Goal: Task Accomplishment & Management: Manage account settings

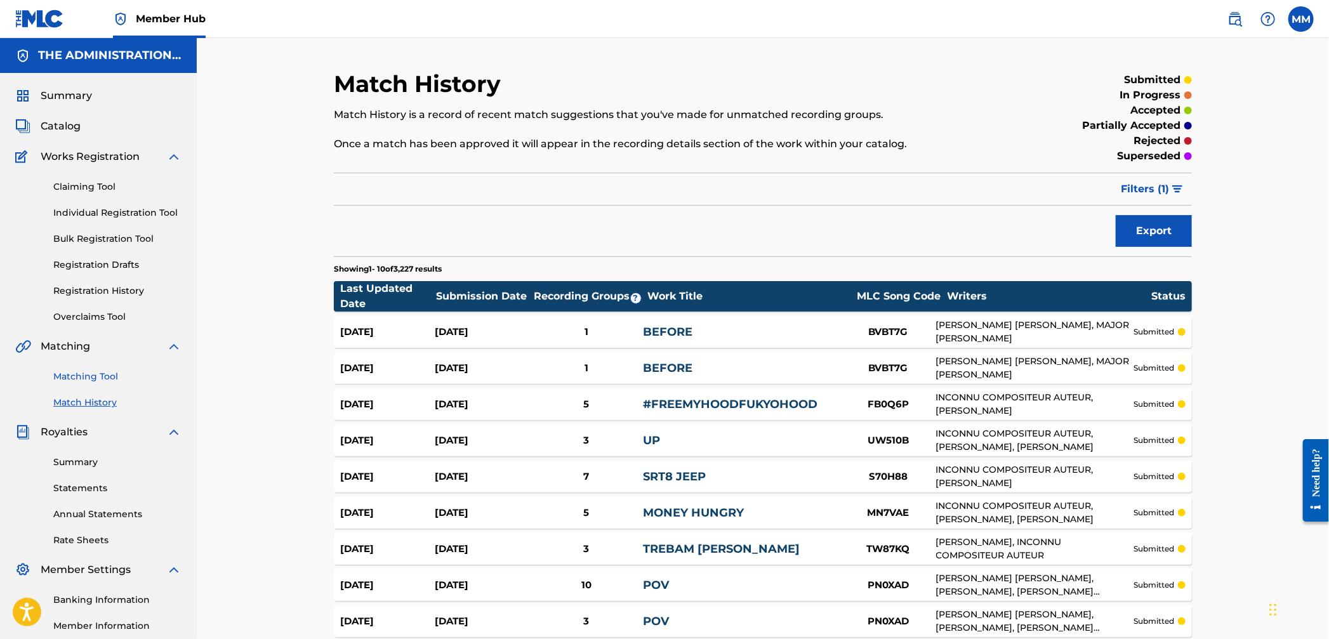
click at [85, 375] on link "Matching Tool" at bounding box center [117, 376] width 128 height 13
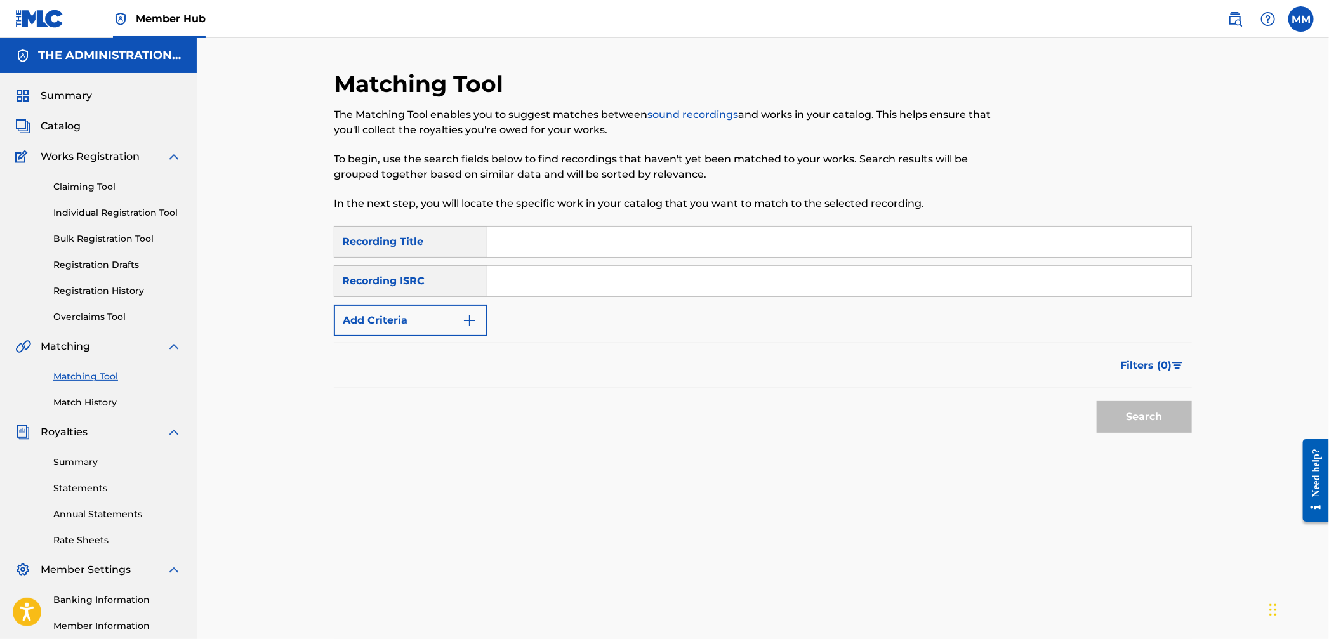
click at [510, 274] on input "Search Form" at bounding box center [840, 281] width 704 height 30
paste input "CA5KR0012497"
type input "CA5KR0012497"
click at [1135, 401] on button "Search" at bounding box center [1144, 417] width 95 height 32
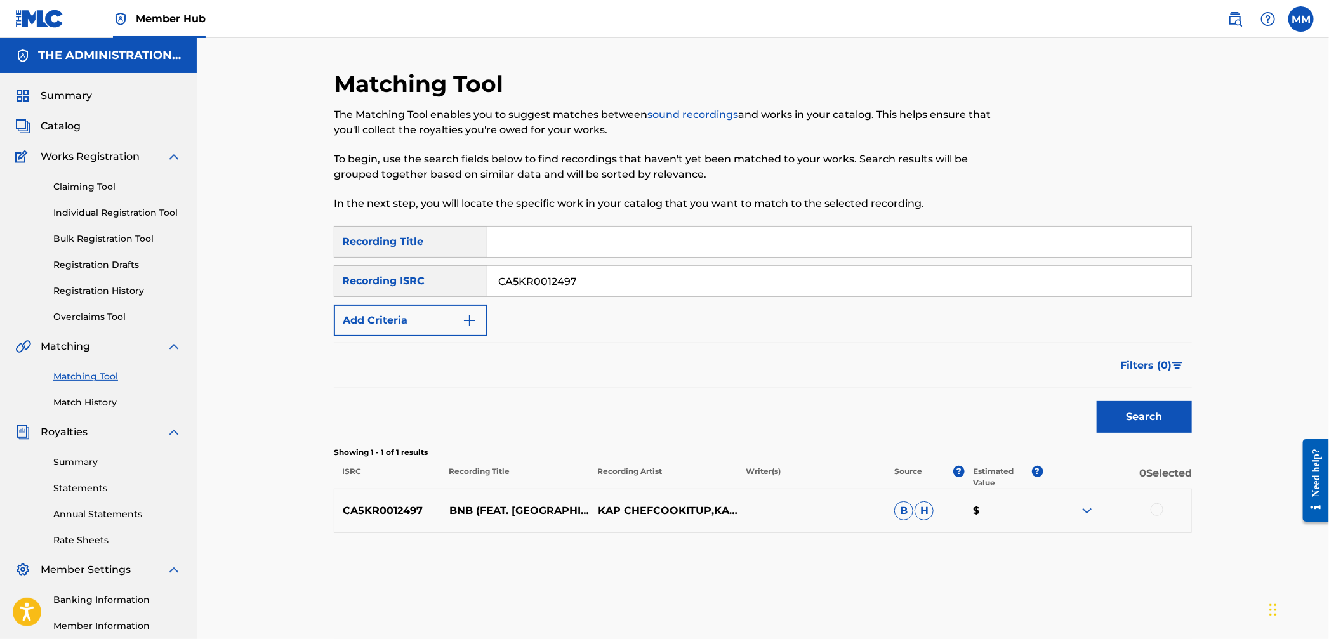
click at [1154, 515] on div at bounding box center [1157, 509] width 13 height 13
click at [924, 540] on button "Match 1 Group" at bounding box center [892, 536] width 140 height 32
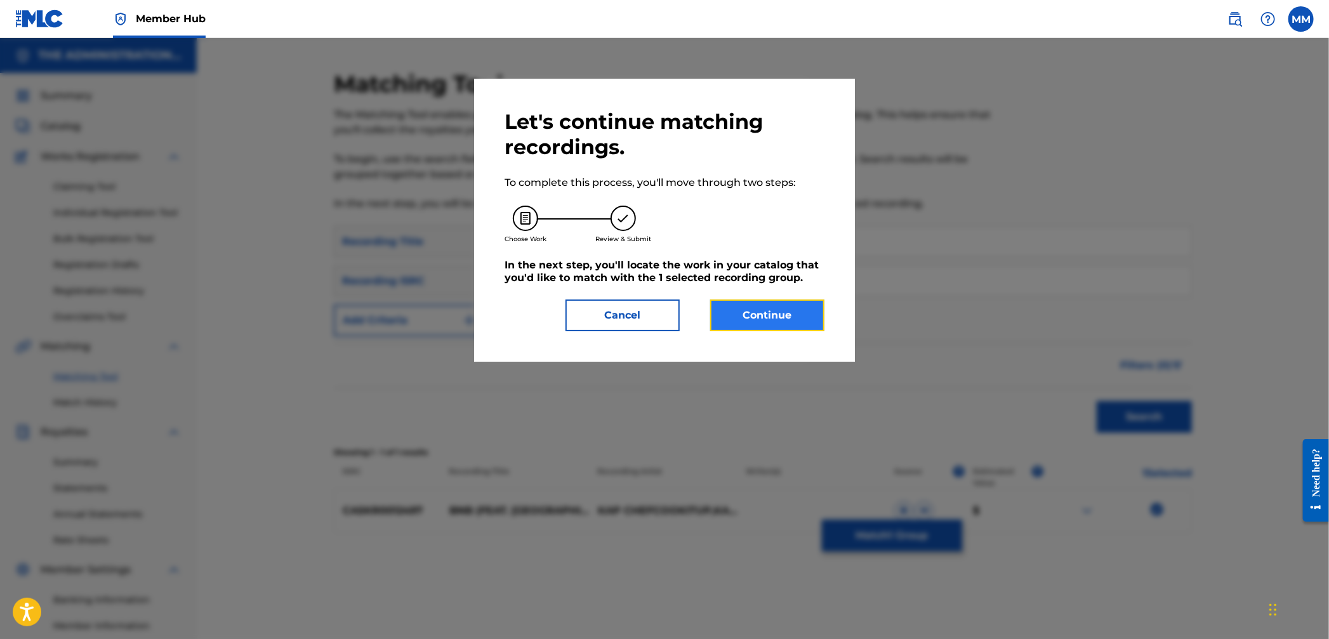
click at [743, 301] on button "Continue" at bounding box center [767, 316] width 114 height 32
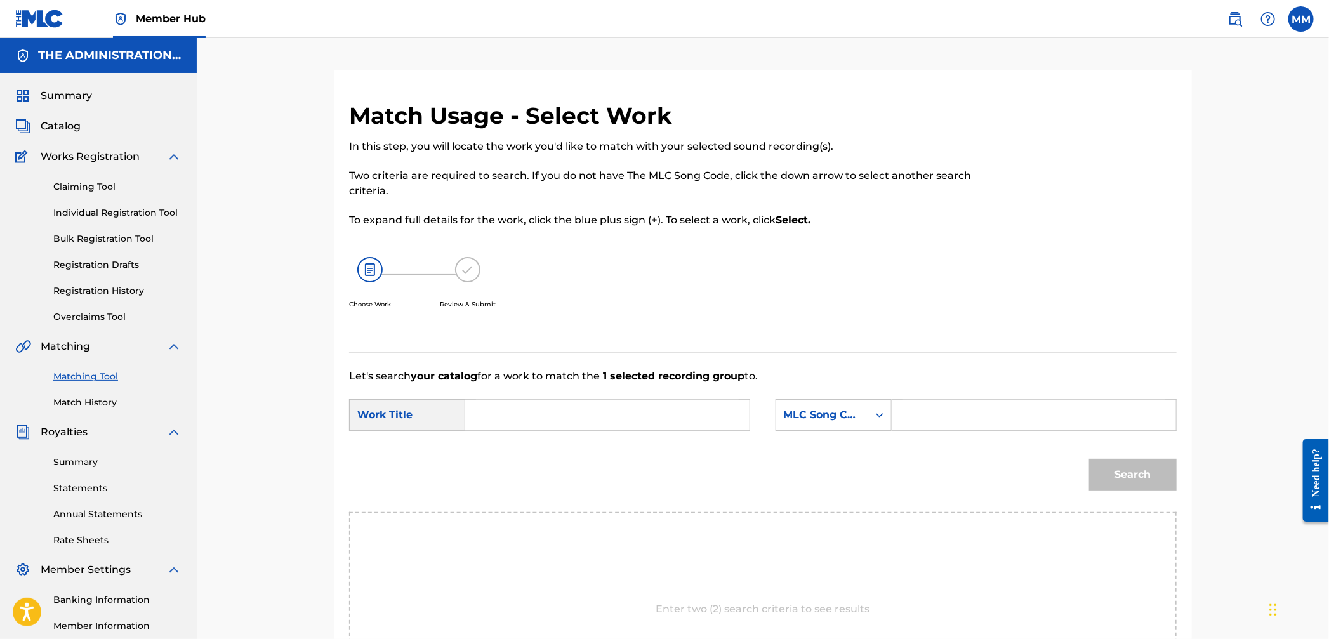
click at [504, 404] on input "Search Form" at bounding box center [607, 415] width 263 height 30
paste input "BnB"
type input "BnB"
click at [858, 416] on div "MLC Song Code" at bounding box center [822, 415] width 77 height 15
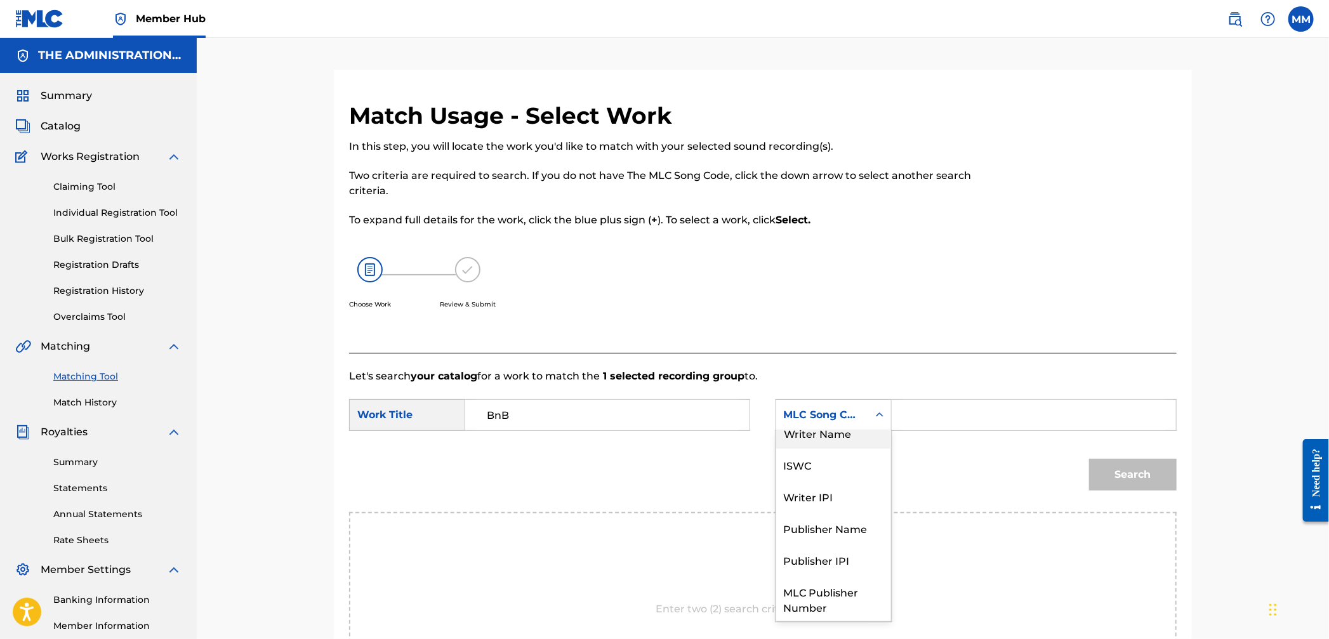
drag, startPoint x: 827, startPoint y: 442, endPoint x: 852, endPoint y: 434, distance: 26.1
click at [827, 441] on div "Writer Name" at bounding box center [833, 433] width 115 height 32
click at [900, 423] on div "Search Form" at bounding box center [1034, 415] width 285 height 32
click at [903, 422] on input "Search Form" at bounding box center [1034, 415] width 263 height 30
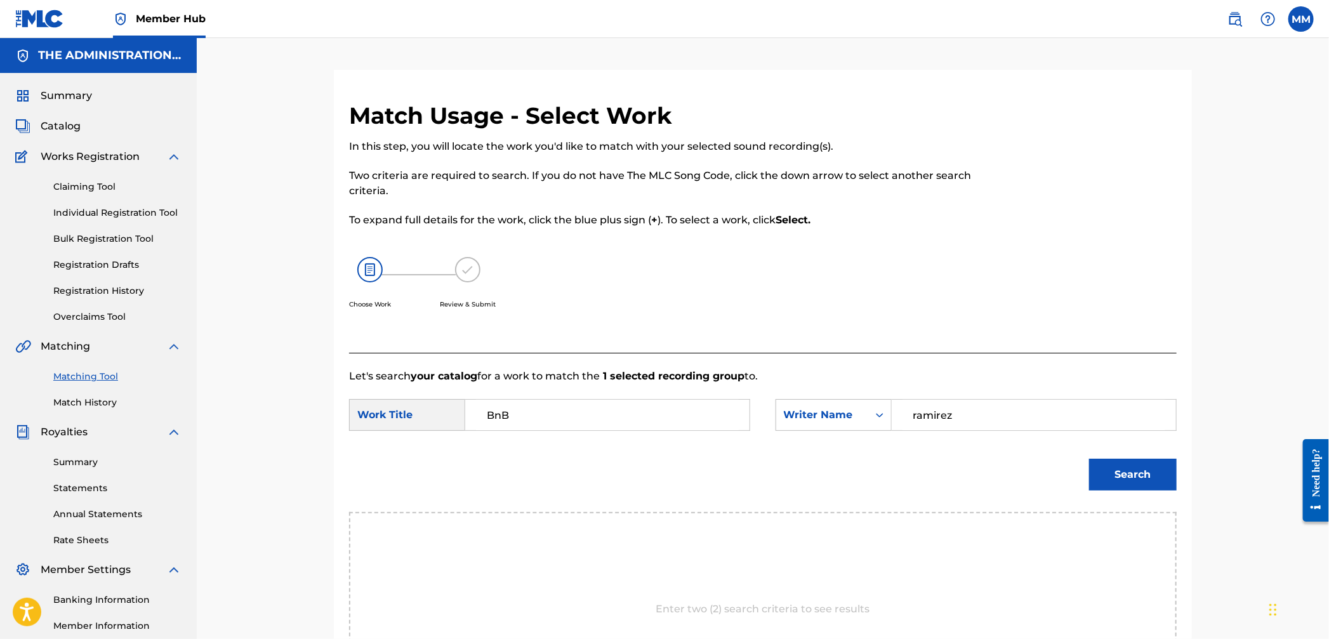
type input "ramirez"
click at [1089, 459] on button "Search" at bounding box center [1133, 475] width 88 height 32
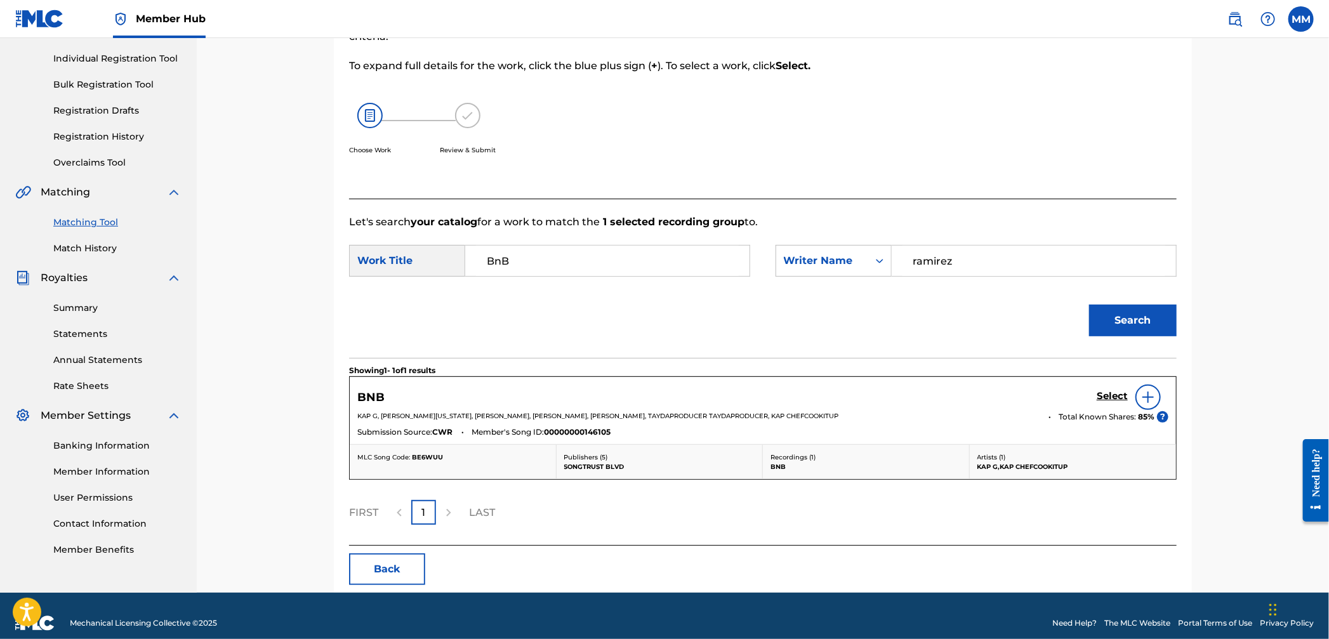
scroll to position [168, 0]
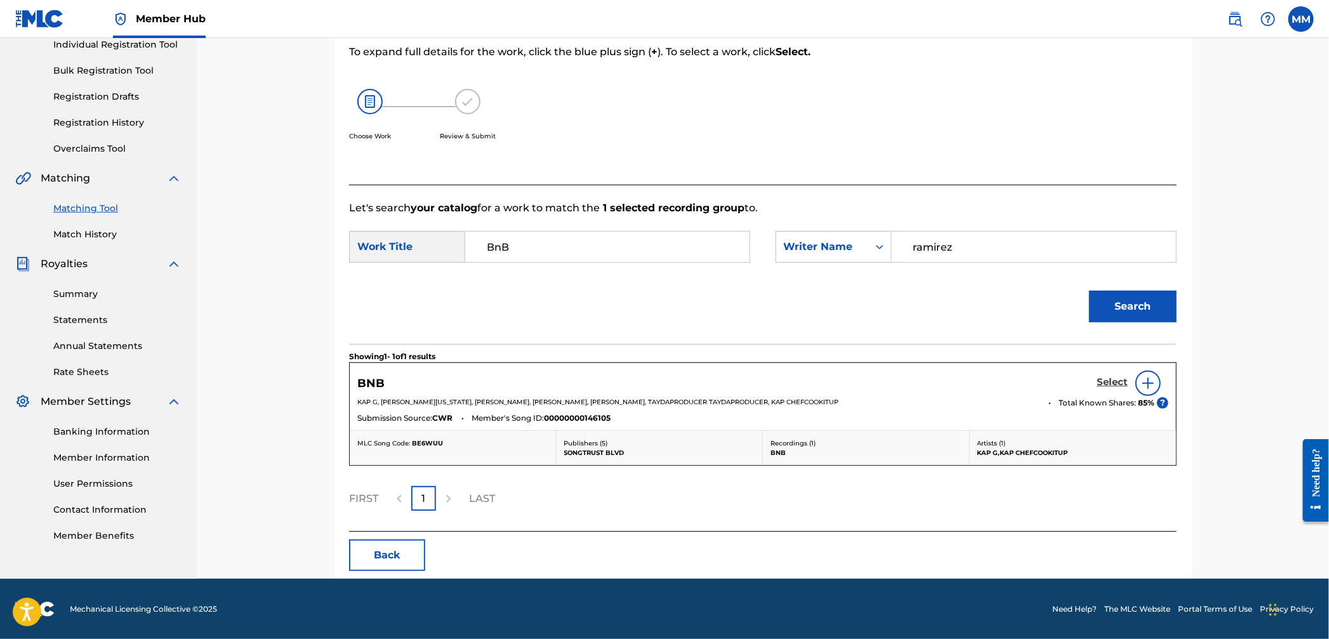
click at [1101, 386] on h5 "Select" at bounding box center [1112, 382] width 31 height 12
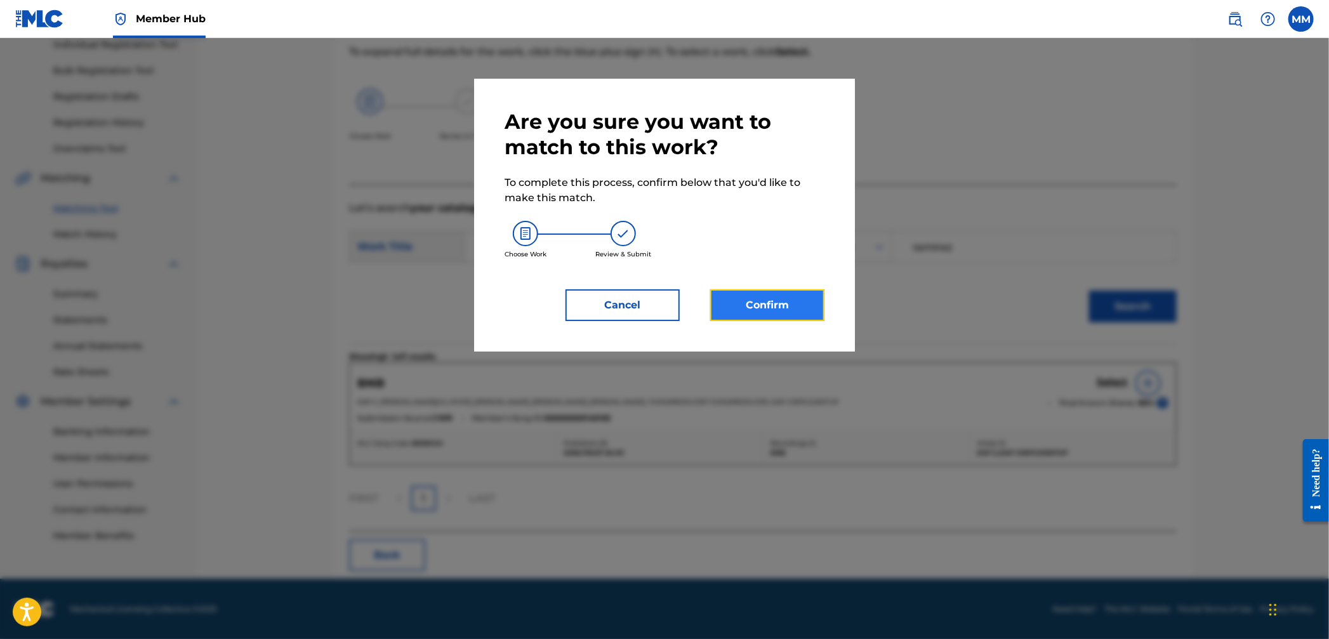
click at [785, 298] on button "Confirm" at bounding box center [767, 305] width 114 height 32
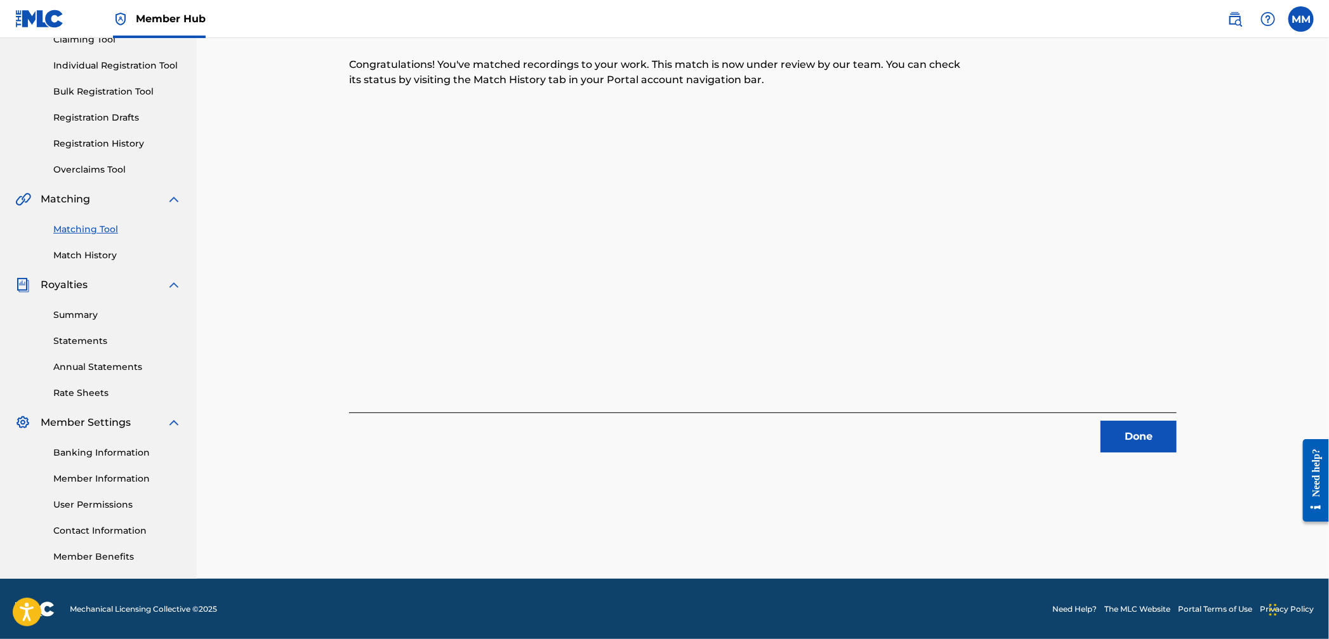
scroll to position [0, 0]
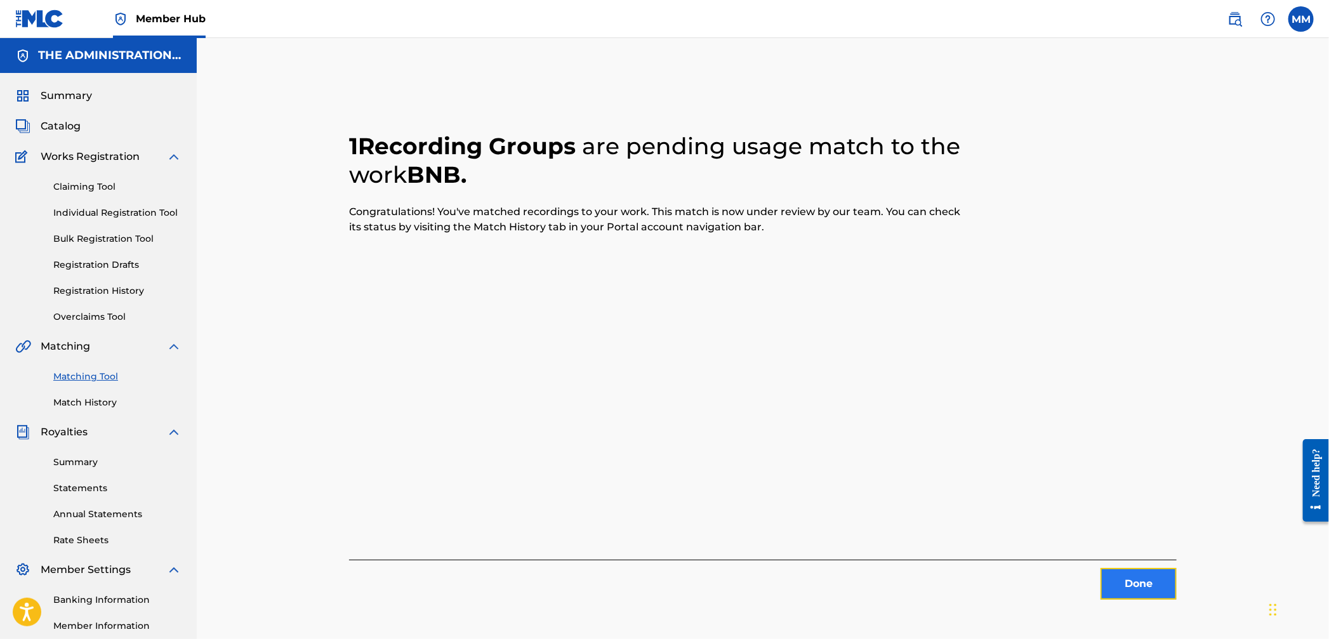
click at [1146, 585] on button "Done" at bounding box center [1139, 584] width 76 height 32
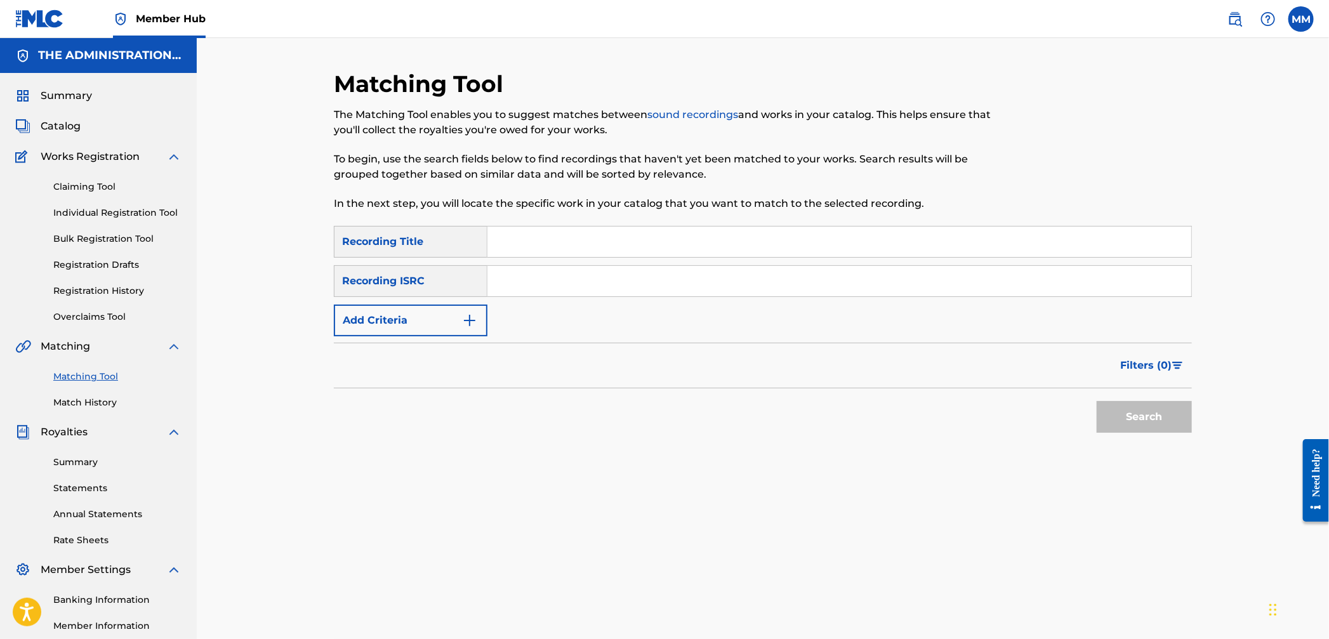
click at [526, 285] on input "Search Form" at bounding box center [840, 281] width 704 height 30
paste input "CA5KR0016247"
type input "CA5KR0016247"
click at [1146, 404] on button "Search" at bounding box center [1144, 417] width 95 height 32
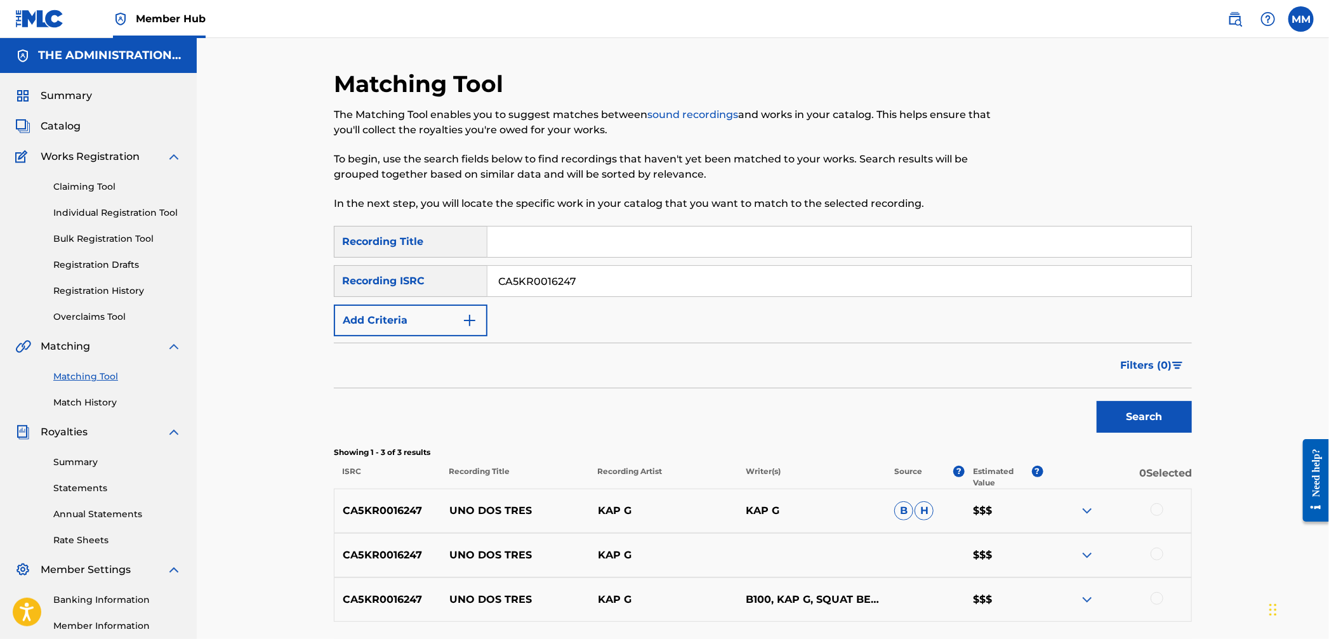
scroll to position [147, 0]
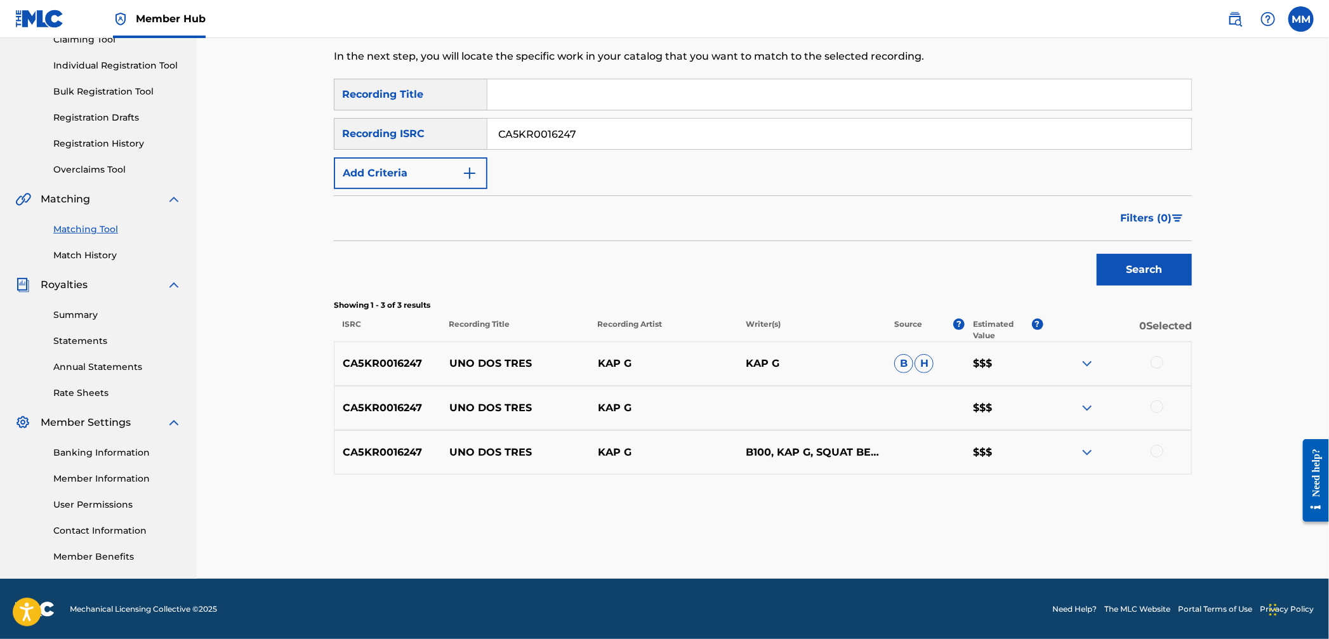
click at [1164, 362] on div at bounding box center [1117, 363] width 149 height 15
click at [1158, 368] on div at bounding box center [1157, 362] width 13 height 13
click at [1160, 403] on div at bounding box center [1157, 407] width 13 height 13
click at [1161, 449] on div at bounding box center [1157, 451] width 13 height 13
click at [936, 546] on button "Match 3 Groups" at bounding box center [892, 536] width 140 height 32
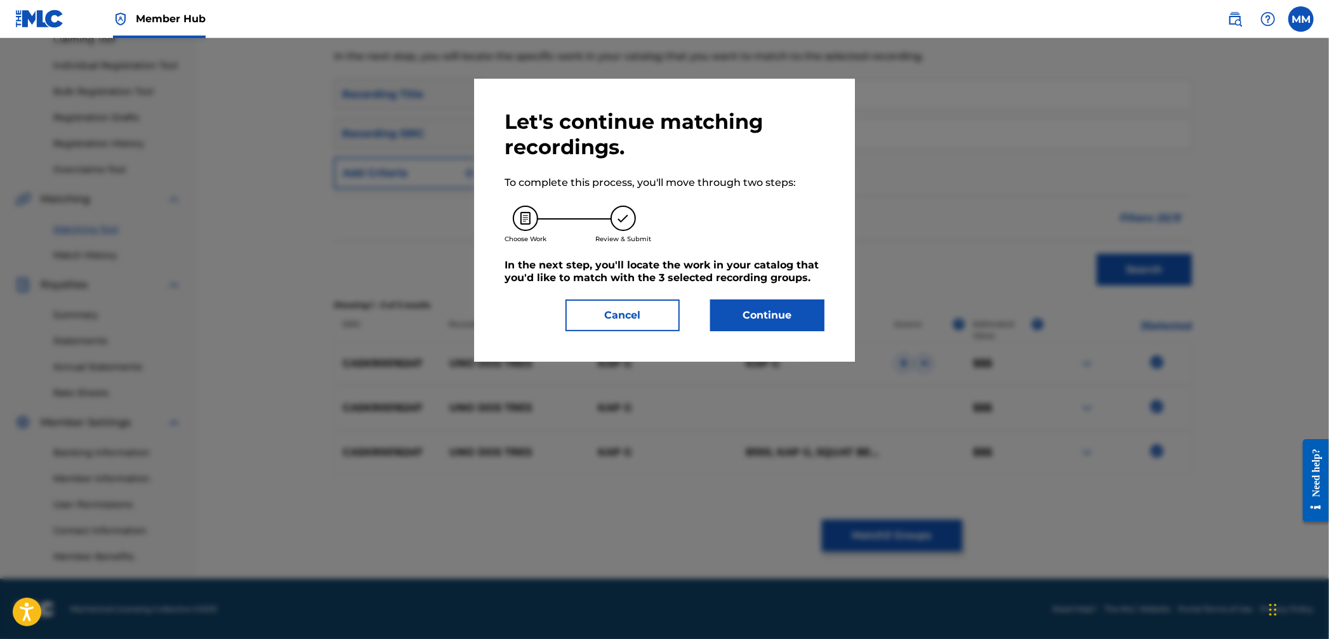
click at [724, 297] on div "Let's continue matching recordings. To complete this process, you'll move throu…" at bounding box center [665, 220] width 320 height 222
click at [731, 310] on button "Continue" at bounding box center [767, 316] width 114 height 32
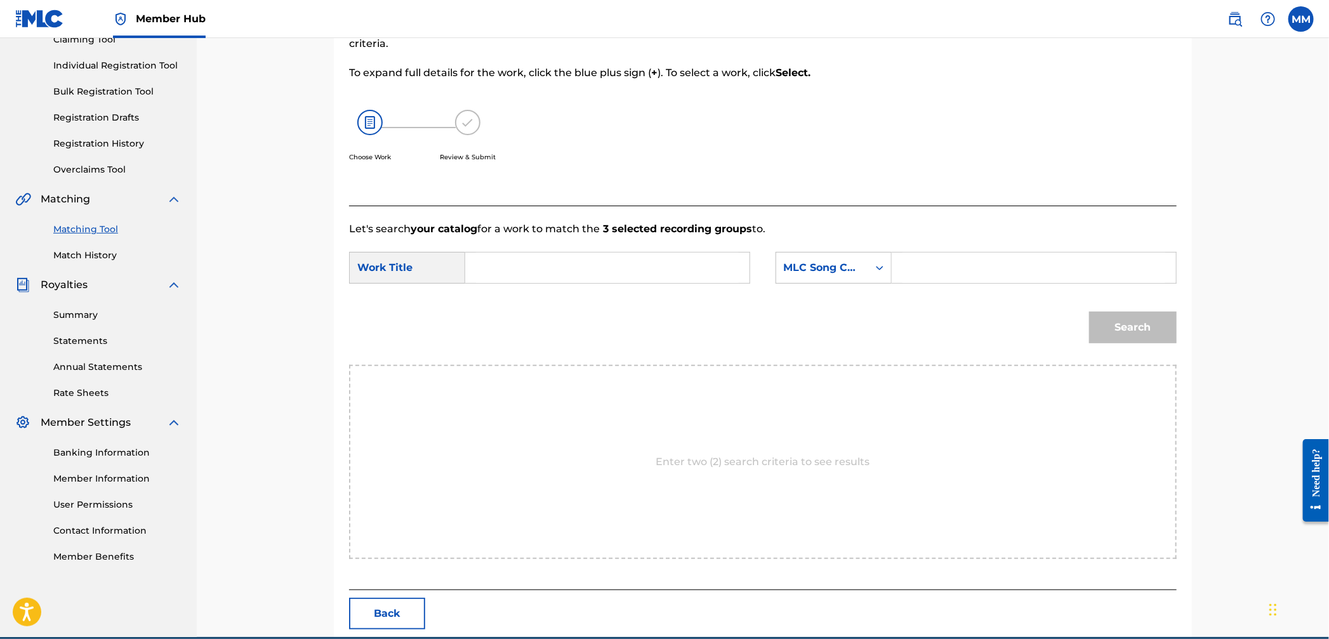
click at [550, 270] on input "Search Form" at bounding box center [607, 268] width 263 height 30
paste input "Uno Dos Tres"
type input "Uno Dos Tres"
click at [823, 274] on div "MLC Song Code" at bounding box center [822, 267] width 77 height 15
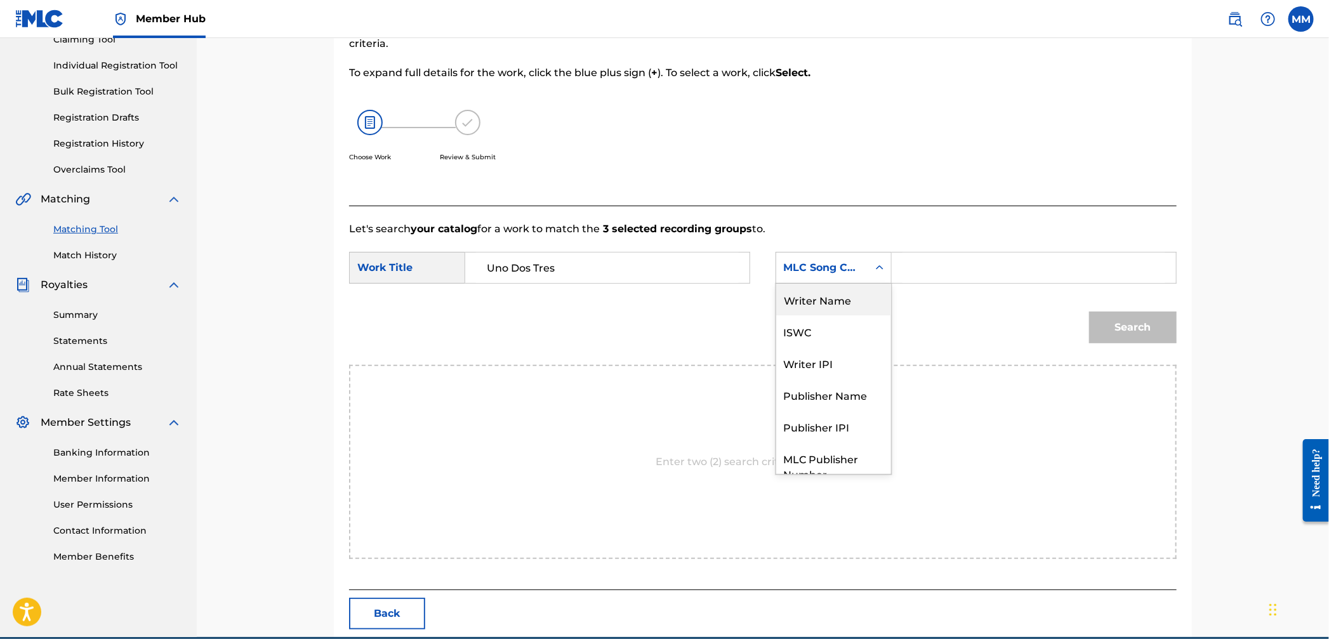
click at [819, 308] on div "Writer Name" at bounding box center [833, 300] width 115 height 32
click at [925, 275] on input "Search Form" at bounding box center [1034, 268] width 263 height 30
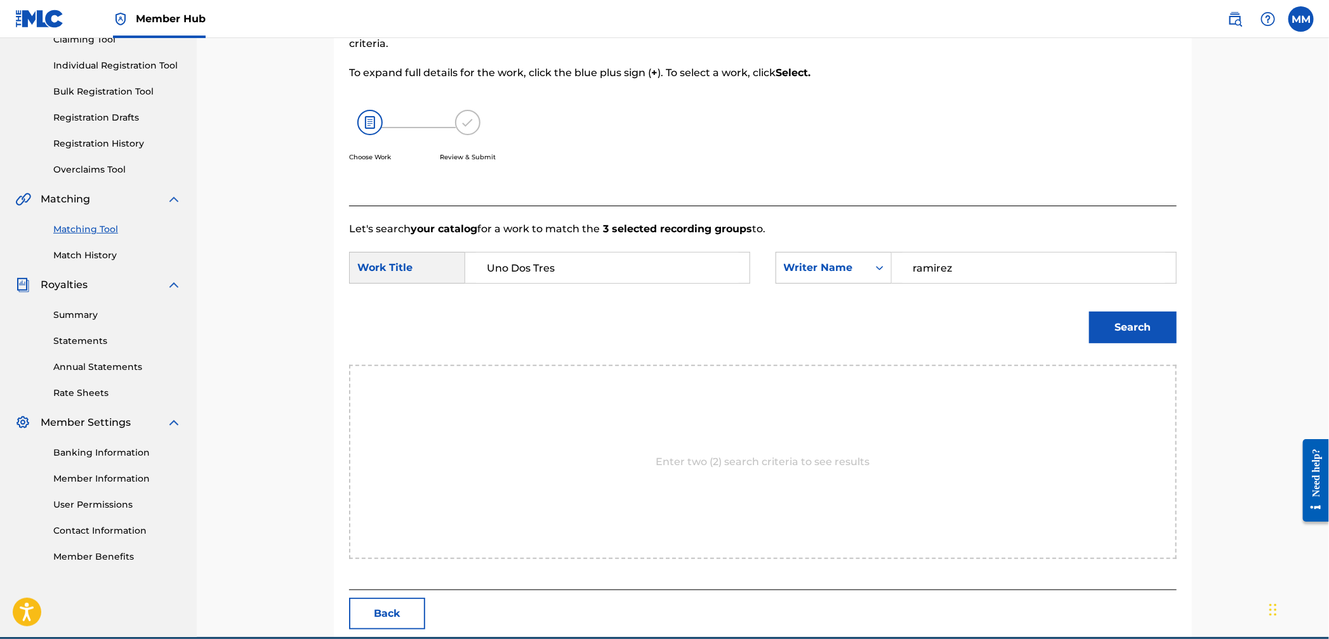
type input "ramirez"
click at [1089, 312] on button "Search" at bounding box center [1133, 328] width 88 height 32
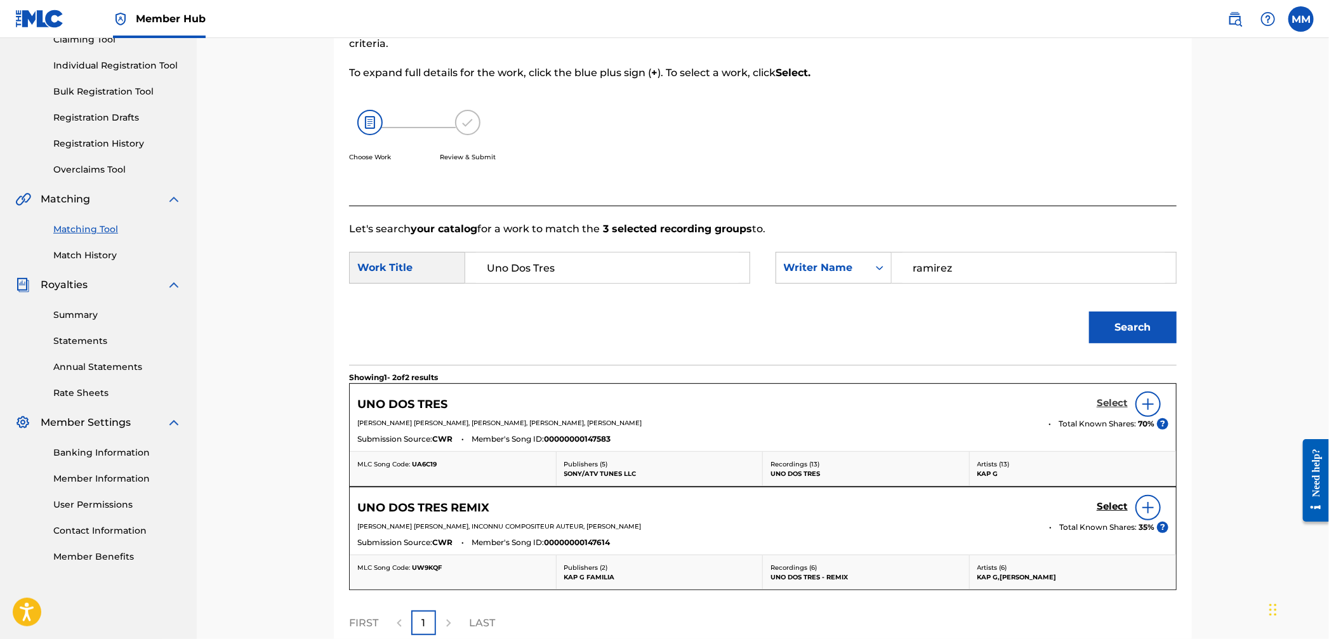
click at [1108, 404] on h5 "Select" at bounding box center [1112, 403] width 31 height 12
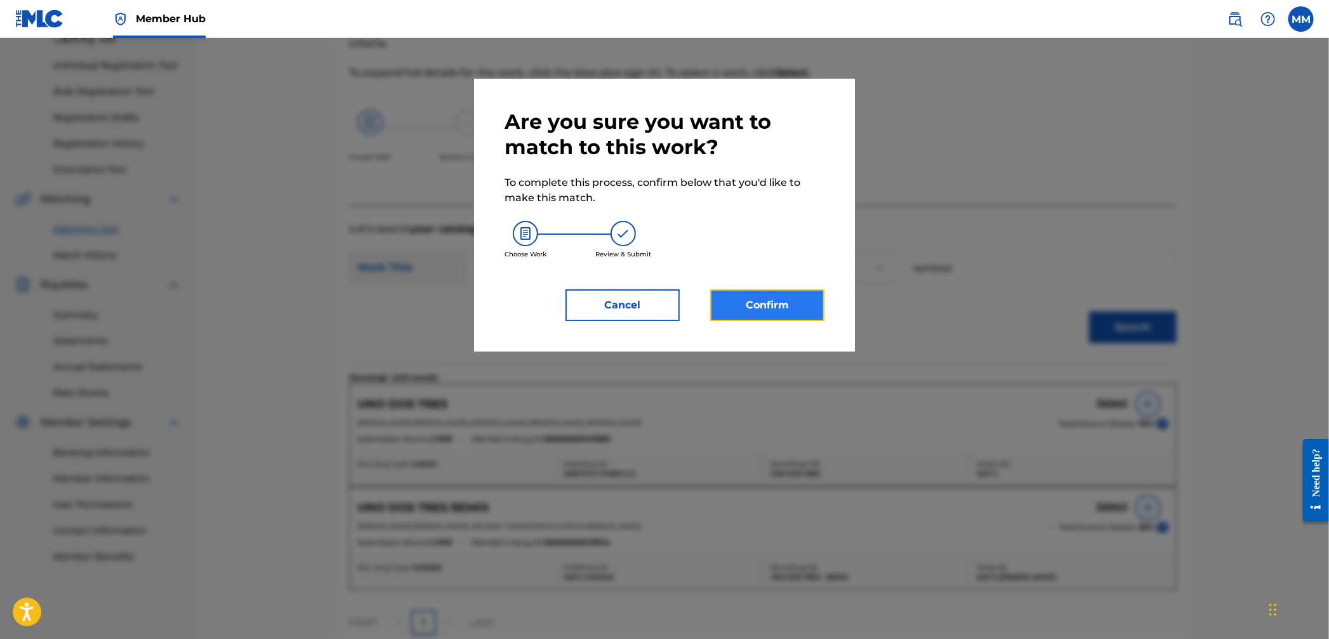
click at [744, 302] on button "Confirm" at bounding box center [767, 305] width 114 height 32
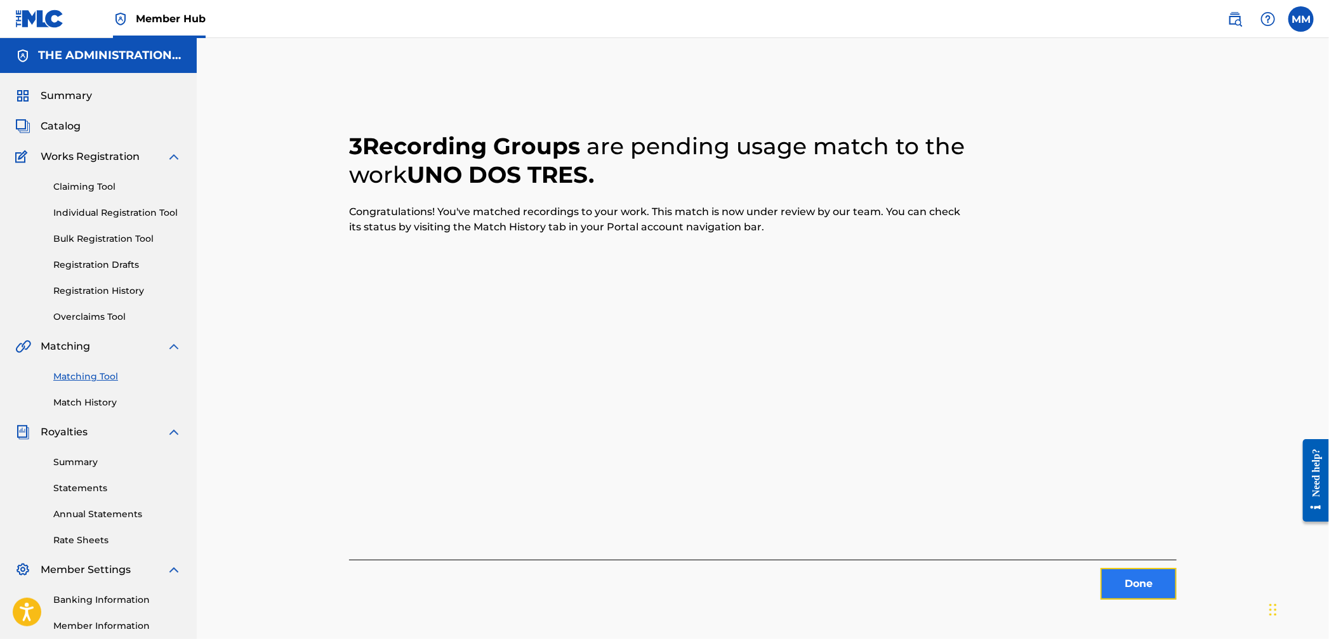
click at [1143, 594] on button "Done" at bounding box center [1139, 584] width 76 height 32
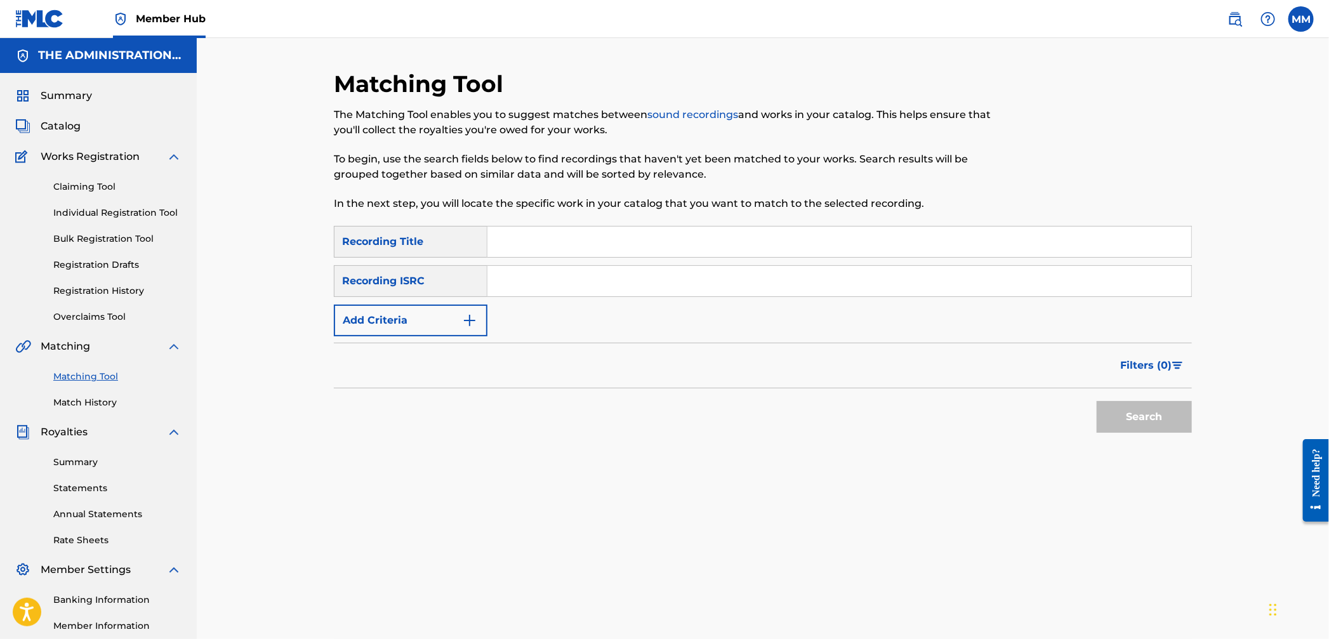
click at [552, 284] on input "Search Form" at bounding box center [840, 281] width 704 height 30
paste input "CA5KR2180535"
click at [1100, 416] on button "Search" at bounding box center [1144, 417] width 95 height 32
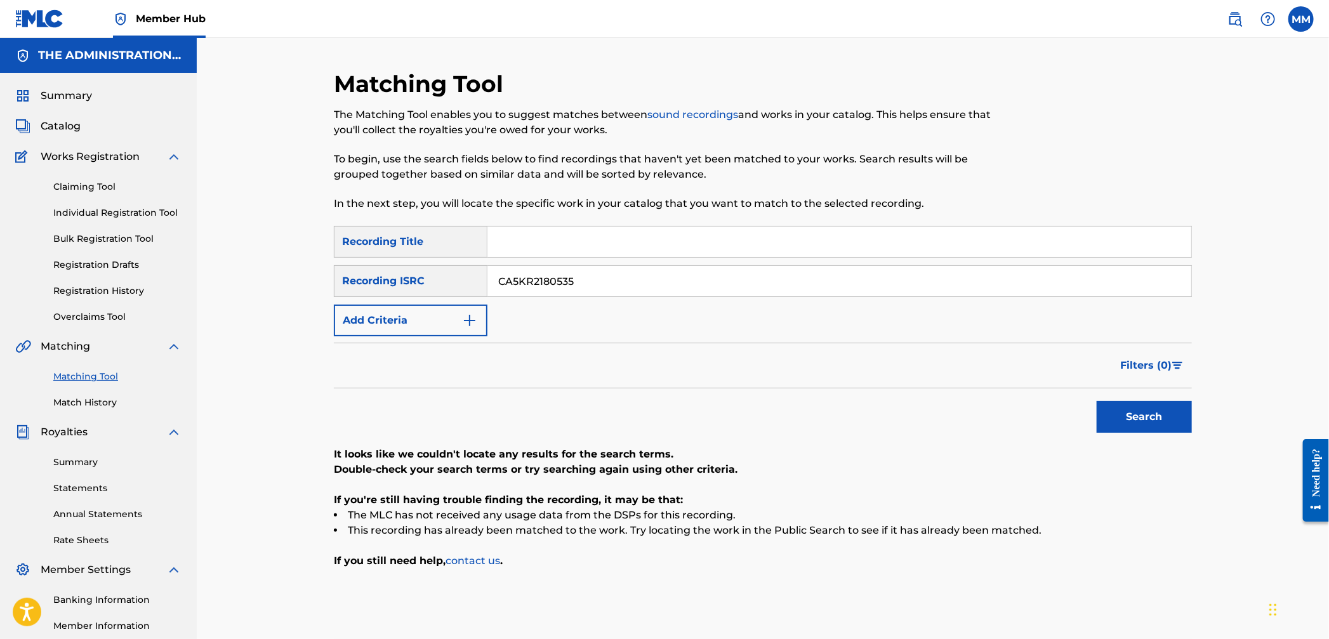
drag, startPoint x: 656, startPoint y: 289, endPoint x: 388, endPoint y: 271, distance: 267.8
click at [397, 271] on div "SearchWithCriteria5c3d24d3-b5b1-4c1d-a428-e7d445555e95 Recording ISRC CA5KR2180…" at bounding box center [763, 281] width 858 height 32
paste input "QZA742103812"
click at [1188, 425] on button "Search" at bounding box center [1144, 417] width 95 height 32
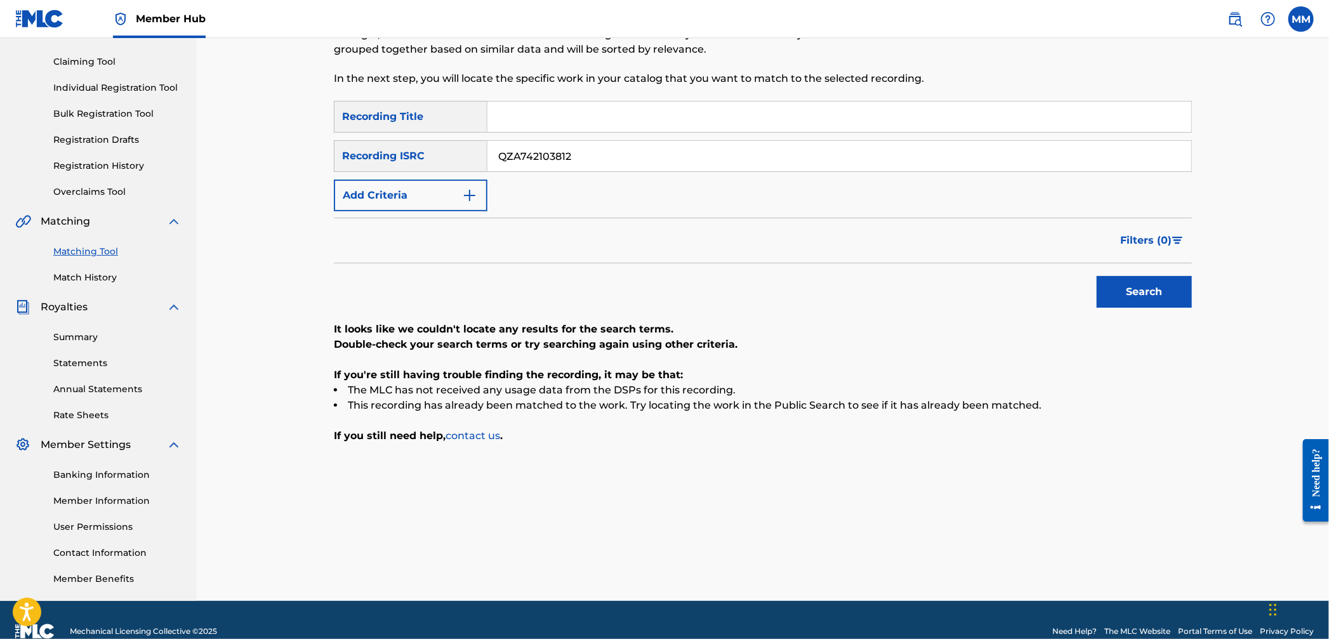
scroll to position [147, 0]
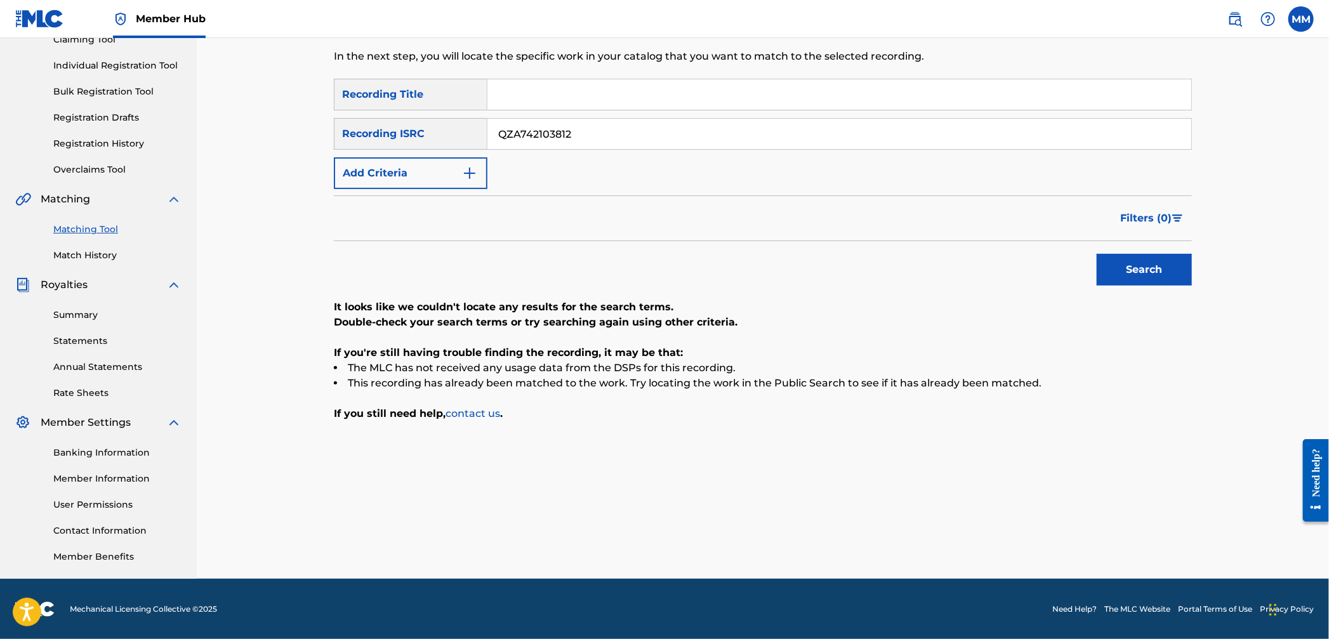
drag, startPoint x: 648, startPoint y: 138, endPoint x: 401, endPoint y: 117, distance: 247.8
click at [423, 118] on div "SearchWithCriteria5c3d24d3-b5b1-4c1d-a428-e7d445555e95 Recording ISRC QZA742103…" at bounding box center [763, 134] width 858 height 32
paste input "CA5KR2231627"
click at [1125, 254] on button "Search" at bounding box center [1144, 270] width 95 height 32
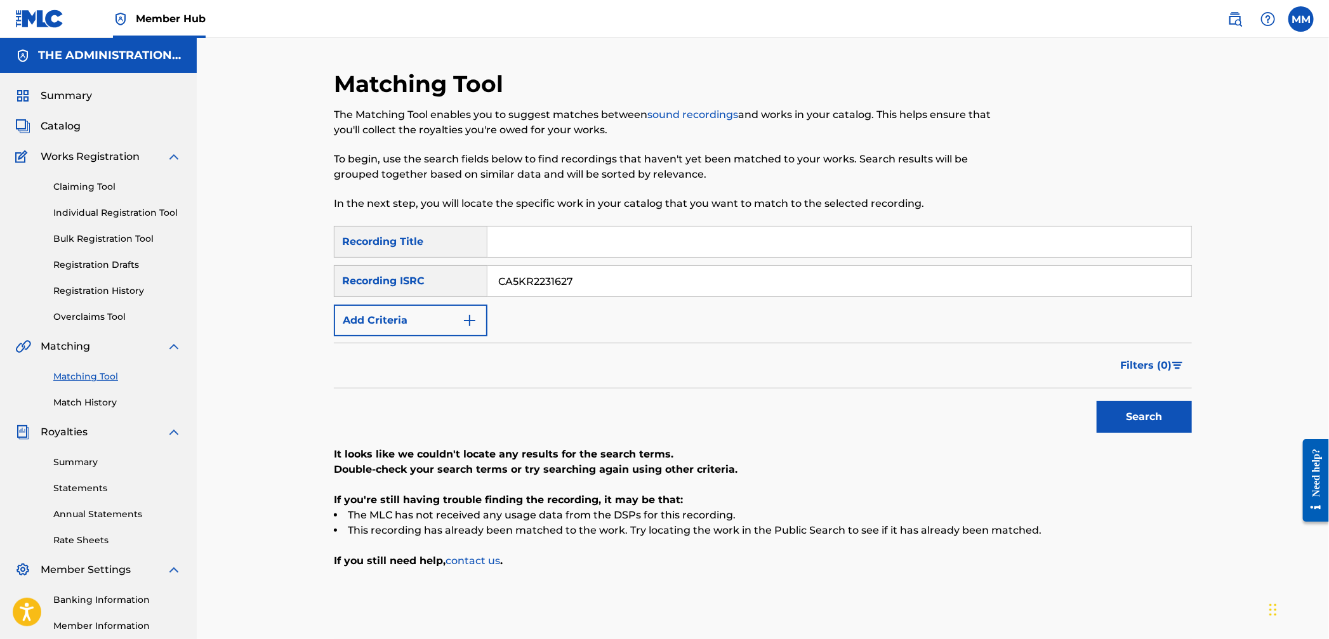
drag, startPoint x: 590, startPoint y: 295, endPoint x: 346, endPoint y: 253, distance: 248.0
click at [346, 251] on div "SearchWithCriteria811037da-3239-4c8e-9ea6-eaf86700bc1f Recording Title SearchWi…" at bounding box center [763, 281] width 858 height 110
paste input "8"
click at [1164, 408] on button "Search" at bounding box center [1144, 417] width 95 height 32
drag, startPoint x: 534, startPoint y: 273, endPoint x: 385, endPoint y: 267, distance: 149.3
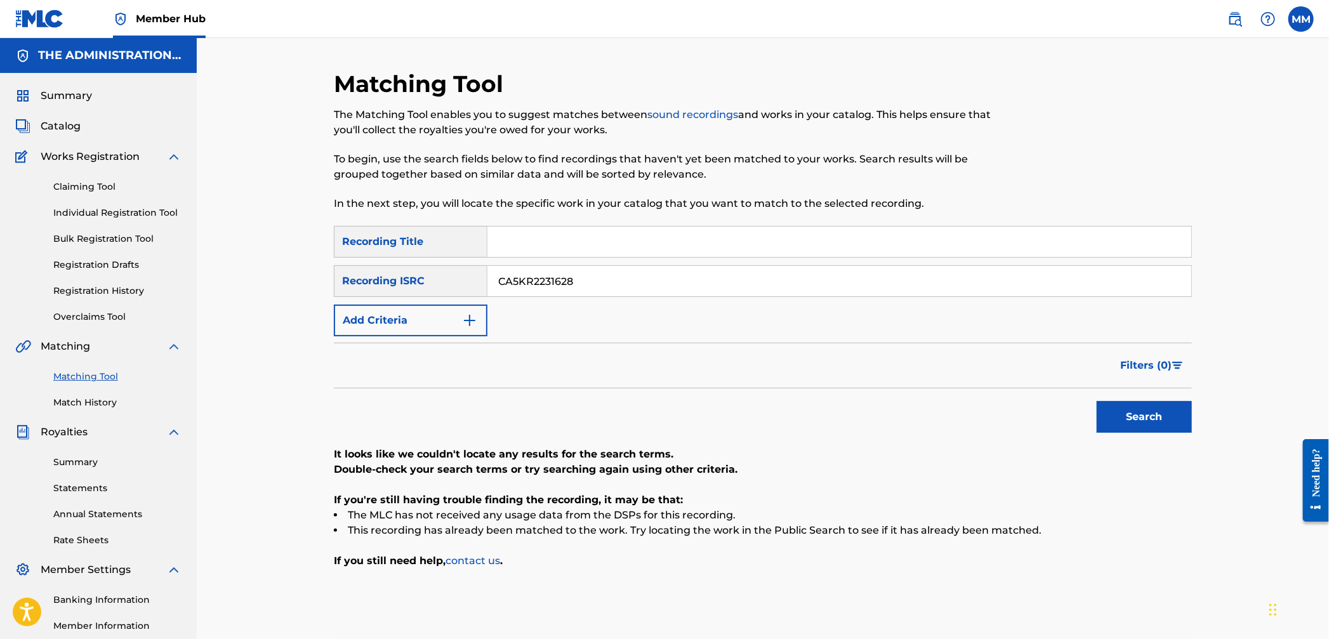
click at [392, 267] on div "SearchWithCriteria5c3d24d3-b5b1-4c1d-a428-e7d445555e95 Recording ISRC CA5KR2231…" at bounding box center [763, 281] width 858 height 32
paste input "9"
click at [1157, 417] on button "Search" at bounding box center [1144, 417] width 95 height 32
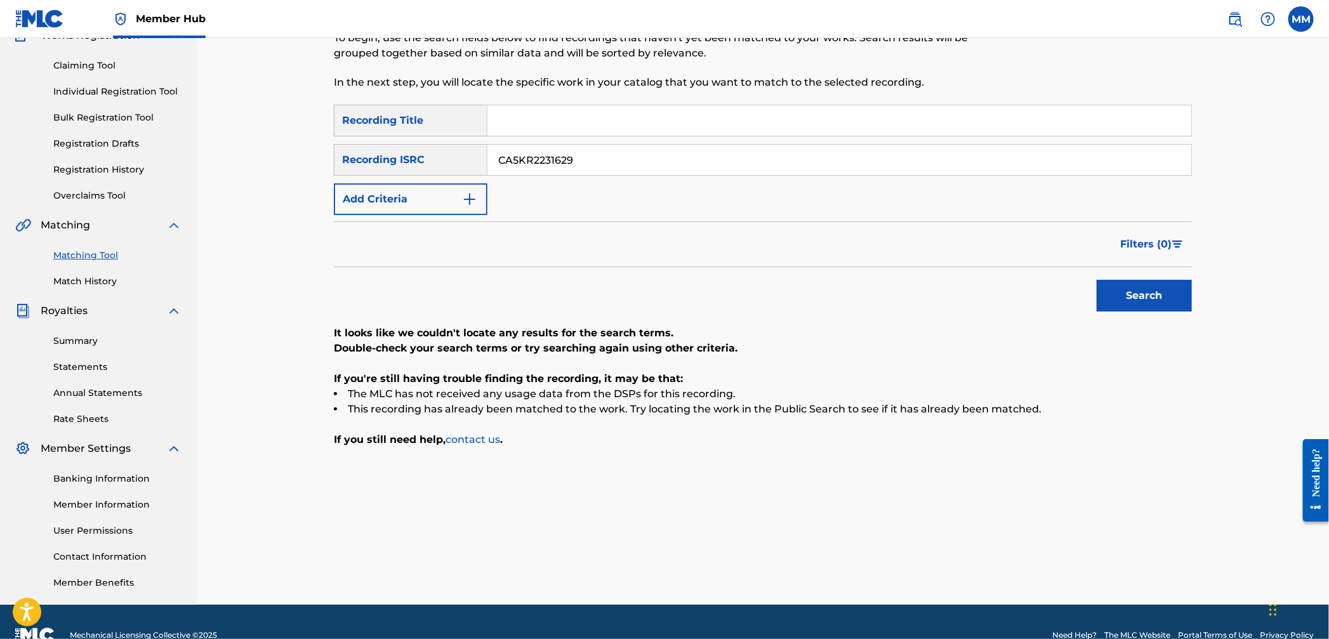
scroll to position [147, 0]
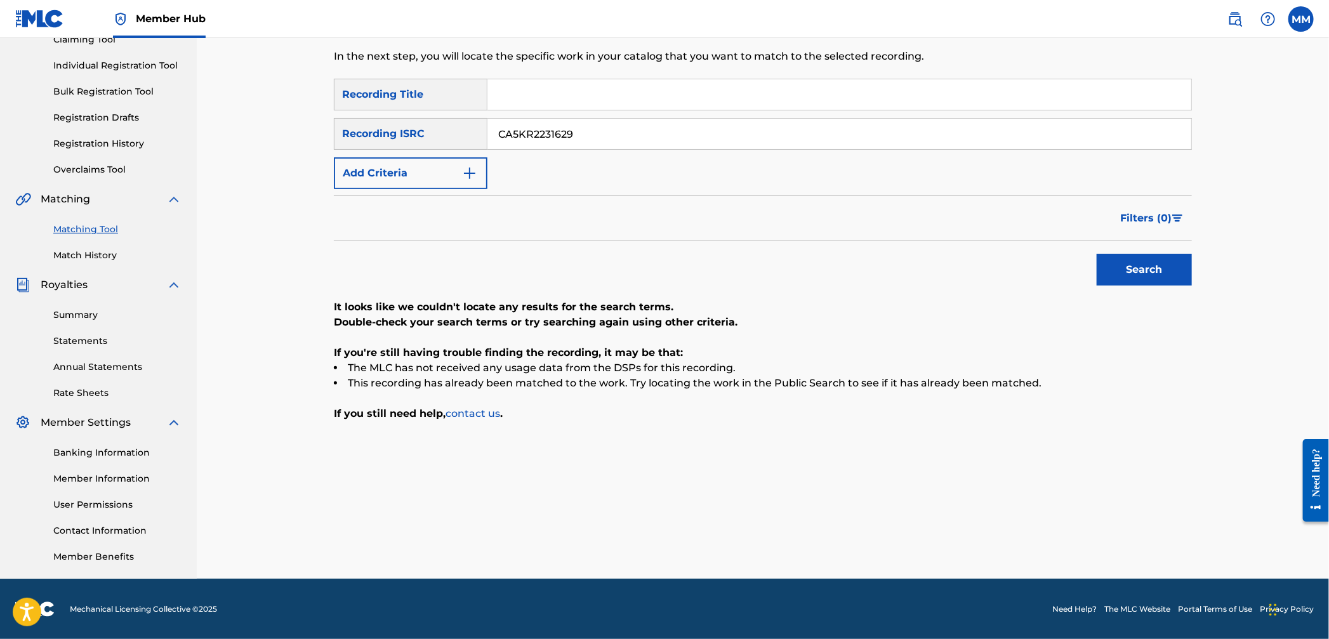
click at [580, 136] on input "CA5KR2231629" at bounding box center [840, 134] width 704 height 30
drag, startPoint x: 484, startPoint y: 126, endPoint x: 369, endPoint y: 128, distance: 114.3
click at [359, 115] on div "SearchWithCriteria811037da-3239-4c8e-9ea6-eaf86700bc1f Recording Title SearchWi…" at bounding box center [763, 134] width 858 height 110
paste input "30"
click at [1128, 251] on div "Search" at bounding box center [1142, 266] width 102 height 51
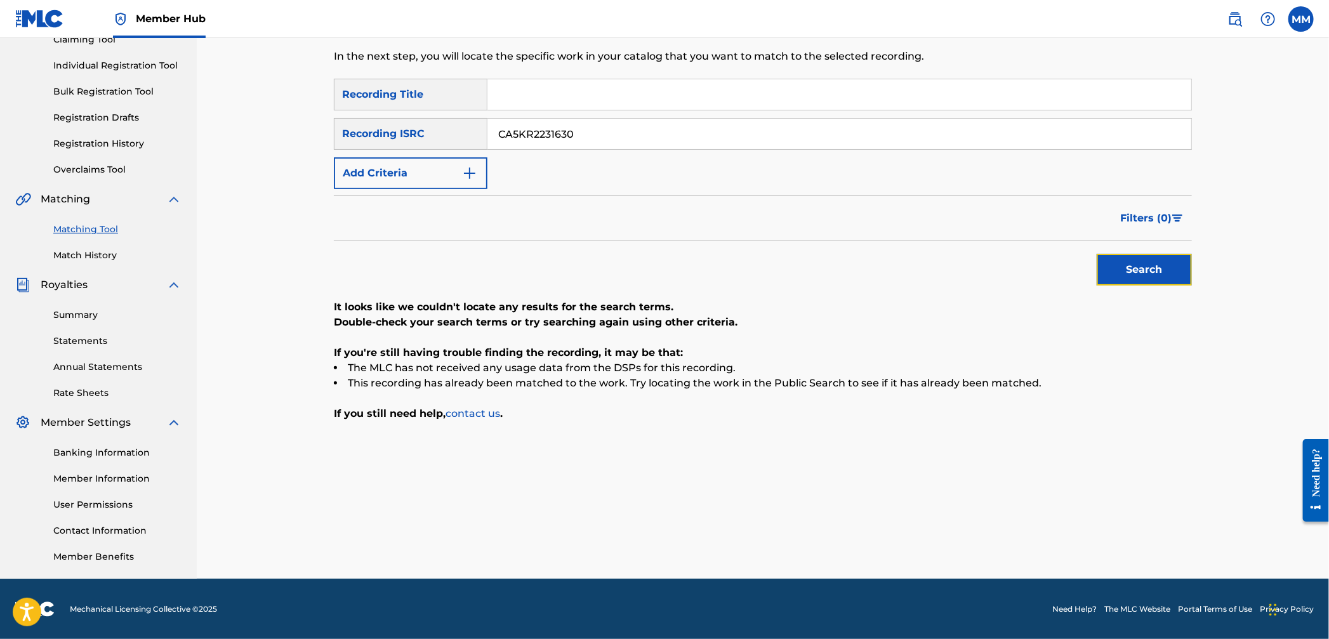
click at [1130, 268] on button "Search" at bounding box center [1144, 270] width 95 height 32
drag, startPoint x: 660, startPoint y: 142, endPoint x: 347, endPoint y: 118, distance: 313.8
click at [351, 115] on div "SearchWithCriteria811037da-3239-4c8e-9ea6-eaf86700bc1f Recording Title SearchWi…" at bounding box center [763, 134] width 858 height 110
paste input "1"
type input "CA5KR2231631"
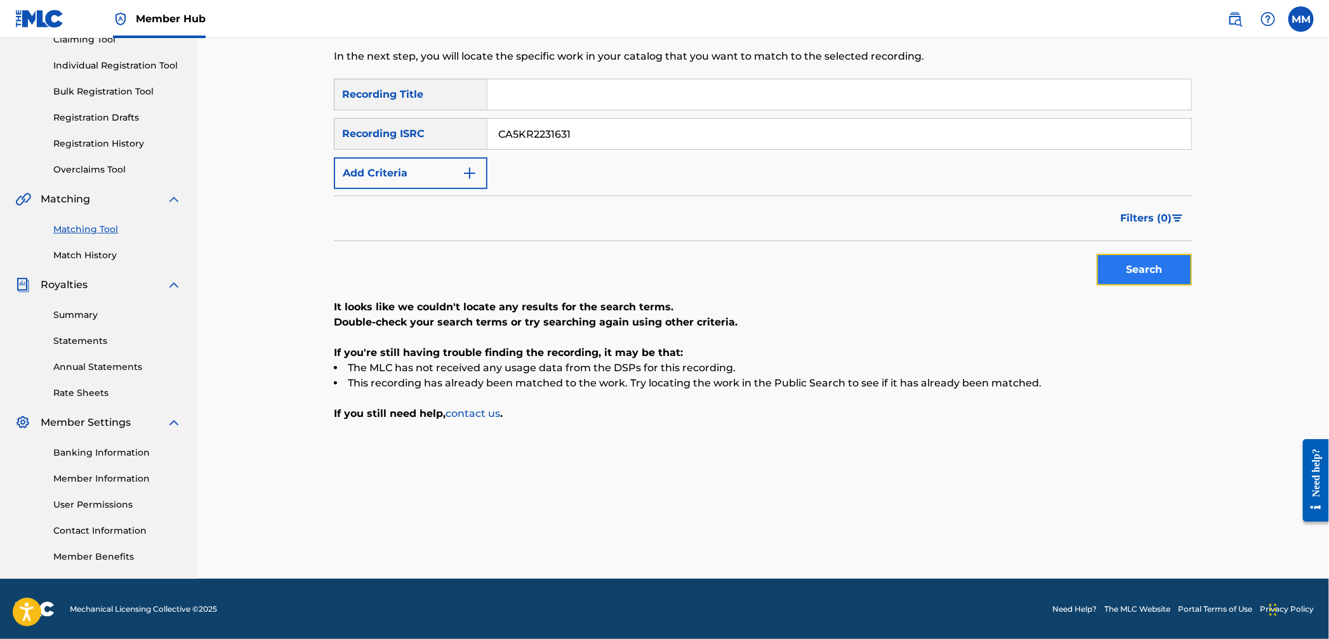
click at [1132, 262] on button "Search" at bounding box center [1144, 270] width 95 height 32
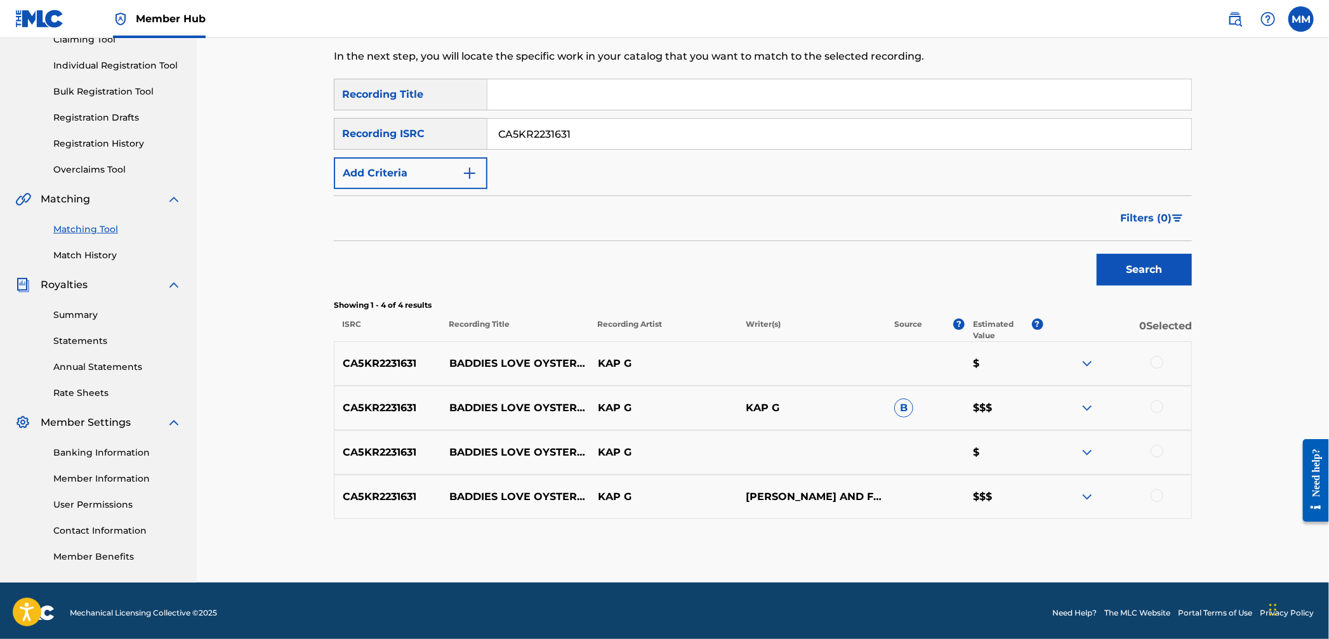
click at [1156, 362] on div at bounding box center [1157, 362] width 13 height 13
click at [1159, 415] on div at bounding box center [1117, 408] width 149 height 15
drag, startPoint x: 1157, startPoint y: 411, endPoint x: 1156, endPoint y: 420, distance: 8.9
click at [1157, 411] on div at bounding box center [1157, 407] width 13 height 13
drag, startPoint x: 1161, startPoint y: 454, endPoint x: 1154, endPoint y: 470, distance: 17.9
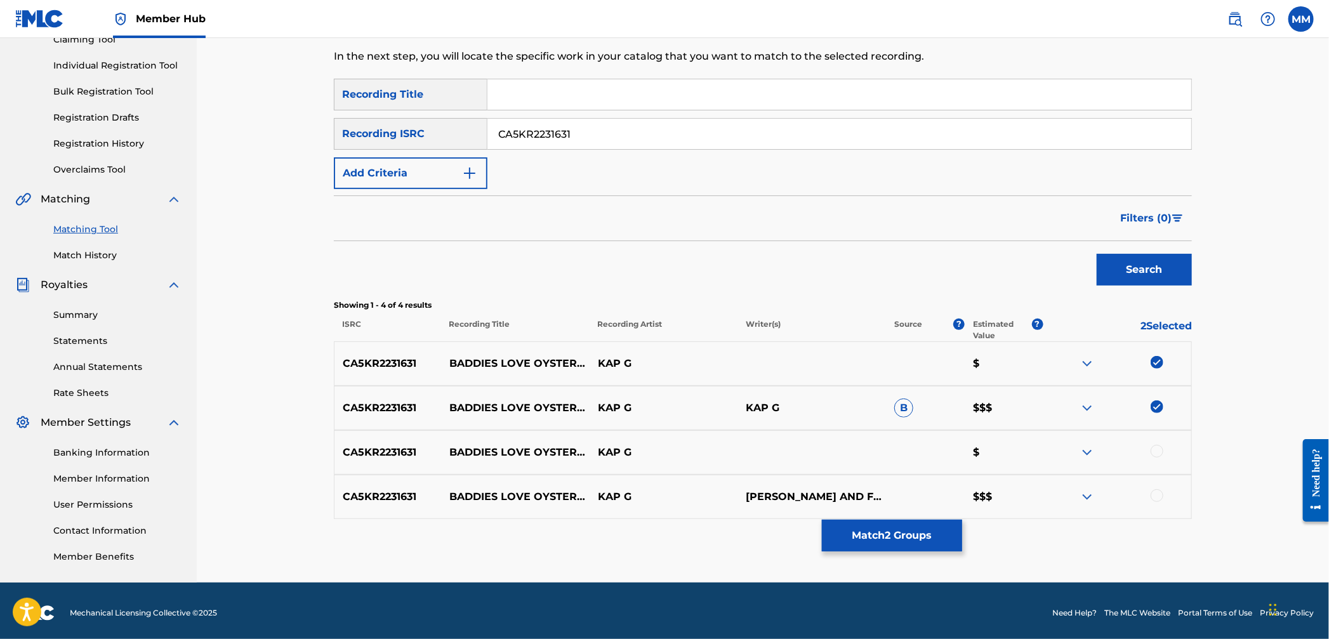
click at [1161, 454] on div at bounding box center [1157, 451] width 13 height 13
click at [1162, 498] on div at bounding box center [1157, 495] width 13 height 13
click at [872, 531] on button "Match 4 Groups" at bounding box center [892, 536] width 140 height 32
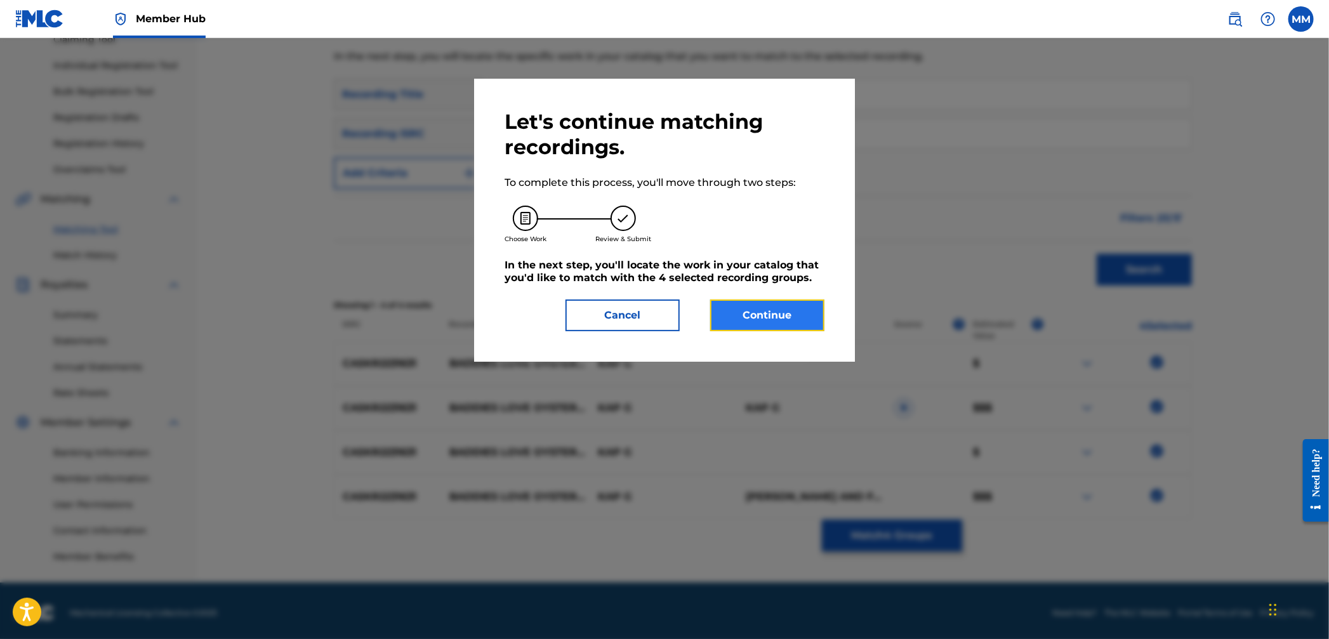
click at [766, 323] on button "Continue" at bounding box center [767, 316] width 114 height 32
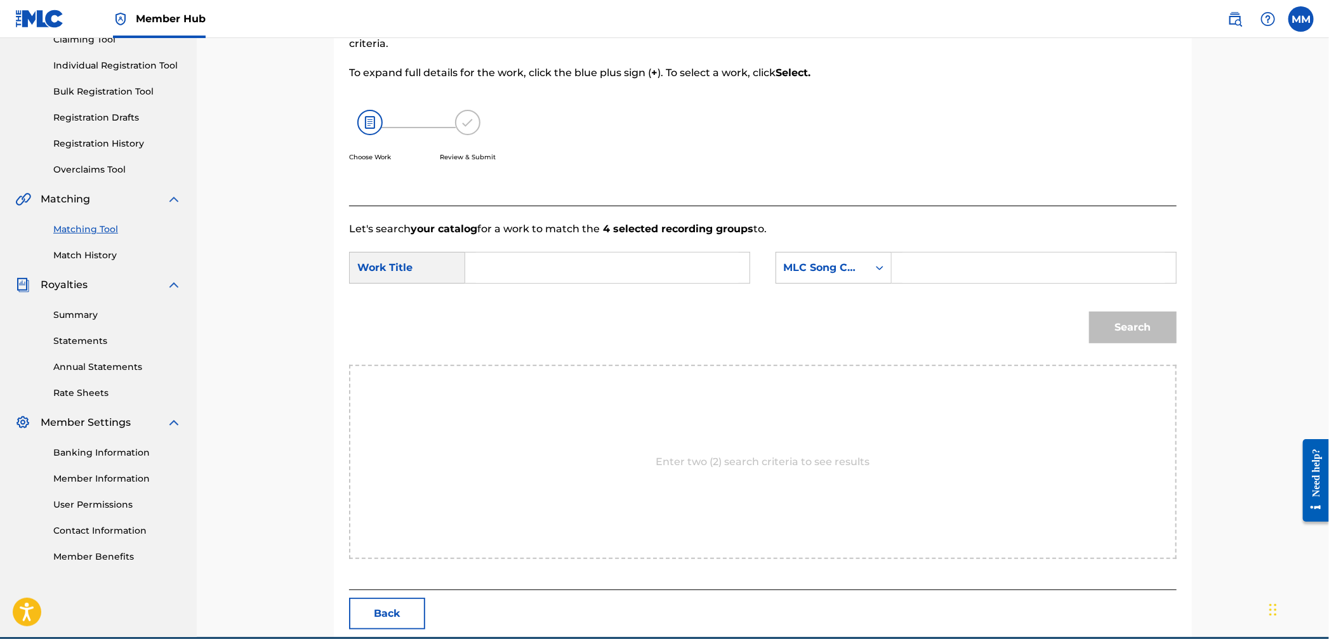
click at [500, 270] on input "Search Form" at bounding box center [607, 268] width 263 height 30
paste input "Baddies Love"
click at [511, 305] on div "baddies love oysters" at bounding box center [512, 311] width 72 height 53
type input "baddies love oysters"
click at [870, 272] on div "Search Form" at bounding box center [879, 267] width 23 height 23
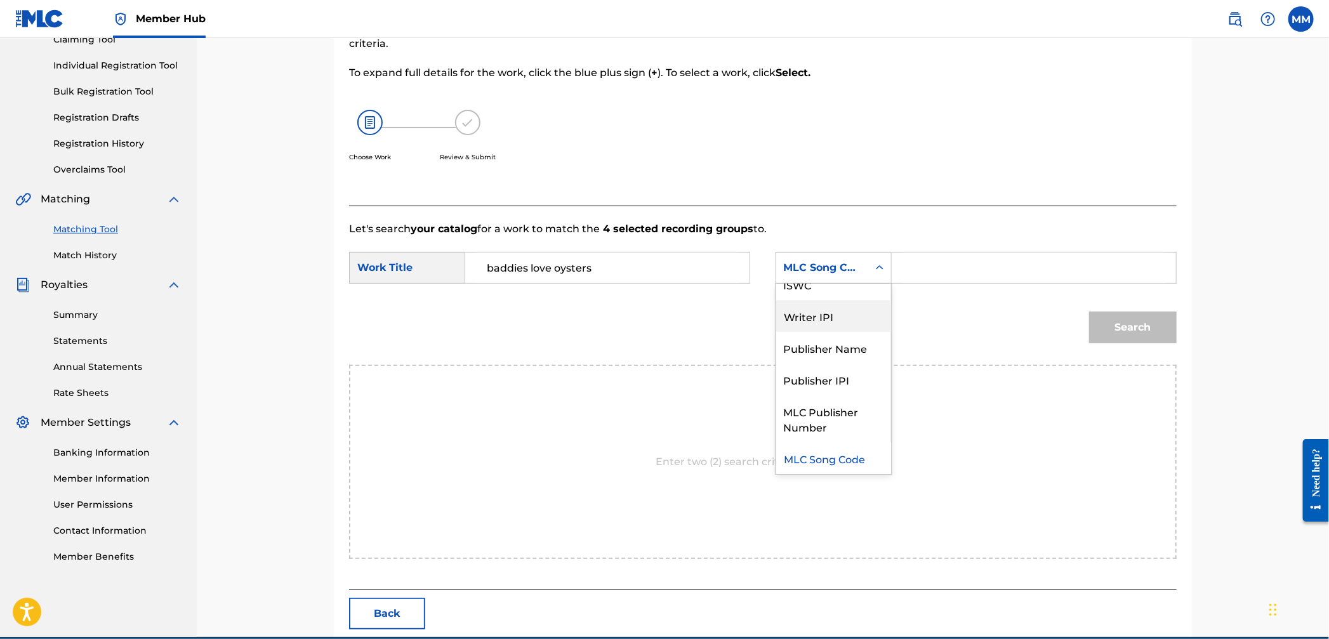
scroll to position [0, 0]
click at [842, 305] on div "Writer Name" at bounding box center [833, 300] width 115 height 32
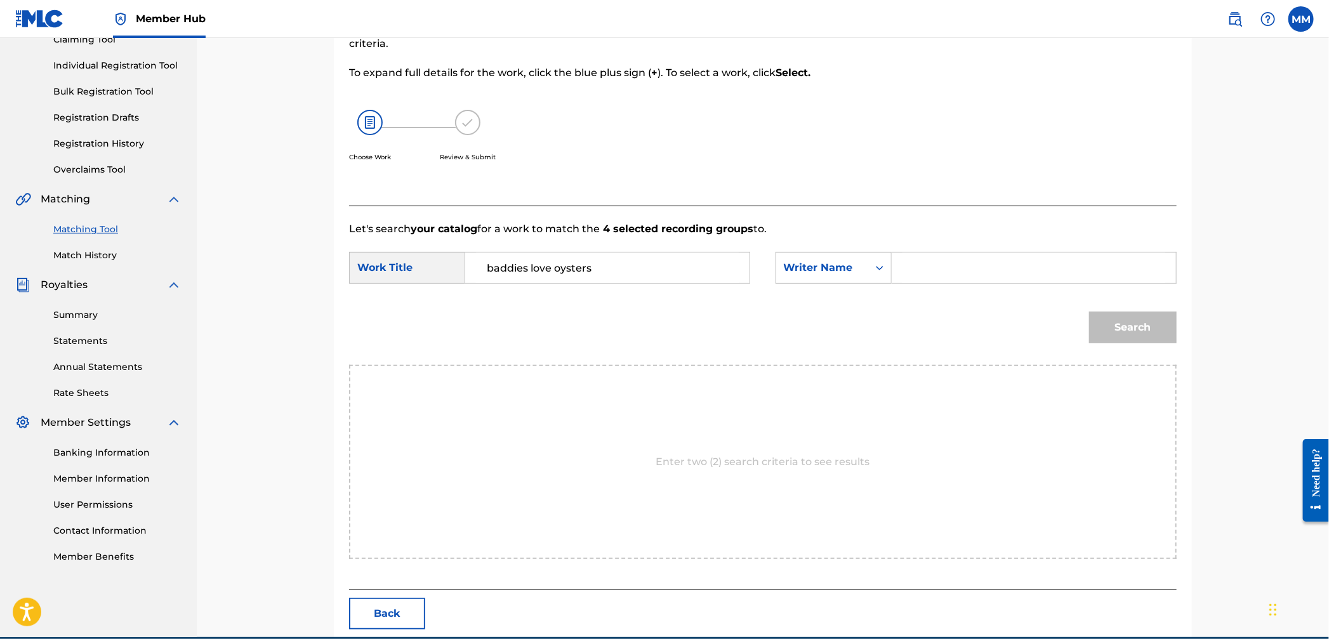
click at [910, 279] on input "Search Form" at bounding box center [1034, 268] width 263 height 30
type input "ramirez"
click at [1089, 312] on button "Search" at bounding box center [1133, 328] width 88 height 32
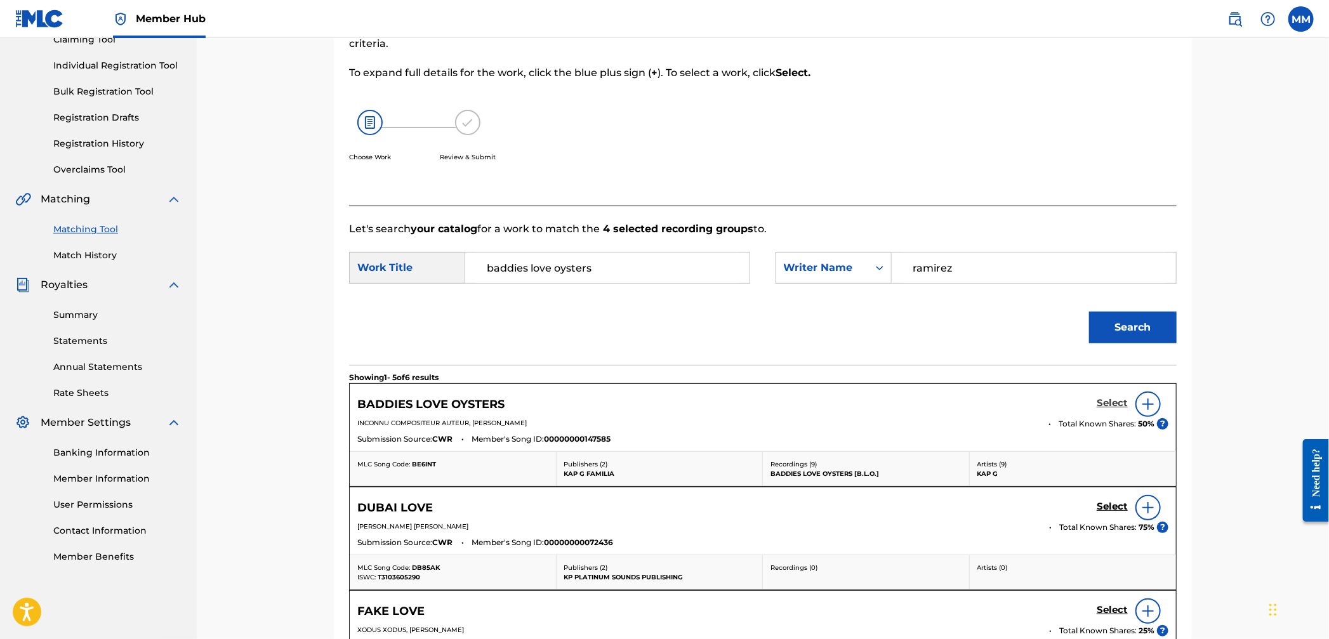
click at [1104, 402] on h5 "Select" at bounding box center [1112, 403] width 31 height 12
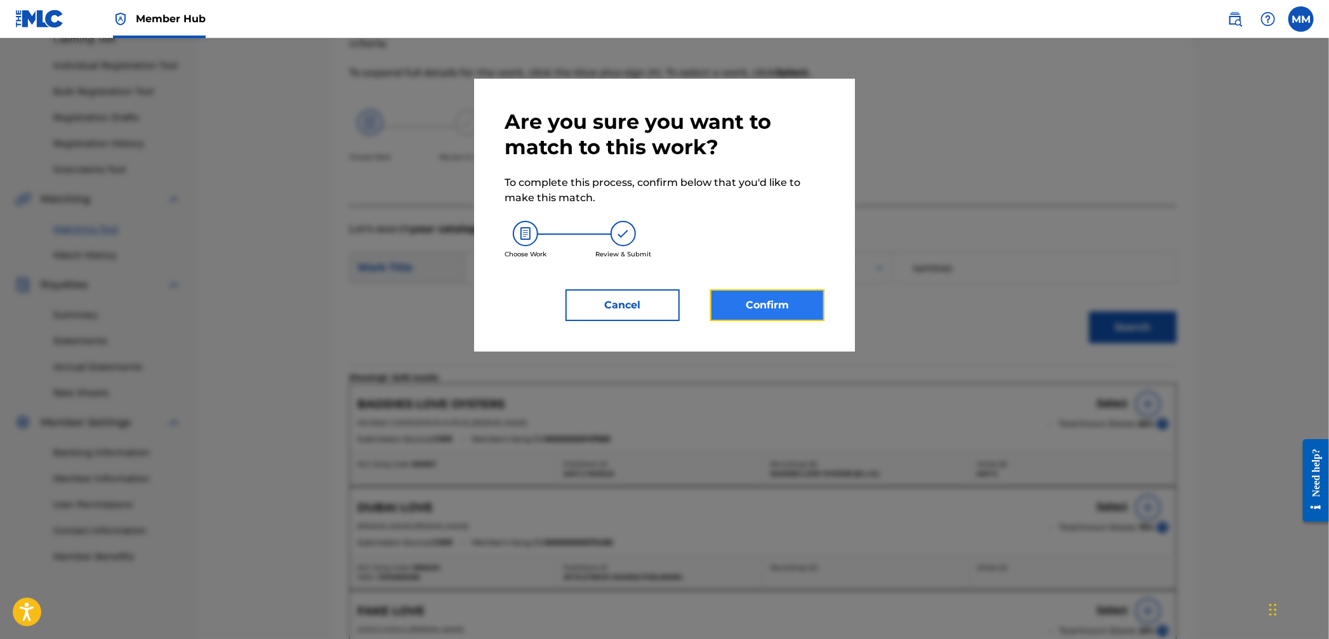
click at [766, 302] on button "Confirm" at bounding box center [767, 305] width 114 height 32
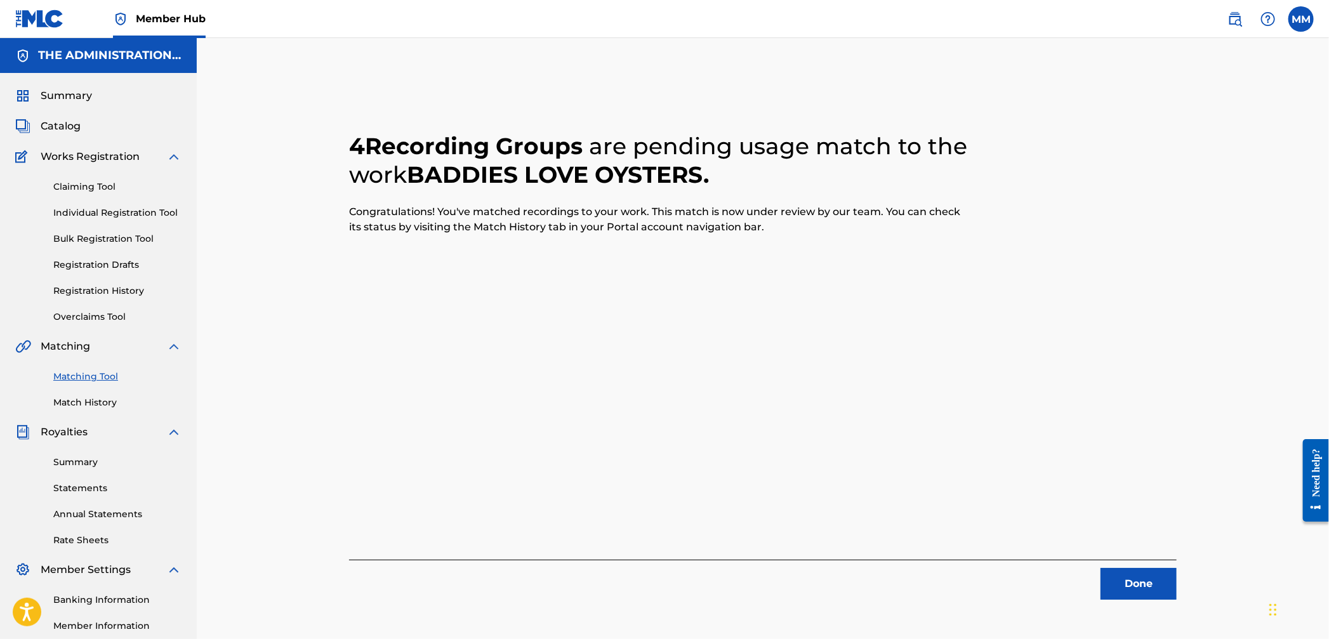
drag, startPoint x: 90, startPoint y: 377, endPoint x: 116, endPoint y: 378, distance: 26.0
click at [90, 377] on link "Matching Tool" at bounding box center [117, 376] width 128 height 13
click at [97, 382] on link "Matching Tool" at bounding box center [117, 376] width 128 height 13
click at [98, 405] on link "Match History" at bounding box center [117, 402] width 128 height 13
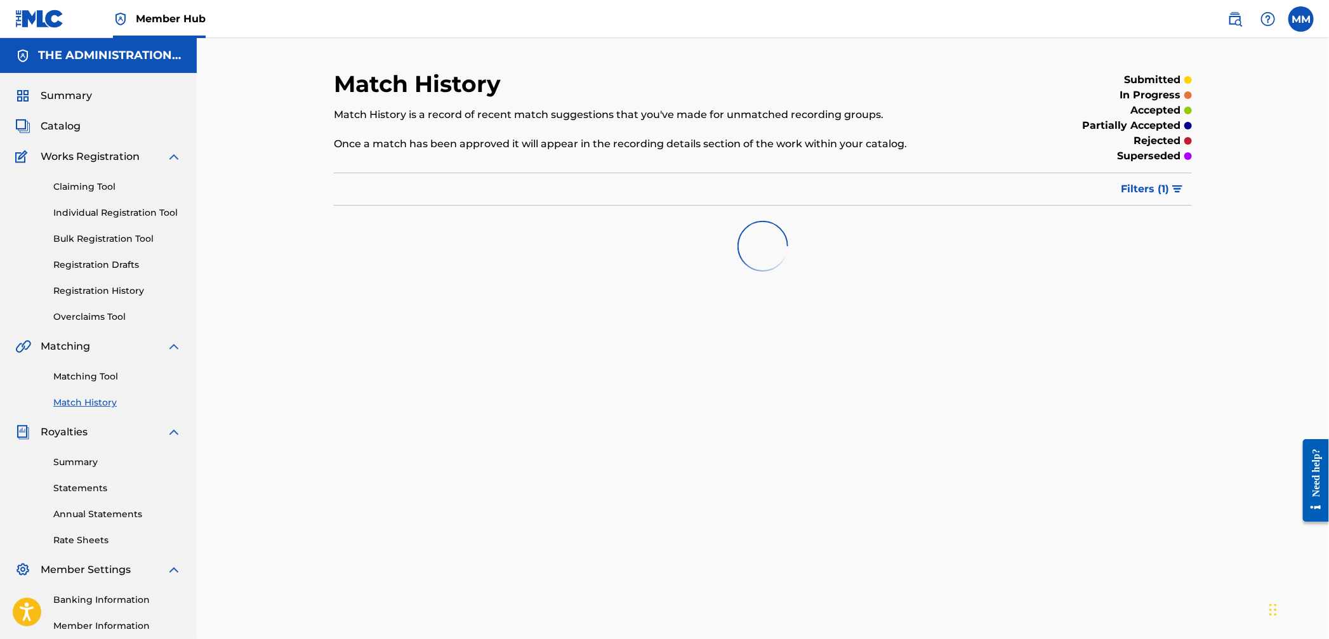
click at [96, 385] on div "Matching Tool Match History" at bounding box center [98, 381] width 166 height 55
click at [97, 376] on link "Matching Tool" at bounding box center [117, 376] width 128 height 13
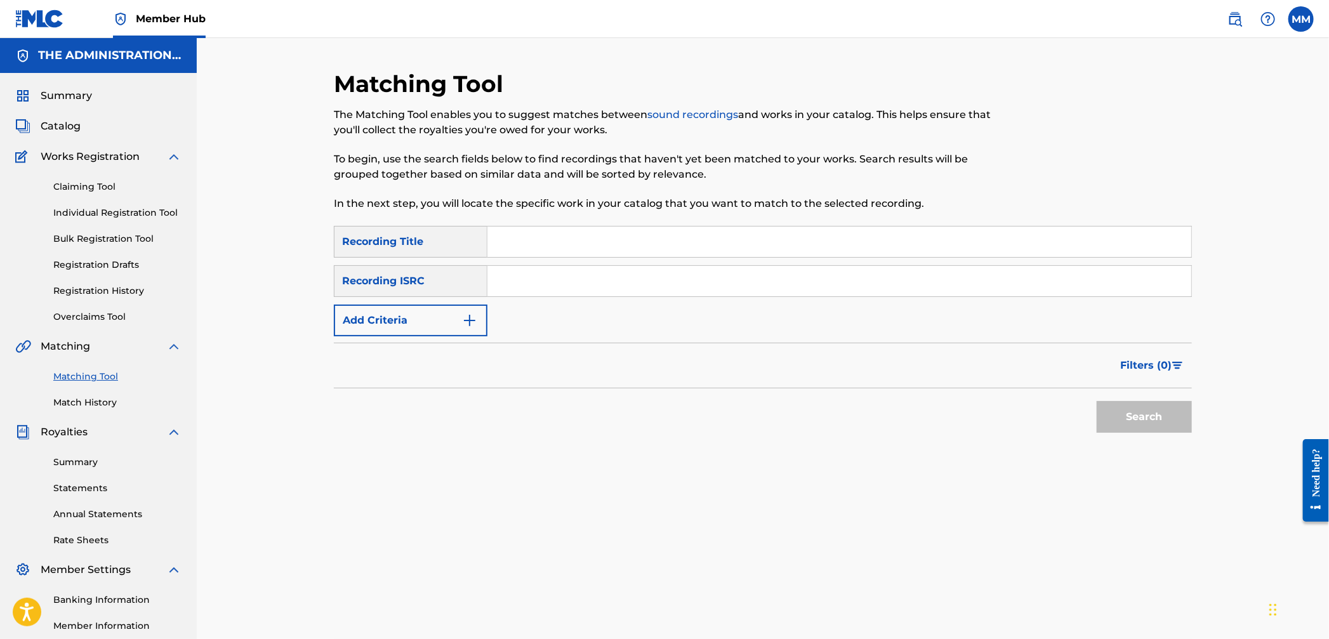
click at [539, 283] on input "Search Form" at bounding box center [840, 281] width 704 height 30
paste input "CA5KR2231632"
click at [1160, 420] on button "Search" at bounding box center [1144, 417] width 95 height 32
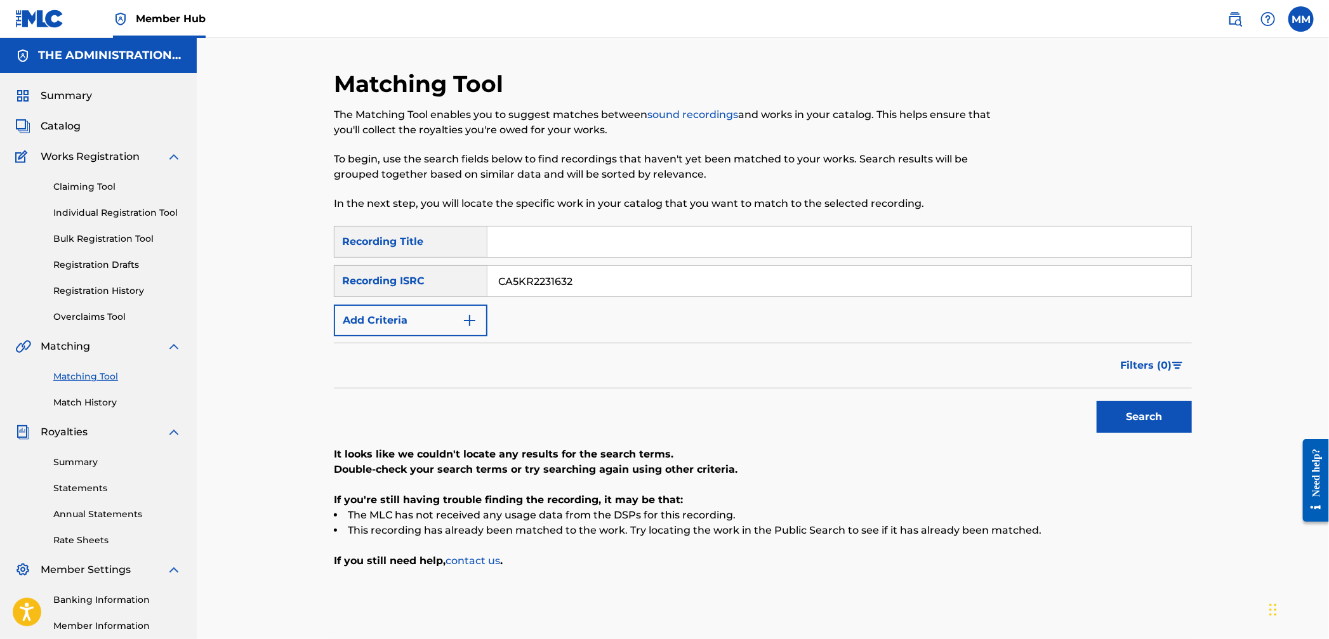
drag, startPoint x: 533, startPoint y: 283, endPoint x: 371, endPoint y: 277, distance: 162.0
click at [392, 278] on div "SearchWithCriteria5c3d24d3-b5b1-4c1d-a428-e7d445555e95 Recording ISRC CA5KR2231…" at bounding box center [763, 281] width 858 height 32
paste input "3"
click at [1161, 422] on button "Search" at bounding box center [1144, 417] width 95 height 32
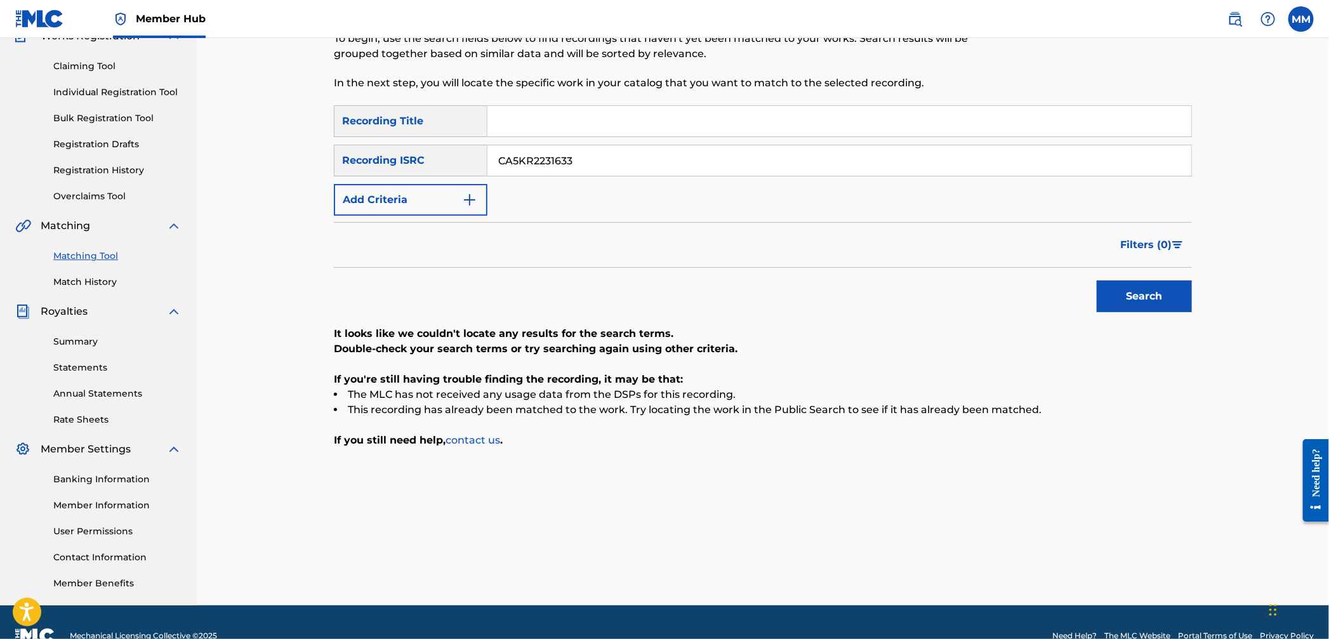
scroll to position [147, 0]
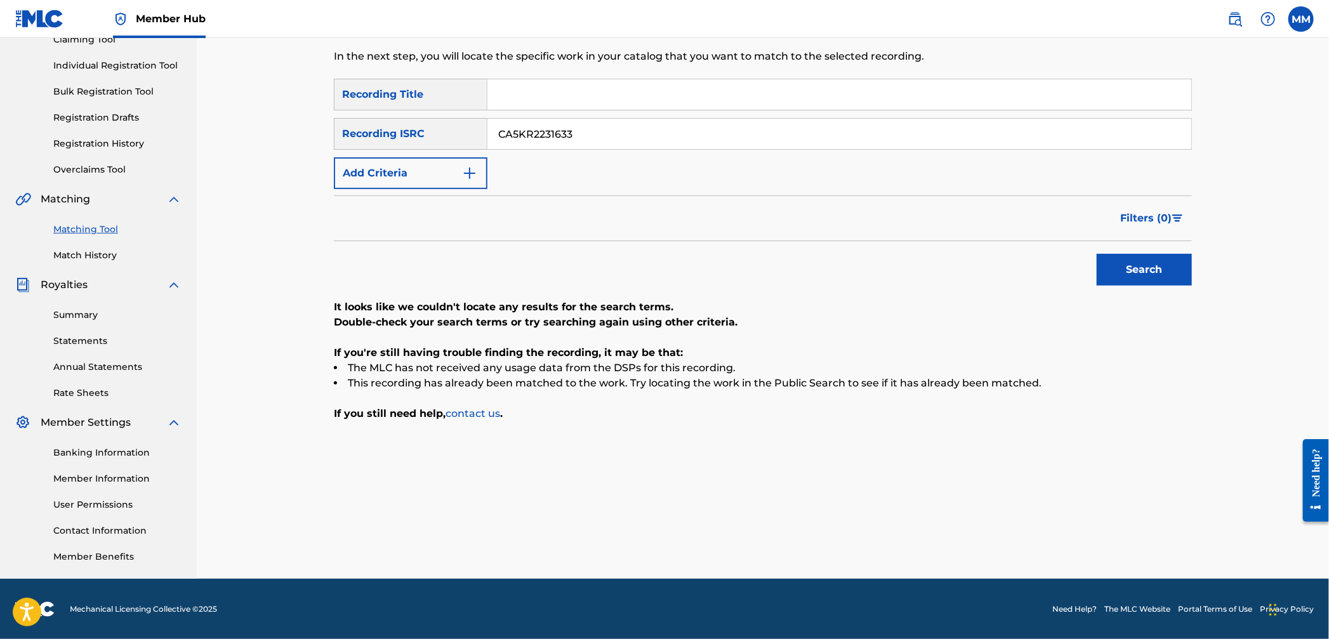
drag, startPoint x: 614, startPoint y: 137, endPoint x: 282, endPoint y: 112, distance: 332.9
click at [307, 112] on div "Matching Tool The Matching Tool enables you to suggest matches between sound re…" at bounding box center [763, 235] width 1132 height 688
paste input "94032"
type input "CA5KR2294032"
click at [1151, 266] on button "Search" at bounding box center [1144, 270] width 95 height 32
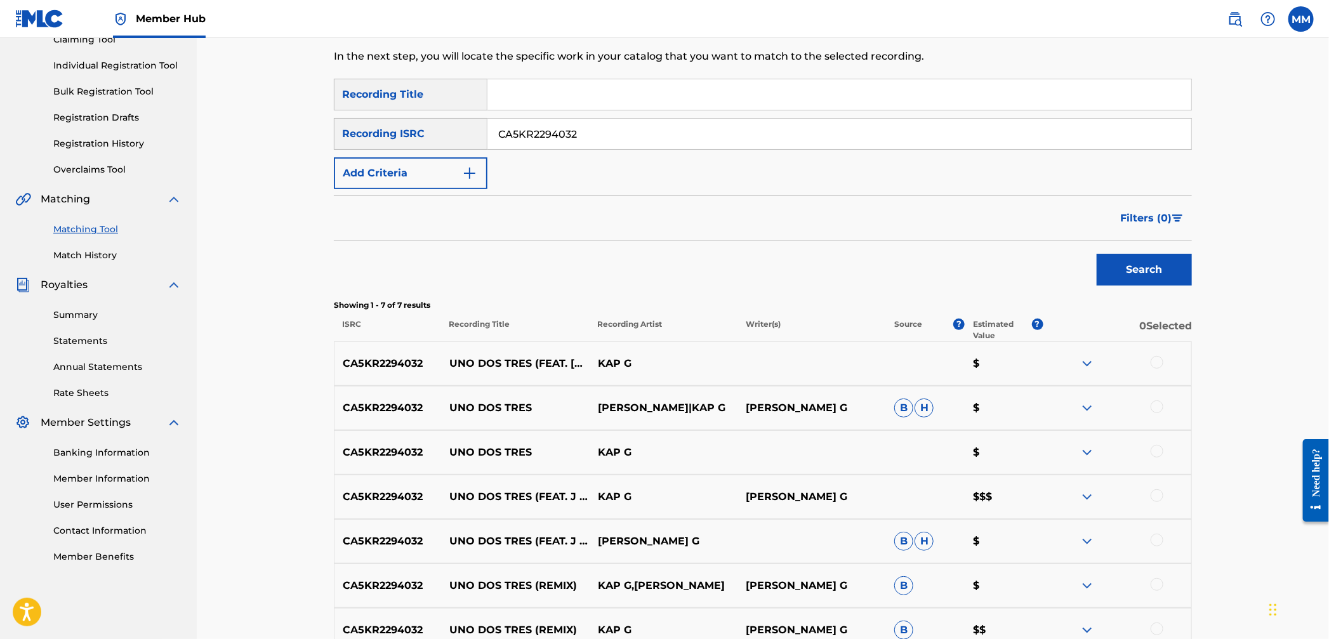
click at [1153, 359] on div at bounding box center [1157, 362] width 13 height 13
click at [1150, 409] on div at bounding box center [1117, 408] width 149 height 15
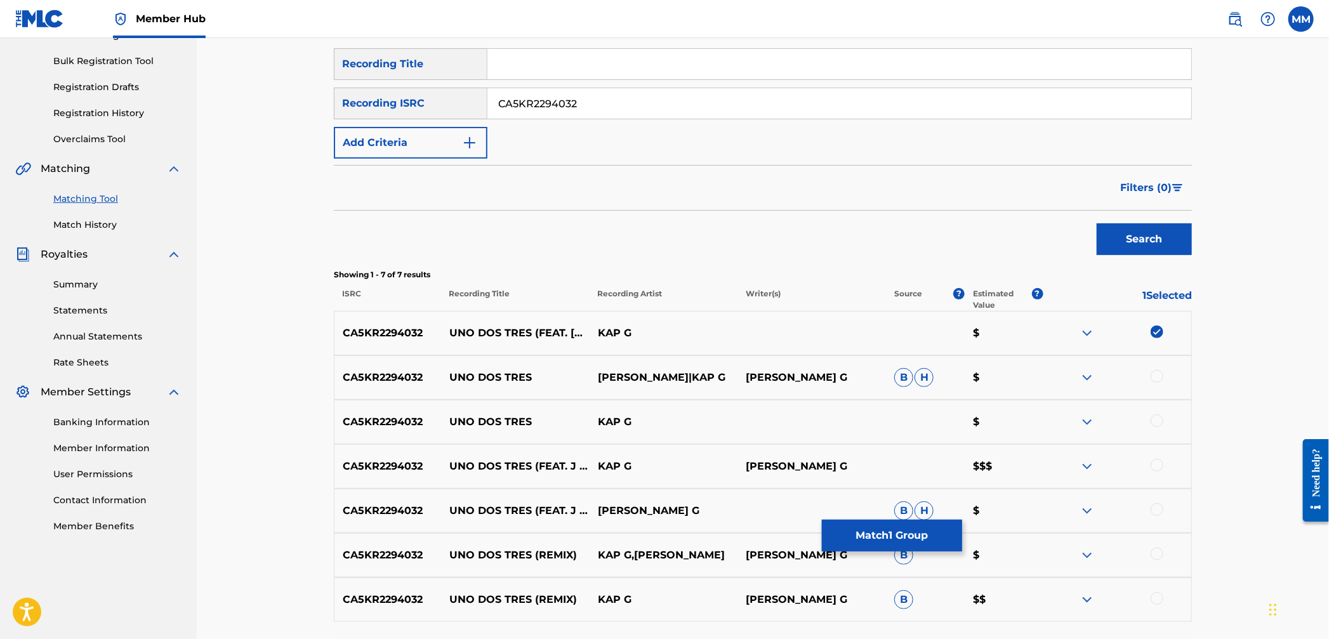
scroll to position [284, 0]
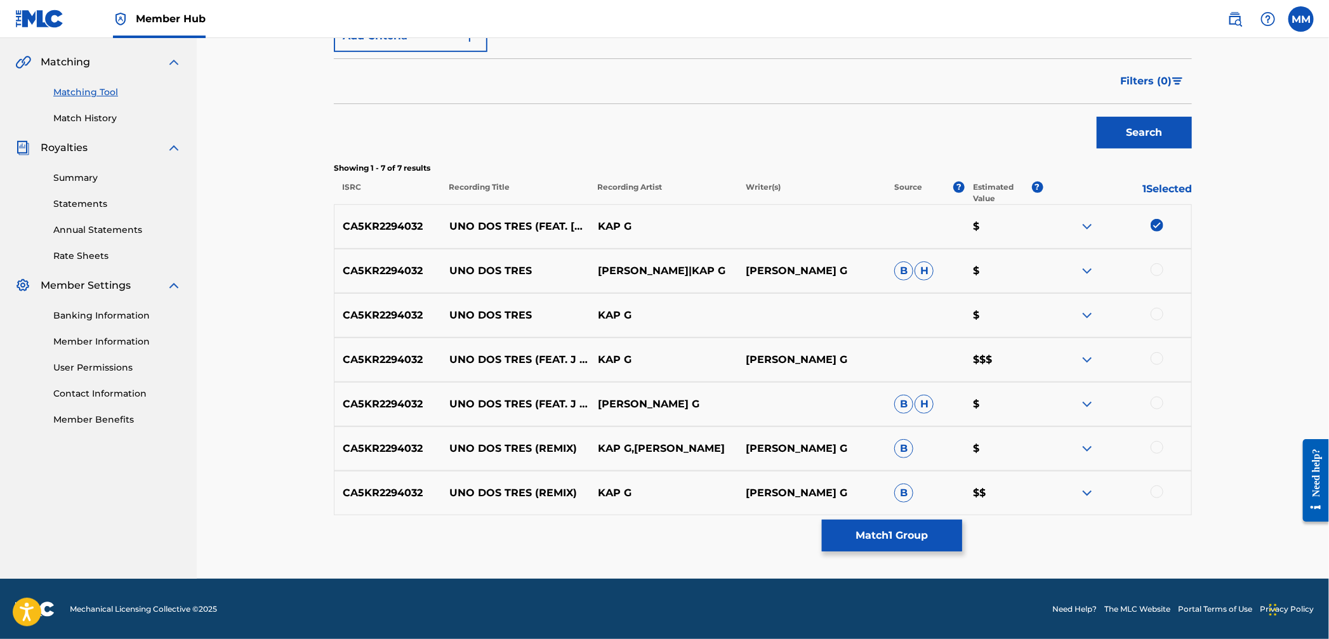
click at [1158, 272] on div at bounding box center [1157, 269] width 13 height 13
click at [1160, 315] on div at bounding box center [1157, 314] width 13 height 13
click at [1161, 359] on div at bounding box center [1157, 358] width 13 height 13
click at [1160, 398] on div at bounding box center [1157, 403] width 13 height 13
click at [1157, 446] on div at bounding box center [1157, 447] width 13 height 13
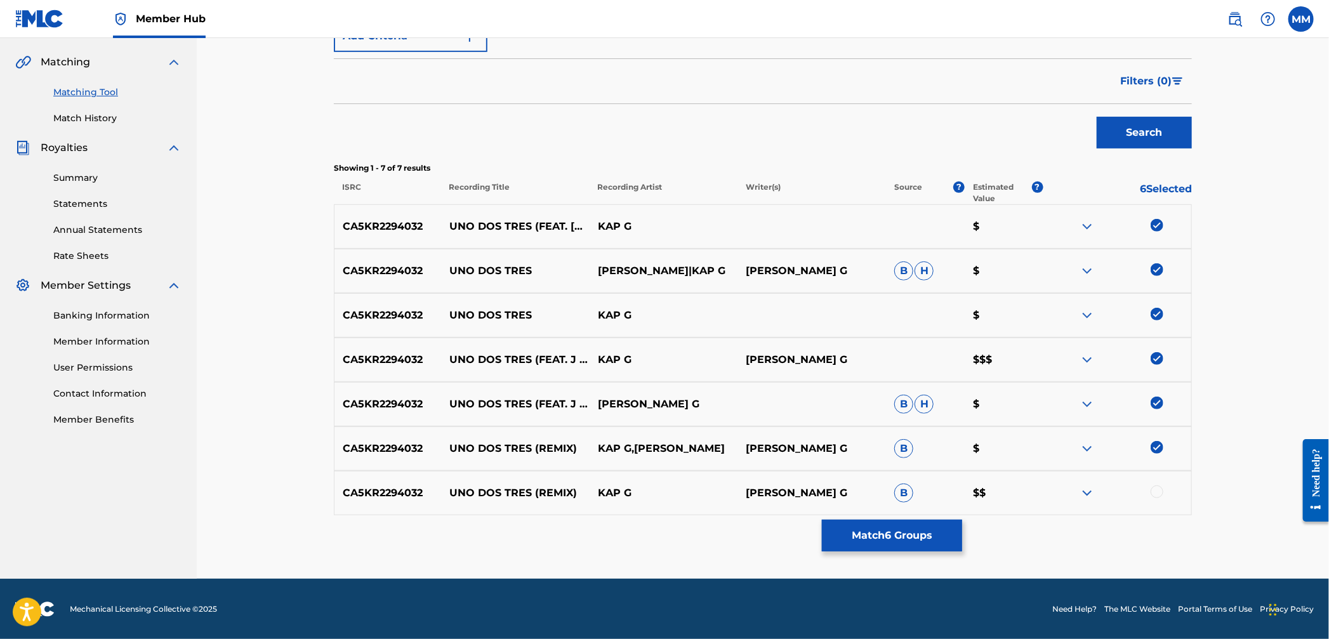
click at [1162, 501] on div "CA5KR2294032 UNO DOS TRES (REMIX) KAP [PERSON_NAME], KAP G B $$" at bounding box center [763, 493] width 858 height 44
click at [1156, 496] on div at bounding box center [1157, 492] width 13 height 13
click at [865, 529] on button "Match 7 Groups" at bounding box center [892, 536] width 140 height 32
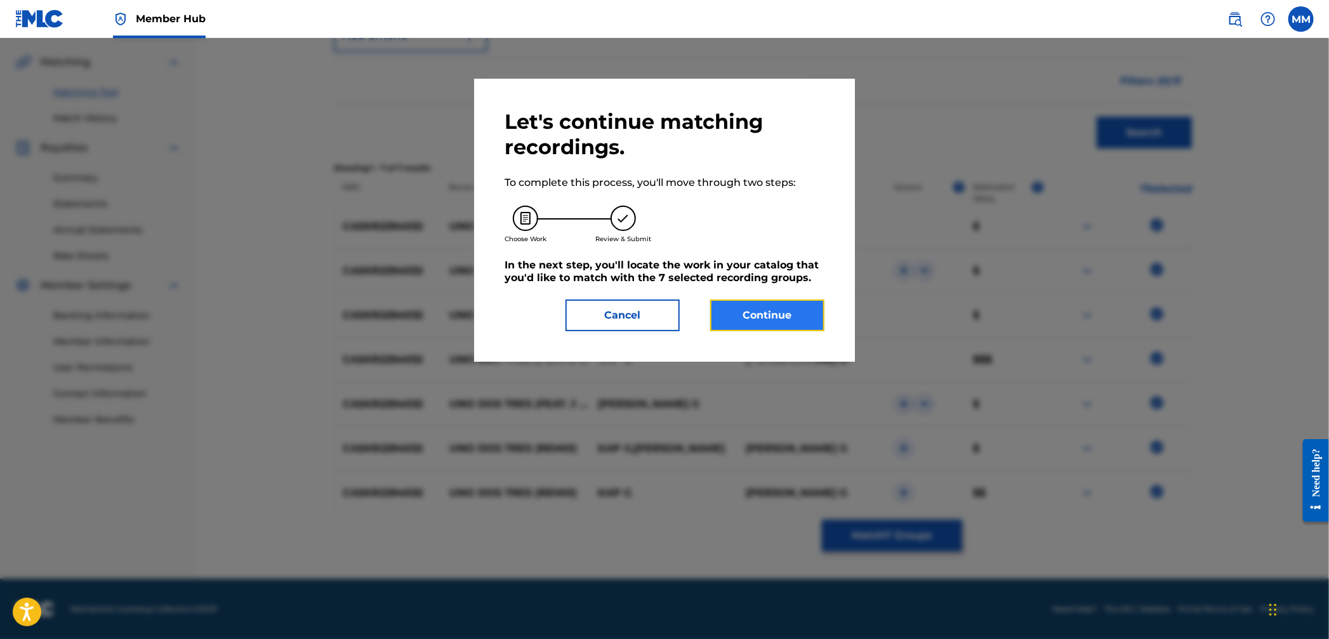
click at [732, 313] on button "Continue" at bounding box center [767, 316] width 114 height 32
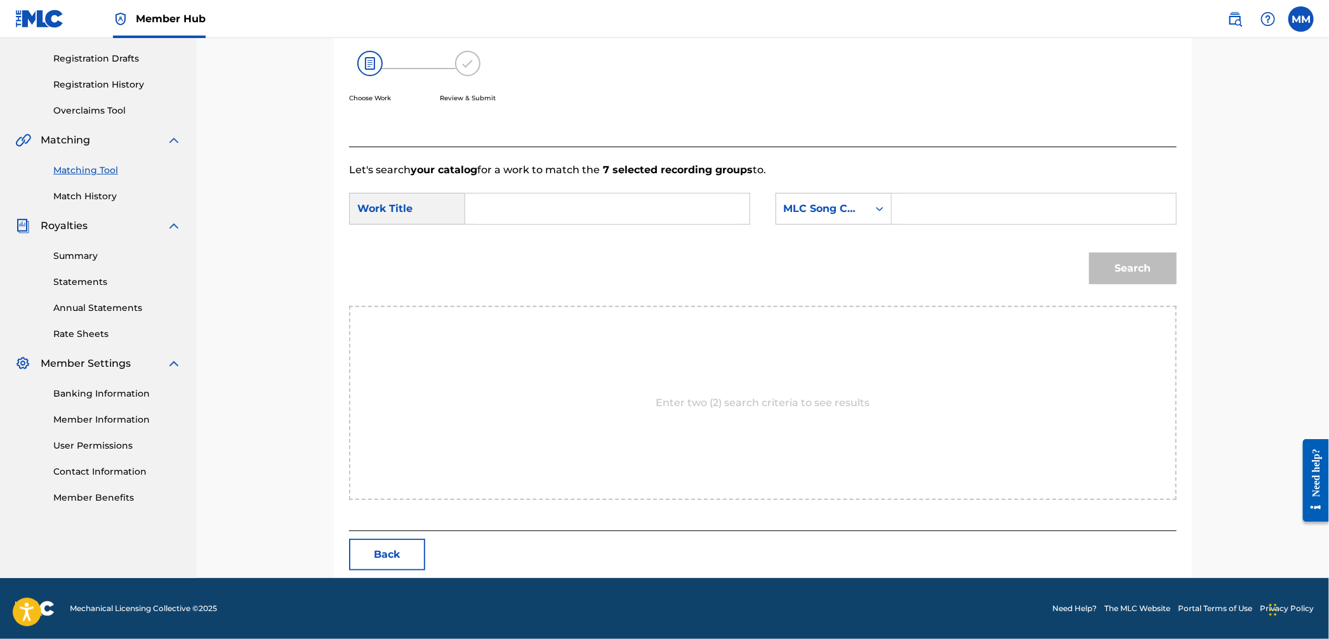
scroll to position [206, 0]
click at [473, 209] on div "Search Form" at bounding box center [607, 210] width 285 height 32
click at [694, 215] on input "Search Form" at bounding box center [607, 209] width 263 height 30
paste input "Uno Dos Tres"
type input "Uno Dos Tres"
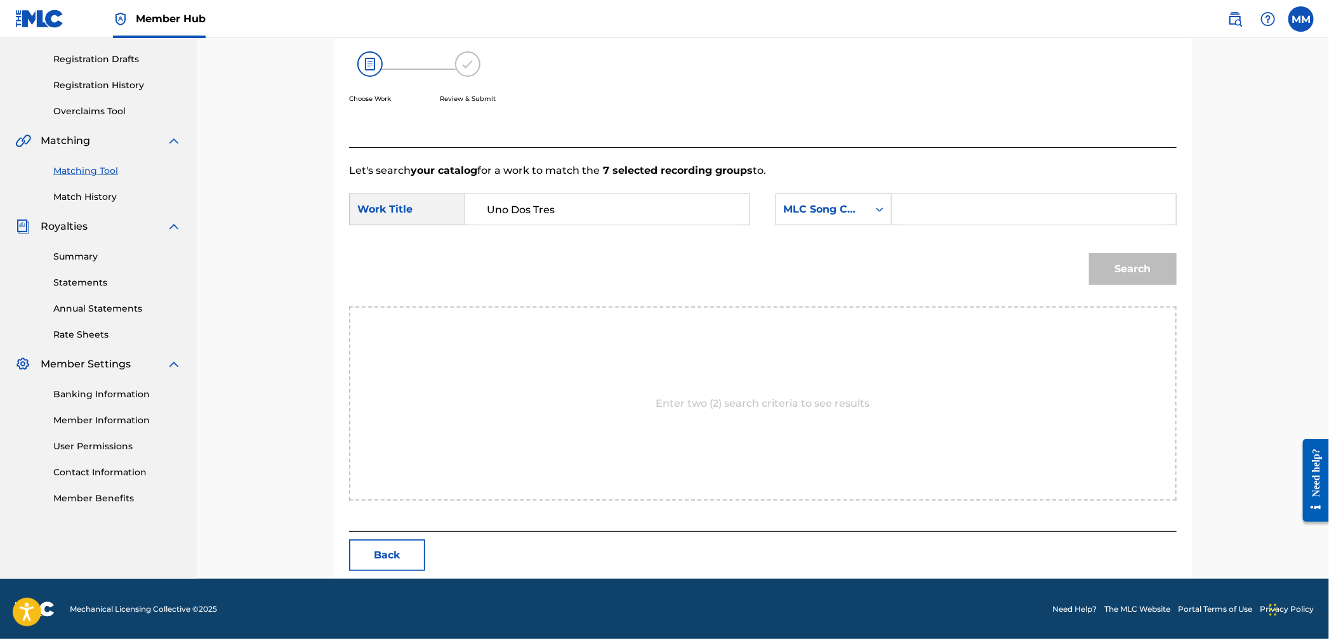
click at [838, 225] on div "SearchWithCriteria8b5b9a2e-4283-4f9c-8a1a-049a54d2252a Work Title Uno Dos Tres …" at bounding box center [763, 213] width 828 height 39
click at [841, 220] on div "MLC Song Code" at bounding box center [822, 209] width 92 height 24
click at [823, 251] on div "Writer Name" at bounding box center [833, 241] width 115 height 32
click at [934, 224] on input "Search Form" at bounding box center [1034, 209] width 263 height 30
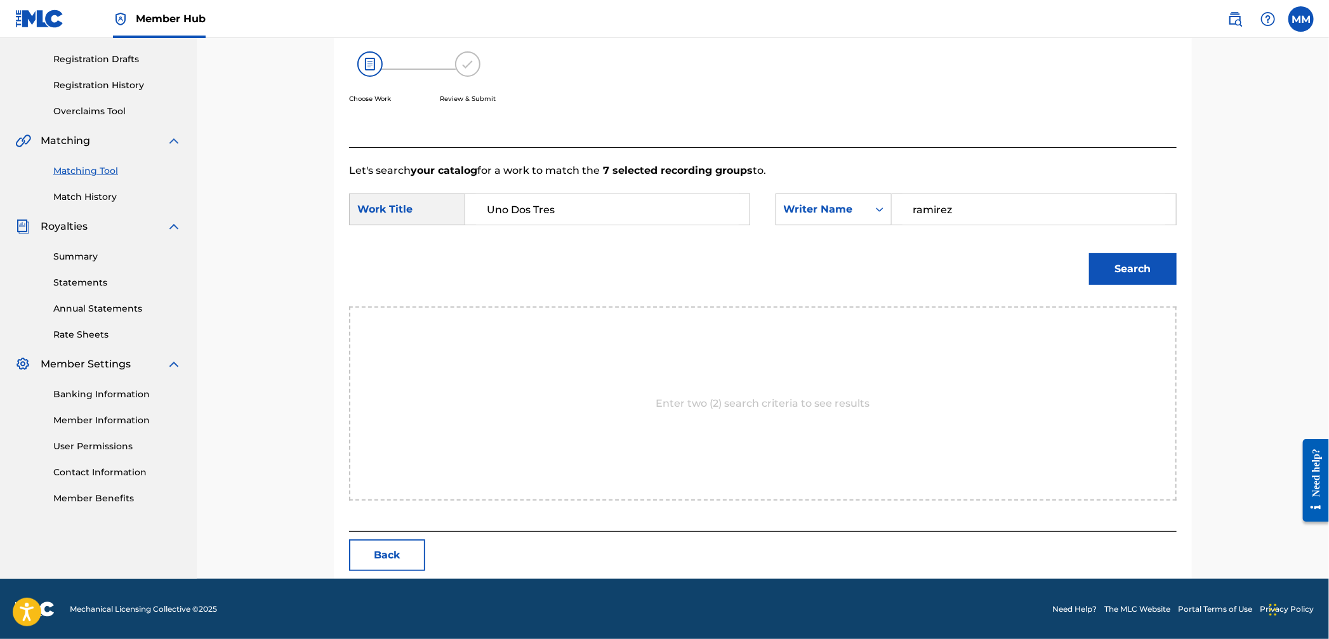
type input "ramirez"
click at [1089, 253] on button "Search" at bounding box center [1133, 269] width 88 height 32
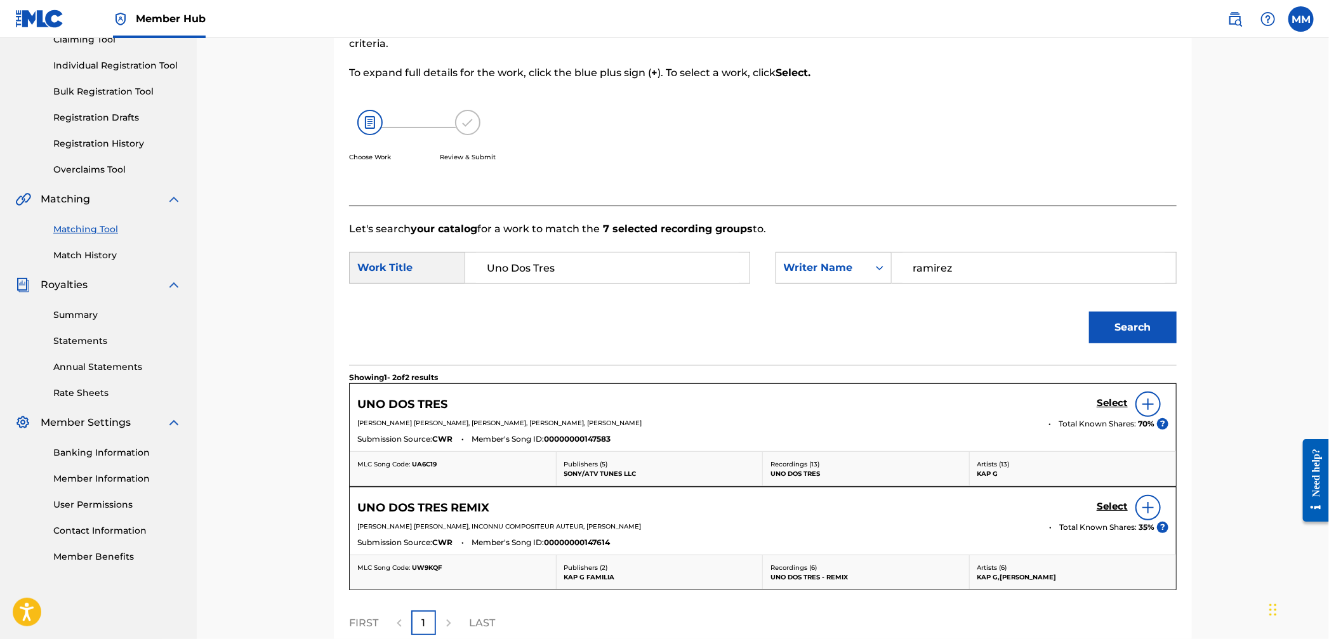
scroll to position [206, 0]
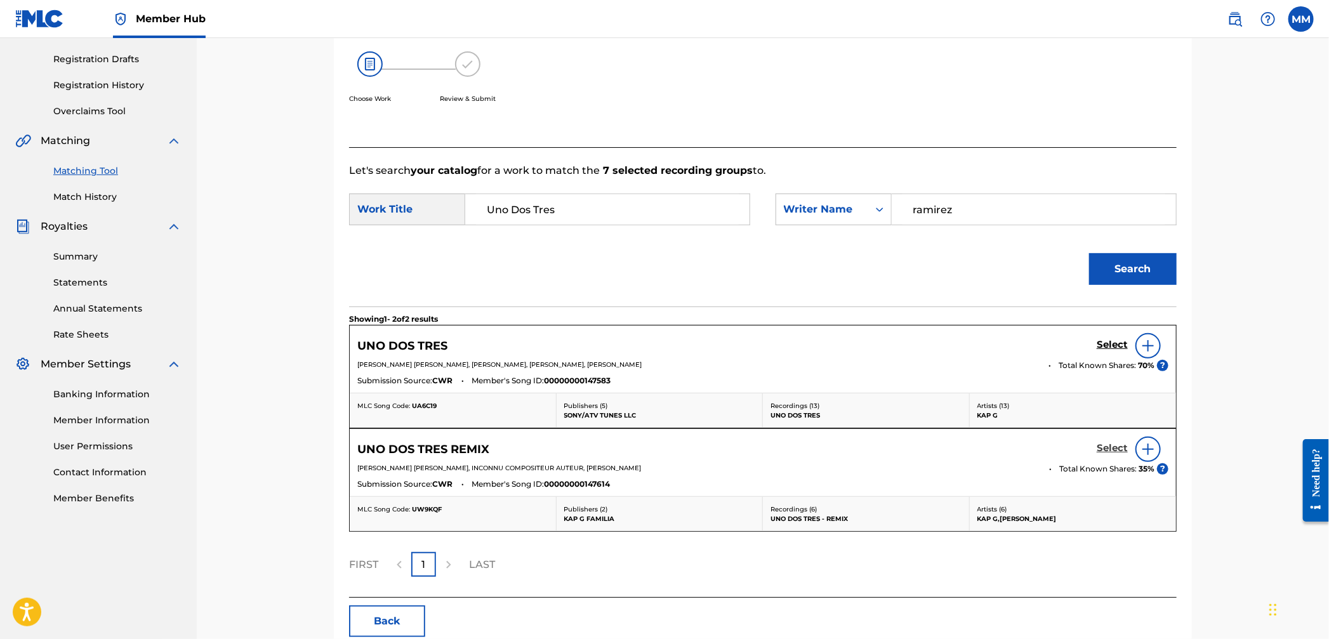
click at [1103, 451] on h5 "Select" at bounding box center [1112, 448] width 31 height 12
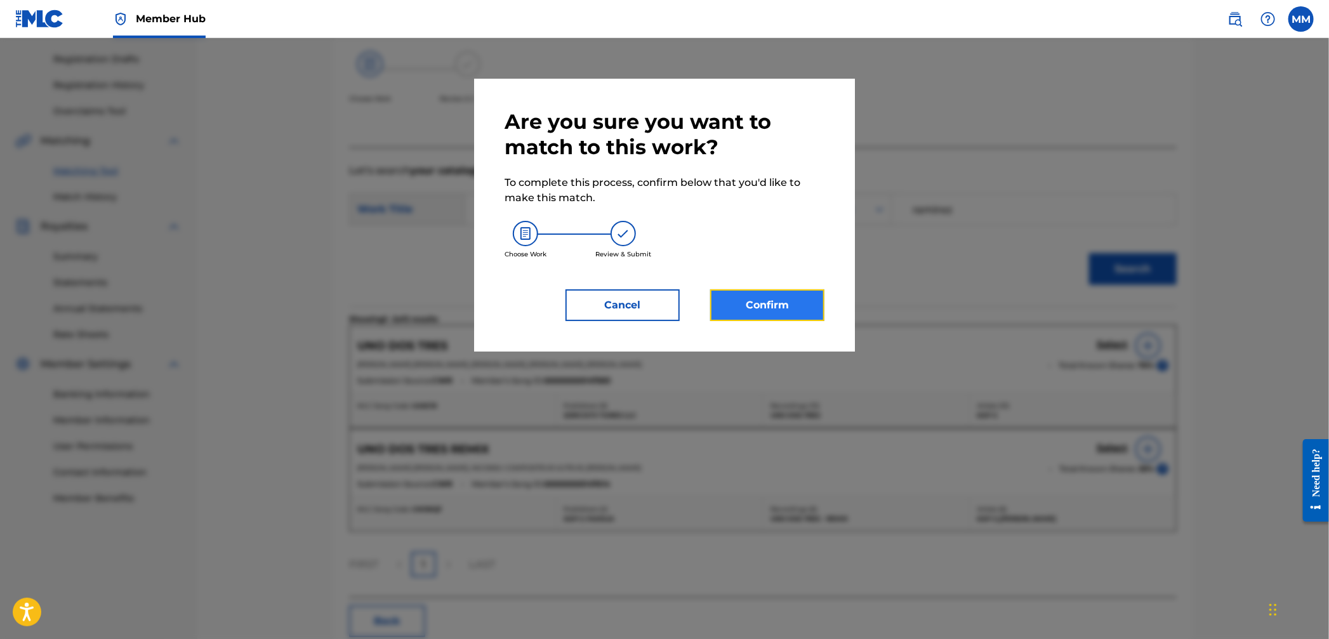
click at [770, 309] on button "Confirm" at bounding box center [767, 305] width 114 height 32
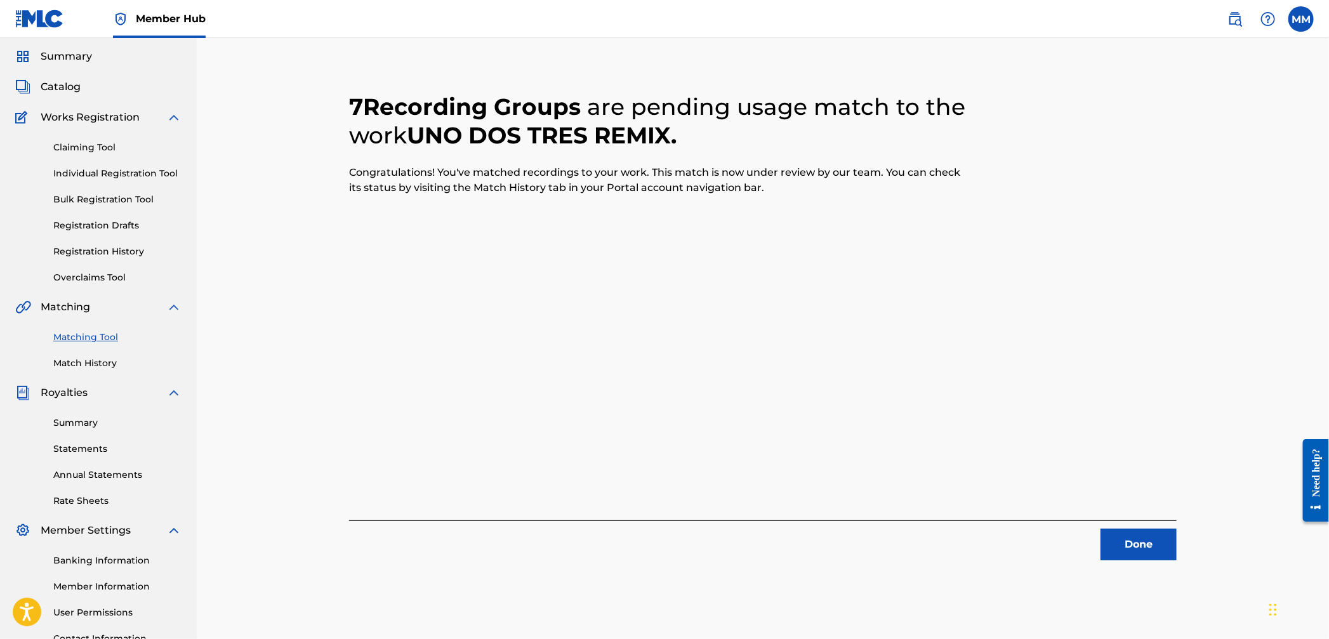
scroll to position [0, 0]
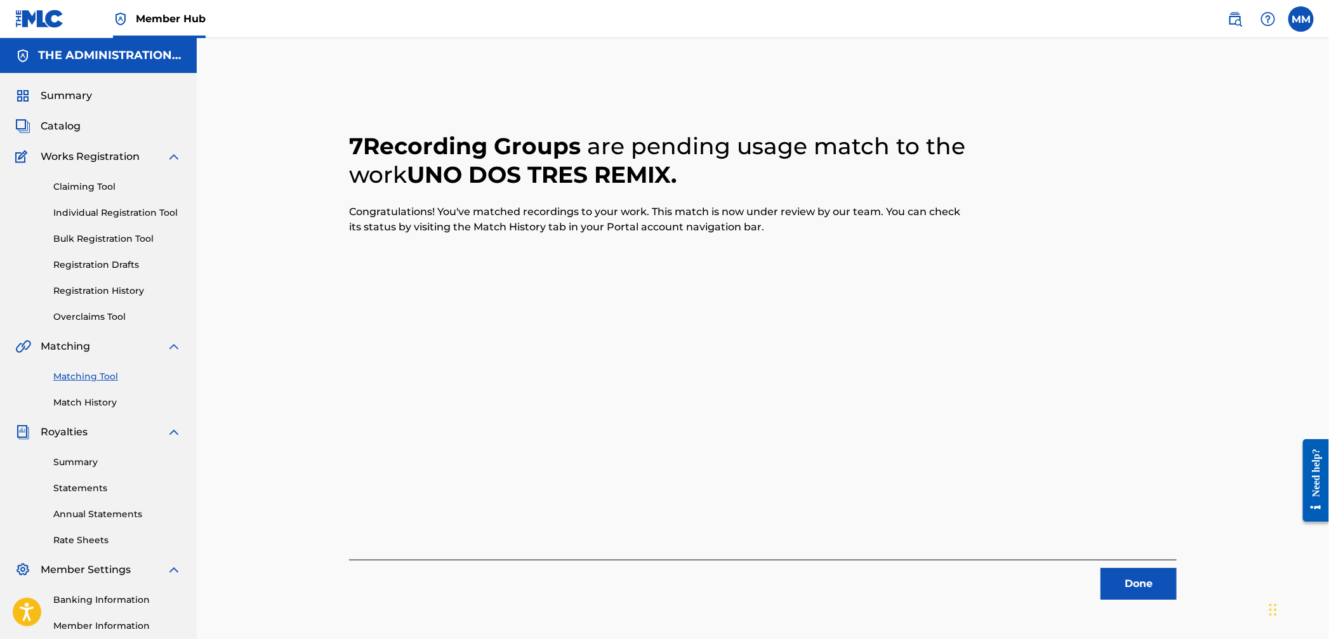
click at [100, 386] on div "Matching Tool Match History" at bounding box center [98, 381] width 166 height 55
click at [95, 373] on link "Matching Tool" at bounding box center [117, 376] width 128 height 13
click at [89, 378] on link "Matching Tool" at bounding box center [117, 376] width 128 height 13
click at [1153, 582] on button "Done" at bounding box center [1139, 584] width 76 height 32
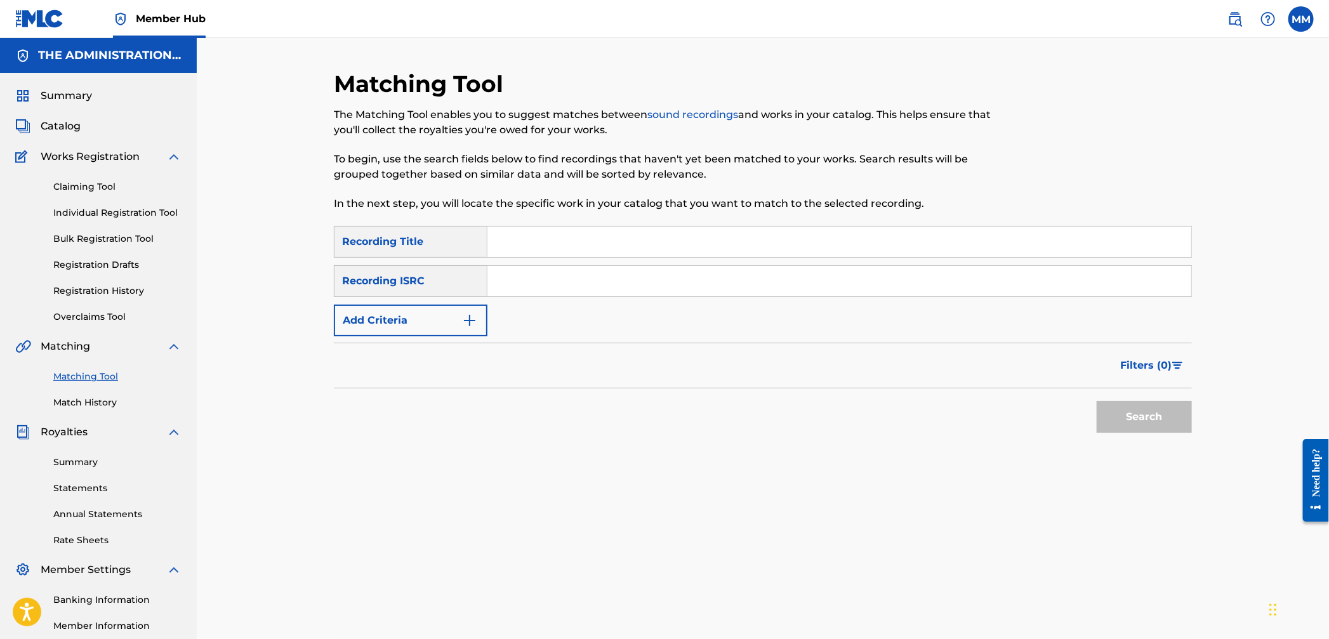
click at [562, 296] on div "Search Form" at bounding box center [840, 281] width 705 height 32
click at [559, 285] on input "Search Form" at bounding box center [840, 281] width 704 height 30
paste input "CA5KR2303516"
click at [1210, 408] on div "Matching Tool The Matching Tool enables you to suggest matches between sound re…" at bounding box center [763, 382] width 1132 height 688
click at [1172, 411] on button "Search" at bounding box center [1144, 417] width 95 height 32
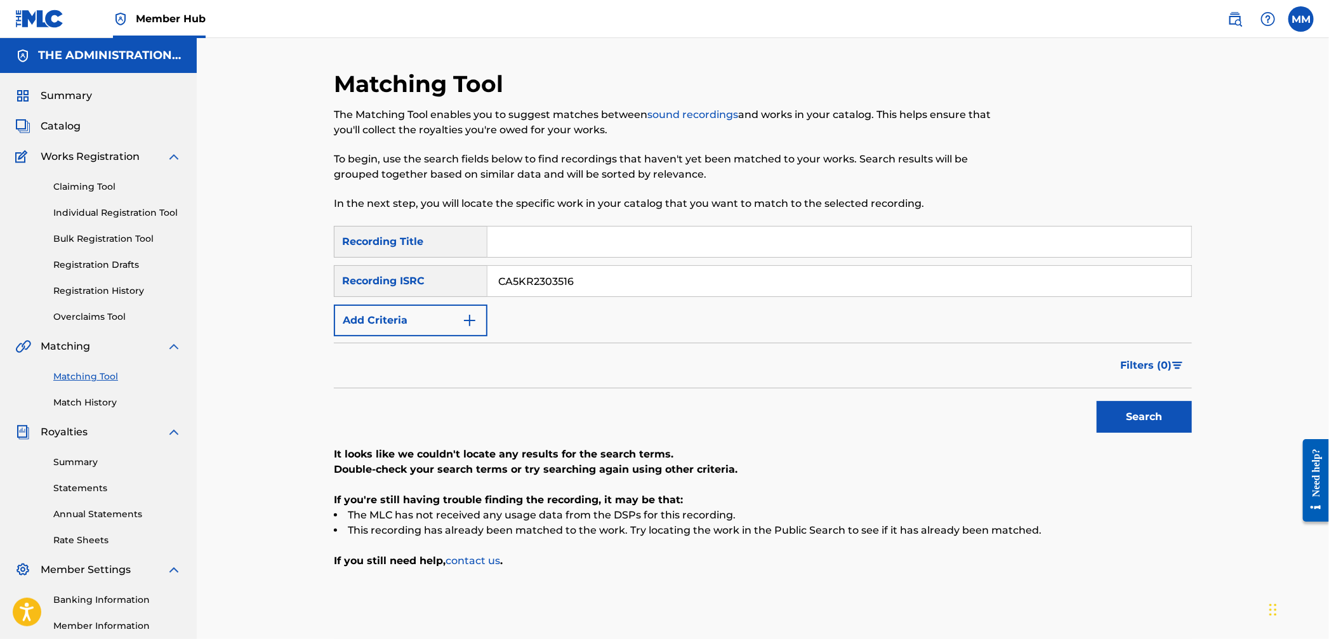
scroll to position [147, 0]
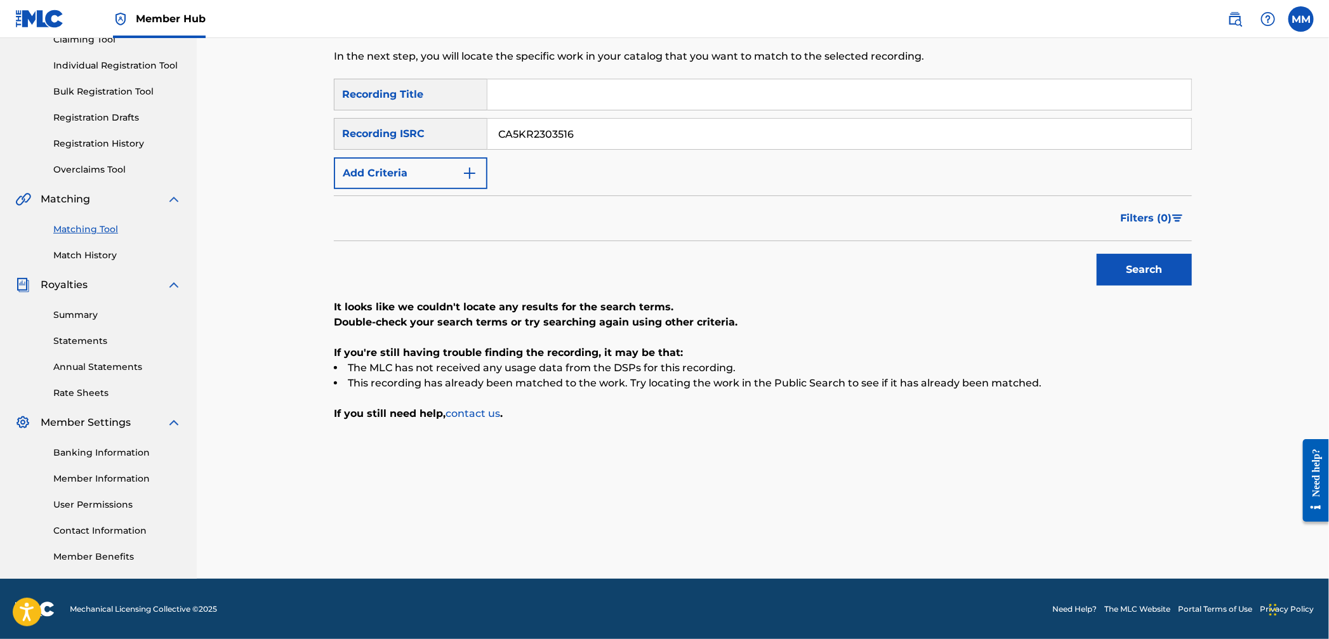
drag, startPoint x: 616, startPoint y: 147, endPoint x: 393, endPoint y: 115, distance: 225.7
click at [401, 114] on div "SearchWithCriteria811037da-3239-4c8e-9ea6-eaf86700bc1f Recording Title SearchWi…" at bounding box center [763, 134] width 858 height 110
paste input "23905"
type input "CA5KR2323905"
click at [1149, 254] on button "Search" at bounding box center [1144, 270] width 95 height 32
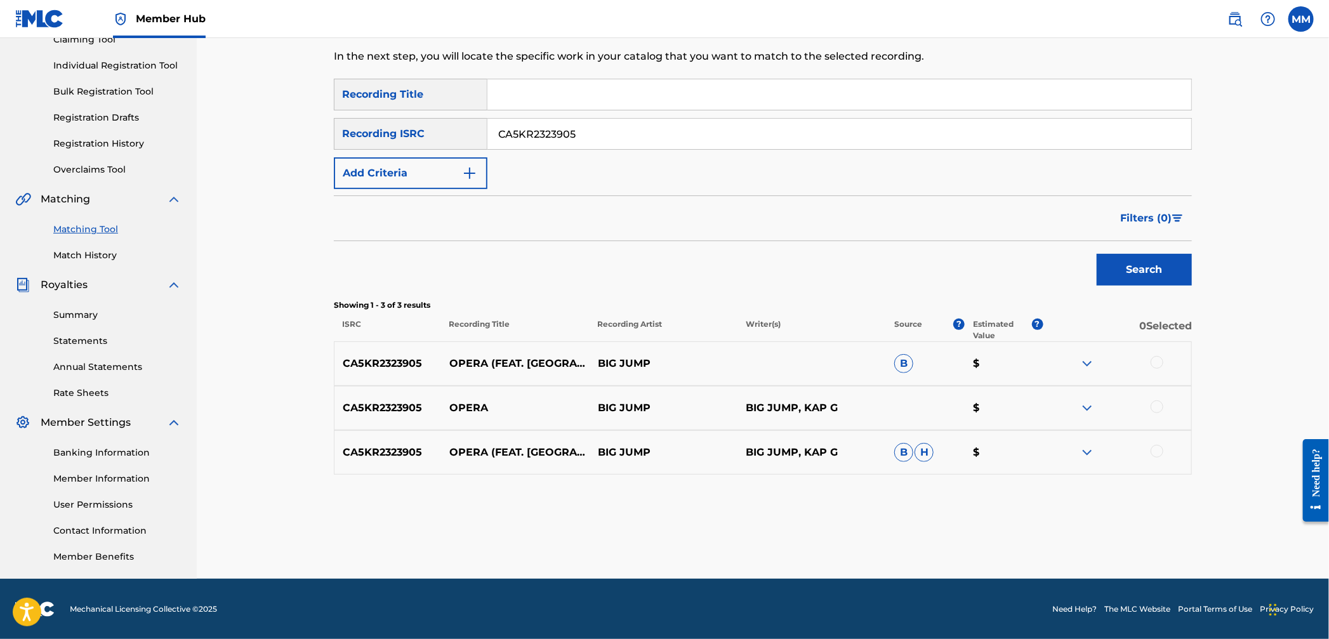
click at [1155, 366] on div at bounding box center [1157, 362] width 13 height 13
drag, startPoint x: 1157, startPoint y: 407, endPoint x: 1162, endPoint y: 439, distance: 32.9
click at [1157, 407] on div at bounding box center [1157, 407] width 13 height 13
click at [1162, 440] on div "CA5KR2323905 OPERA (FEAT. KAP G) BIG JUMP BIG JUMP, KAP G B H $" at bounding box center [763, 452] width 858 height 44
click at [1159, 455] on div at bounding box center [1157, 451] width 13 height 13
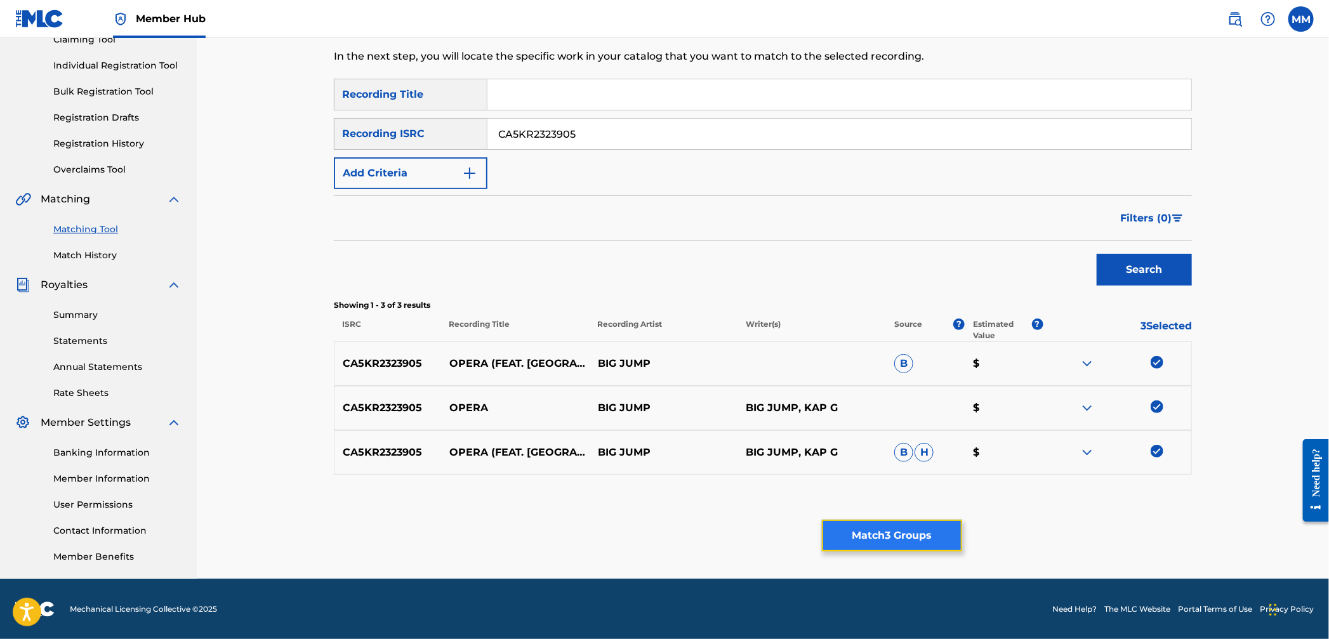
click at [935, 536] on button "Match 3 Groups" at bounding box center [892, 536] width 140 height 32
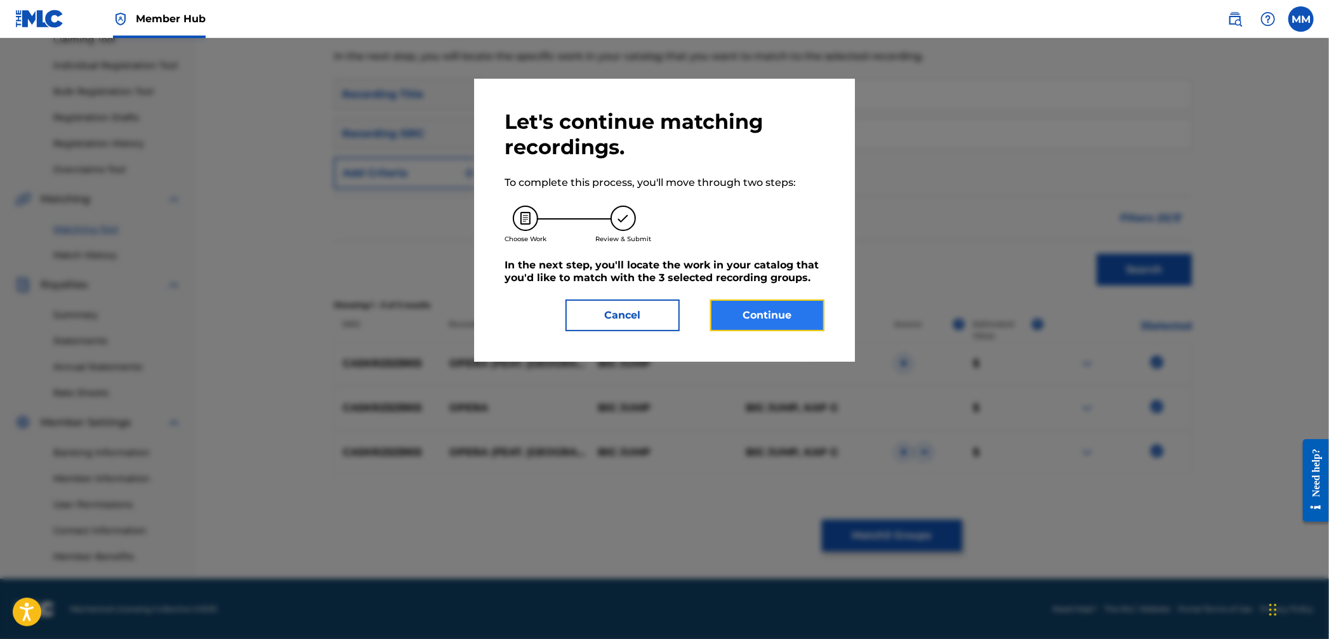
click at [752, 312] on button "Continue" at bounding box center [767, 316] width 114 height 32
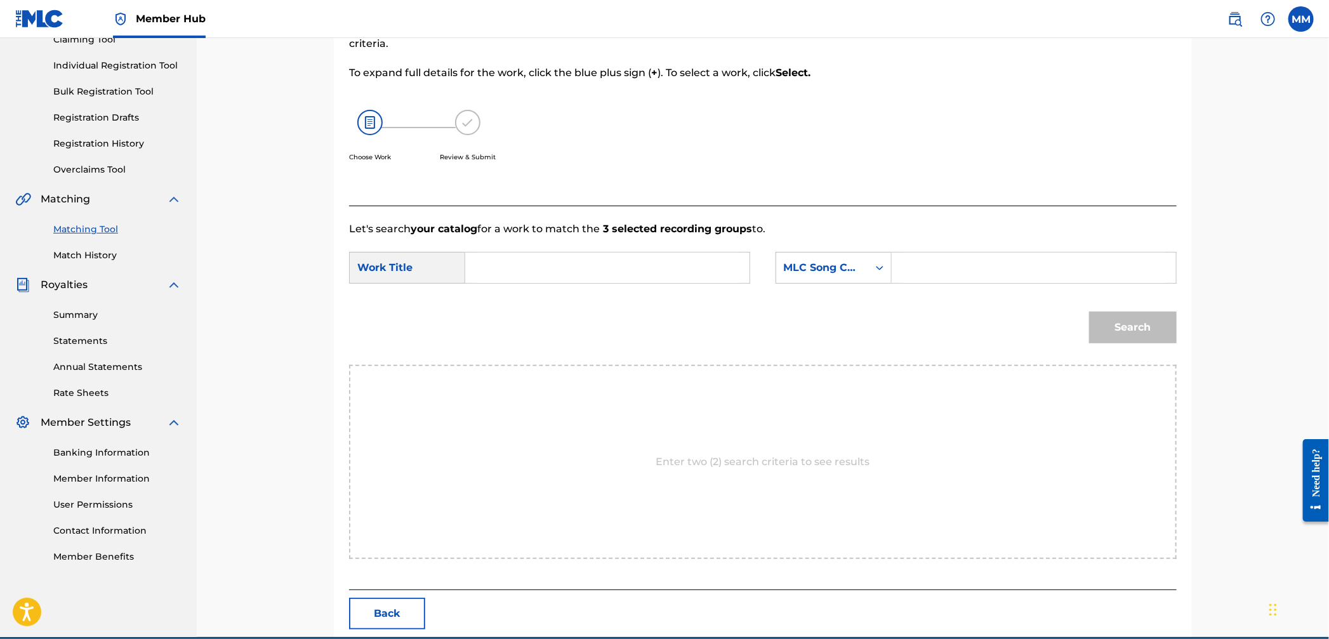
drag, startPoint x: 389, startPoint y: 265, endPoint x: 385, endPoint y: 282, distance: 18.2
click at [389, 265] on div "Work Title" at bounding box center [407, 268] width 116 height 32
click at [535, 272] on input "Search Form" at bounding box center [607, 268] width 263 height 30
paste input "Opera"
type input "Opera"
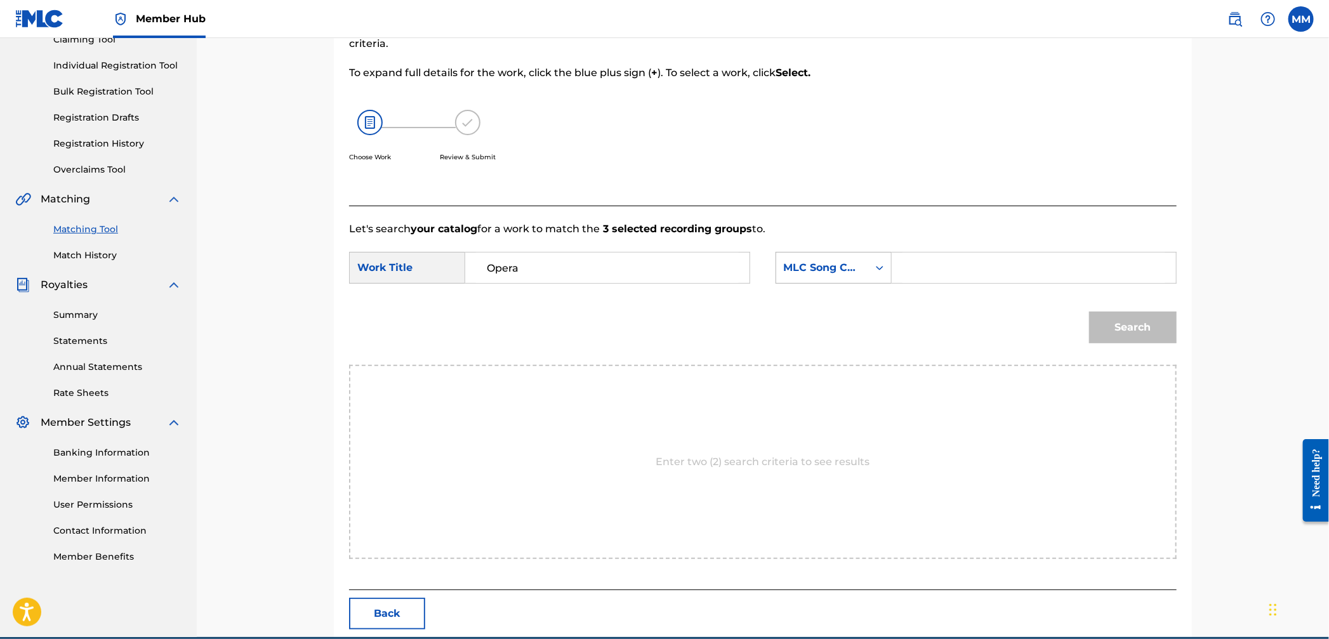
click at [859, 275] on div "MLC Song Code" at bounding box center [822, 267] width 77 height 15
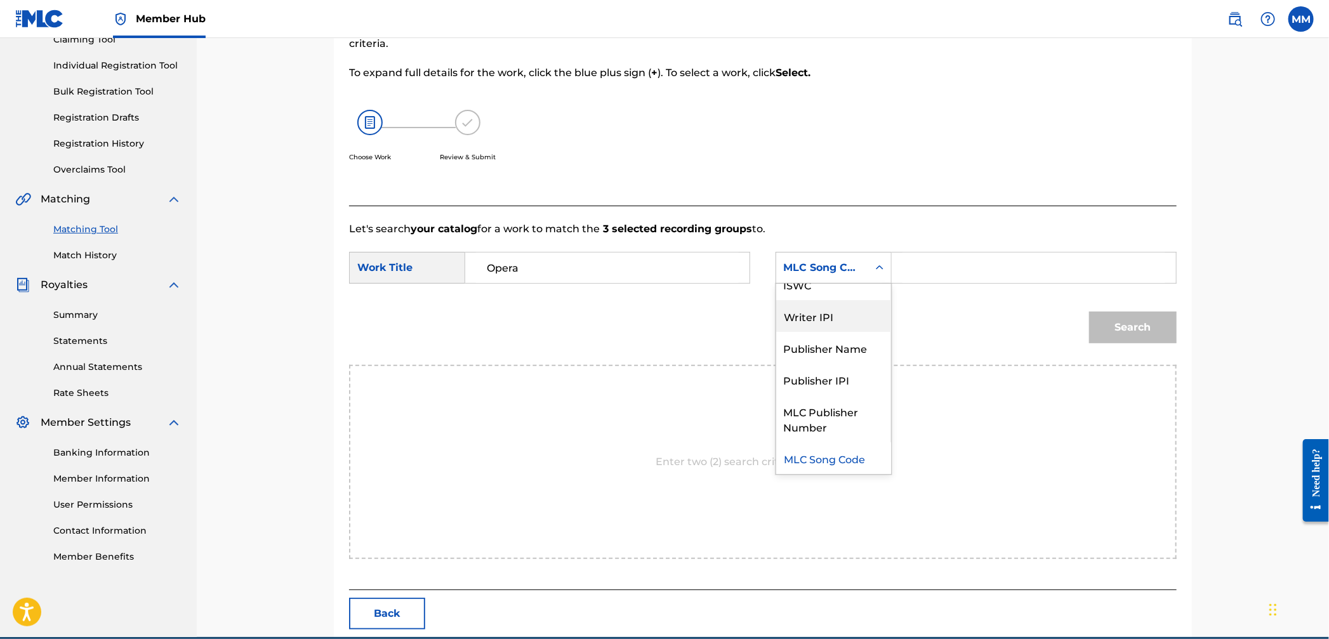
scroll to position [0, 0]
click at [830, 296] on div "Writer Name" at bounding box center [833, 300] width 115 height 32
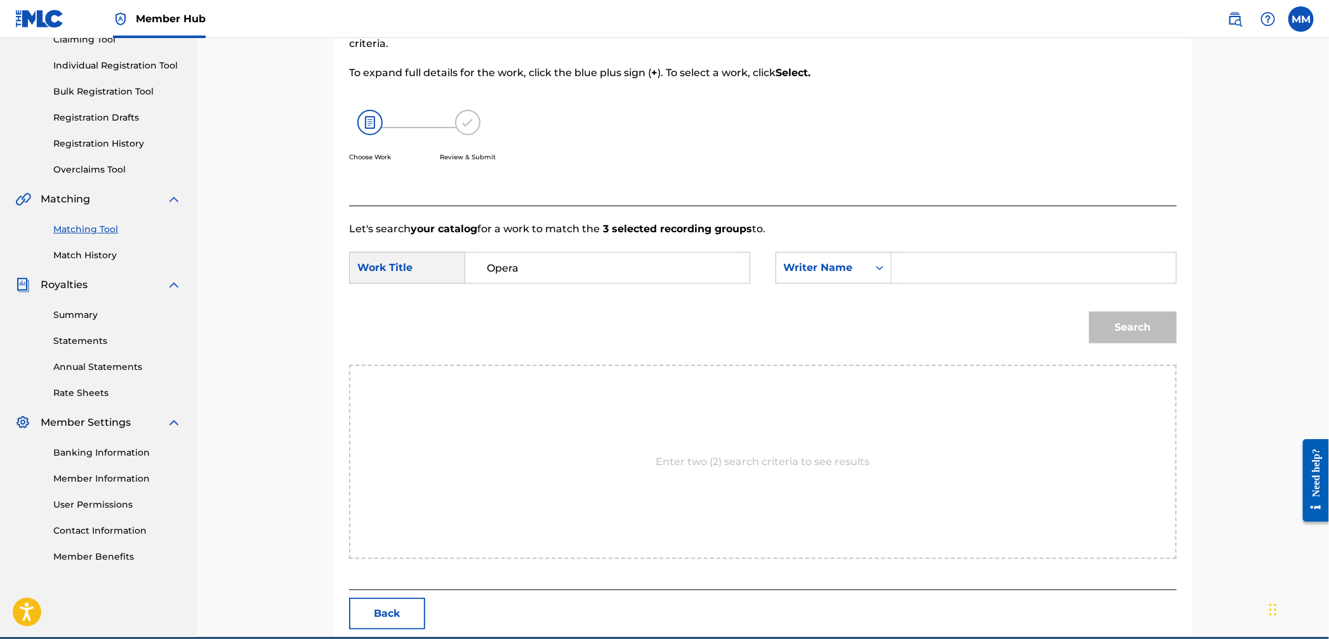
click at [941, 269] on input "Search Form" at bounding box center [1034, 268] width 263 height 30
type input "ramirez"
click at [1089, 312] on button "Search" at bounding box center [1133, 328] width 88 height 32
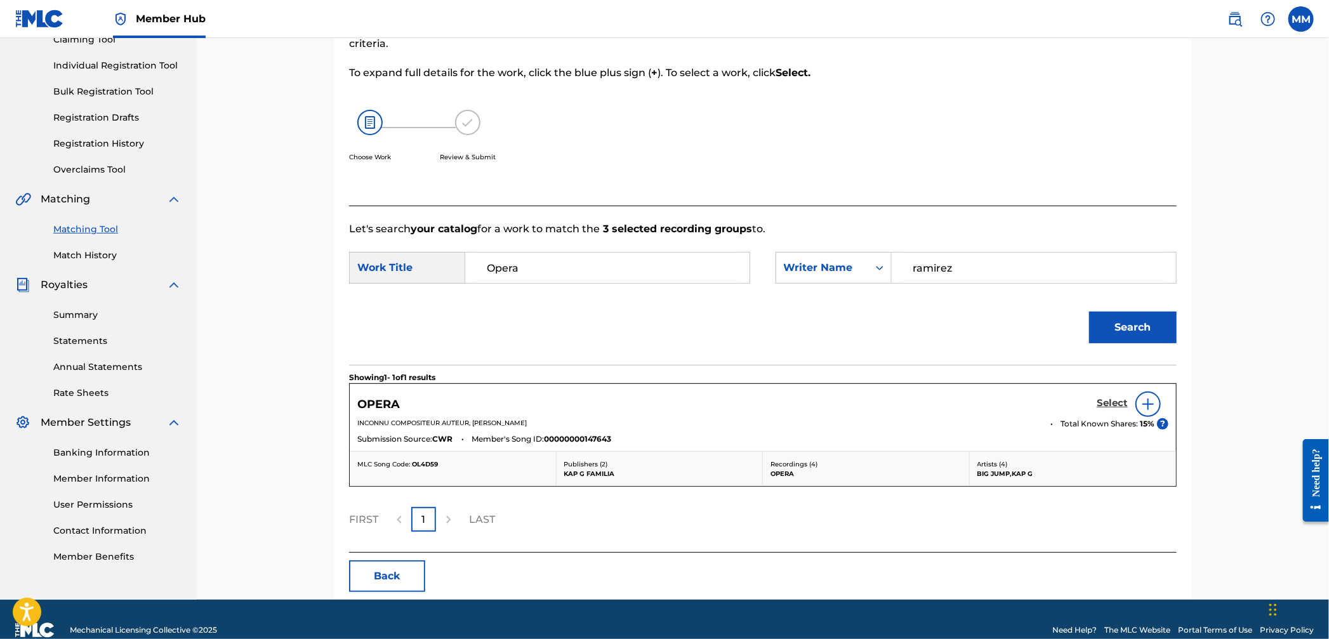
click at [1111, 410] on link "Select" at bounding box center [1112, 404] width 31 height 14
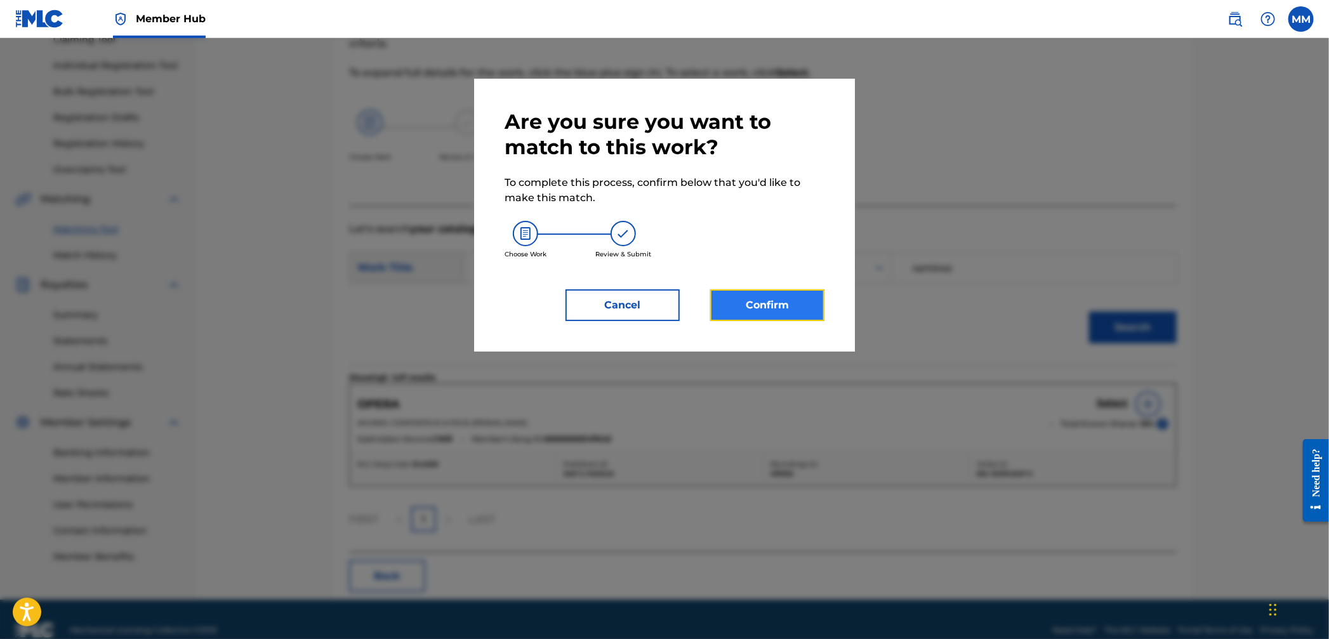
click at [772, 298] on button "Confirm" at bounding box center [767, 305] width 114 height 32
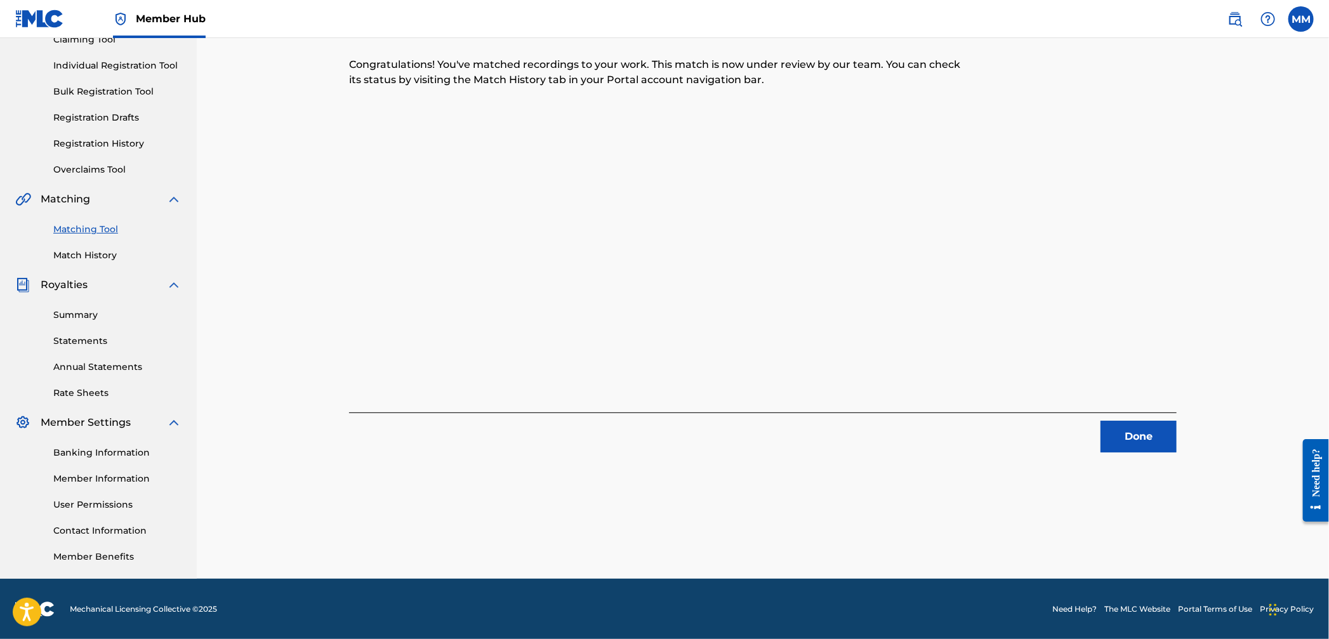
click at [98, 229] on link "Matching Tool" at bounding box center [117, 229] width 128 height 13
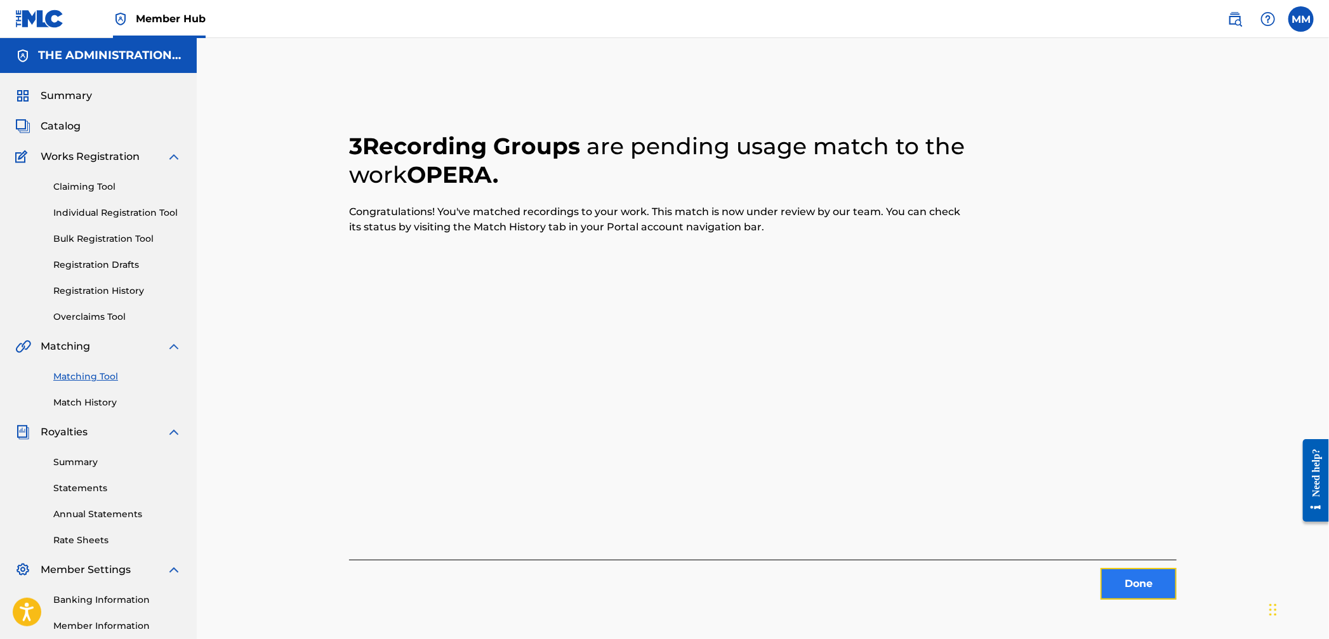
click at [1146, 588] on button "Done" at bounding box center [1139, 584] width 76 height 32
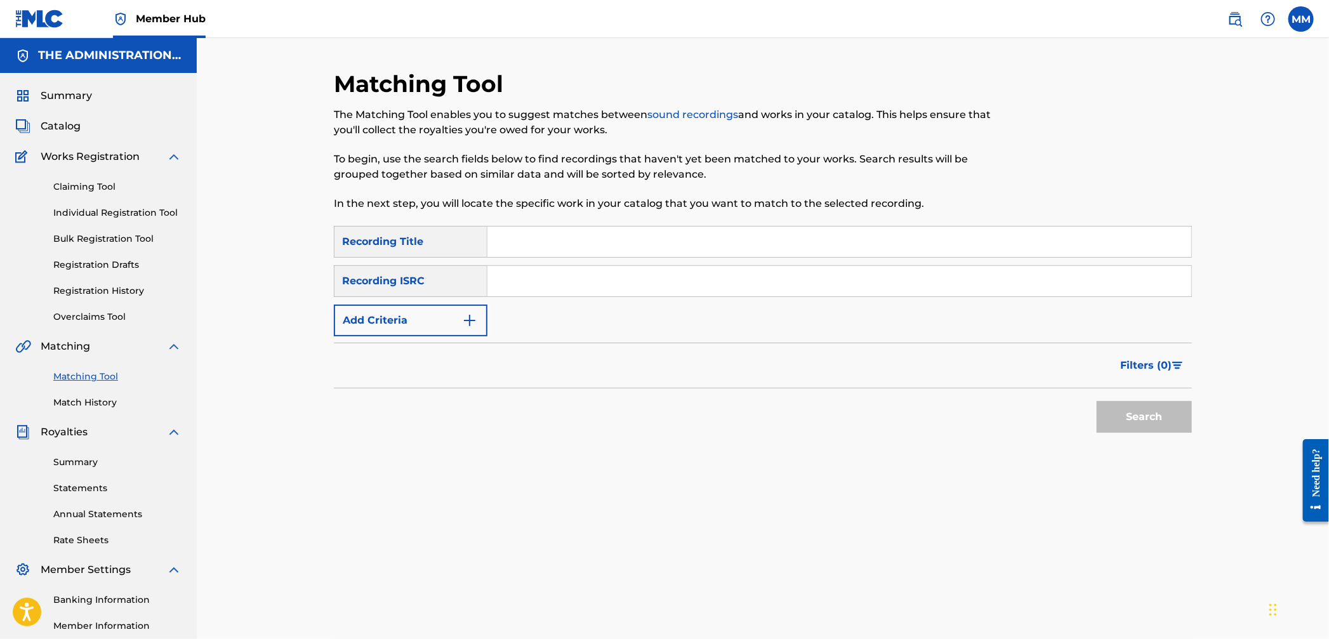
click at [512, 296] on input "Search Form" at bounding box center [840, 281] width 704 height 30
paste input "CA5KR2345424"
type input "CA5KR2345424"
click at [1140, 420] on button "Search" at bounding box center [1144, 417] width 95 height 32
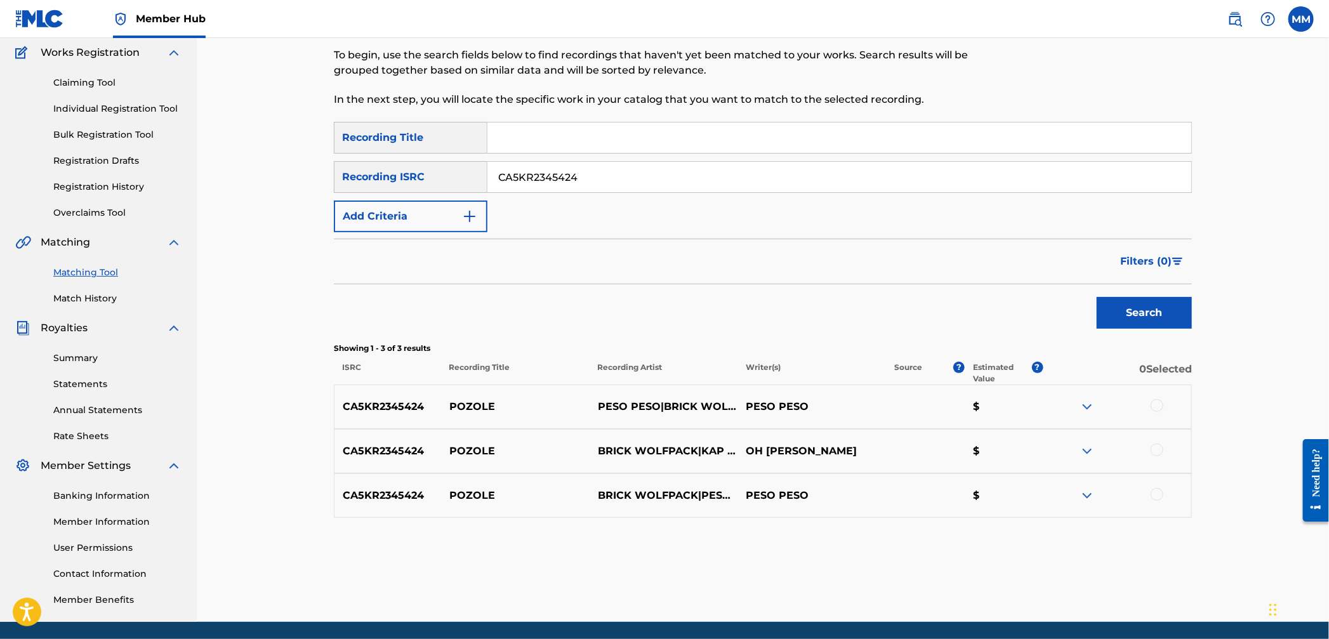
scroll to position [147, 0]
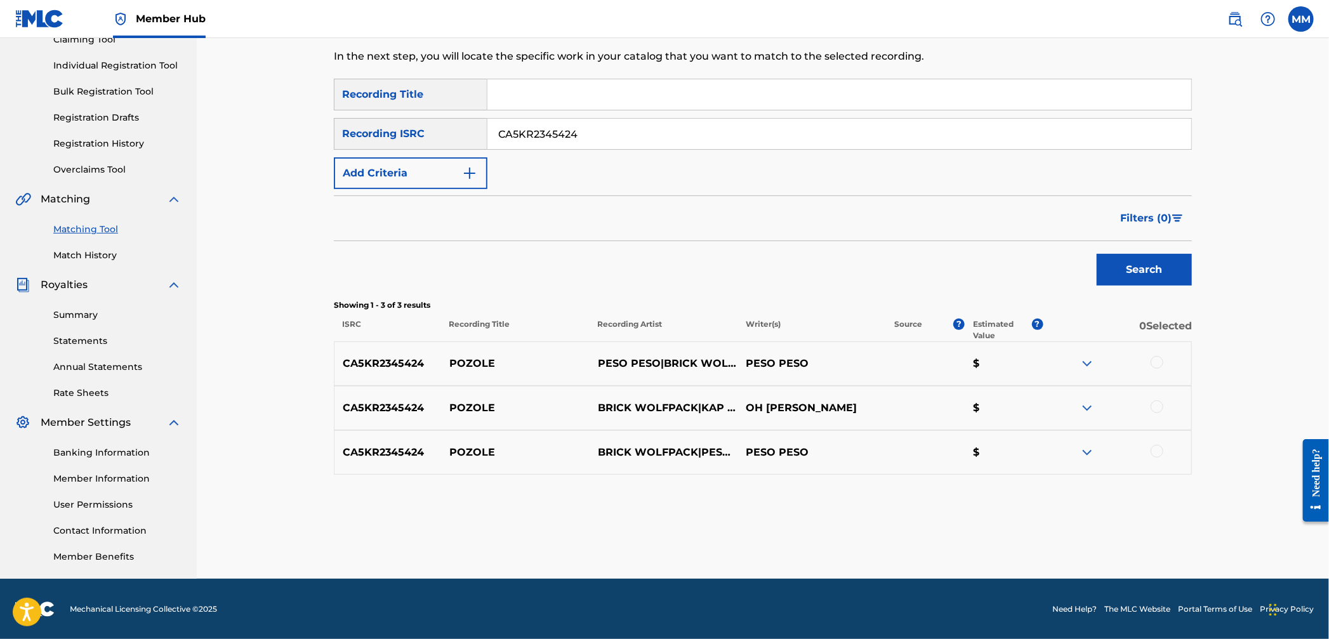
click at [1152, 366] on div at bounding box center [1157, 362] width 13 height 13
click at [1156, 404] on div at bounding box center [1157, 407] width 13 height 13
drag, startPoint x: 1158, startPoint y: 438, endPoint x: 1158, endPoint y: 446, distance: 8.3
click at [1158, 439] on div "CA5KR2345424 POZOLE BRICK WOLFPACK|PESO PESO|KAP G PESO PESO $" at bounding box center [763, 452] width 858 height 44
click at [1159, 449] on div at bounding box center [1157, 451] width 13 height 13
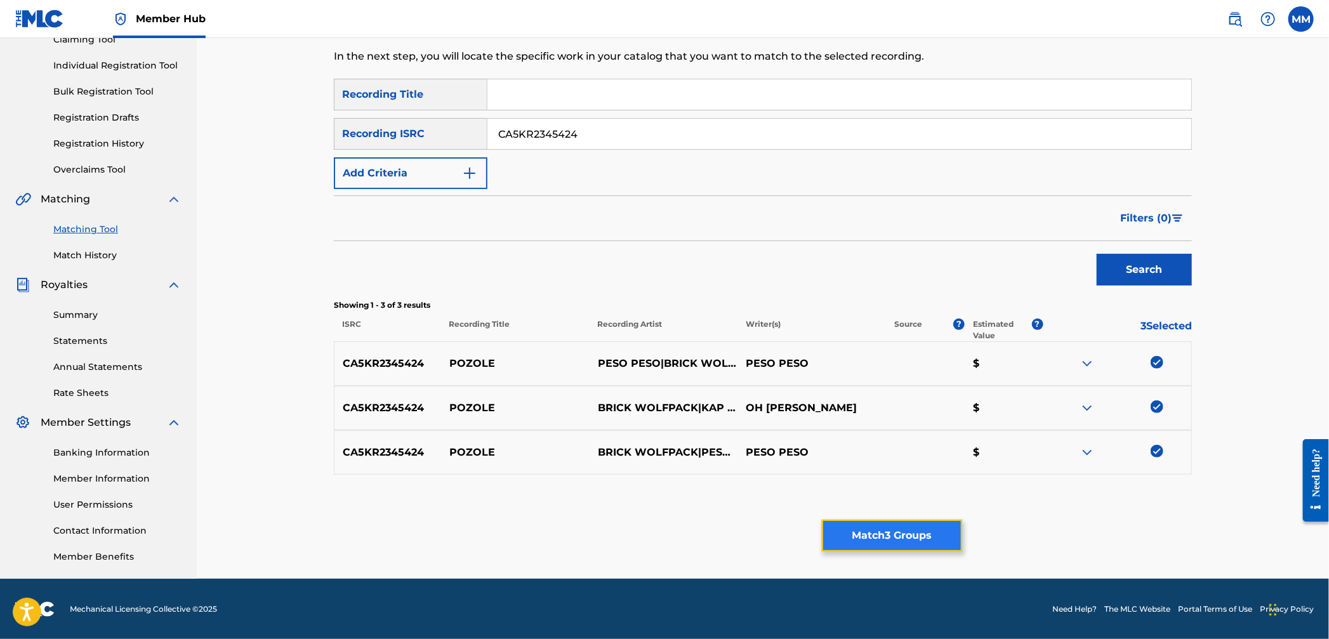
click at [935, 540] on button "Match 3 Groups" at bounding box center [892, 536] width 140 height 32
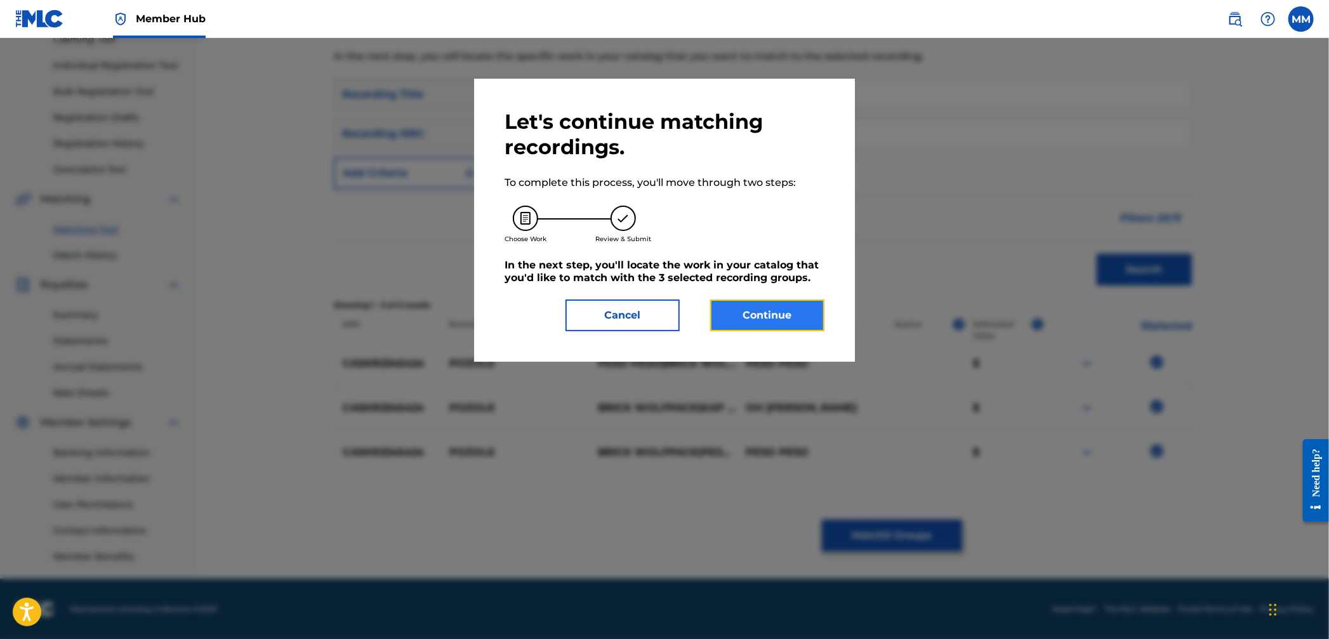
click at [780, 312] on button "Continue" at bounding box center [767, 316] width 114 height 32
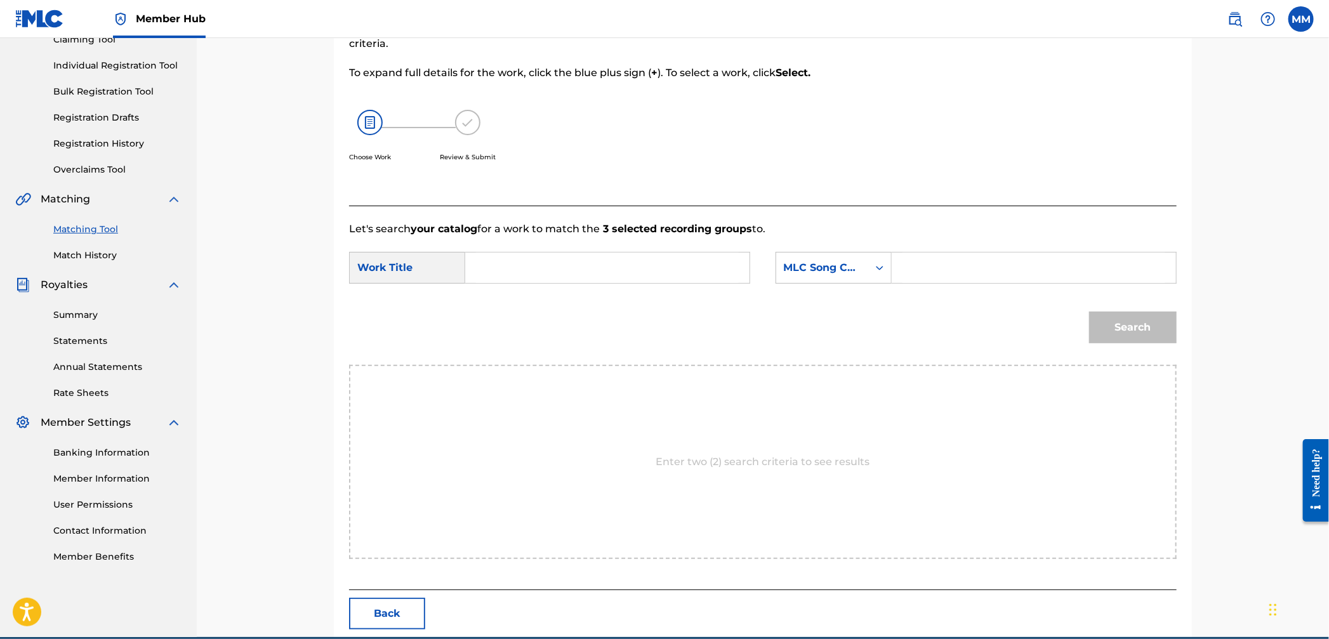
click at [511, 274] on input "Search Form" at bounding box center [607, 268] width 263 height 30
paste input "Pozole"
type input "Pozole"
click at [806, 272] on div "MLC Song Code" at bounding box center [822, 267] width 77 height 15
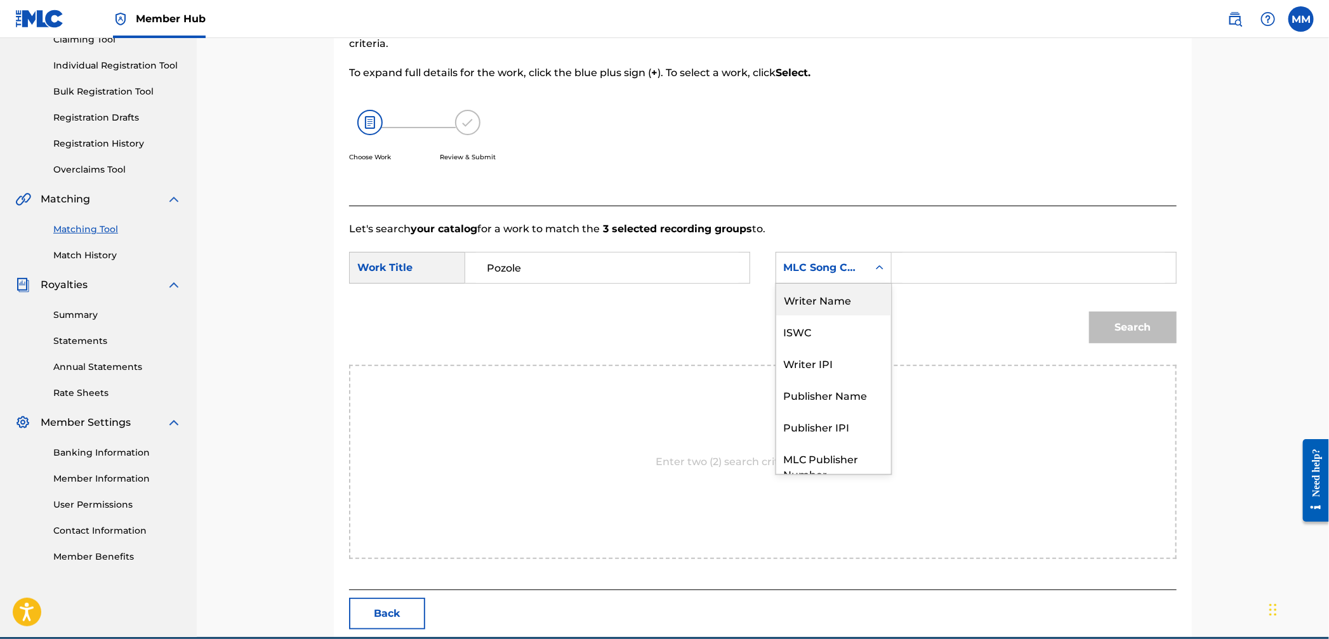
click at [815, 305] on div "Writer Name" at bounding box center [833, 300] width 115 height 32
click at [945, 281] on input "Search Form" at bounding box center [1034, 268] width 263 height 30
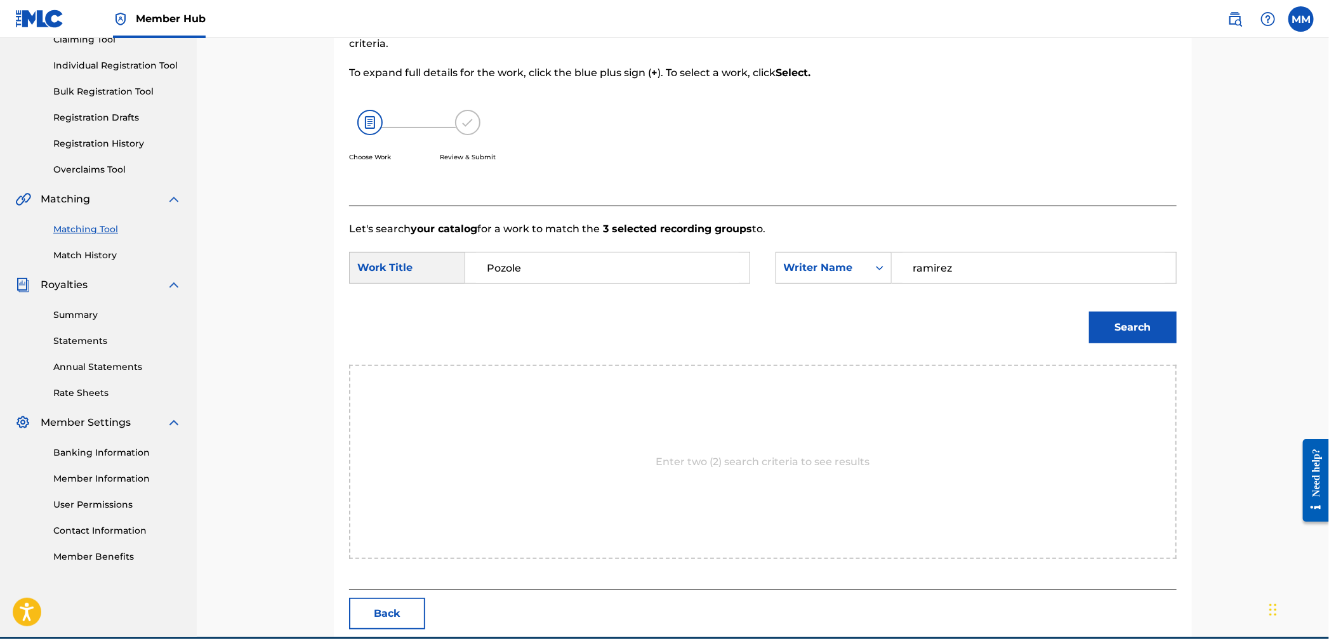
type input "ramirez"
click at [1089, 312] on button "Search" at bounding box center [1133, 328] width 88 height 32
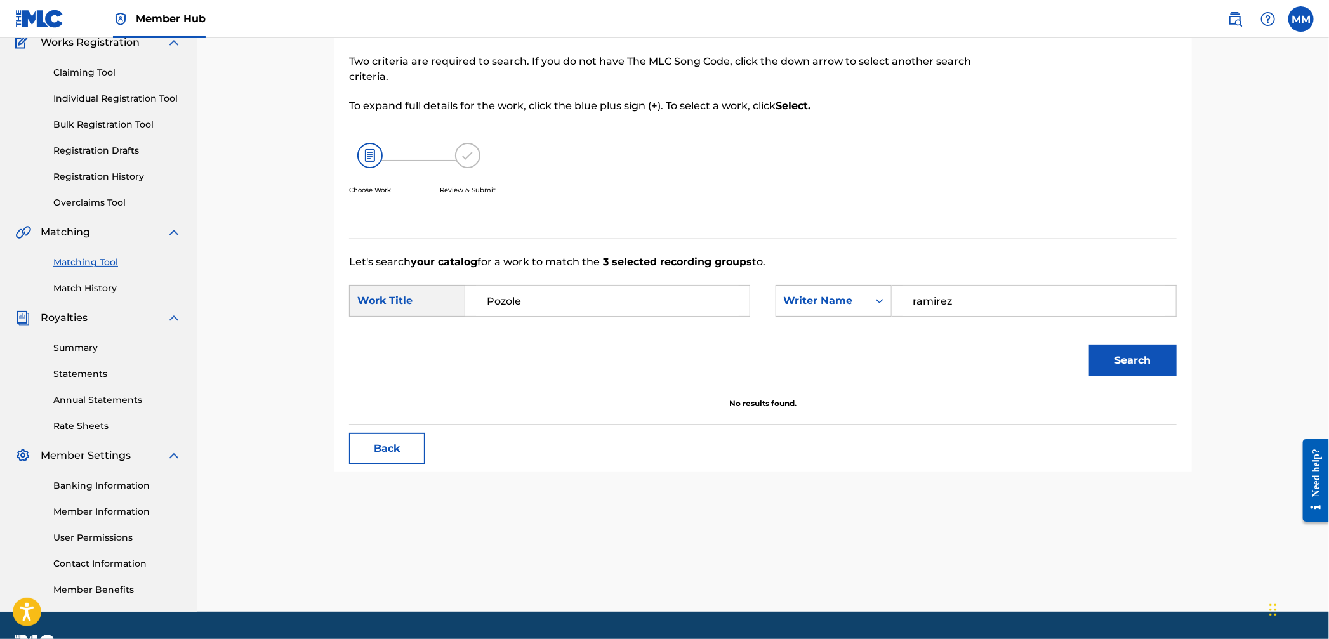
scroll to position [110, 0]
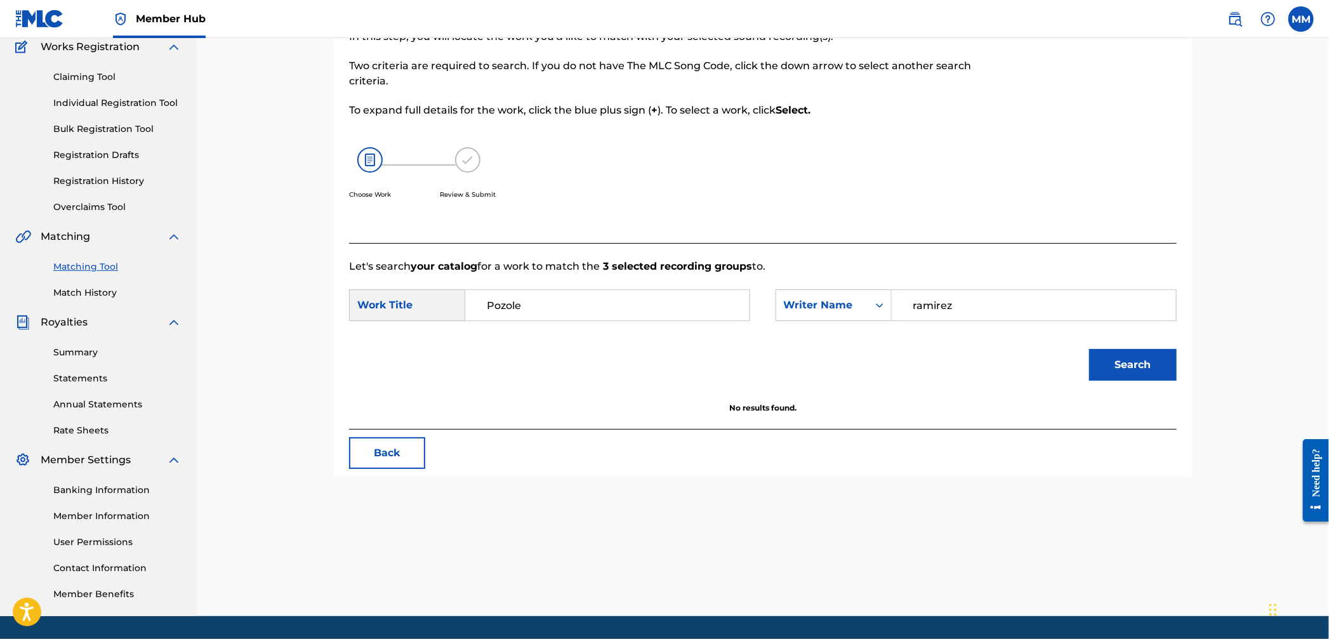
click at [927, 308] on input "ramirez" at bounding box center [1034, 305] width 263 height 30
click at [936, 307] on input "Search Form" at bounding box center [1034, 305] width 263 height 30
click at [1089, 349] on button "Search" at bounding box center [1133, 365] width 88 height 32
drag, startPoint x: 870, startPoint y: 298, endPoint x: 811, endPoint y: 296, distance: 59.7
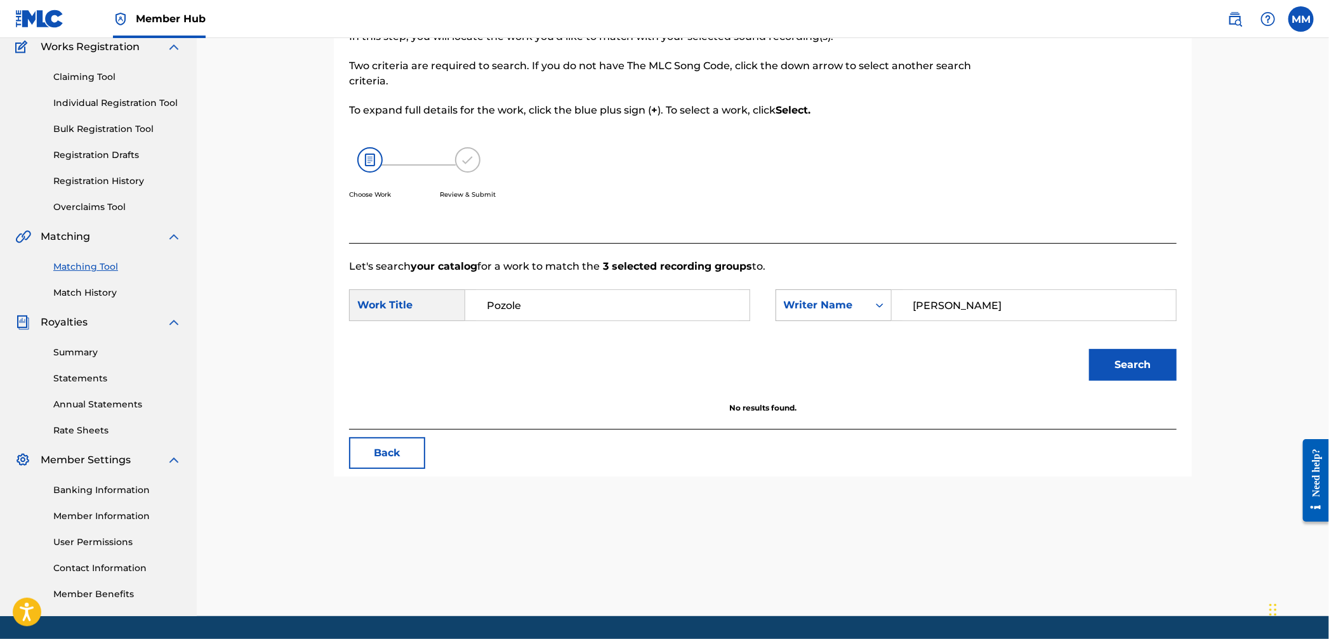
click at [812, 296] on div "SearchWithCriteriaffaad3f8-ba23-4a82-8aaa-c422b84076f9 Writer Name [PERSON_NAME]" at bounding box center [976, 305] width 401 height 32
type input "kap"
click at [1089, 349] on button "Search" at bounding box center [1133, 365] width 88 height 32
click at [843, 312] on div "Writer Name" at bounding box center [822, 305] width 77 height 15
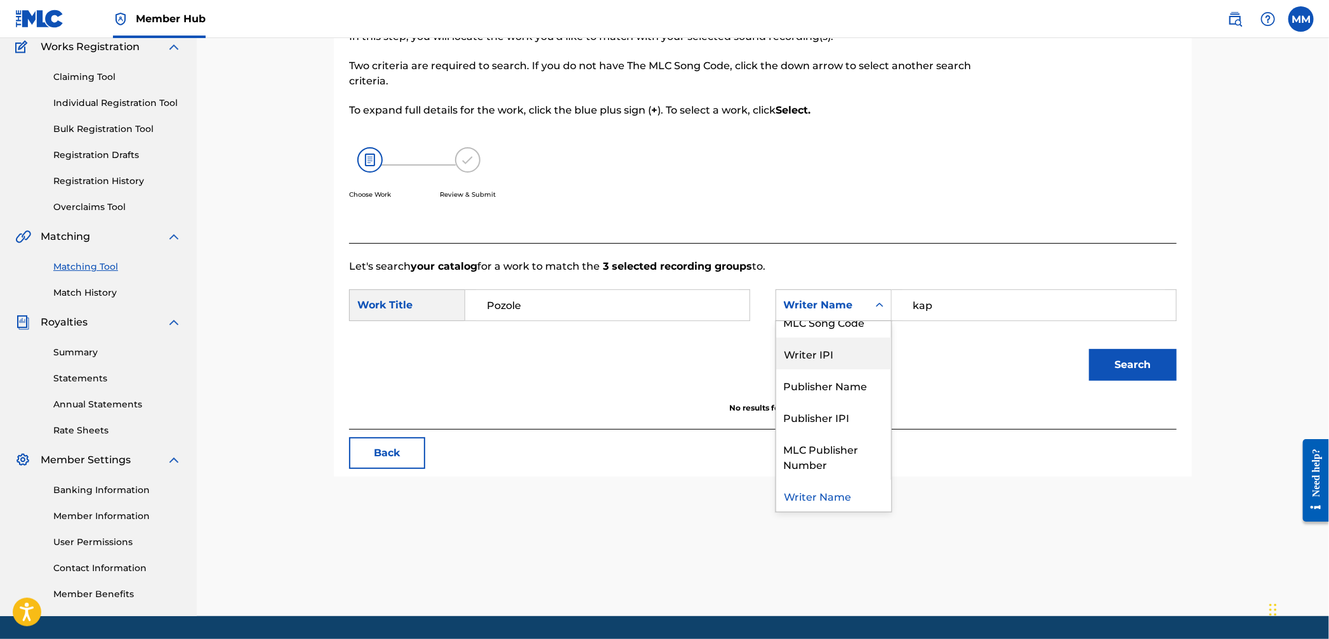
scroll to position [0, 0]
drag, startPoint x: 830, startPoint y: 362, endPoint x: 972, endPoint y: 380, distance: 143.9
click at [830, 362] on div "MLC Song Code" at bounding box center [833, 369] width 115 height 32
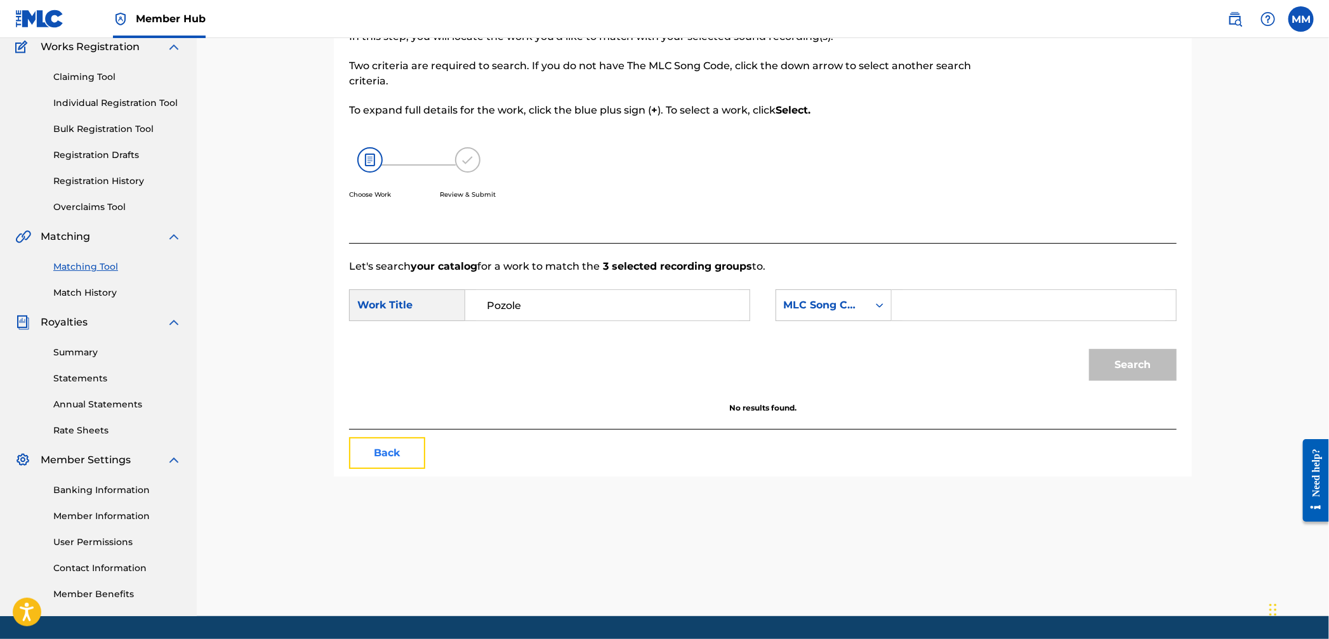
click at [399, 449] on button "Back" at bounding box center [387, 453] width 76 height 32
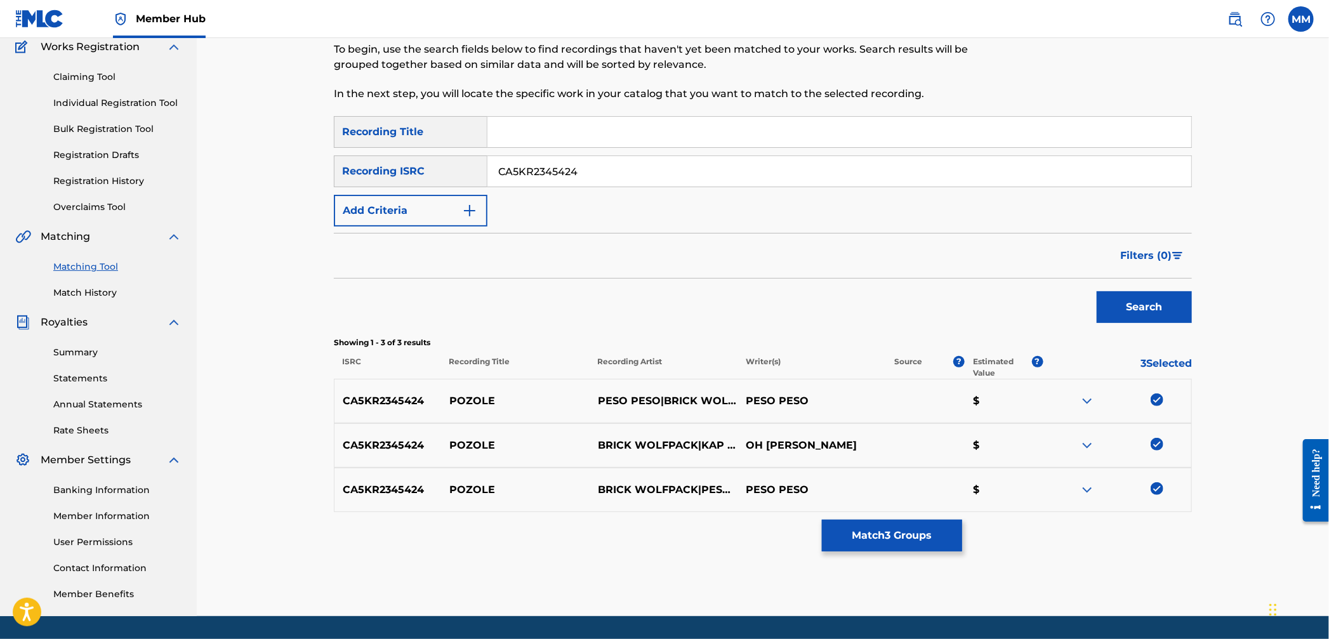
drag, startPoint x: 1155, startPoint y: 396, endPoint x: 1157, endPoint y: 427, distance: 30.6
click at [1155, 398] on img at bounding box center [1157, 400] width 13 height 13
click at [1163, 487] on div at bounding box center [1117, 489] width 149 height 15
drag, startPoint x: 1159, startPoint y: 484, endPoint x: 1157, endPoint y: 472, distance: 12.2
click at [1160, 484] on img at bounding box center [1157, 488] width 13 height 13
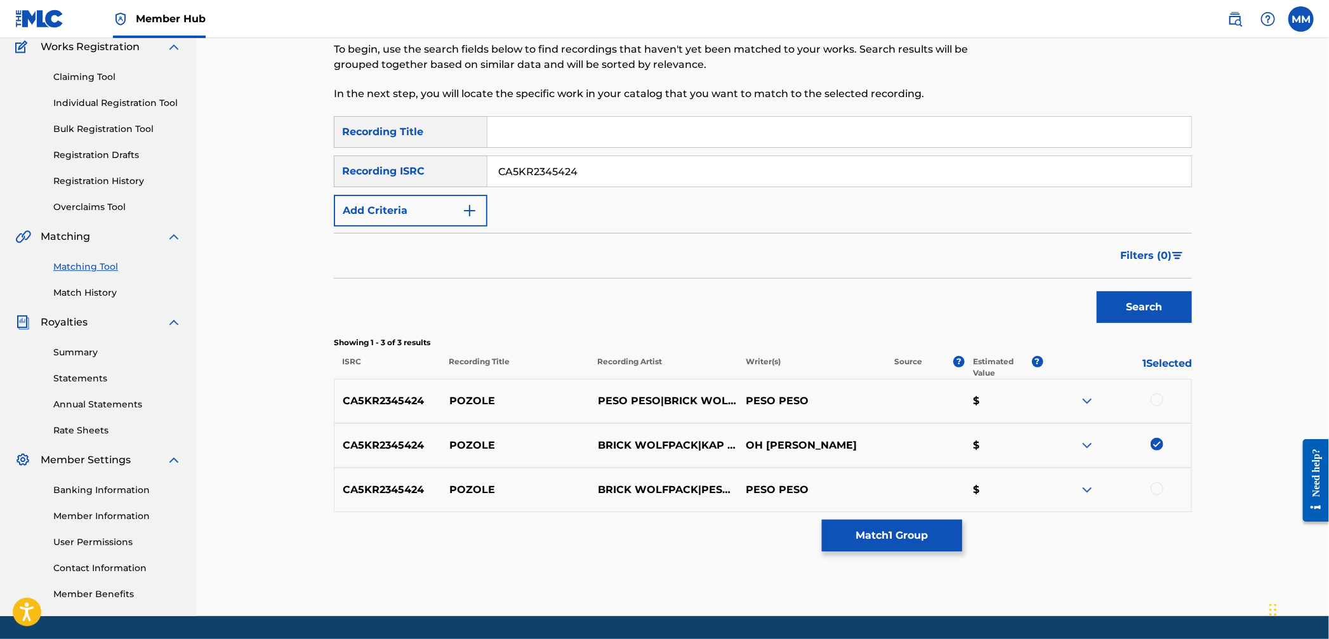
click at [1157, 452] on div at bounding box center [1117, 445] width 149 height 15
click at [1152, 446] on img at bounding box center [1157, 444] width 13 height 13
drag, startPoint x: 604, startPoint y: 177, endPoint x: 405, endPoint y: 157, distance: 199.7
click at [411, 157] on div "SearchWithCriteria5c3d24d3-b5b1-4c1d-a428-e7d445555e95 Recording ISRC CA5KR2345…" at bounding box center [763, 172] width 858 height 32
paste input "808"
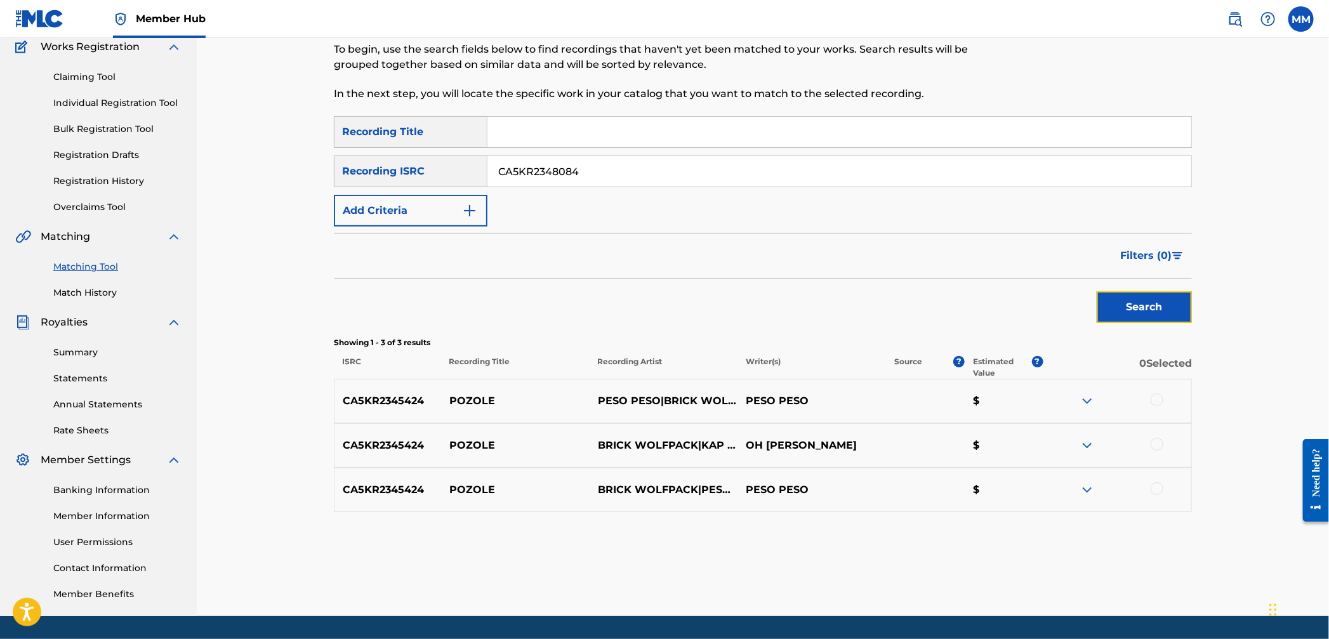
click at [1150, 307] on button "Search" at bounding box center [1144, 307] width 95 height 32
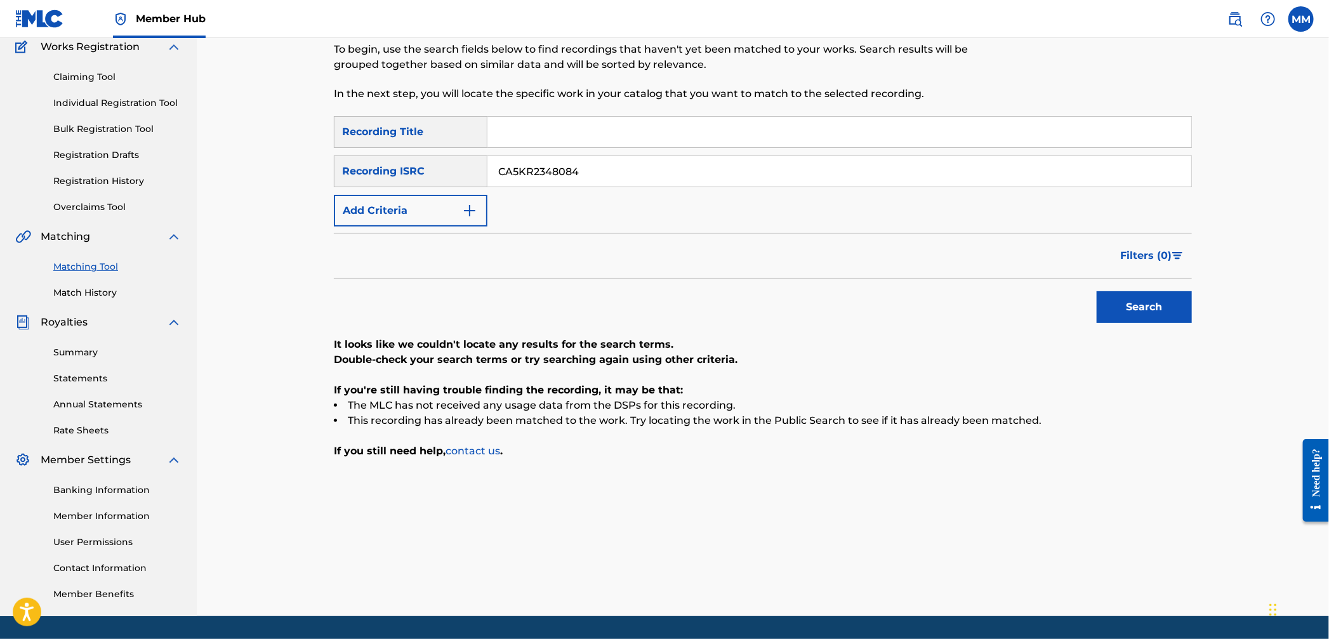
drag, startPoint x: 489, startPoint y: 166, endPoint x: 340, endPoint y: 152, distance: 150.5
click at [340, 152] on div "SearchWithCriteria811037da-3239-4c8e-9ea6-eaf86700bc1f Recording Title SearchWi…" at bounding box center [763, 171] width 858 height 110
paste input "9741"
click at [1155, 296] on button "Search" at bounding box center [1144, 307] width 95 height 32
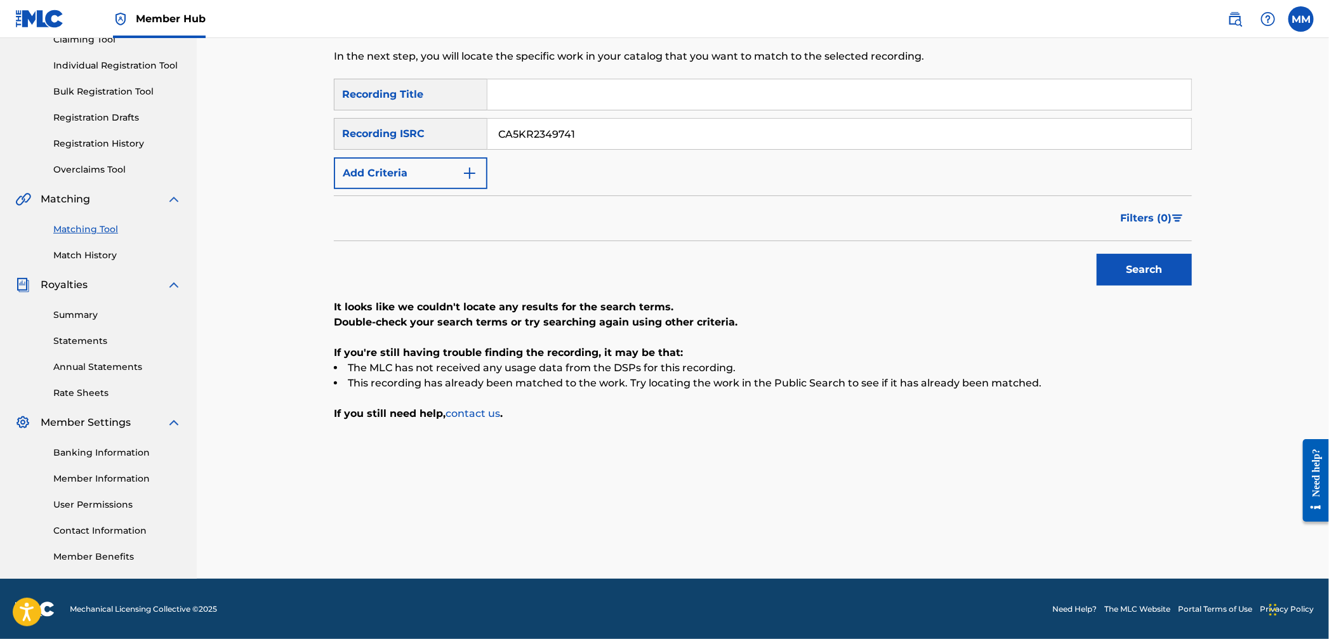
drag, startPoint x: 544, startPoint y: 134, endPoint x: 419, endPoint y: 131, distance: 125.1
click at [438, 126] on div "SearchWithCriteria5c3d24d3-b5b1-4c1d-a428-e7d445555e95 Recording ISRC CA5KR2349…" at bounding box center [763, 134] width 858 height 32
paste input "50800"
click at [1102, 267] on button "Search" at bounding box center [1144, 270] width 95 height 32
drag, startPoint x: 667, startPoint y: 141, endPoint x: 385, endPoint y: 124, distance: 283.0
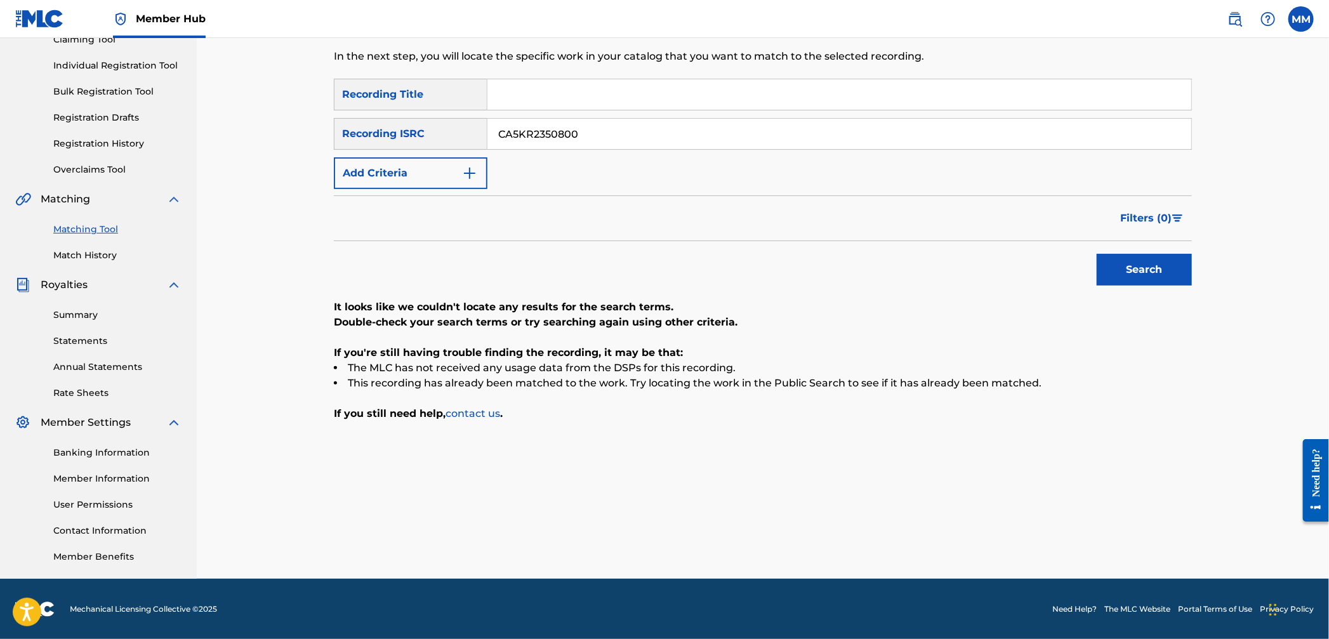
click at [391, 124] on div "SearchWithCriteria5c3d24d3-b5b1-4c1d-a428-e7d445555e95 Recording ISRC CA5KR2350…" at bounding box center [763, 134] width 858 height 32
click at [1153, 259] on button "Search" at bounding box center [1144, 270] width 95 height 32
drag, startPoint x: 596, startPoint y: 137, endPoint x: 449, endPoint y: 127, distance: 147.6
click at [451, 124] on div "SearchWithCriteria5c3d24d3-b5b1-4c1d-a428-e7d445555e95 Recording ISRC CA5KR2350…" at bounding box center [763, 134] width 858 height 32
paste input "1"
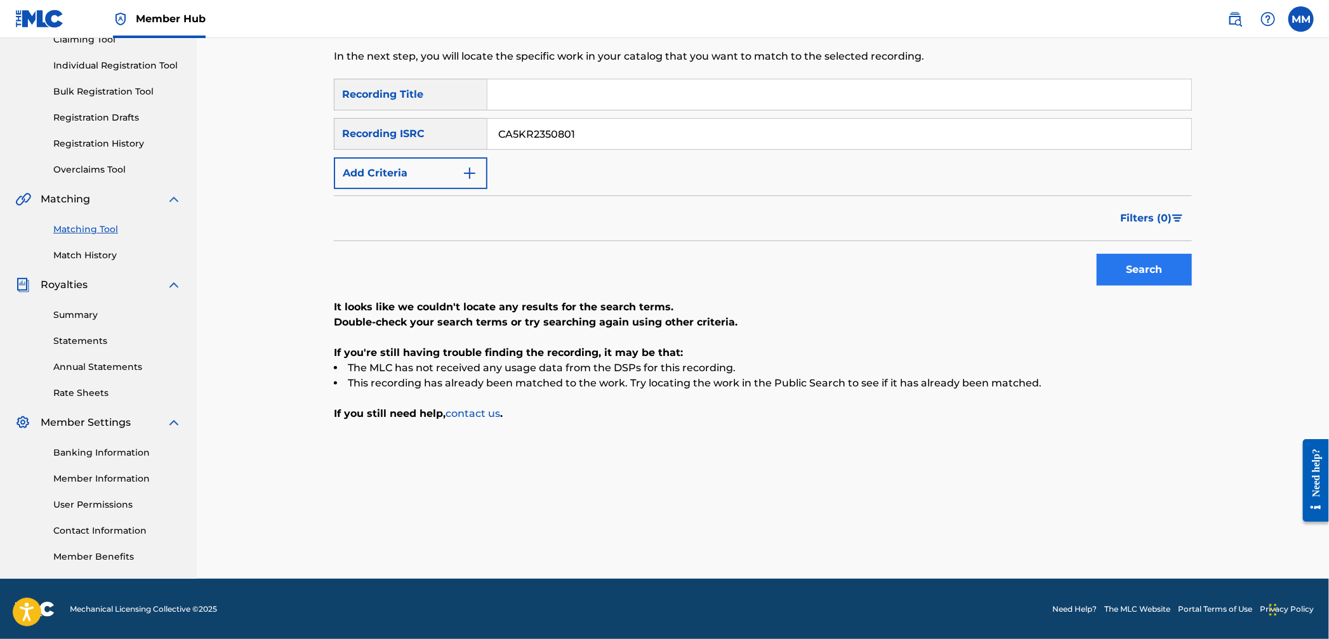
type input "CA5KR2350801"
click at [1143, 258] on button "Search" at bounding box center [1144, 270] width 95 height 32
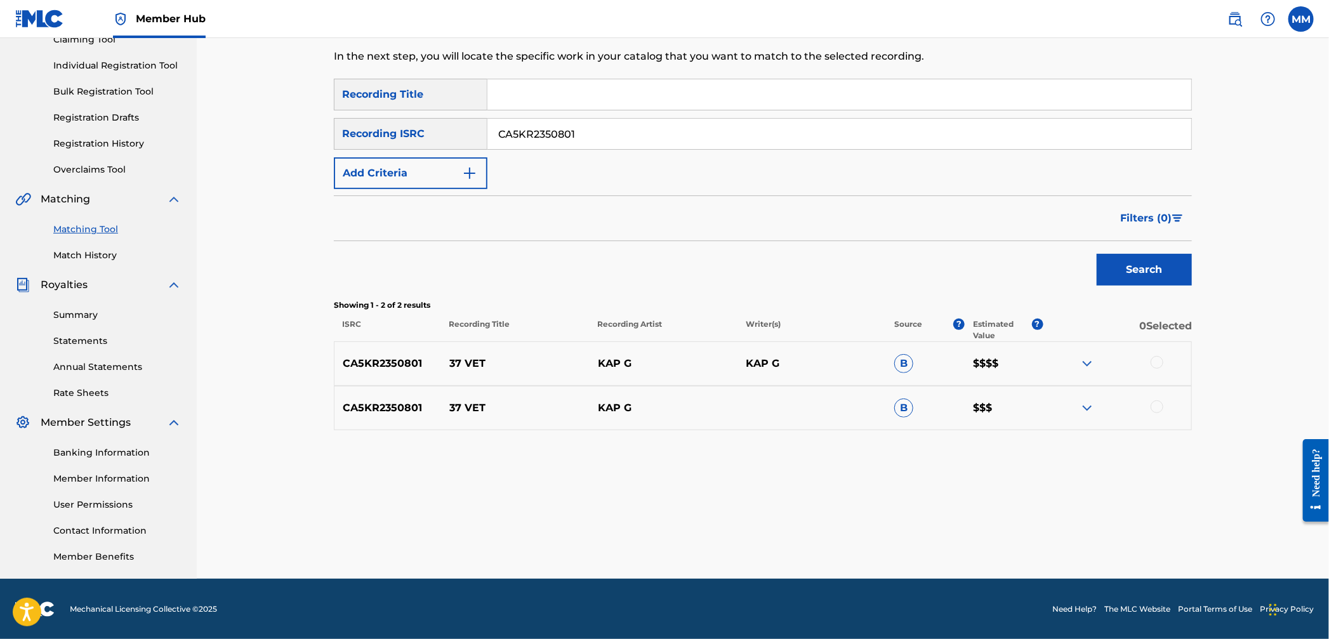
click at [1158, 364] on div at bounding box center [1157, 362] width 13 height 13
drag, startPoint x: 1155, startPoint y: 405, endPoint x: 1148, endPoint y: 409, distance: 8.8
click at [1155, 405] on div at bounding box center [1157, 407] width 13 height 13
click at [917, 528] on button "Match 2 Groups" at bounding box center [892, 536] width 140 height 32
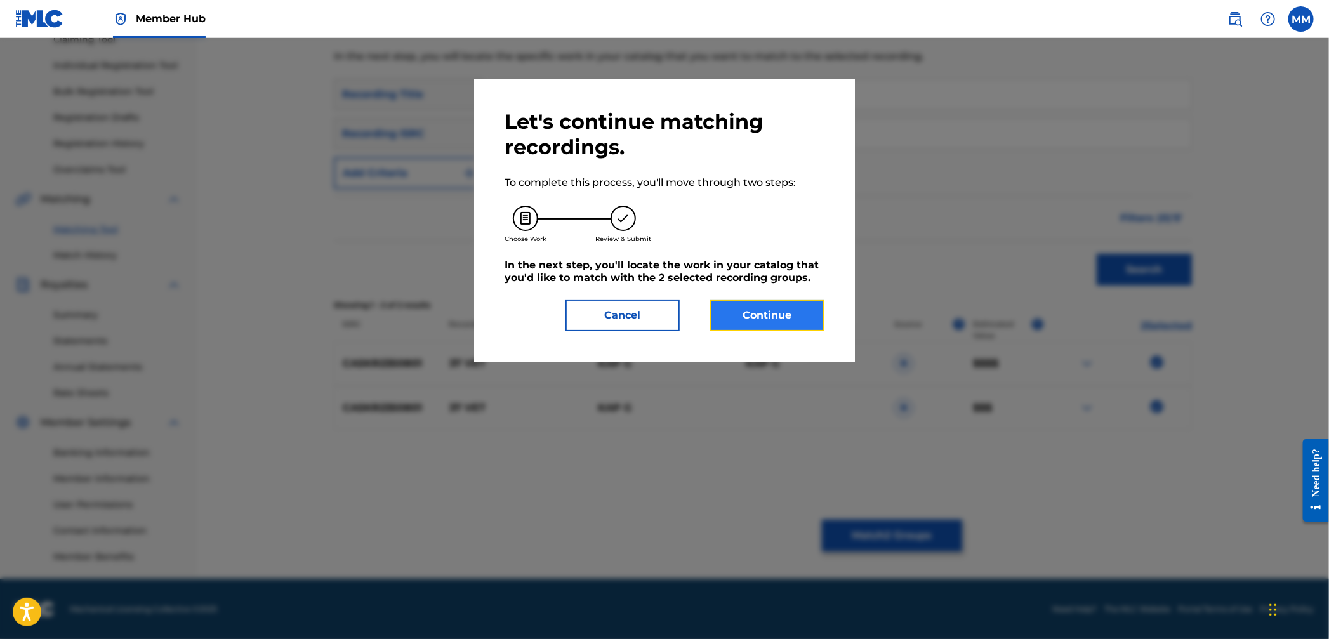
click at [743, 301] on button "Continue" at bounding box center [767, 316] width 114 height 32
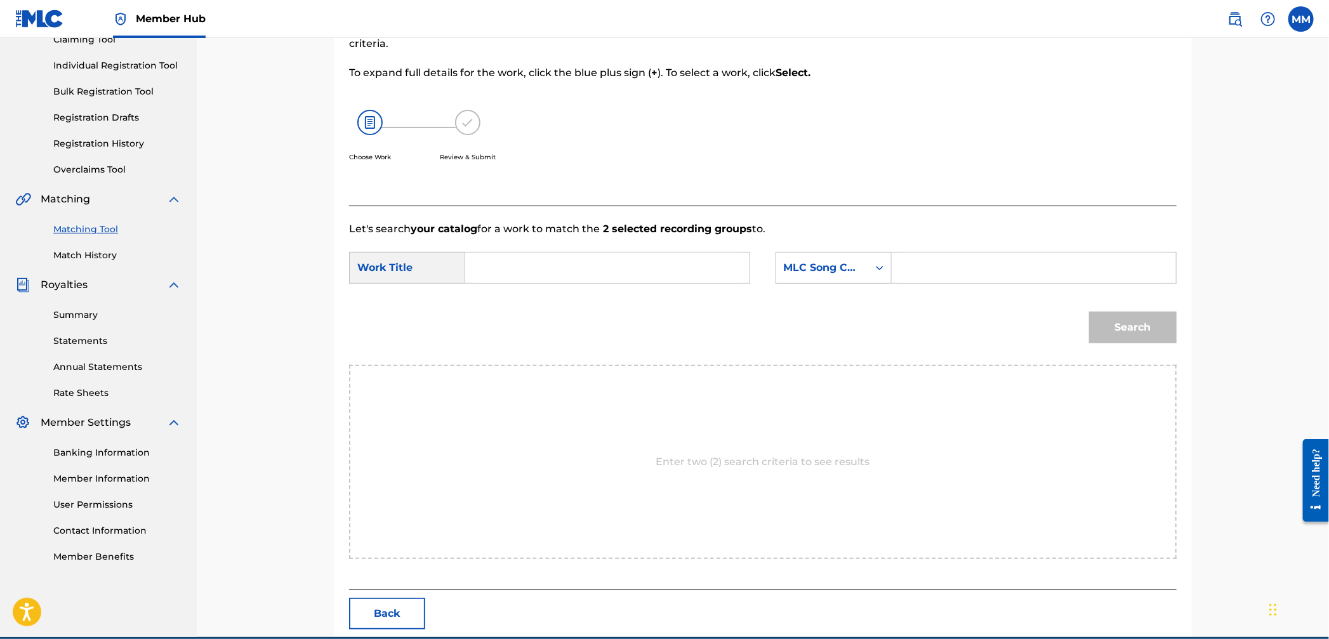
click at [522, 276] on input "Search Form" at bounding box center [607, 268] width 263 height 30
paste input "37 VET"
type input "37 VET"
click at [792, 270] on div "MLC Song Code" at bounding box center [822, 267] width 77 height 15
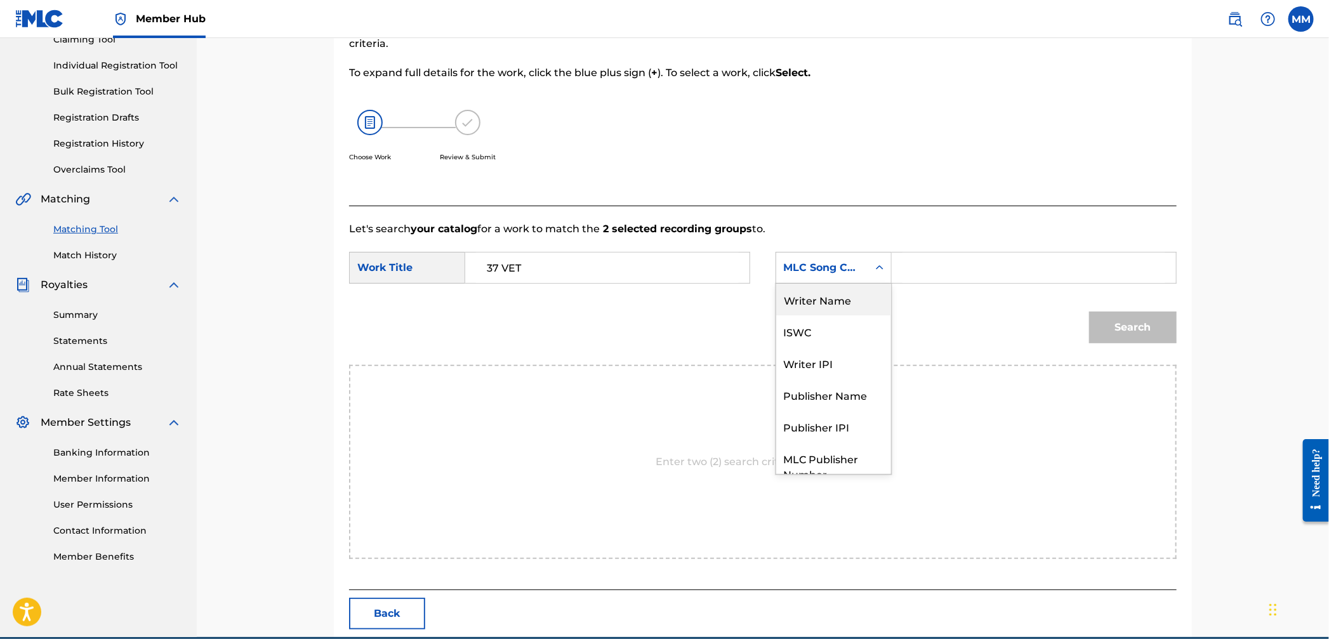
click at [807, 308] on div "Writer Name" at bounding box center [833, 300] width 115 height 32
click at [952, 270] on input "Search Form" at bounding box center [1034, 268] width 263 height 30
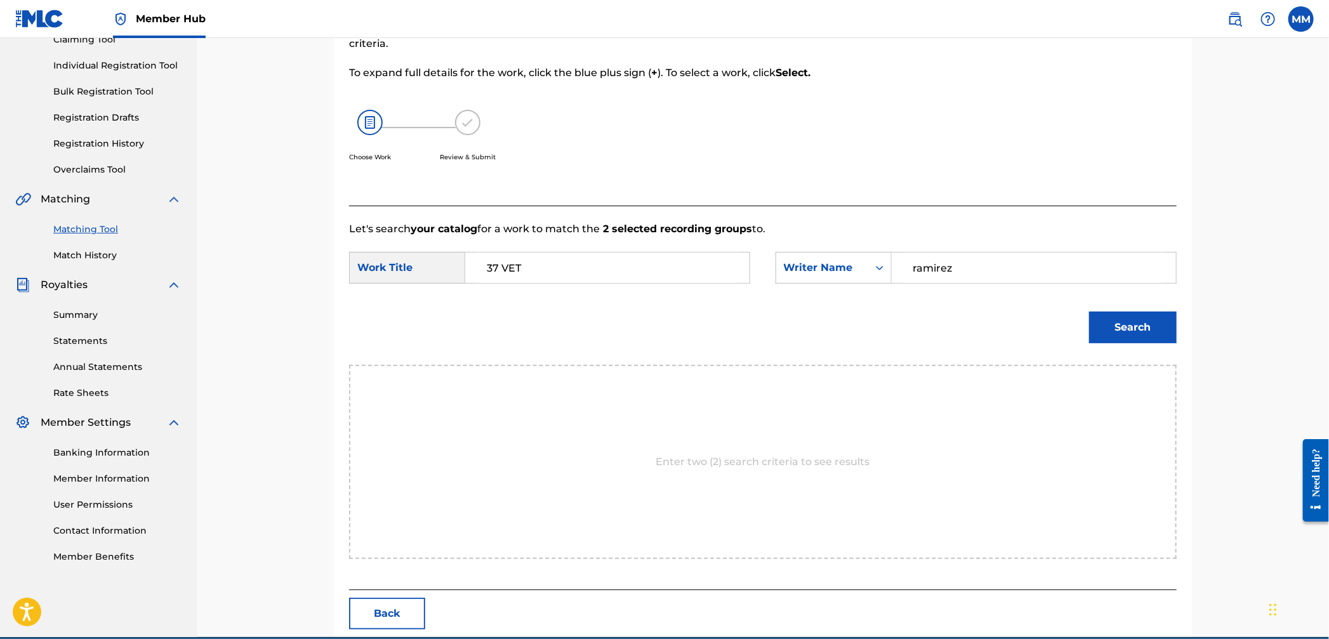
type input "ramirez"
click at [1089, 312] on button "Search" at bounding box center [1133, 328] width 88 height 32
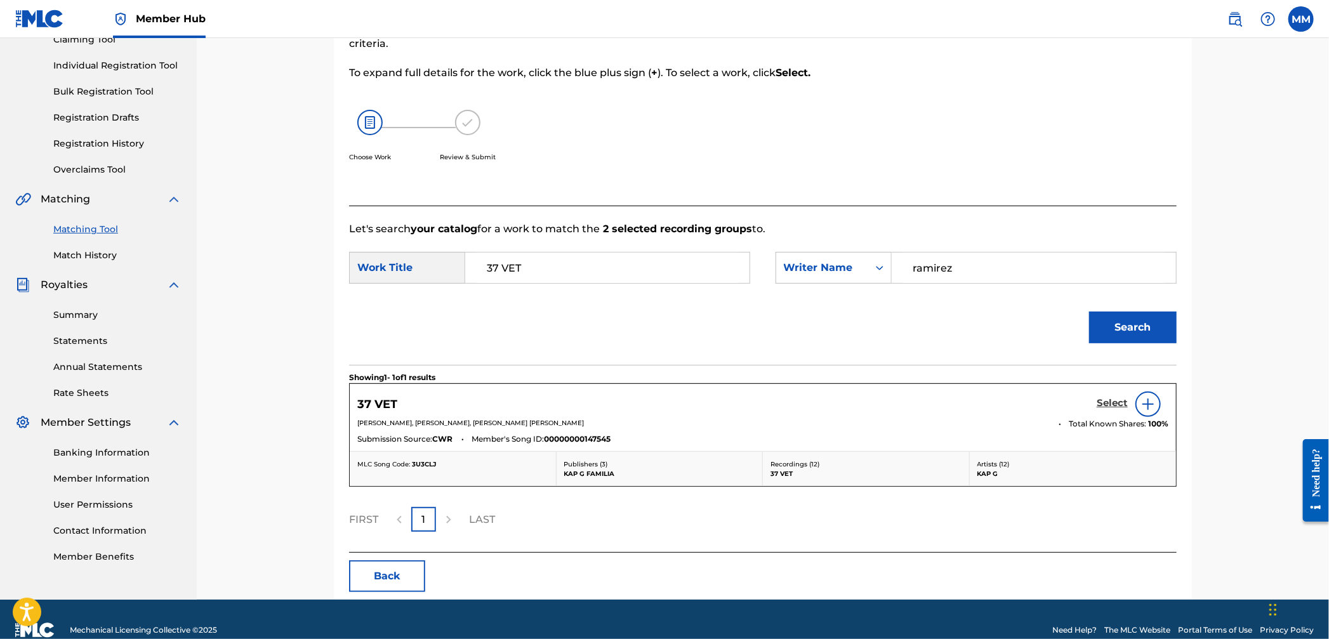
click at [1097, 404] on h5 "Select" at bounding box center [1112, 403] width 31 height 12
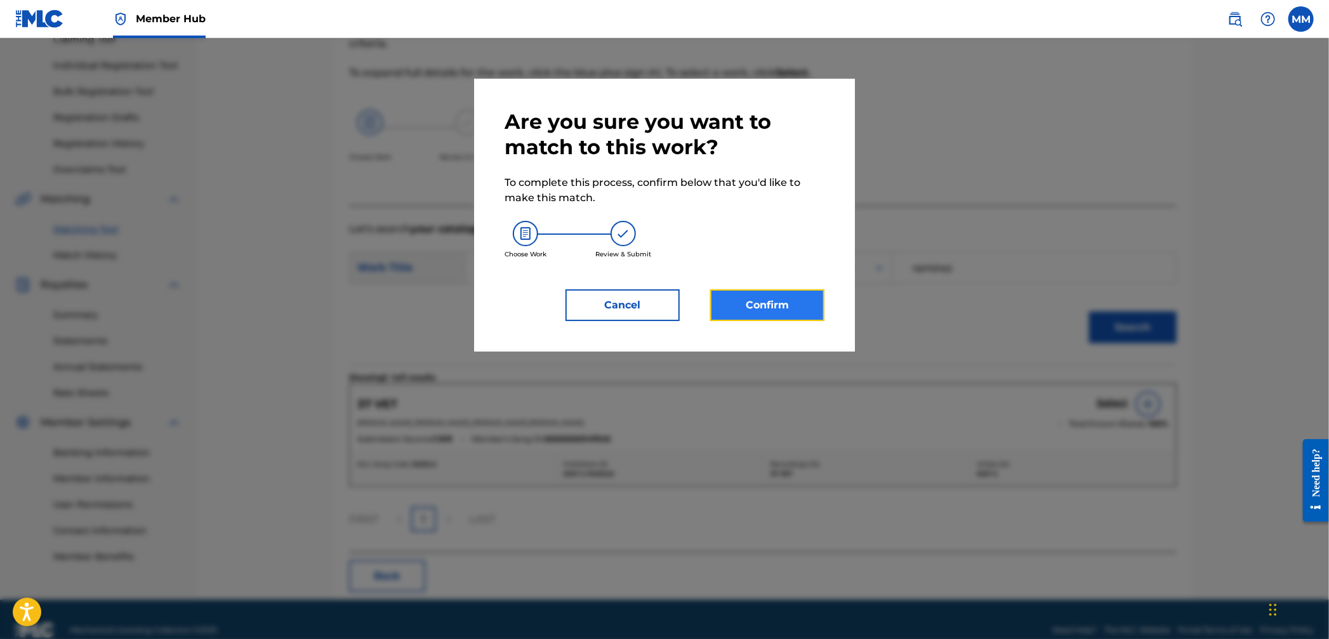
click at [811, 307] on button "Confirm" at bounding box center [767, 305] width 114 height 32
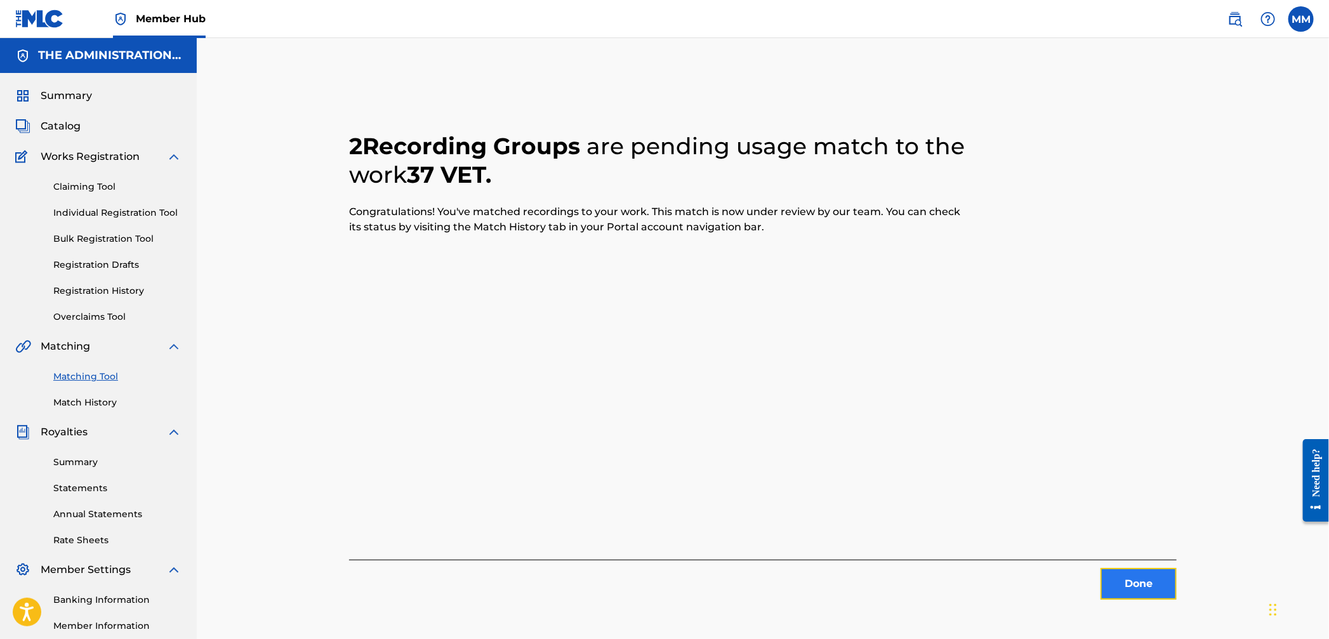
click at [1145, 597] on button "Done" at bounding box center [1139, 584] width 76 height 32
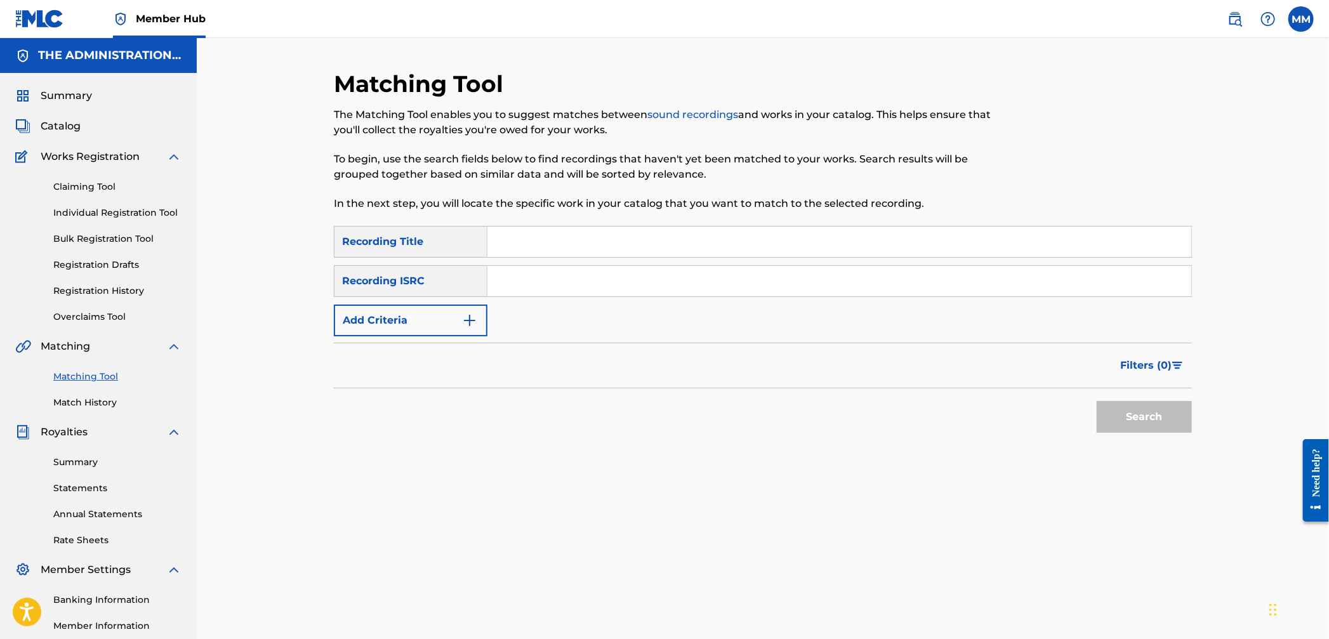
click at [576, 288] on input "Search Form" at bounding box center [840, 281] width 704 height 30
paste input "CA5KR2350802"
type input "CA5KR2350802"
click at [1158, 402] on button "Search" at bounding box center [1144, 417] width 95 height 32
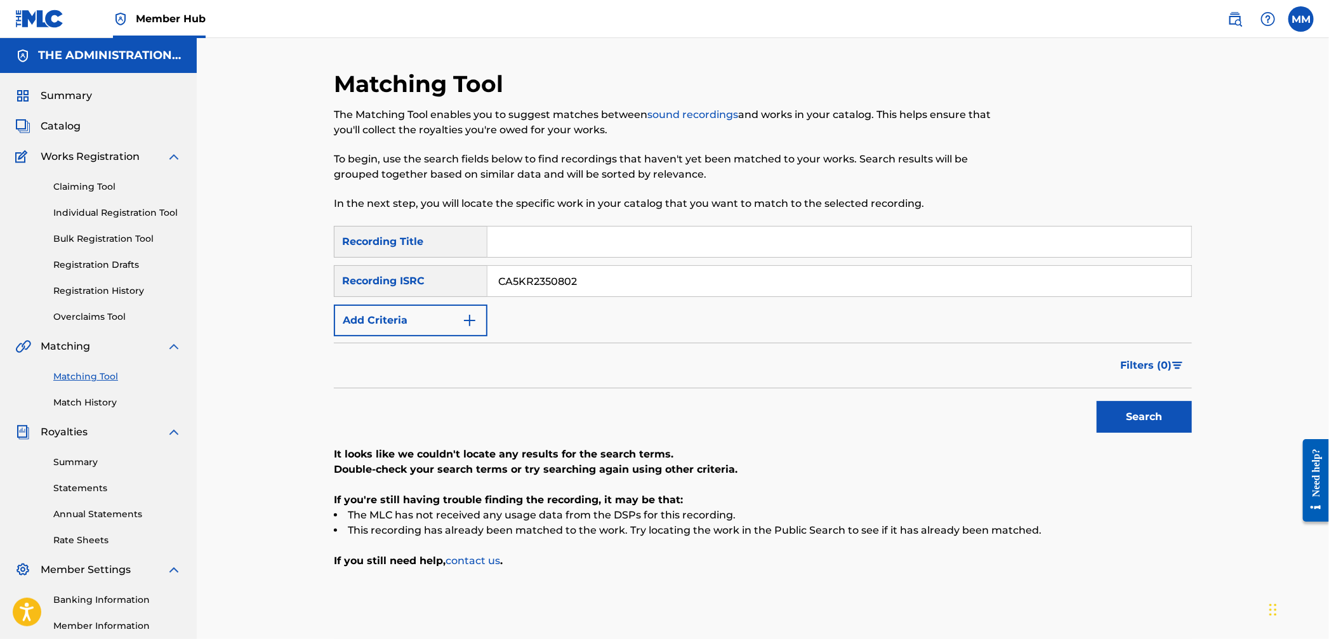
drag, startPoint x: 591, startPoint y: 286, endPoint x: 418, endPoint y: 280, distance: 173.4
click at [415, 272] on div "SearchWithCriteria5c3d24d3-b5b1-4c1d-a428-e7d445555e95 Recording ISRC CA5KR2350…" at bounding box center [763, 281] width 858 height 32
click at [1176, 422] on button "Search" at bounding box center [1144, 417] width 95 height 32
click at [531, 388] on div "Search" at bounding box center [763, 413] width 858 height 51
click at [43, 124] on span "Catalog" at bounding box center [61, 126] width 40 height 15
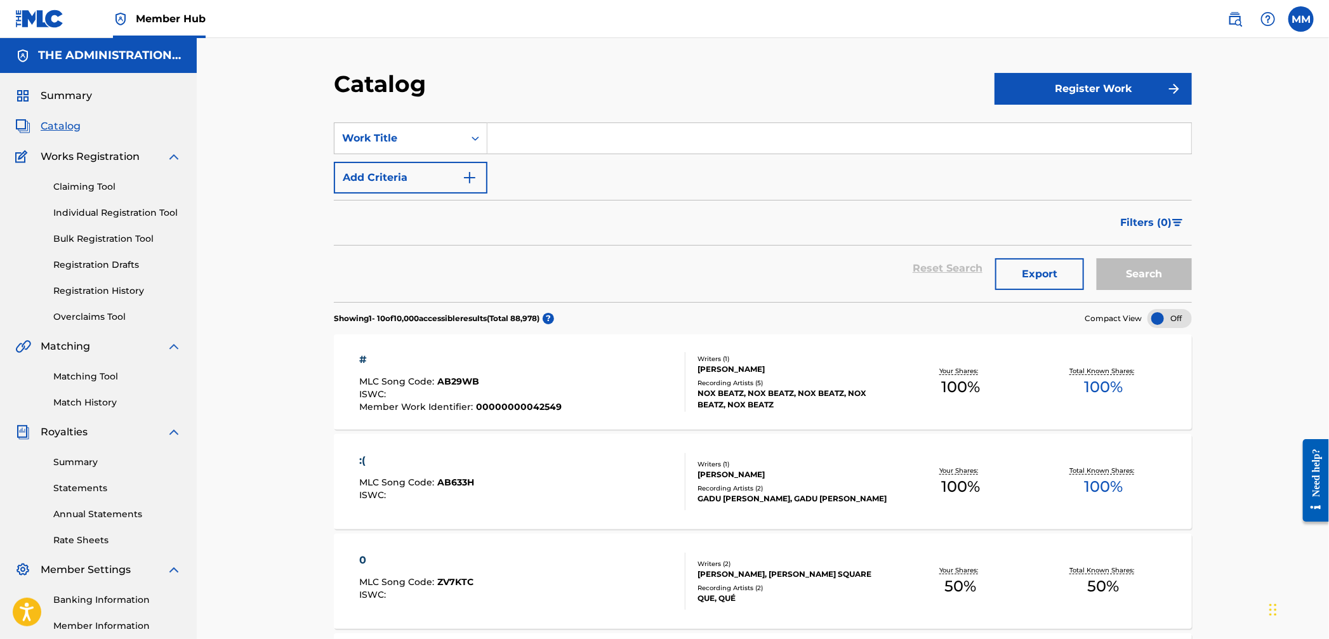
click at [555, 146] on input "Search Form" at bounding box center [840, 138] width 704 height 30
type input "shoe box"
click at [1097, 258] on button "Search" at bounding box center [1144, 274] width 95 height 32
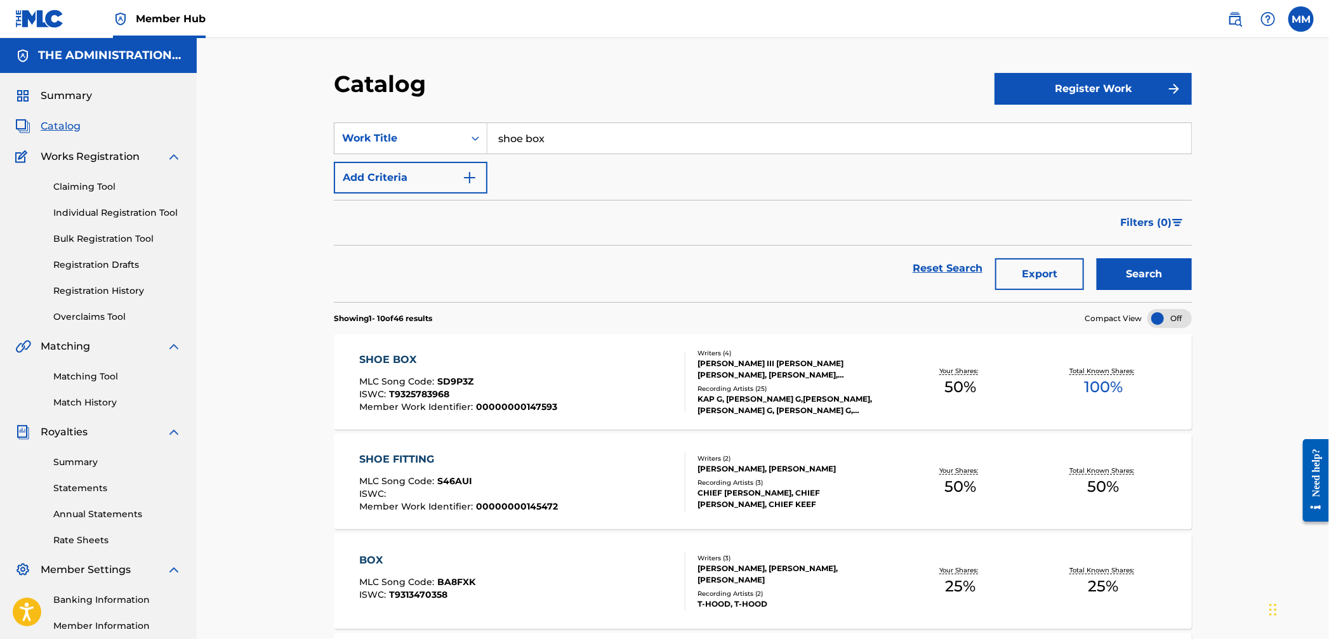
click at [604, 354] on div "SHOE BOX MLC Song Code : SD9P3Z ISWC : T9325783968 Member Work Identifier : 000…" at bounding box center [523, 382] width 326 height 60
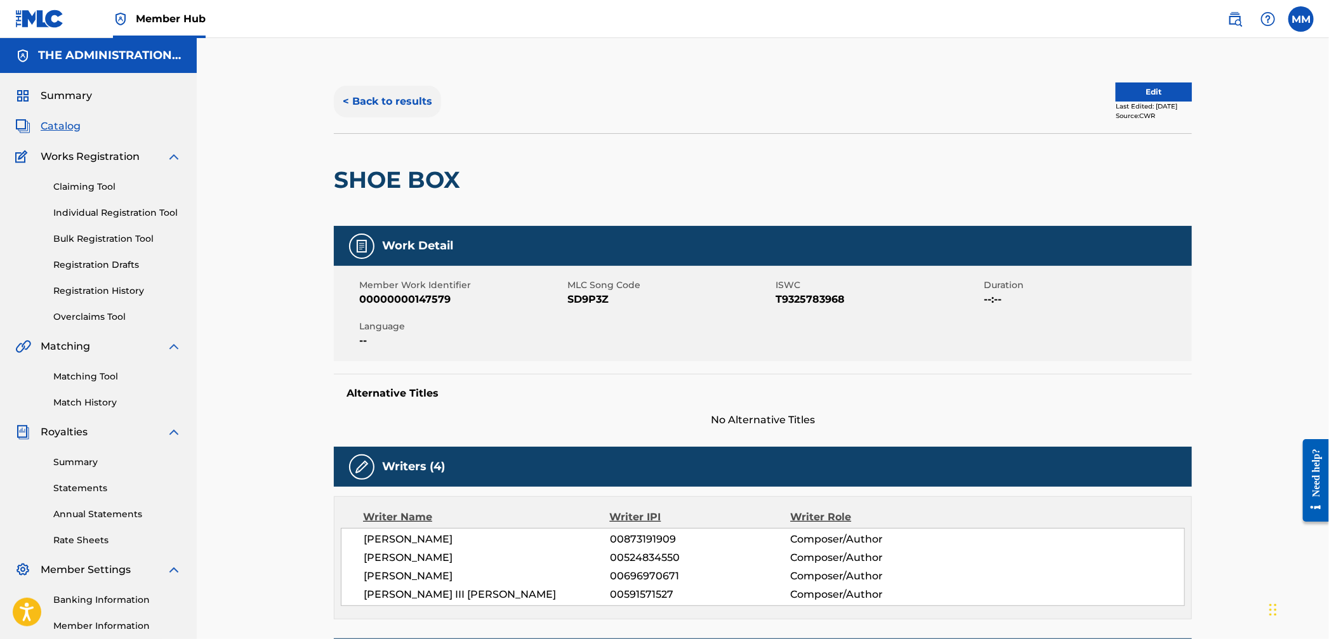
click at [400, 102] on button "< Back to results" at bounding box center [387, 102] width 107 height 32
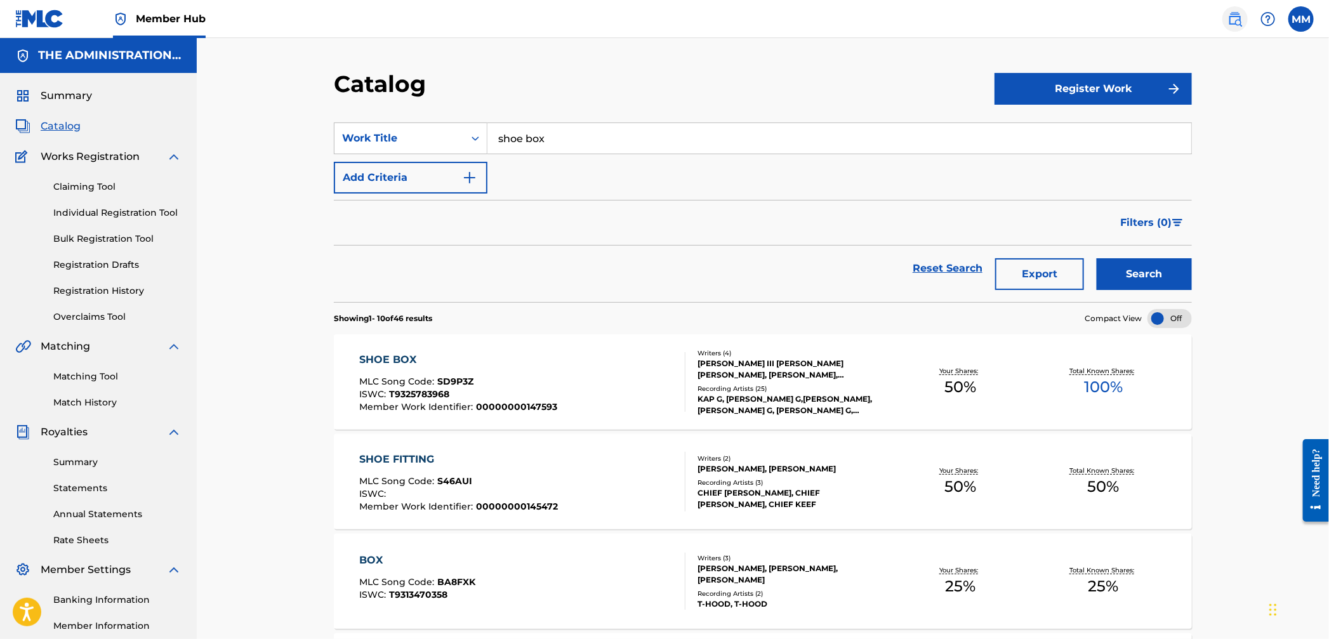
click at [1240, 7] on link at bounding box center [1235, 18] width 25 height 25
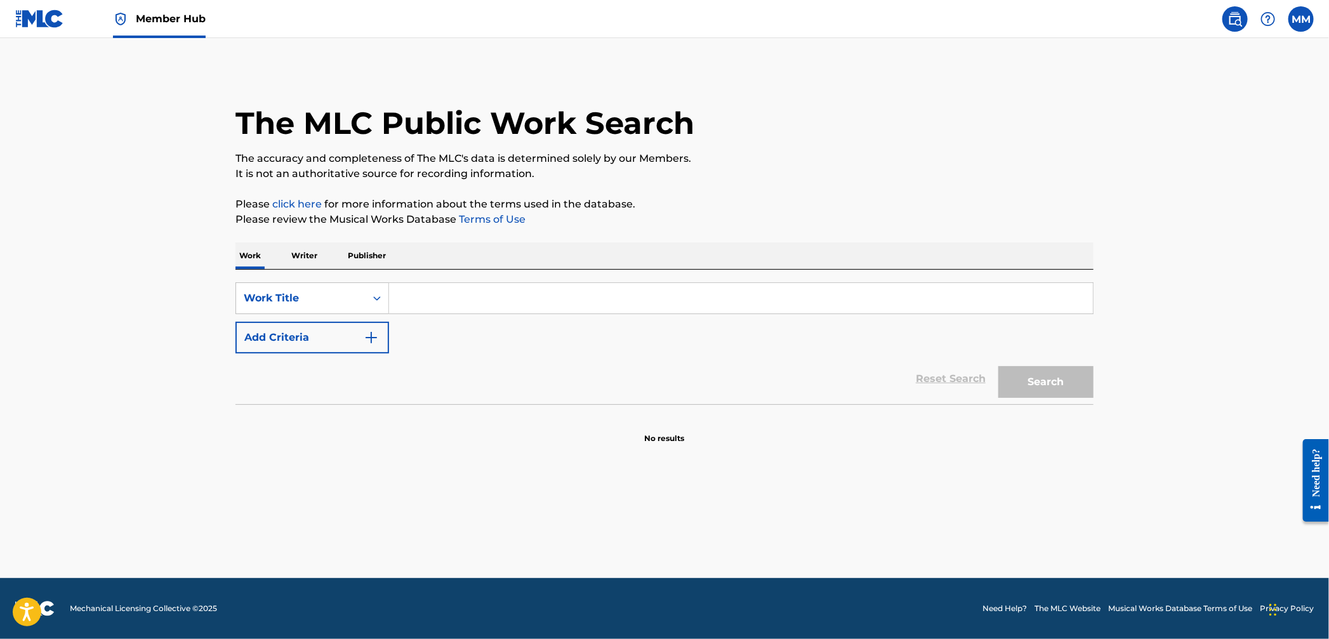
click at [447, 295] on input "Search Form" at bounding box center [741, 298] width 704 height 30
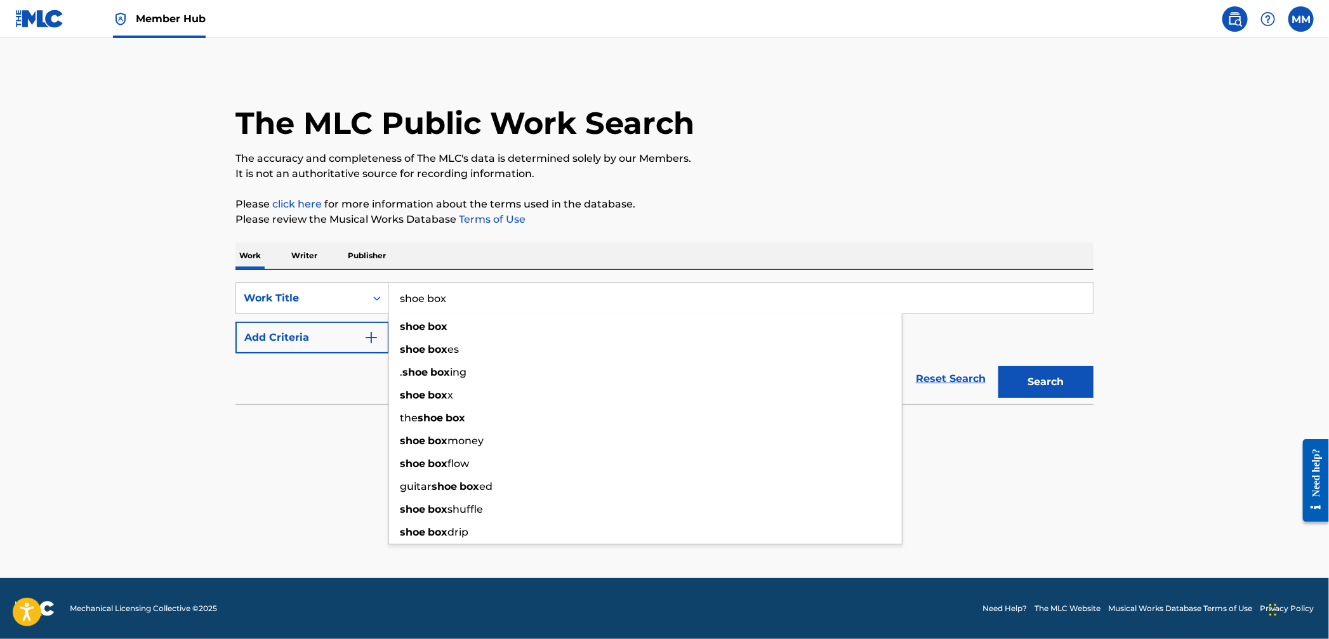
type input "shoe box"
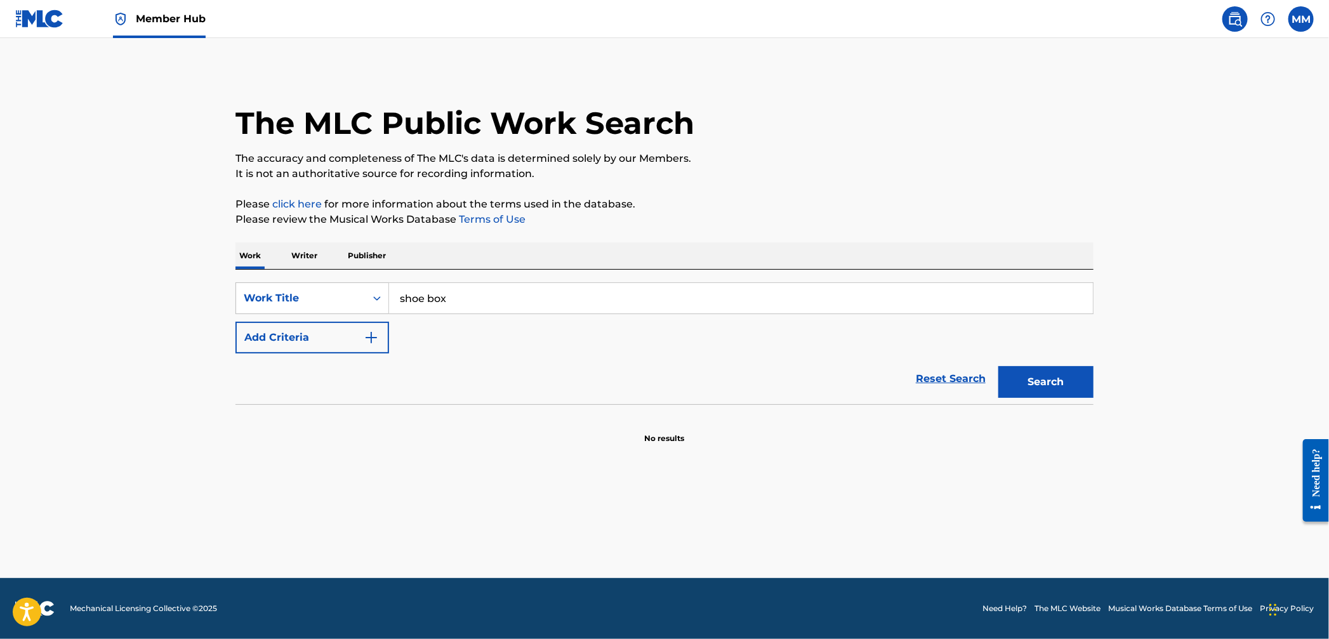
click at [327, 394] on div "Reset Search Search" at bounding box center [665, 379] width 858 height 51
click at [338, 344] on button "Add Criteria" at bounding box center [313, 338] width 154 height 32
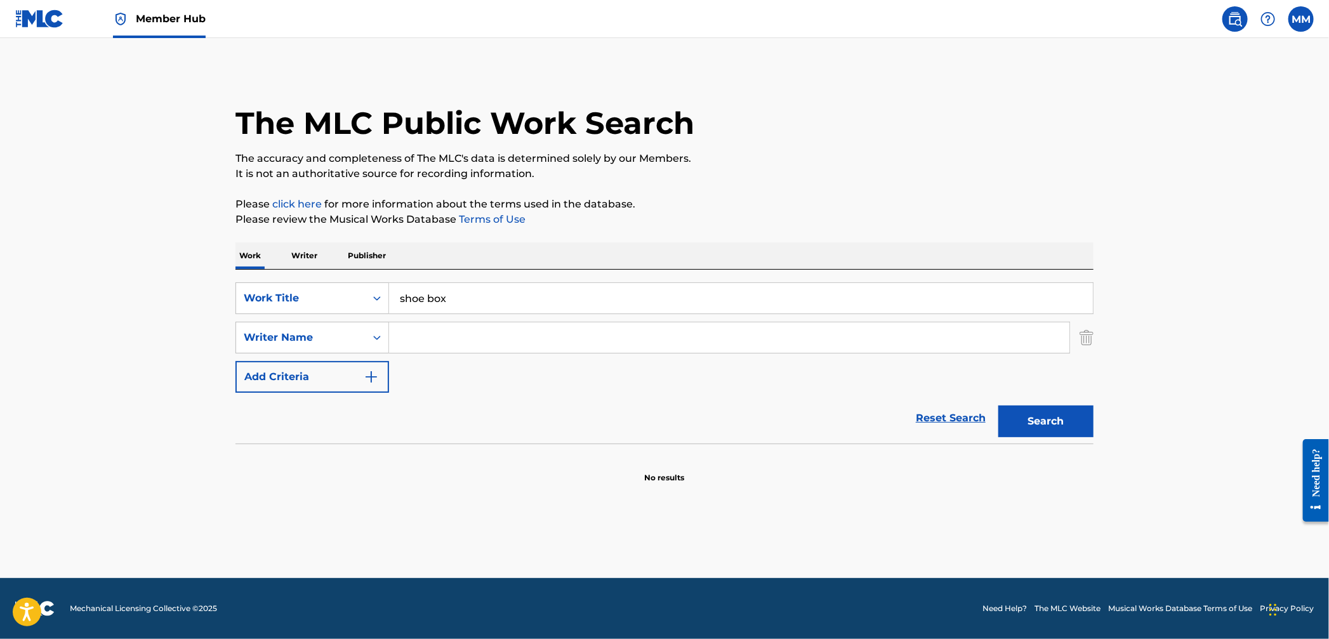
click at [454, 335] on input "Search Form" at bounding box center [729, 337] width 680 height 30
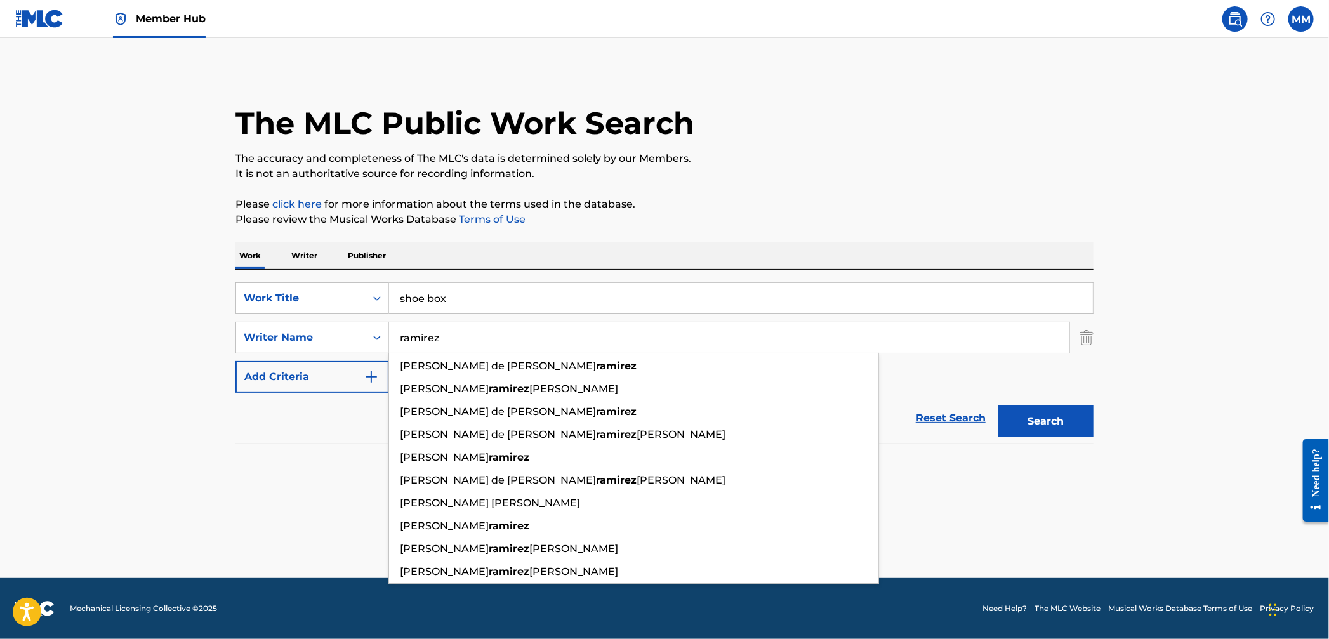
type input "ramirez"
click at [999, 406] on button "Search" at bounding box center [1046, 422] width 95 height 32
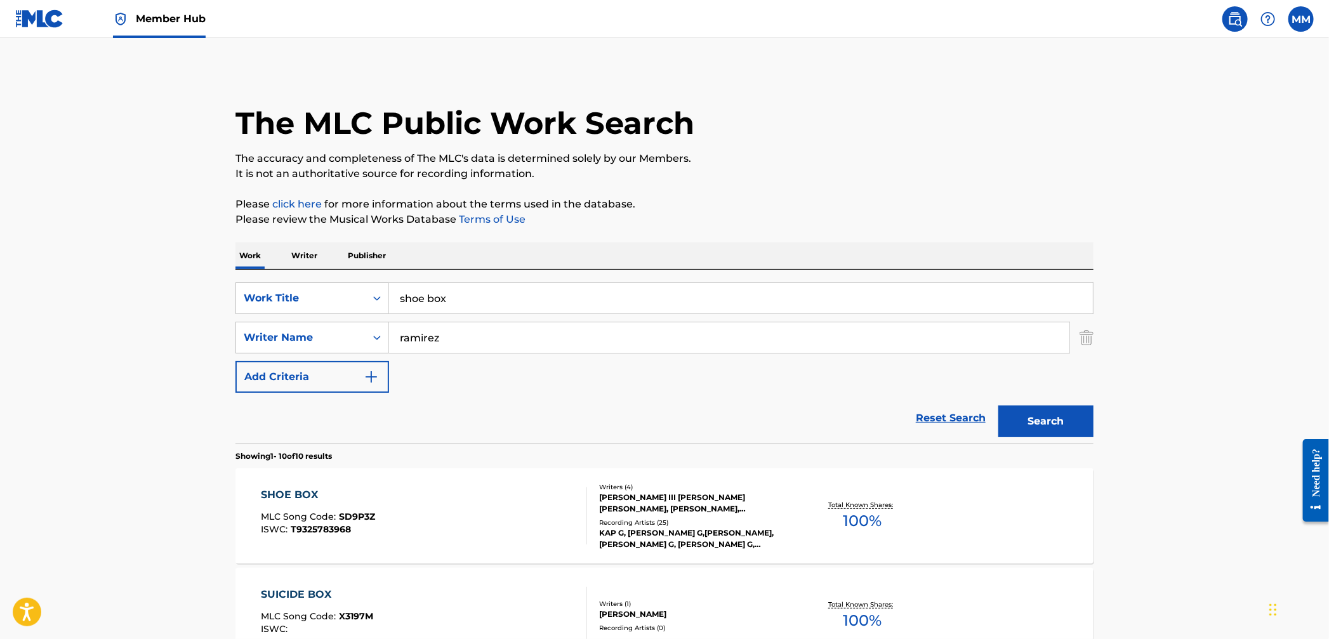
click at [429, 295] on input "shoe box" at bounding box center [741, 298] width 704 height 30
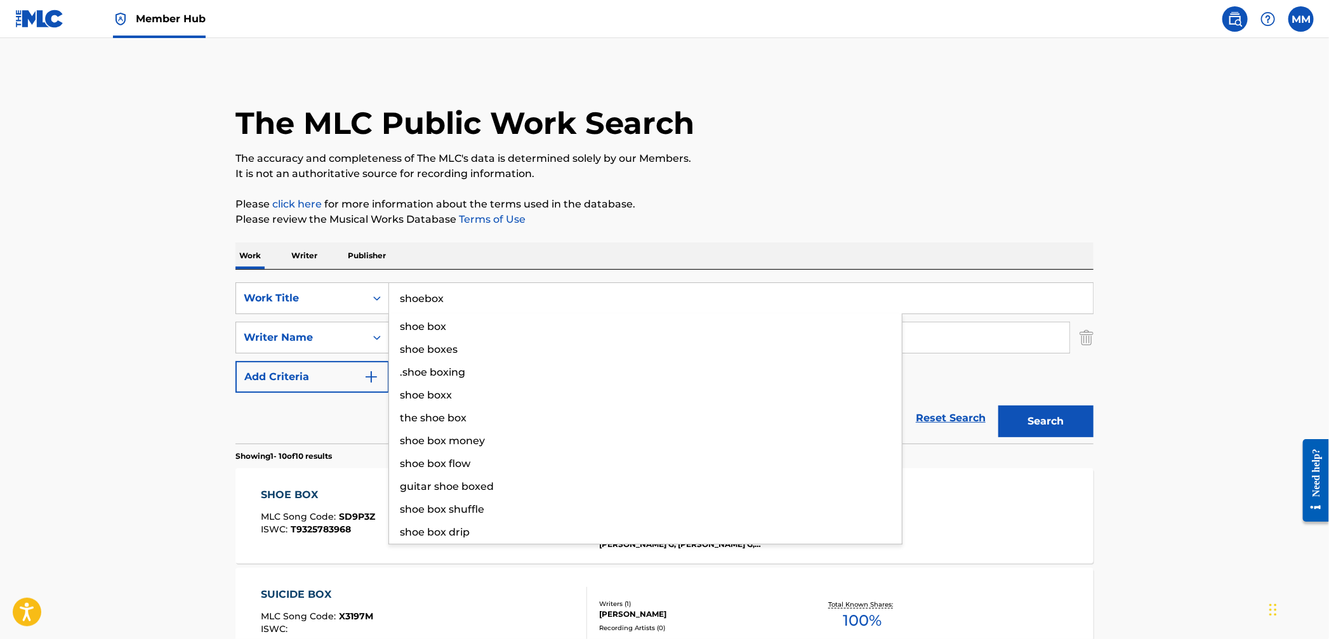
type input "shoebox"
click at [999, 406] on button "Search" at bounding box center [1046, 422] width 95 height 32
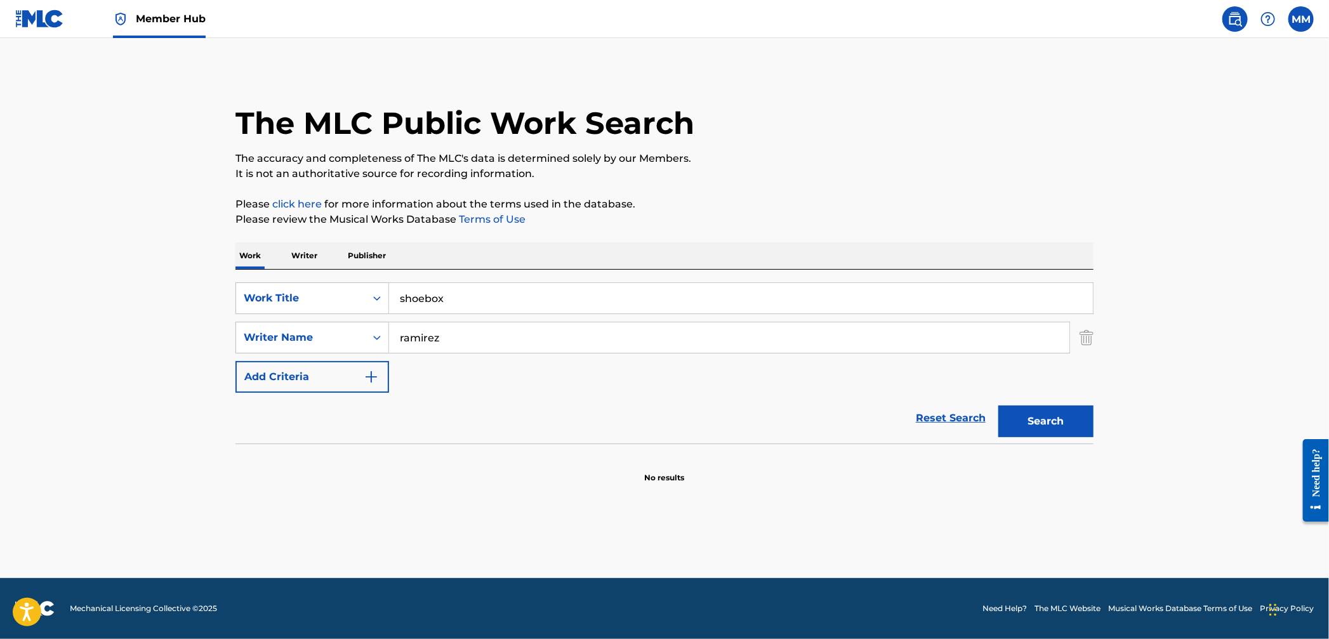
click at [427, 335] on input "ramirez" at bounding box center [729, 337] width 680 height 30
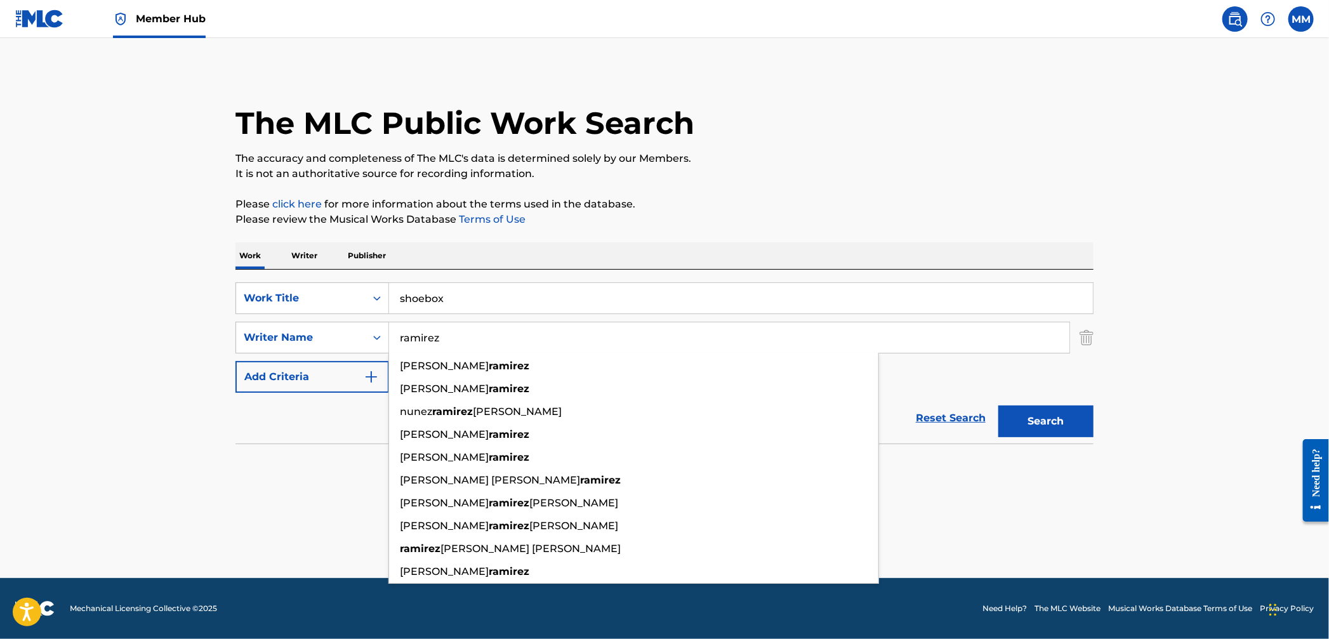
click at [427, 335] on input "ramirez" at bounding box center [729, 337] width 680 height 30
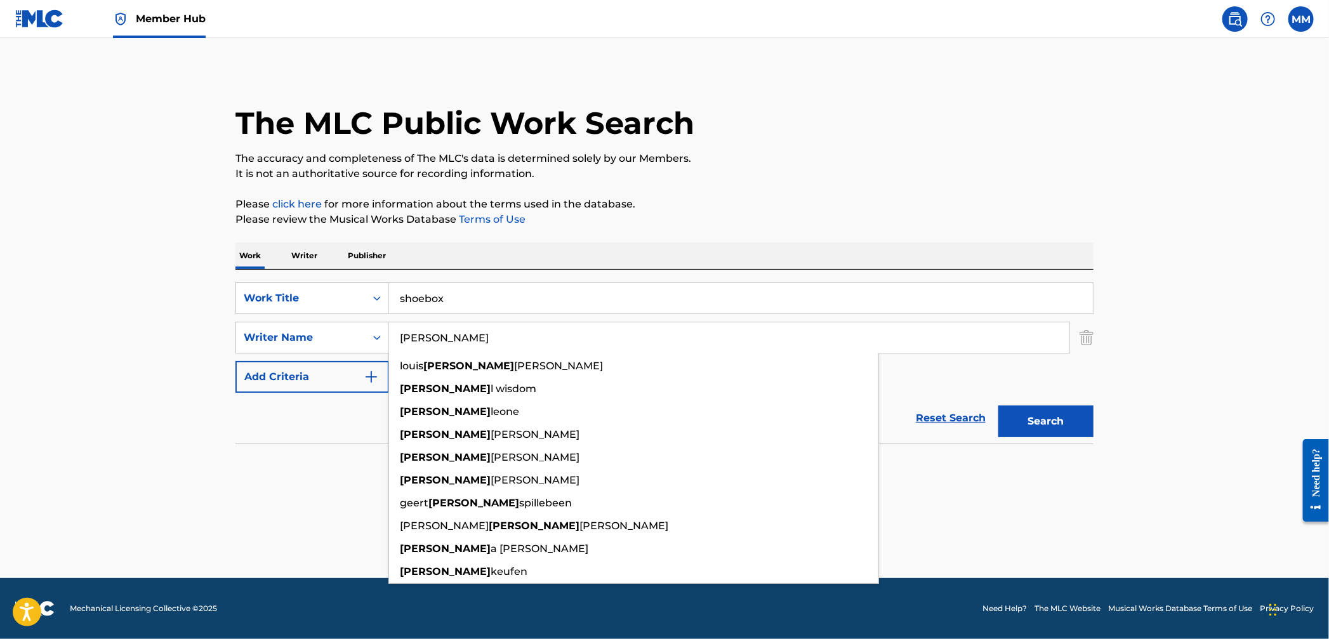
type input "[PERSON_NAME]"
click at [999, 406] on button "Search" at bounding box center [1046, 422] width 95 height 32
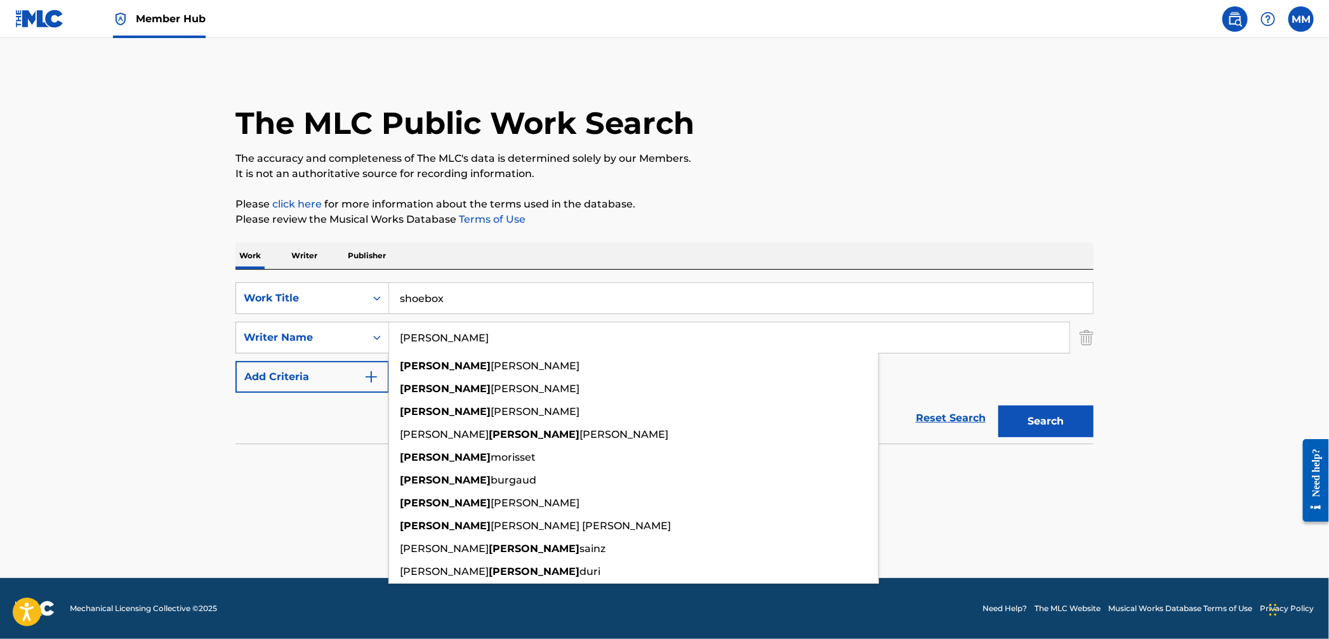
click at [1238, 25] on img at bounding box center [1235, 18] width 15 height 15
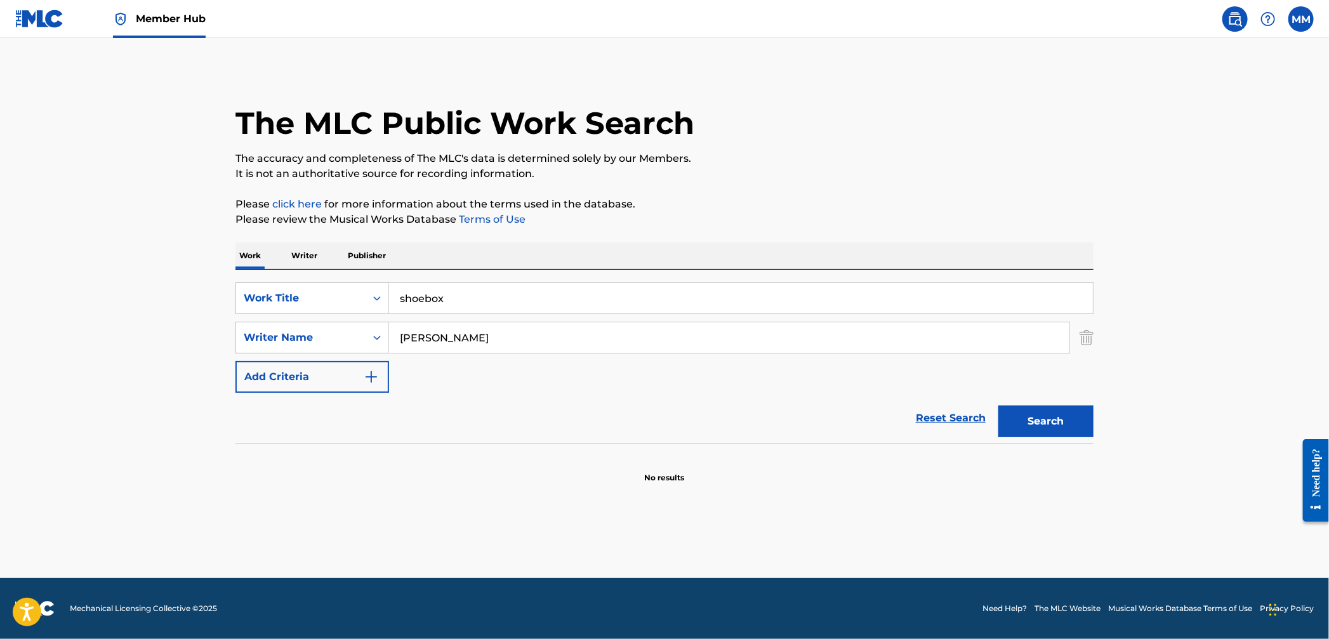
click at [37, 19] on img at bounding box center [39, 19] width 49 height 18
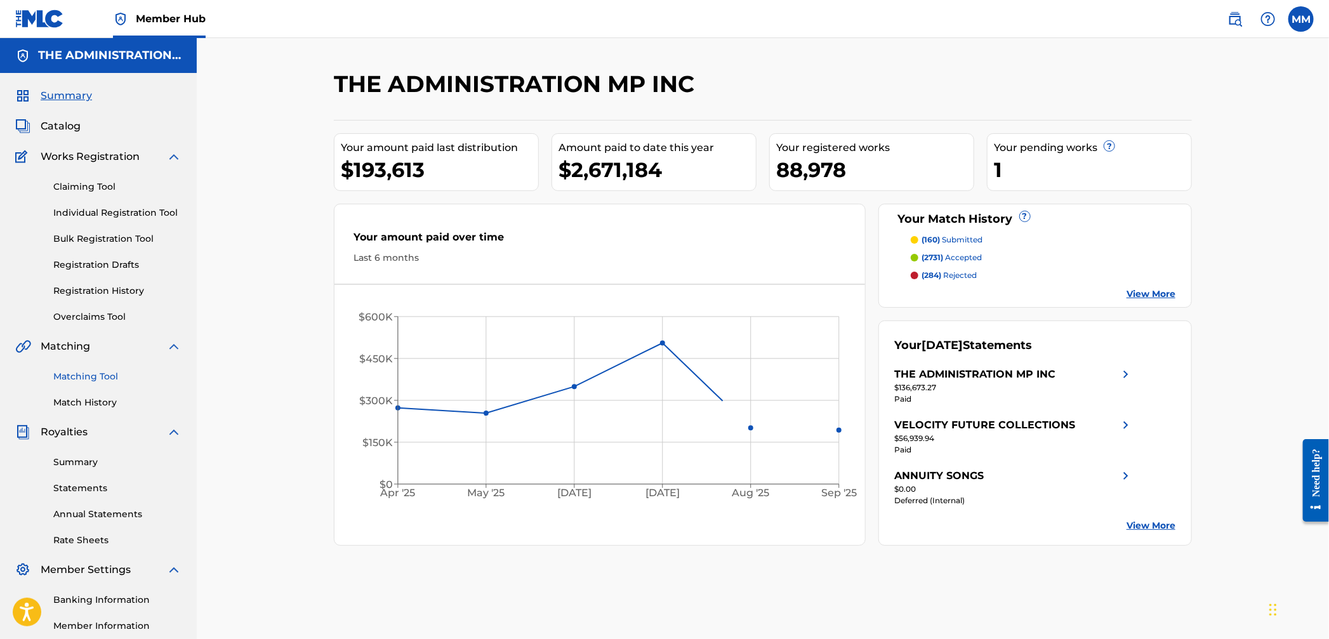
click at [98, 379] on link "Matching Tool" at bounding box center [117, 376] width 128 height 13
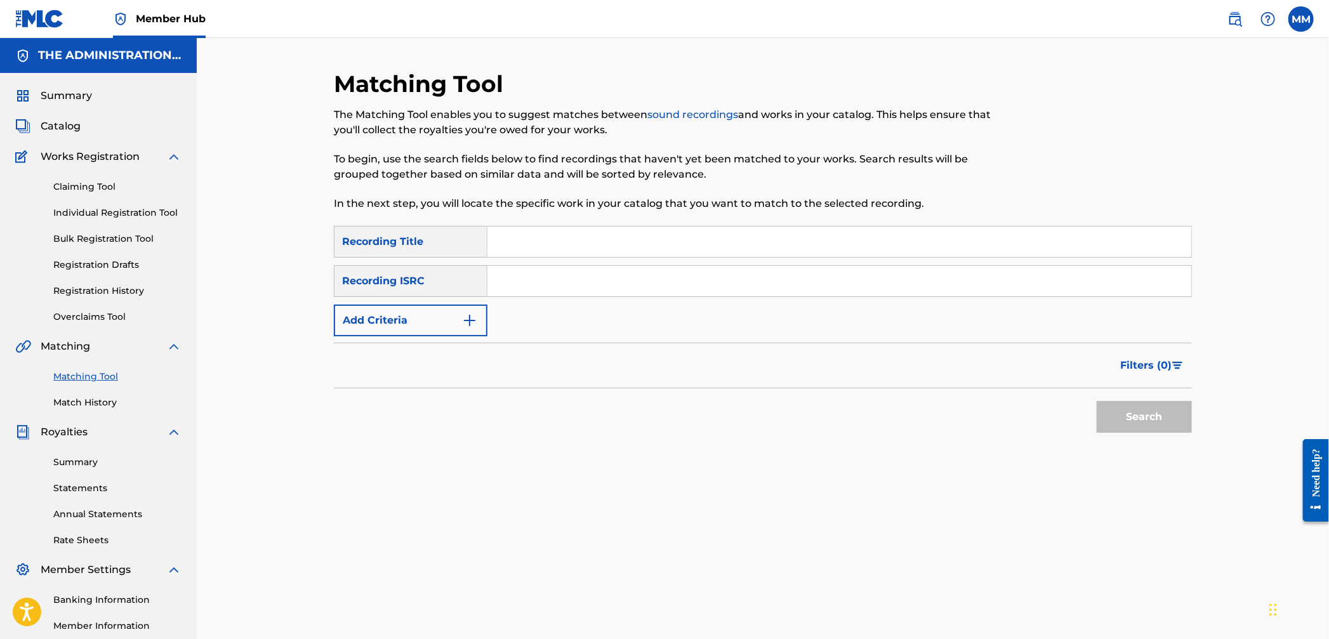
click at [532, 276] on input "Search Form" at bounding box center [840, 281] width 704 height 30
paste input "CA5KR2350803"
click at [1129, 420] on button "Search" at bounding box center [1144, 417] width 95 height 32
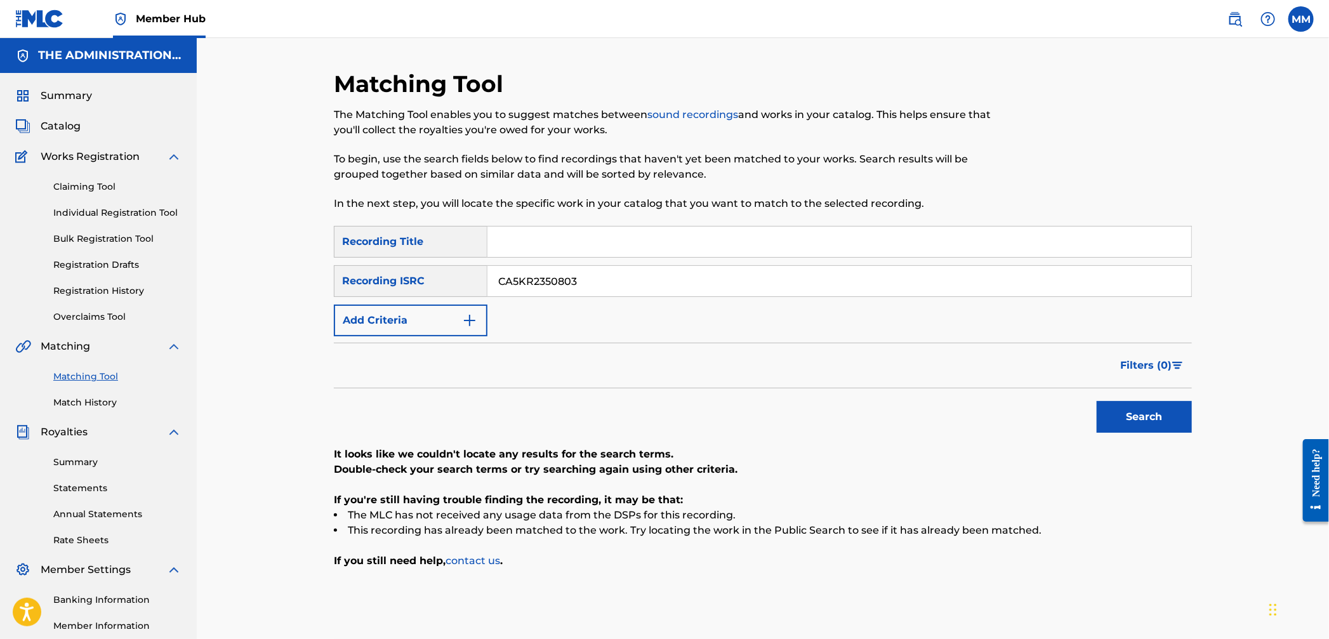
drag, startPoint x: 588, startPoint y: 283, endPoint x: 416, endPoint y: 272, distance: 172.4
click at [418, 272] on div "SearchWithCriteria5c3d24d3-b5b1-4c1d-a428-e7d445555e95 Recording ISRC CA5KR2350…" at bounding box center [763, 281] width 858 height 32
paste input "4"
click at [1149, 427] on button "Search" at bounding box center [1144, 417] width 95 height 32
drag, startPoint x: 627, startPoint y: 281, endPoint x: 347, endPoint y: 263, distance: 280.5
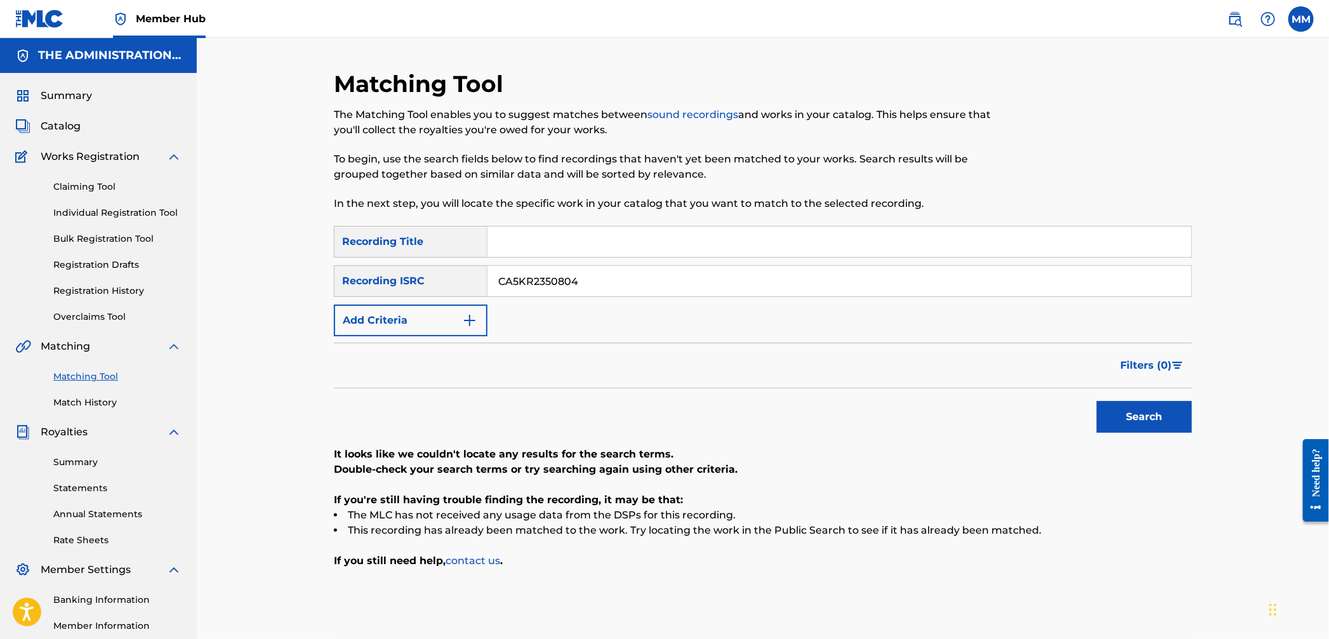
click at [347, 263] on div "SearchWithCriteria811037da-3239-4c8e-9ea6-eaf86700bc1f Recording Title SearchWi…" at bounding box center [763, 281] width 858 height 110
paste input "5"
type input "CA5KR2350805"
click at [1176, 423] on button "Search" at bounding box center [1144, 417] width 95 height 32
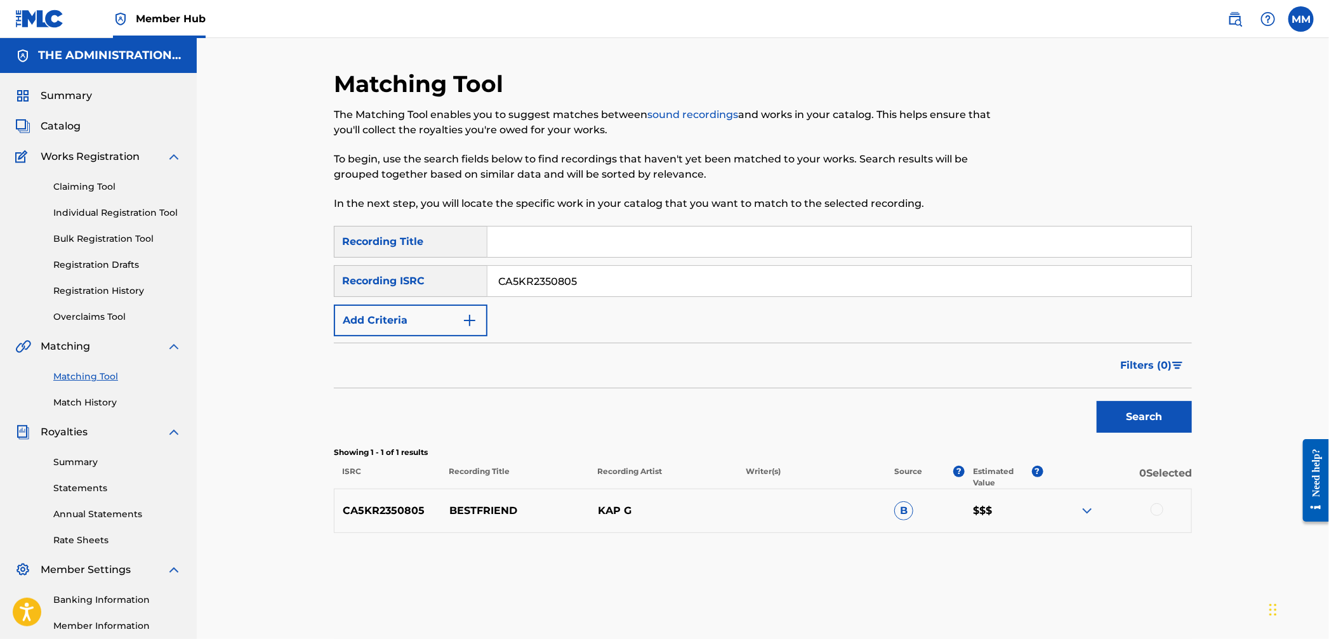
click at [1159, 509] on div at bounding box center [1157, 509] width 13 height 13
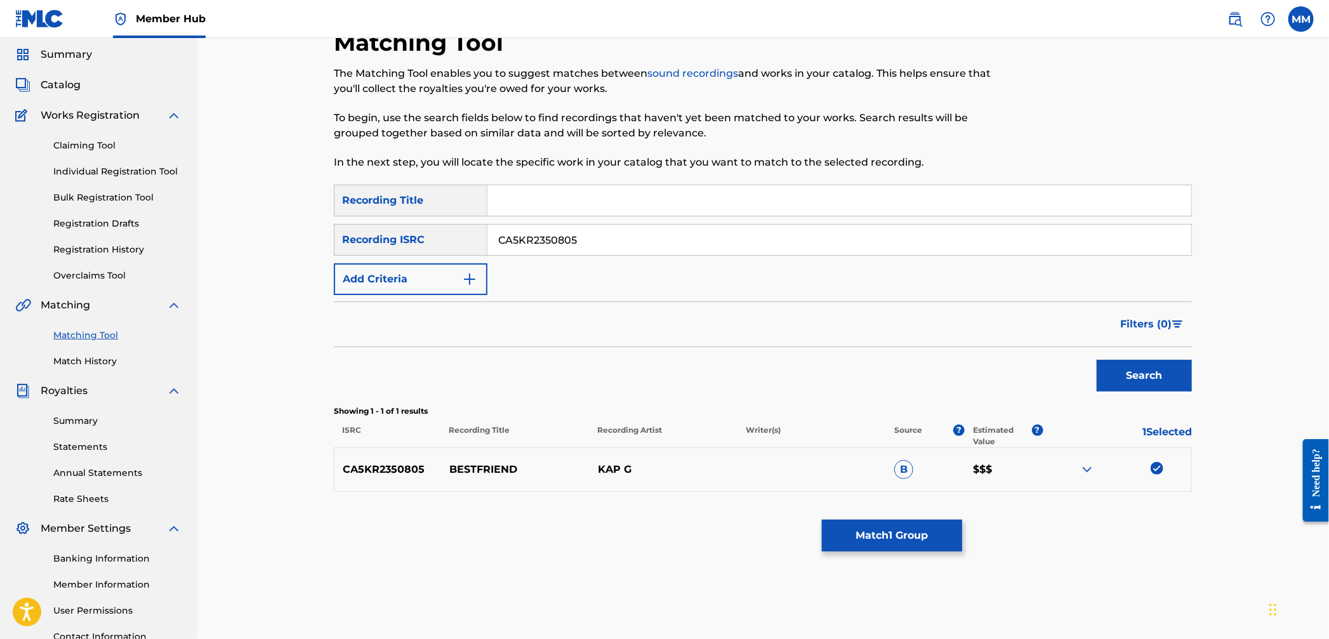
scroll to position [77, 0]
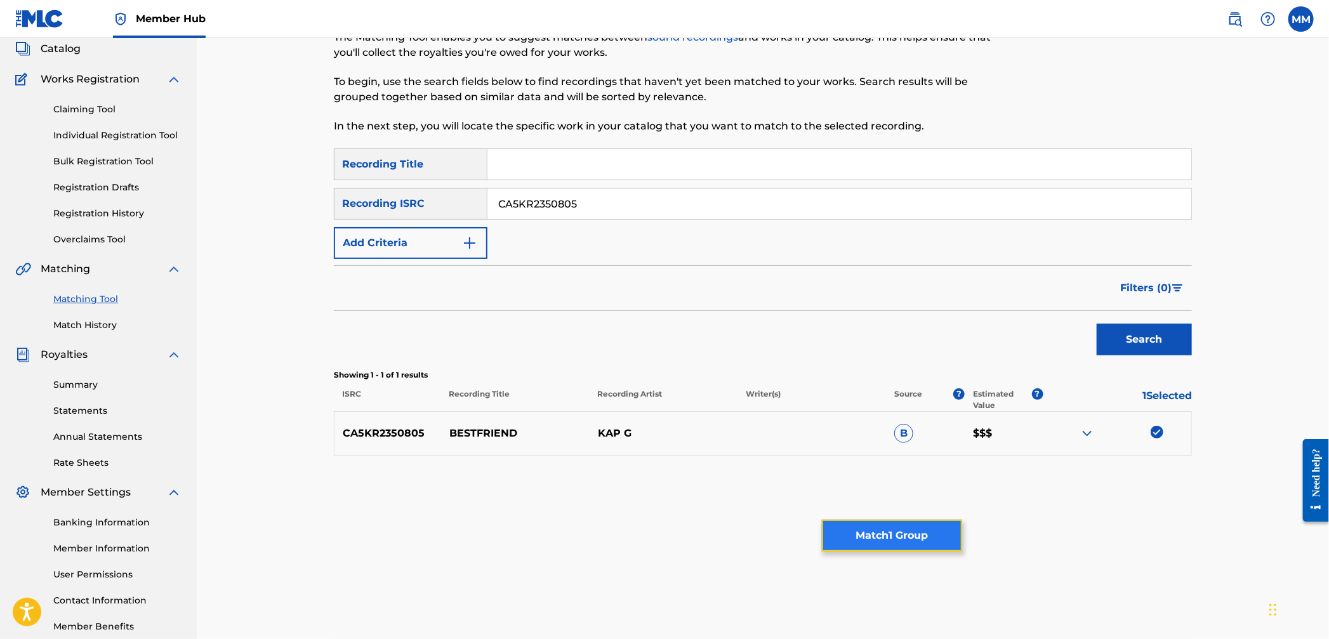
click at [934, 526] on button "Match 1 Group" at bounding box center [892, 536] width 140 height 32
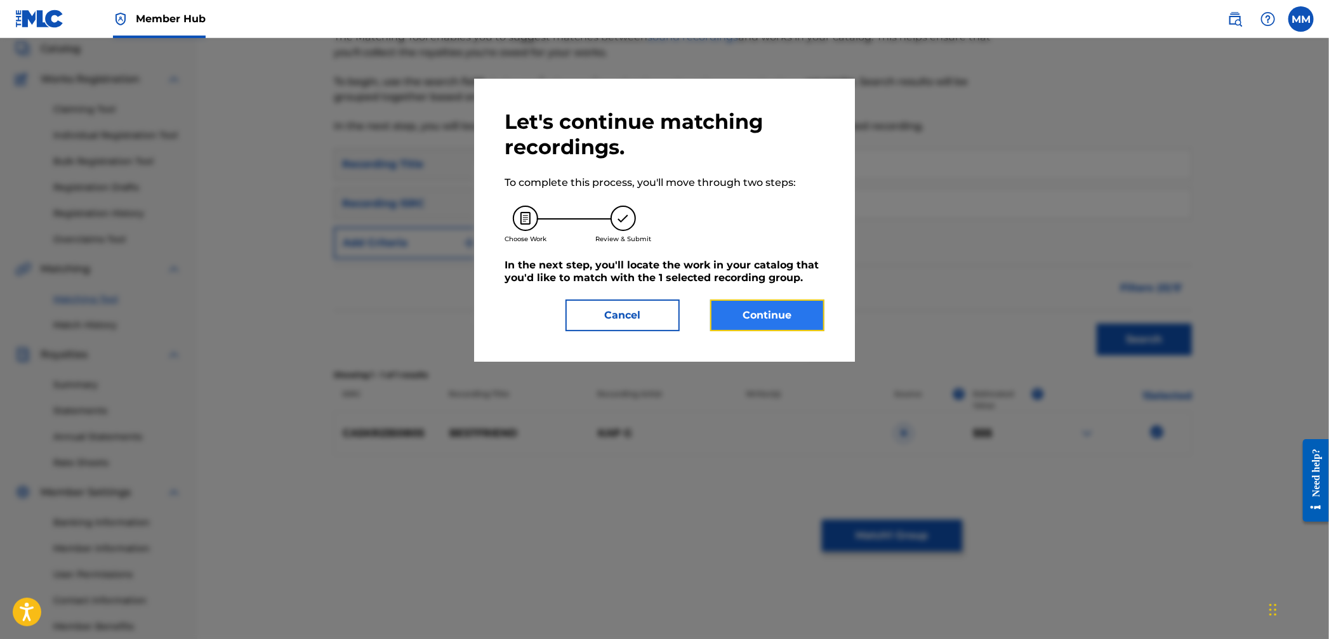
click at [751, 323] on button "Continue" at bounding box center [767, 316] width 114 height 32
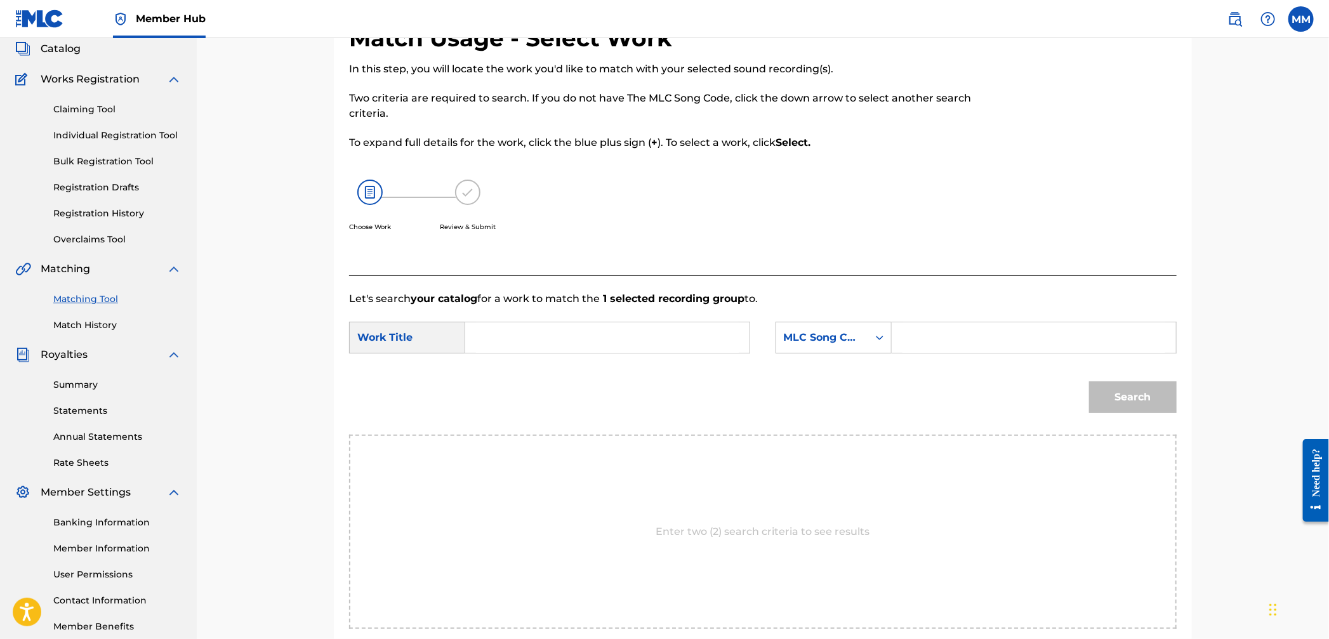
click at [505, 332] on input "Search Form" at bounding box center [607, 337] width 263 height 30
paste input "Bestfriend"
type input "Bestfriend"
click at [840, 346] on div "MLC Song Code" at bounding box center [822, 338] width 92 height 24
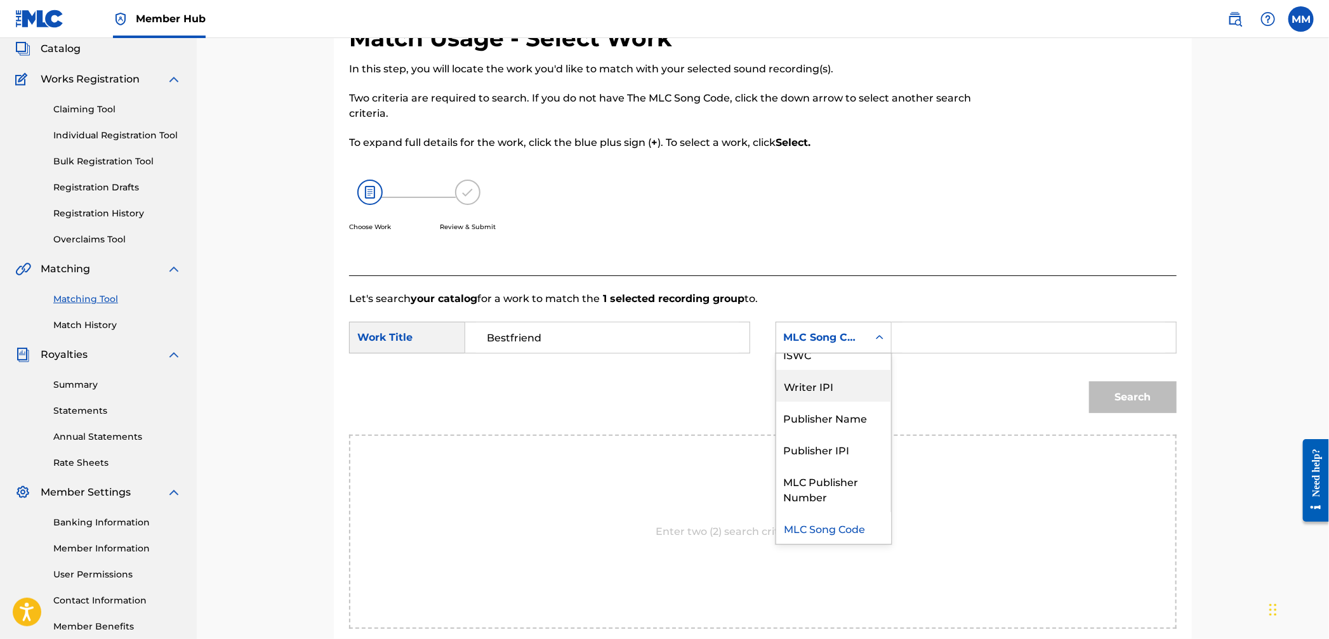
scroll to position [0, 0]
click at [835, 371] on div "Writer Name" at bounding box center [833, 370] width 115 height 32
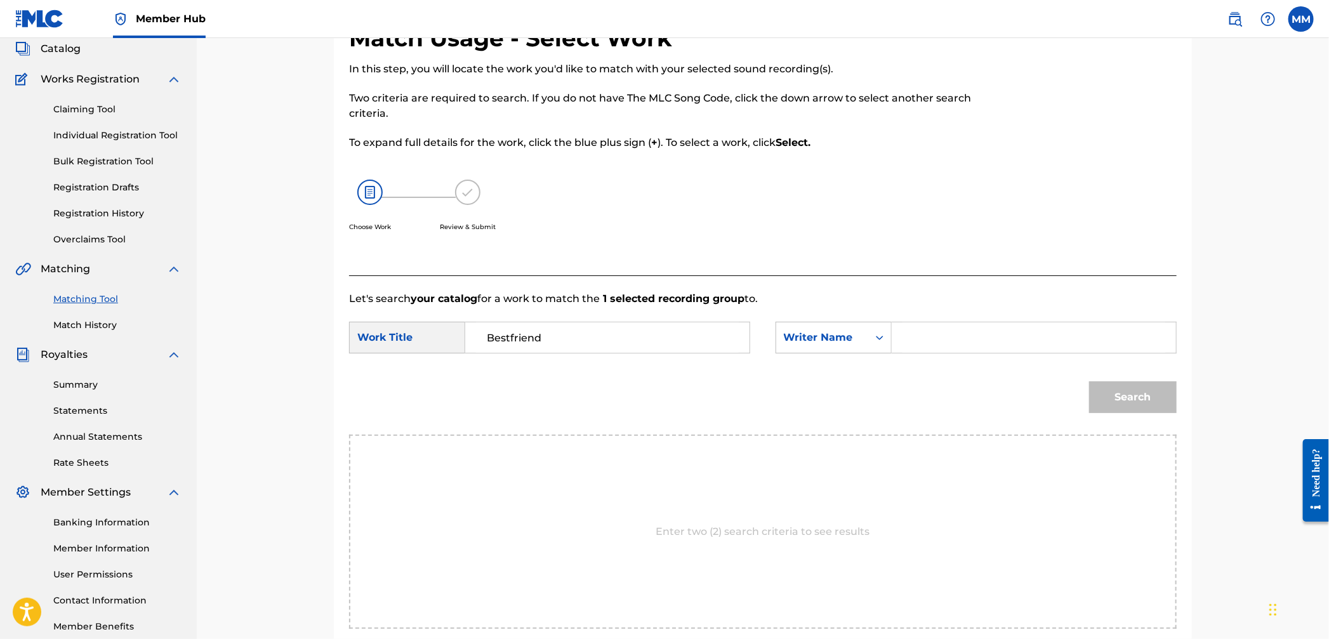
click at [914, 344] on input "Search Form" at bounding box center [1034, 337] width 263 height 30
type input "ramirez"
click at [1089, 382] on button "Search" at bounding box center [1133, 398] width 88 height 32
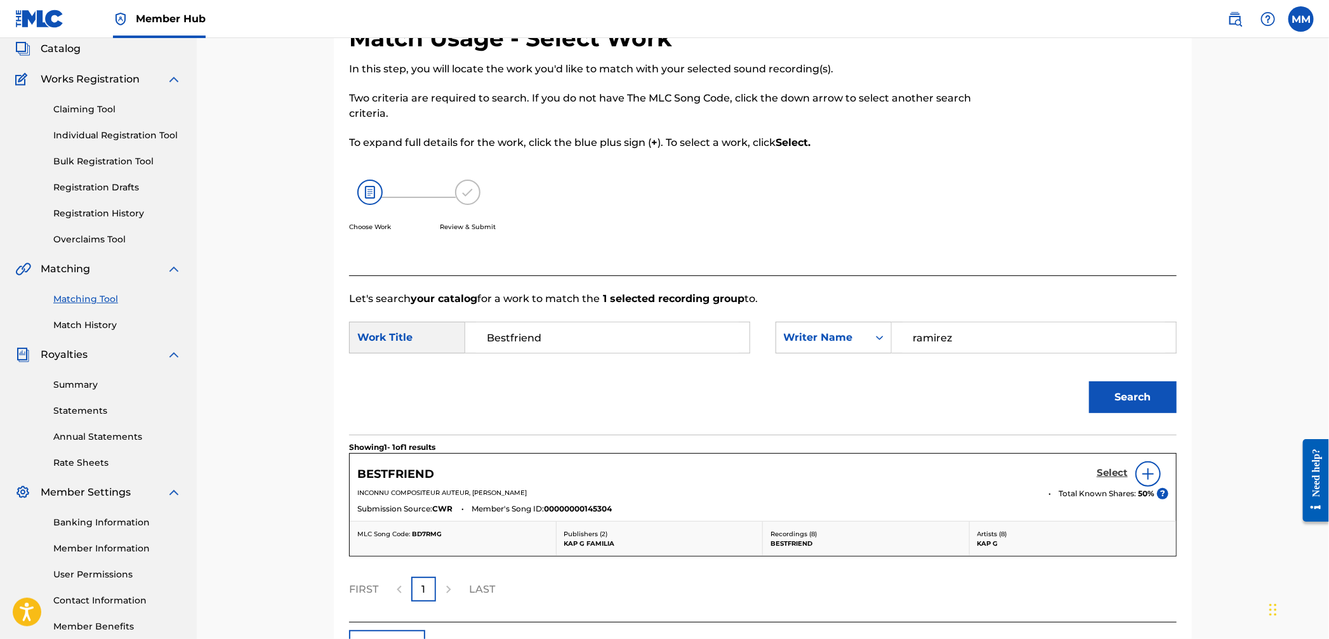
click at [1109, 473] on h5 "Select" at bounding box center [1112, 473] width 31 height 12
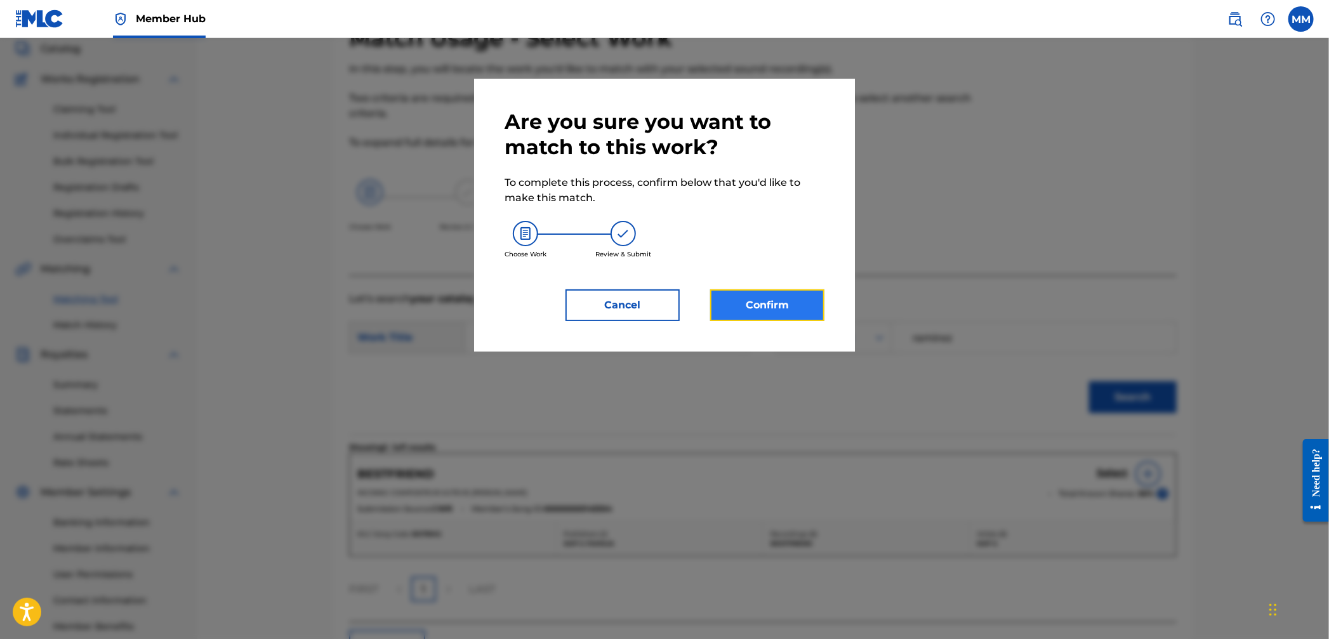
click at [788, 308] on button "Confirm" at bounding box center [767, 305] width 114 height 32
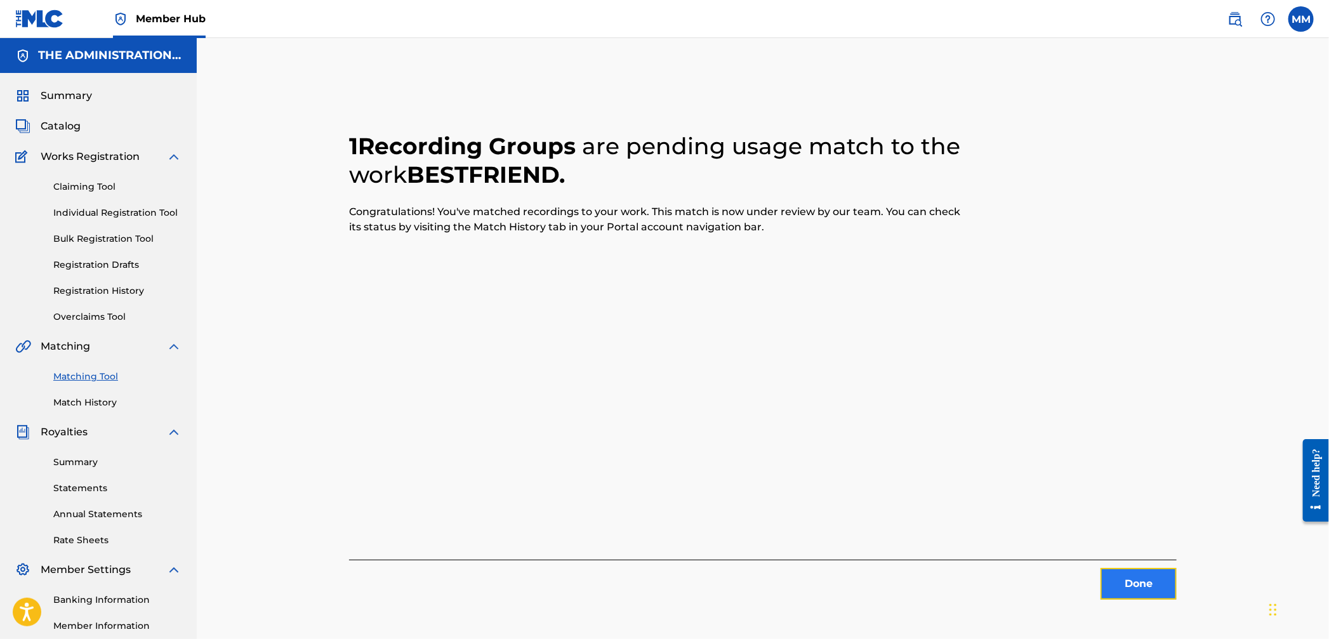
click at [1149, 590] on button "Done" at bounding box center [1139, 584] width 76 height 32
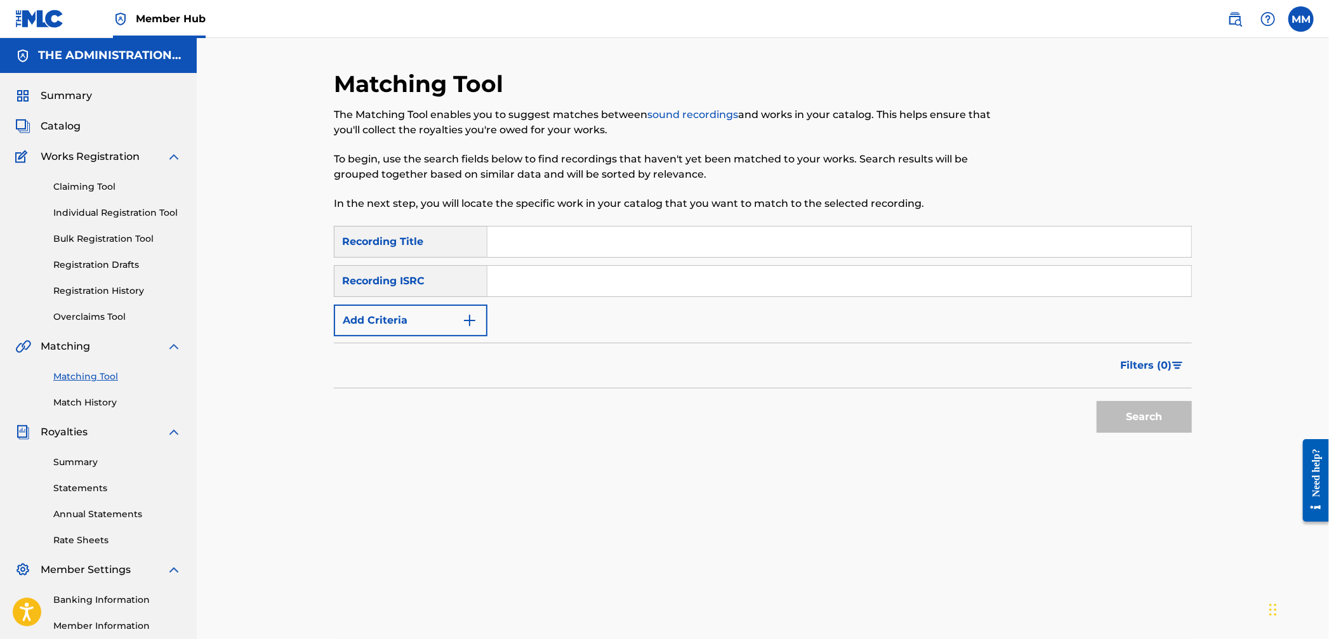
click at [615, 293] on input "Search Form" at bounding box center [840, 281] width 704 height 30
paste input "CA5KR2350806"
type input "CA5KR2350806"
drag, startPoint x: 1196, startPoint y: 423, endPoint x: 1183, endPoint y: 421, distance: 12.8
click at [1196, 423] on div "Matching Tool The Matching Tool enables you to suggest matches between sound re…" at bounding box center [763, 398] width 889 height 656
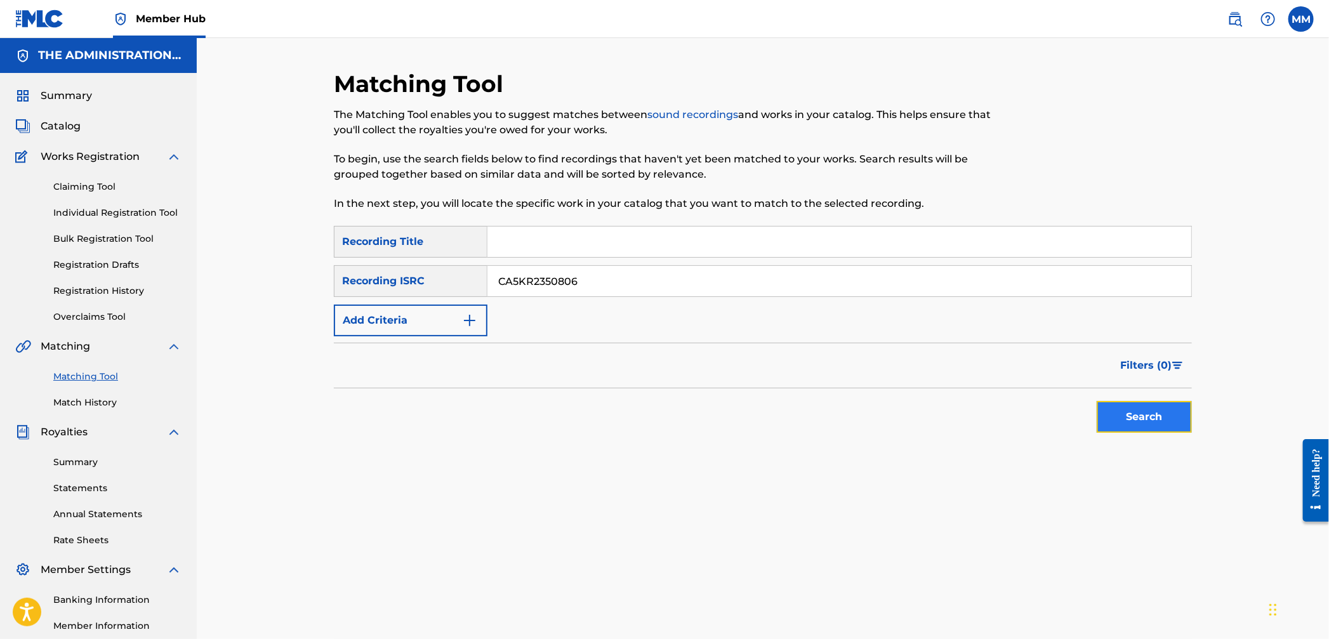
click at [1150, 415] on button "Search" at bounding box center [1144, 417] width 95 height 32
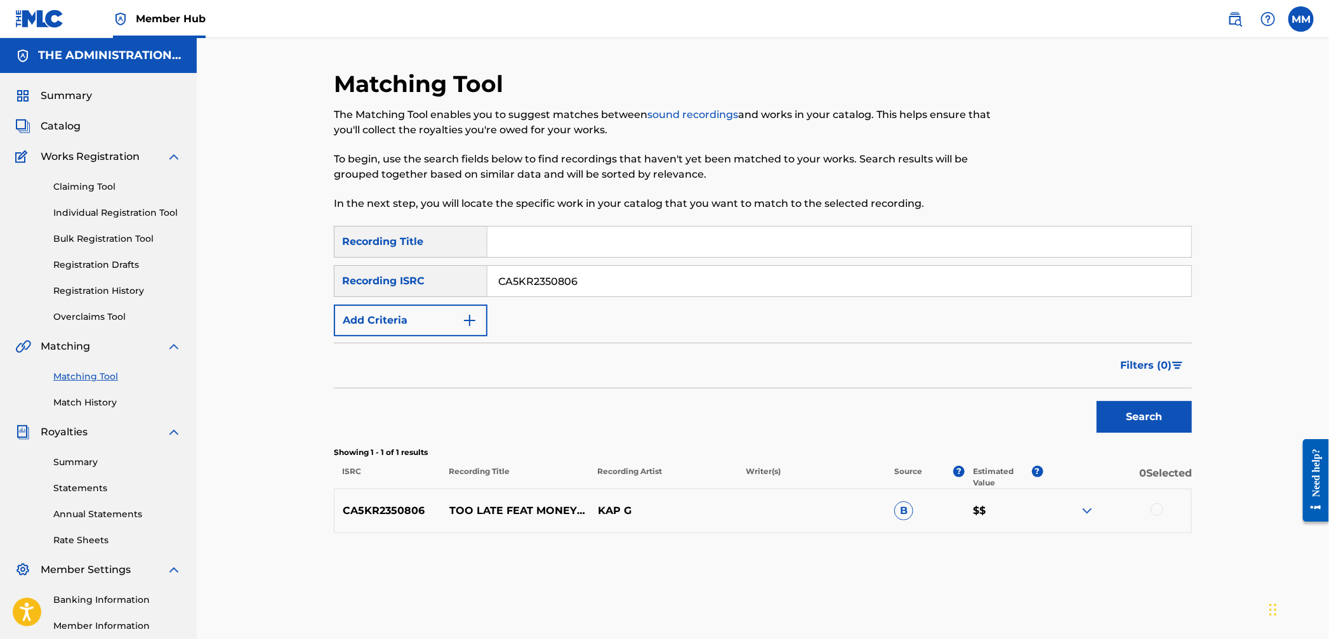
click at [1160, 510] on div at bounding box center [1157, 509] width 13 height 13
click at [902, 543] on button "Match 1 Group" at bounding box center [892, 536] width 140 height 32
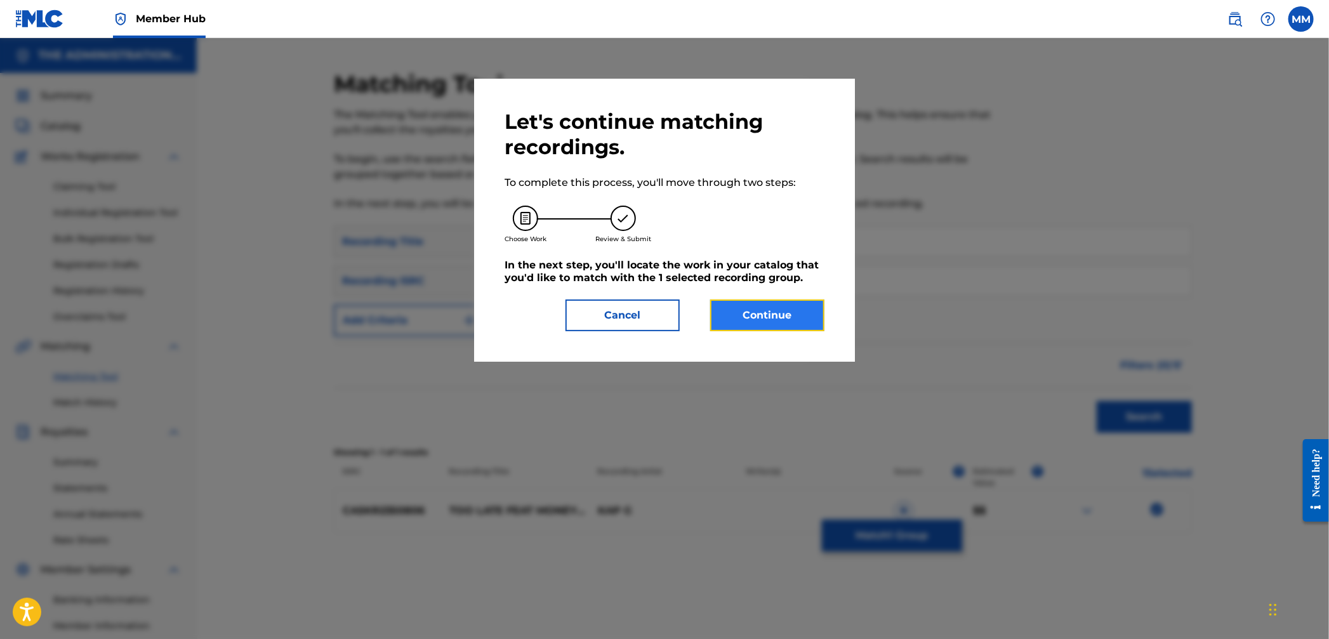
click at [786, 323] on button "Continue" at bounding box center [767, 316] width 114 height 32
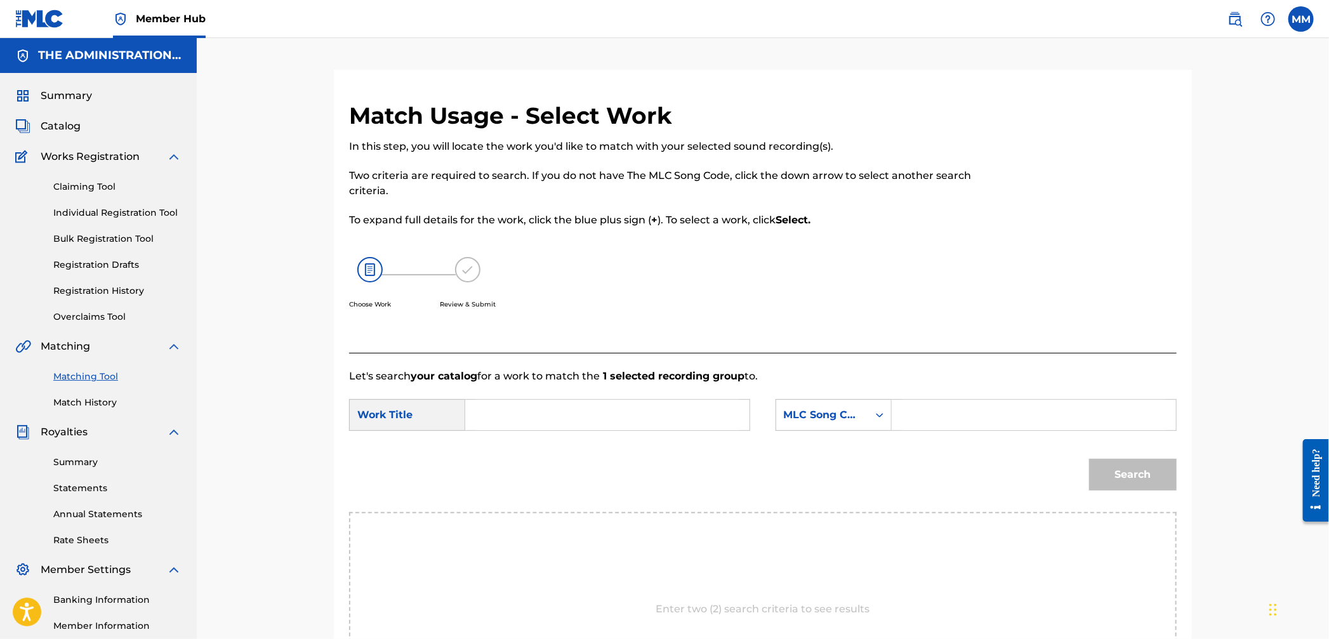
click at [576, 420] on input "Search Form" at bounding box center [607, 415] width 263 height 30
paste input "Too Late"
type input "Too Late"
click at [845, 413] on div "MLC Song Code" at bounding box center [822, 415] width 77 height 15
drag, startPoint x: 825, startPoint y: 441, endPoint x: 899, endPoint y: 432, distance: 75.4
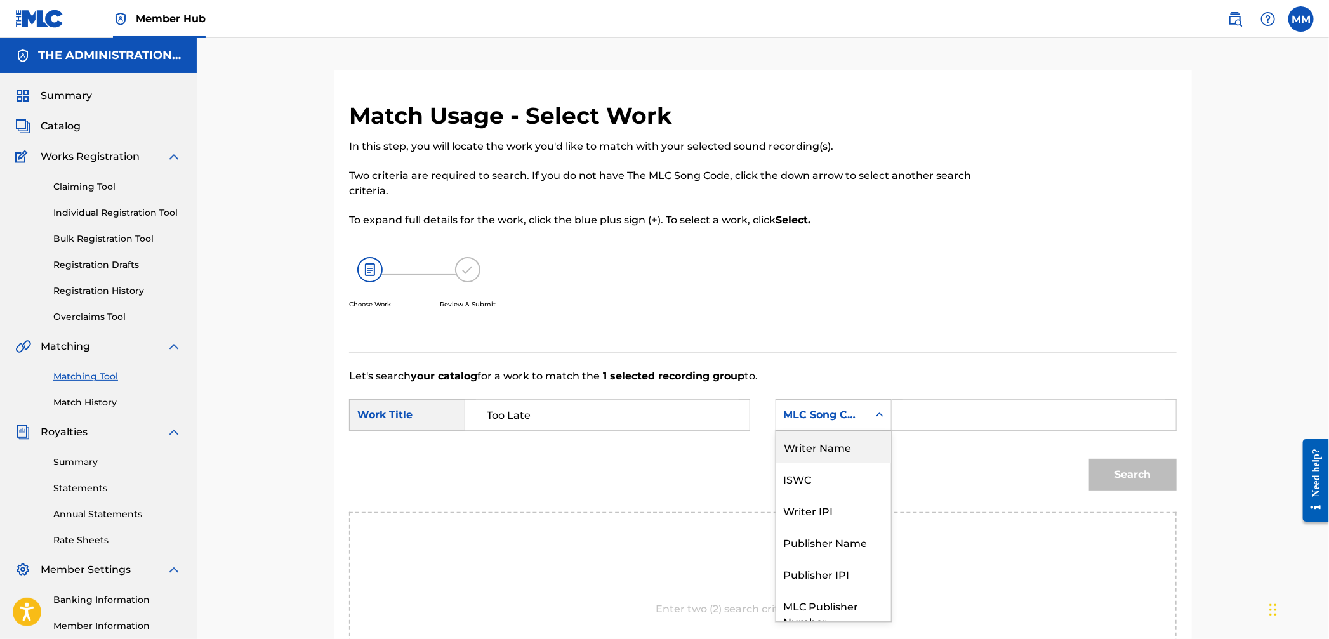
click at [826, 441] on div "Writer Name" at bounding box center [833, 447] width 115 height 32
click at [909, 430] on input "Search Form" at bounding box center [1034, 415] width 263 height 30
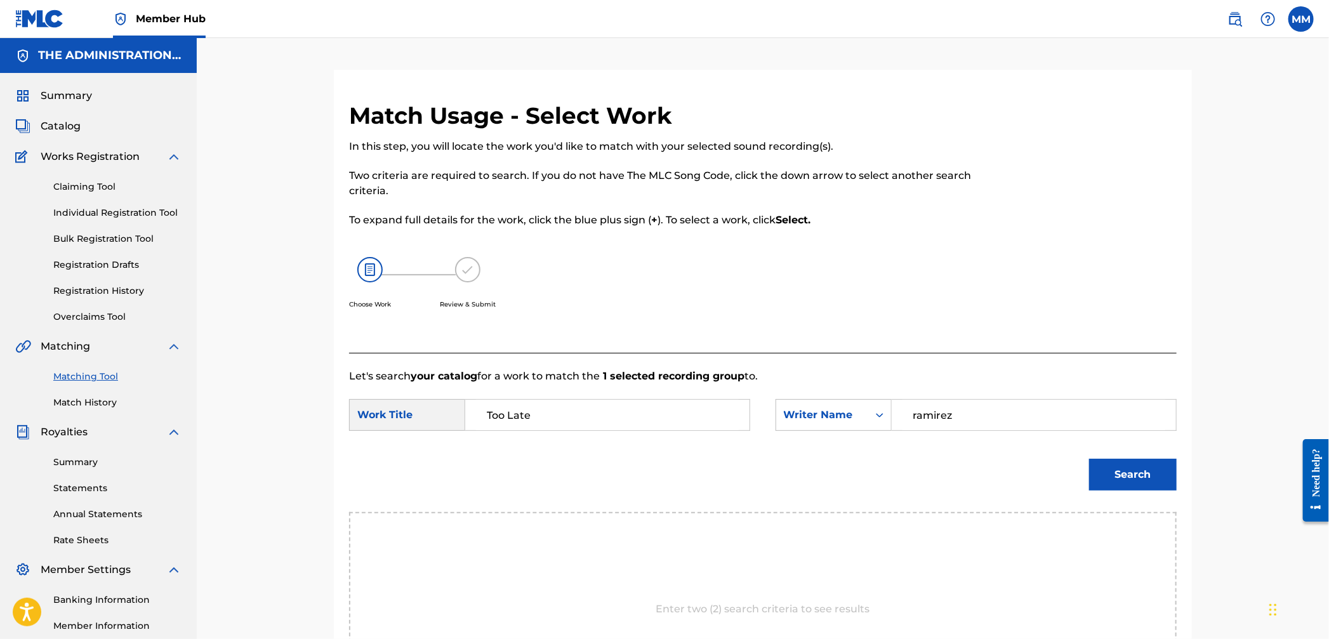
type input "ramirez"
click at [1089, 459] on button "Search" at bounding box center [1133, 475] width 88 height 32
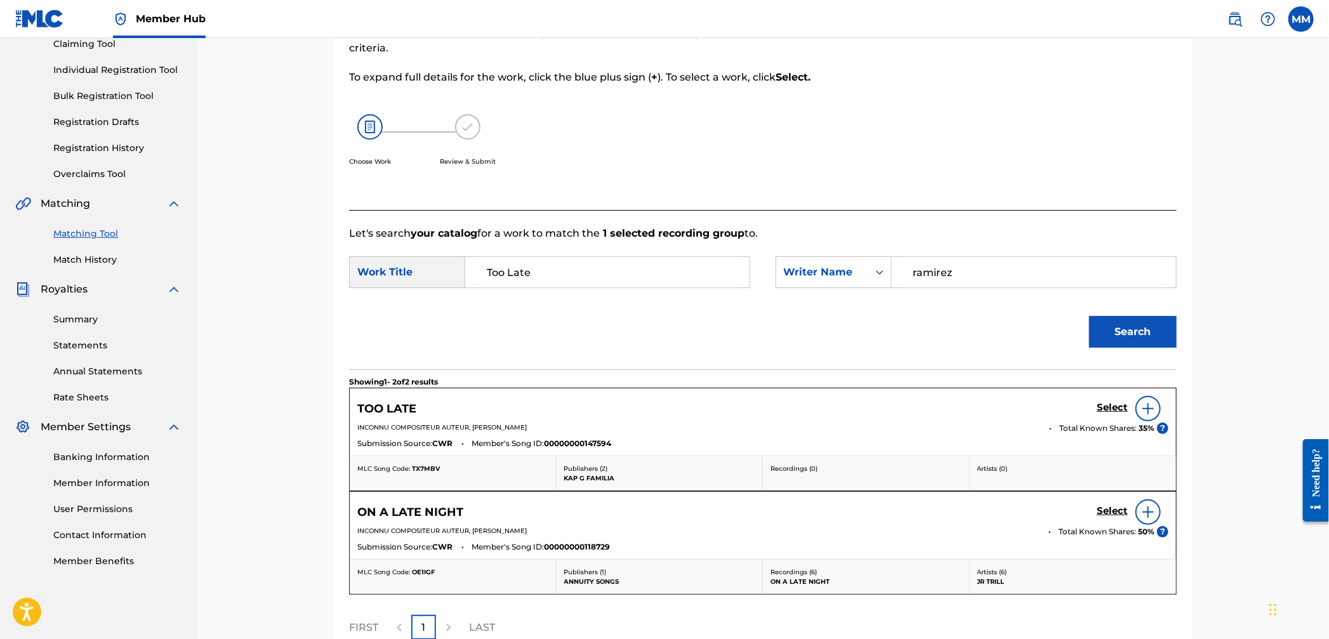
scroll to position [152, 0]
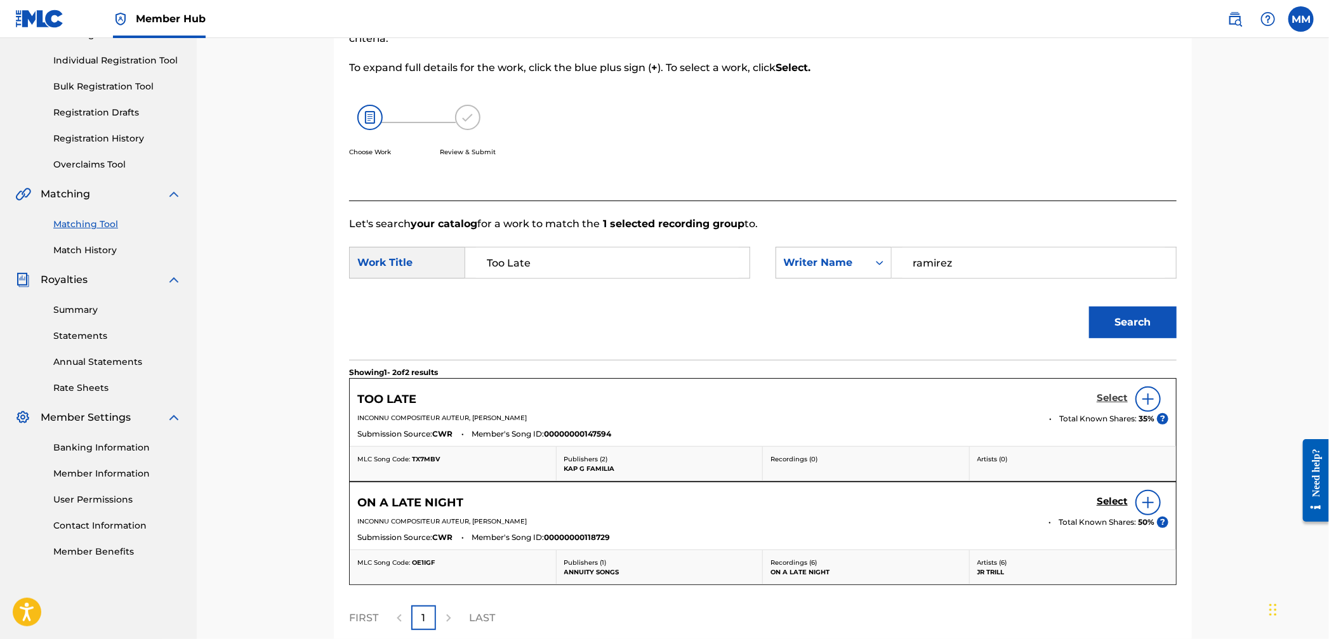
click at [1105, 402] on h5 "Select" at bounding box center [1112, 398] width 31 height 12
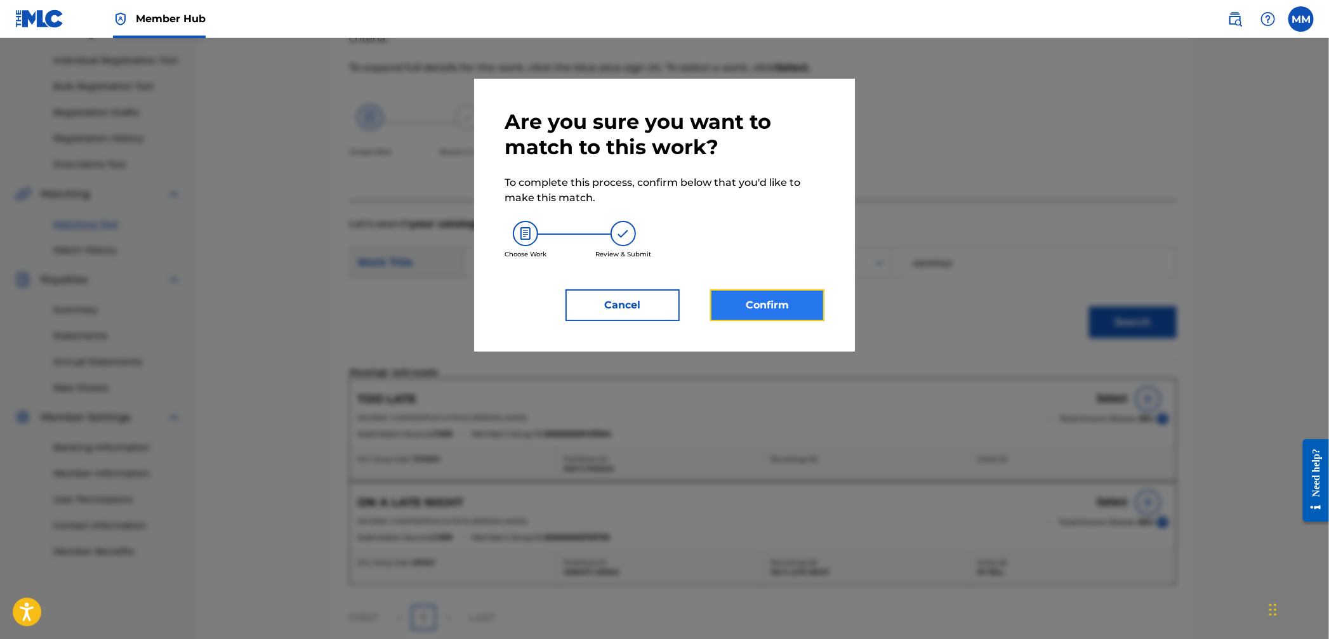
click at [743, 319] on button "Confirm" at bounding box center [767, 305] width 114 height 32
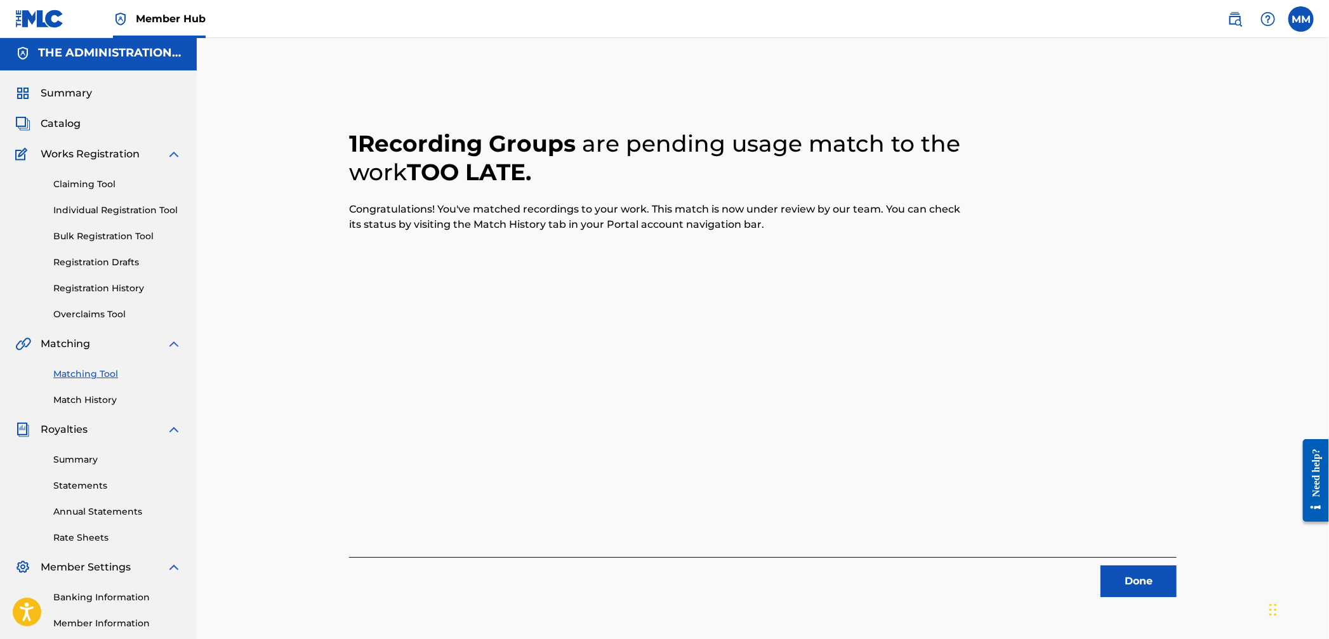
scroll to position [0, 0]
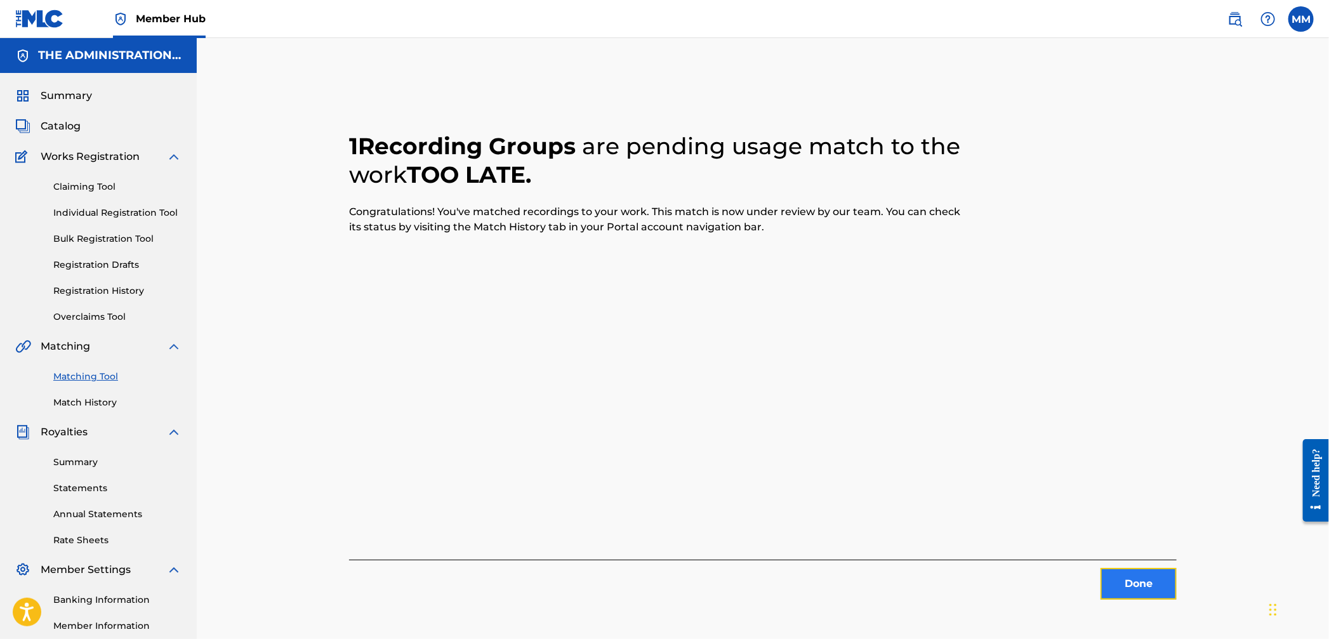
click at [1113, 577] on button "Done" at bounding box center [1139, 584] width 76 height 32
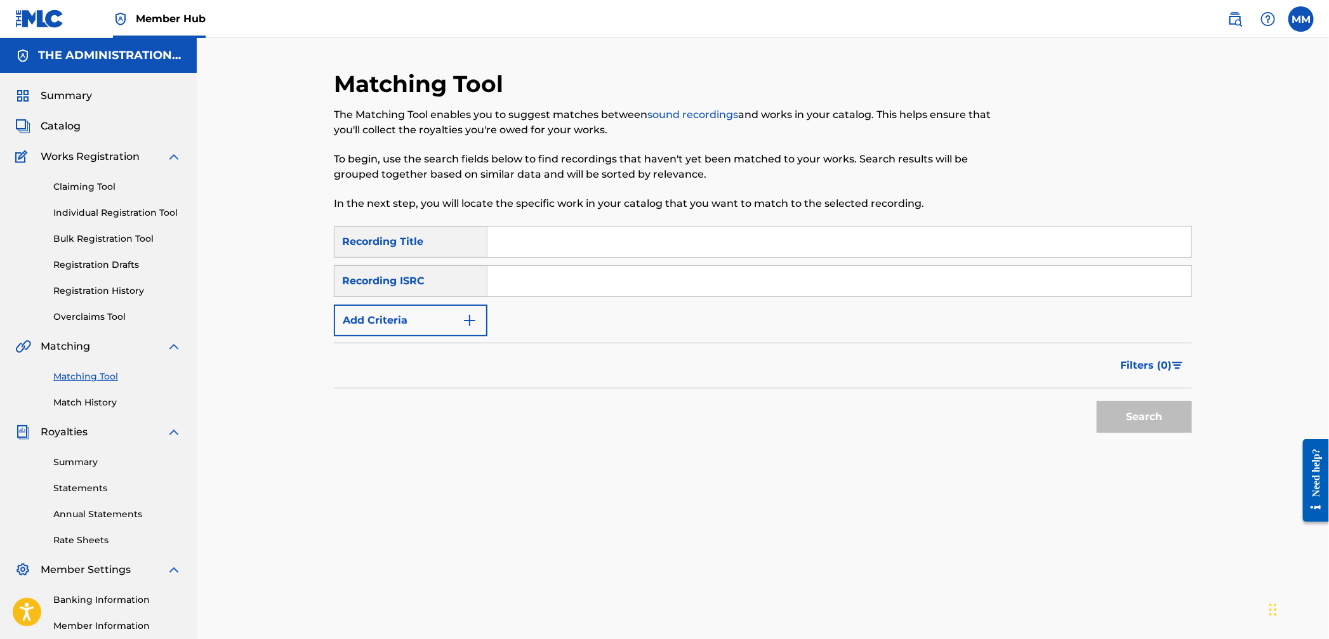
drag, startPoint x: 535, startPoint y: 284, endPoint x: 587, endPoint y: 295, distance: 52.7
click at [535, 284] on input "Search Form" at bounding box center [840, 281] width 704 height 30
paste input "CA5KR2350807"
click at [1115, 410] on button "Search" at bounding box center [1144, 417] width 95 height 32
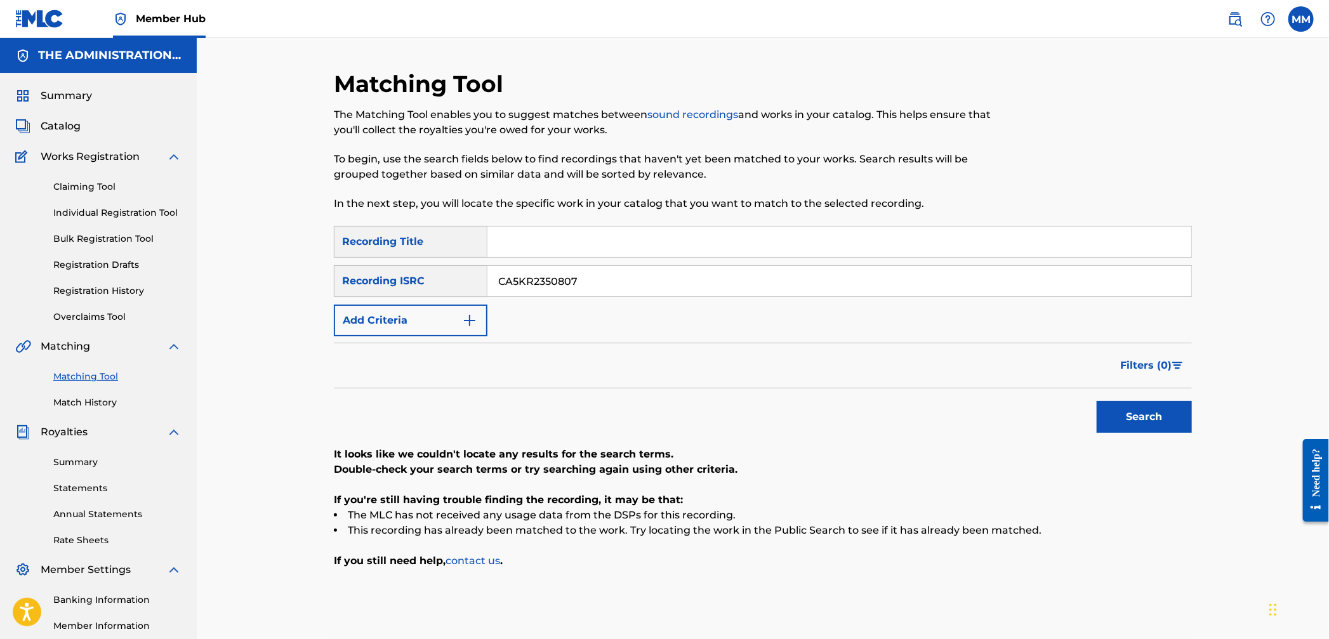
drag, startPoint x: 594, startPoint y: 275, endPoint x: 413, endPoint y: 276, distance: 181.6
click at [413, 275] on div "SearchWithCriteria5c3d24d3-b5b1-4c1d-a428-e7d445555e95 Recording ISRC CA5KR2350…" at bounding box center [763, 281] width 858 height 32
paste input "8"
click at [1153, 418] on button "Search" at bounding box center [1144, 417] width 95 height 32
drag, startPoint x: 650, startPoint y: 291, endPoint x: 375, endPoint y: 271, distance: 275.6
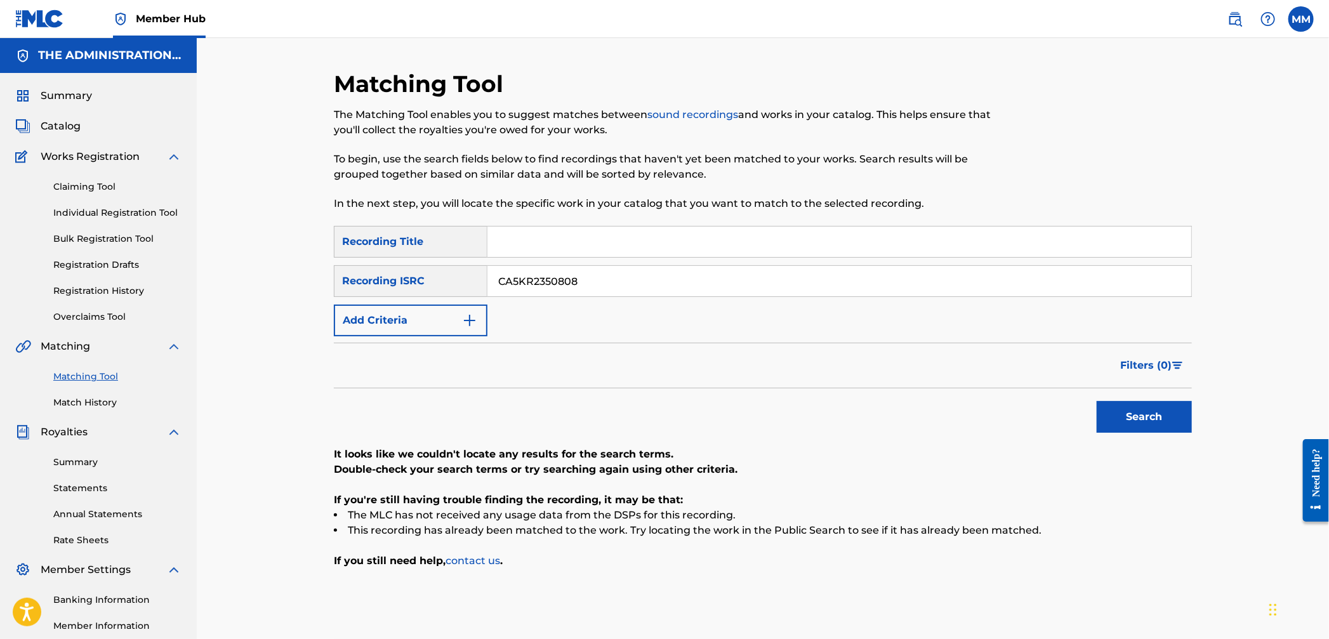
click at [382, 271] on div "SearchWithCriteria5c3d24d3-b5b1-4c1d-a428-e7d445555e95 Recording ISRC CA5KR2350…" at bounding box center [763, 281] width 858 height 32
paste input "9"
type input "CA5KR2350809"
click at [1174, 405] on button "Search" at bounding box center [1144, 417] width 95 height 32
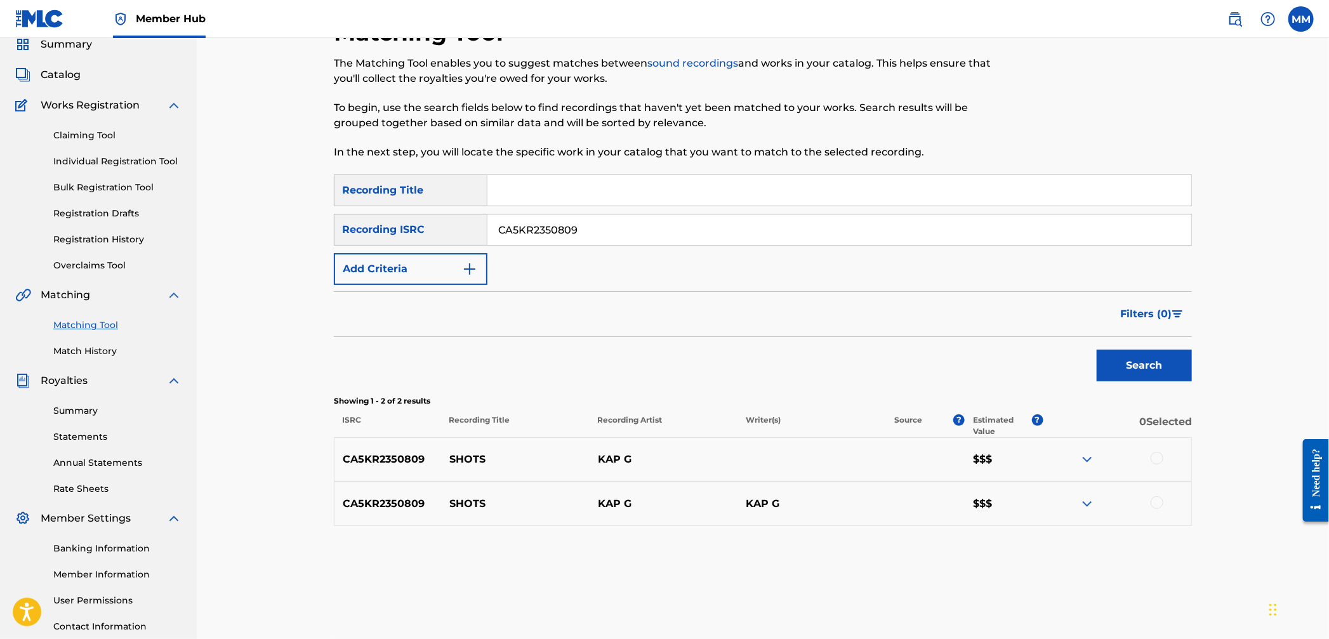
scroll to position [109, 0]
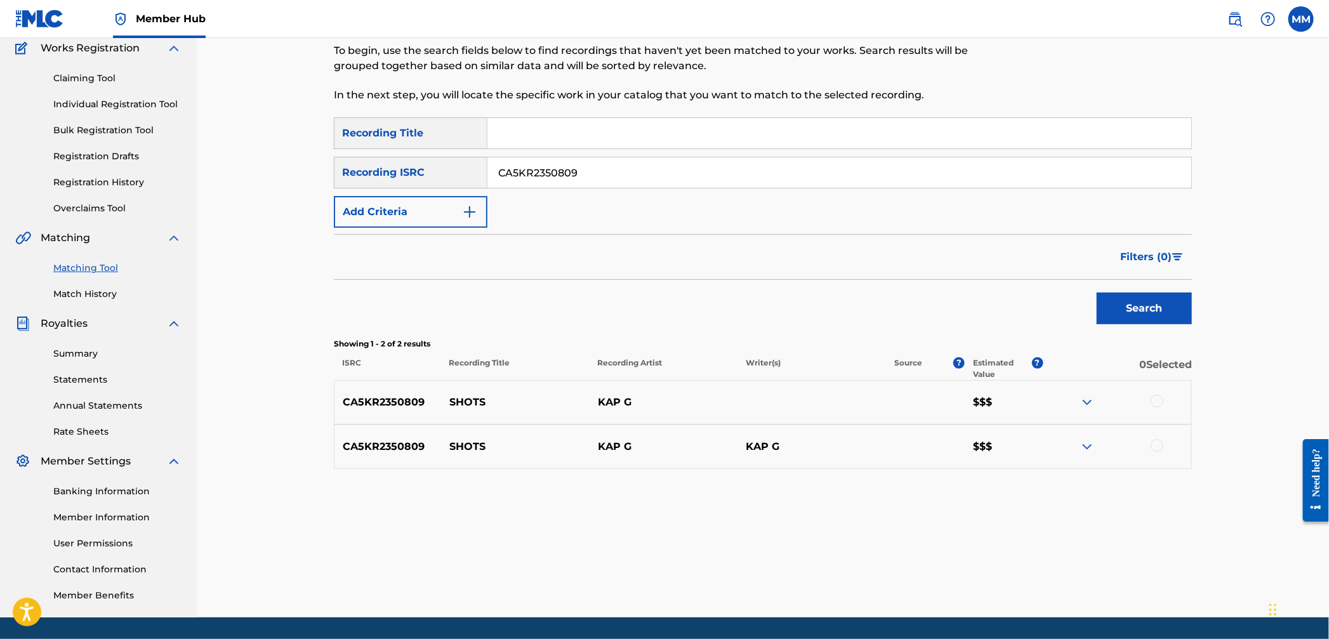
click at [1153, 404] on div at bounding box center [1157, 401] width 13 height 13
click at [1157, 444] on div at bounding box center [1157, 445] width 13 height 13
click at [868, 529] on button "Match 2 Groups" at bounding box center [892, 536] width 140 height 32
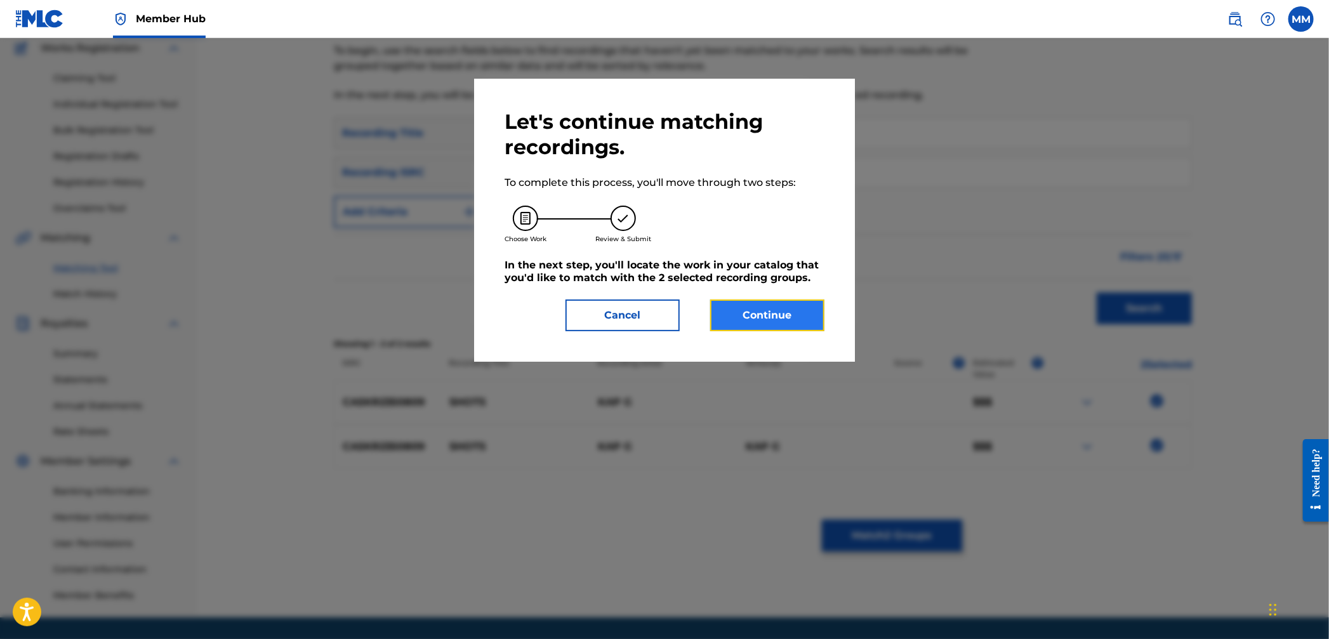
click at [765, 327] on button "Continue" at bounding box center [767, 316] width 114 height 32
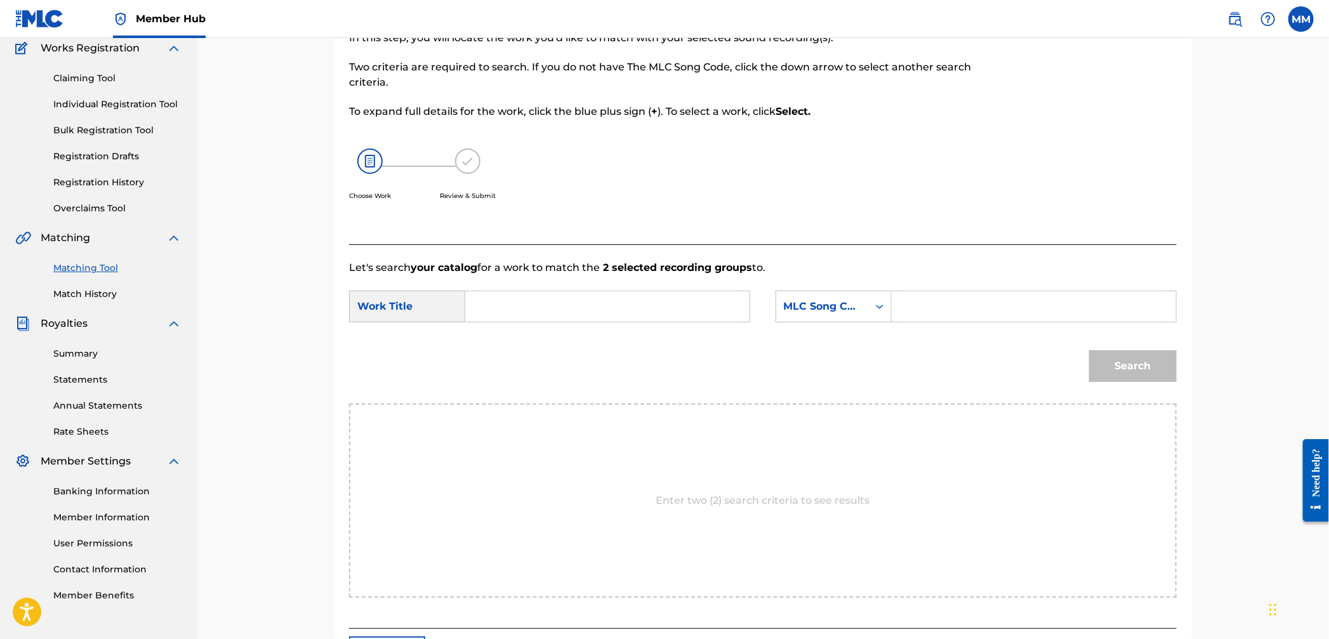
click at [545, 315] on input "Search Form" at bounding box center [607, 306] width 263 height 30
paste input "Shots"
type input "Shots"
click at [833, 322] on div "SearchWithCriteria8b5b9a2e-4283-4f9c-8a1a-049a54d2252a Work Title Shots SearchW…" at bounding box center [763, 310] width 828 height 39
click at [827, 317] on div "MLC Song Code" at bounding box center [822, 307] width 92 height 24
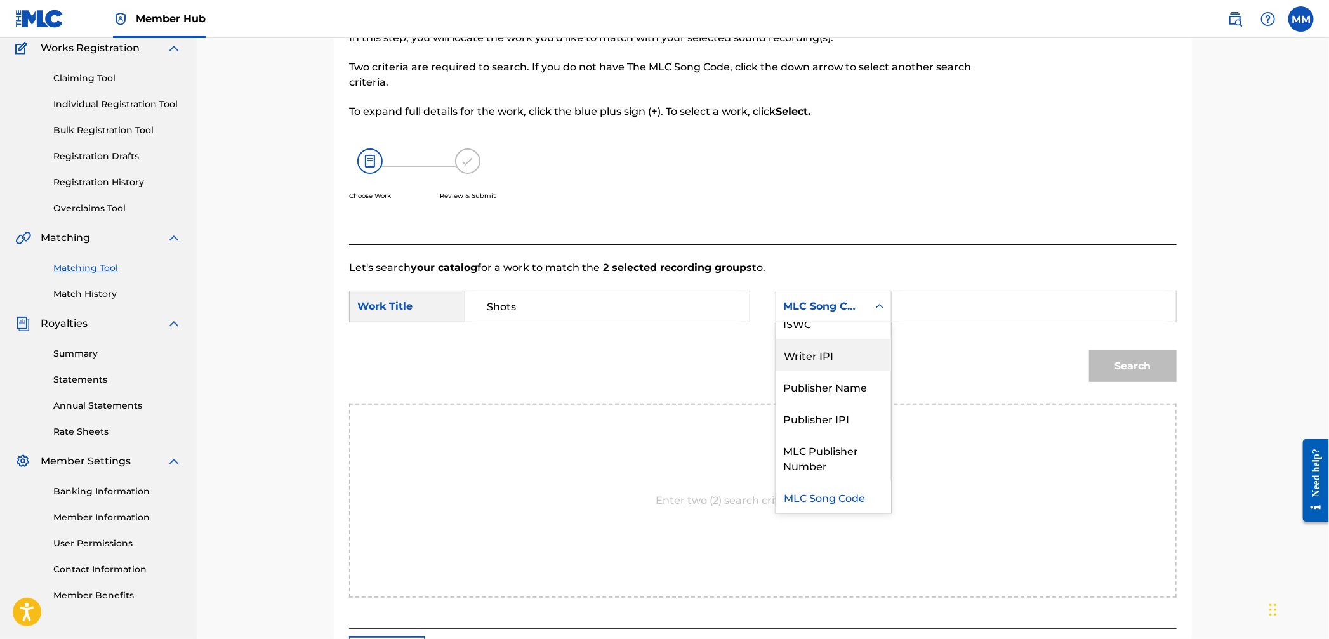
scroll to position [0, 0]
click at [820, 353] on div "Writer Name" at bounding box center [833, 338] width 115 height 32
click at [947, 319] on input "Search Form" at bounding box center [1034, 306] width 263 height 30
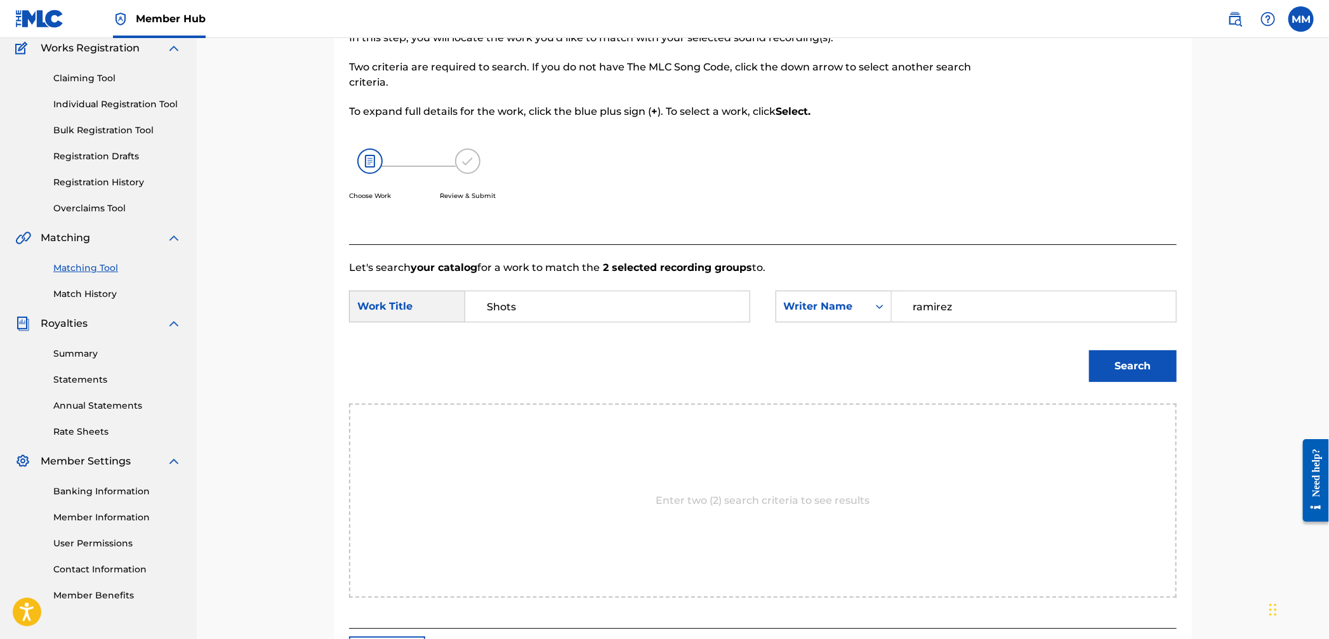
type input "ramirez"
click at [1089, 350] on button "Search" at bounding box center [1133, 366] width 88 height 32
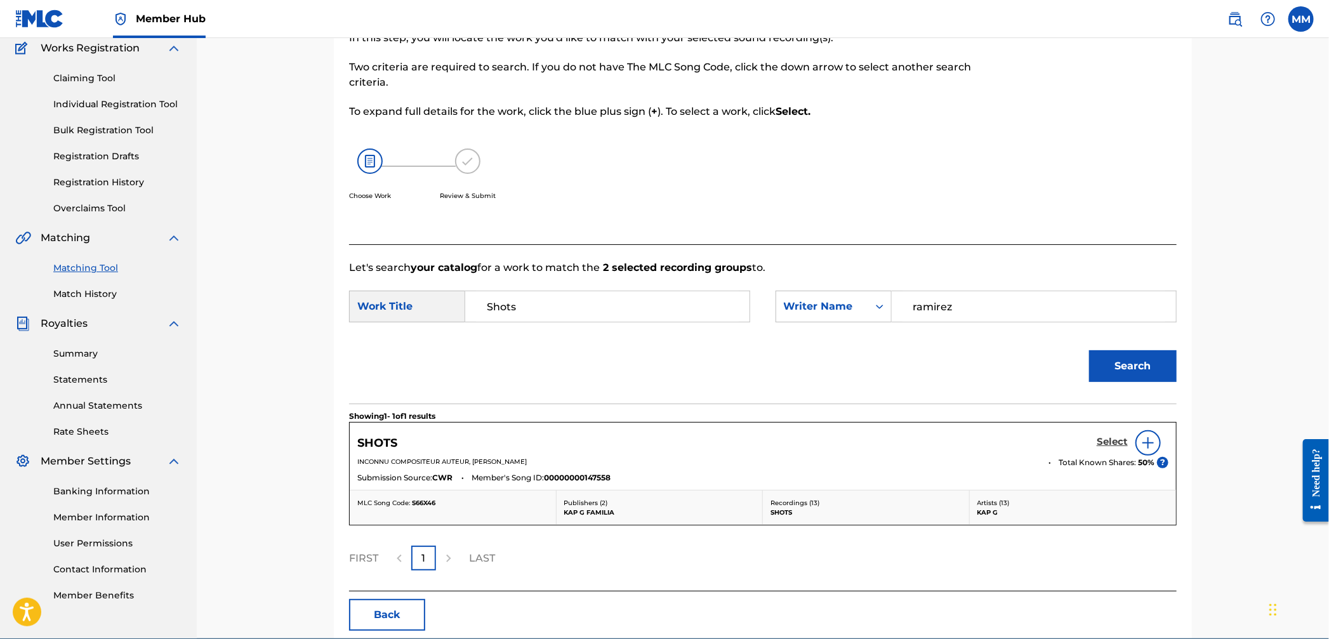
click at [1111, 442] on h5 "Select" at bounding box center [1112, 442] width 31 height 12
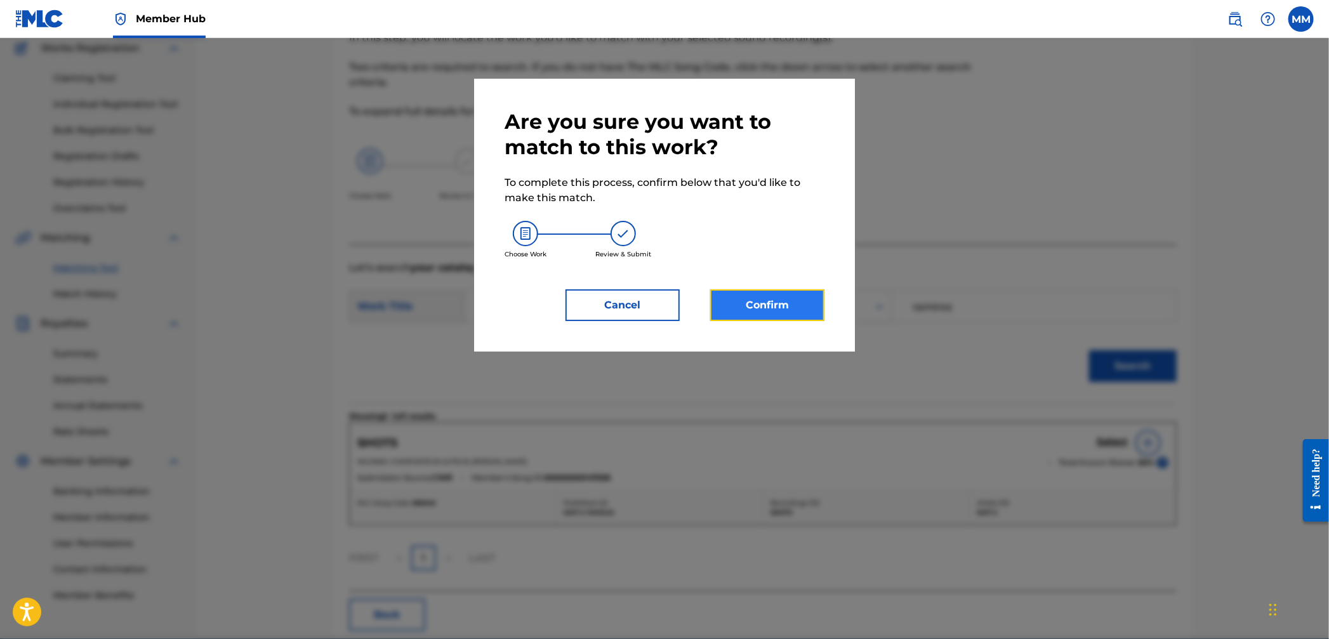
click at [782, 306] on button "Confirm" at bounding box center [767, 305] width 114 height 32
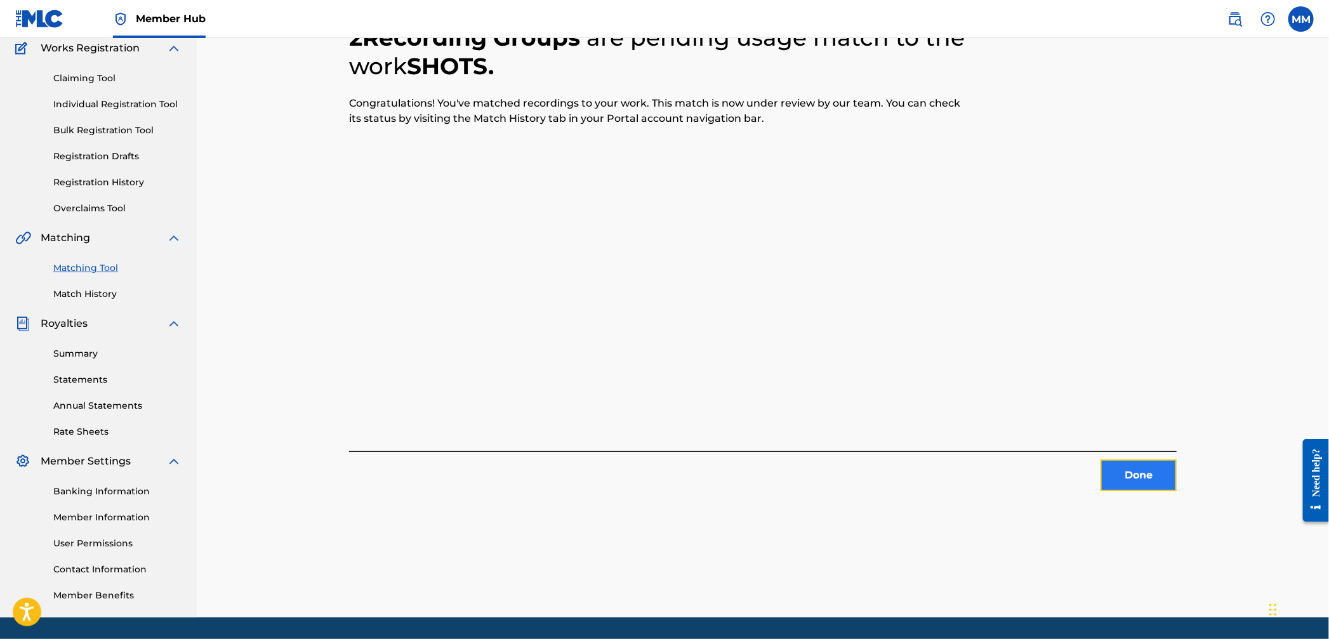
click at [1124, 479] on button "Done" at bounding box center [1139, 476] width 76 height 32
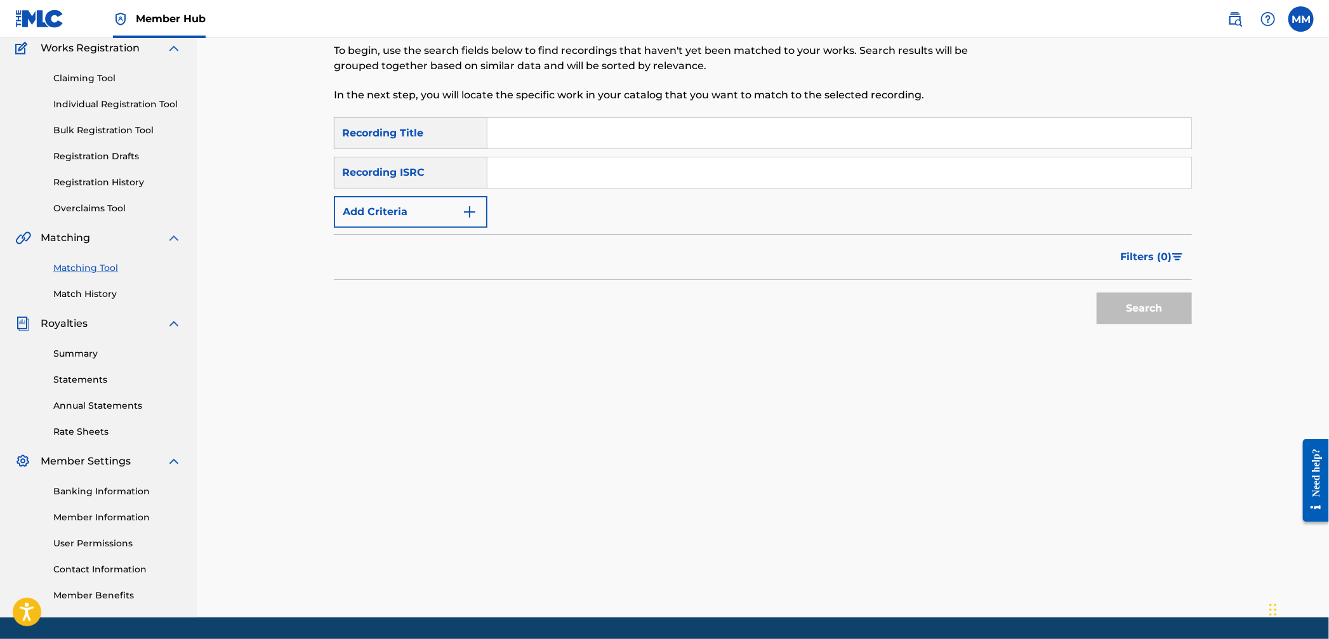
drag, startPoint x: 548, startPoint y: 189, endPoint x: 536, endPoint y: 183, distance: 13.6
click at [546, 189] on div "SearchWithCriteria811037da-3239-4c8e-9ea6-eaf86700bc1f Recording Title SearchWi…" at bounding box center [763, 172] width 858 height 110
click at [535, 182] on input "Search Form" at bounding box center [840, 172] width 704 height 30
paste input "CA5KR2350810"
type input "CA5KR2350810"
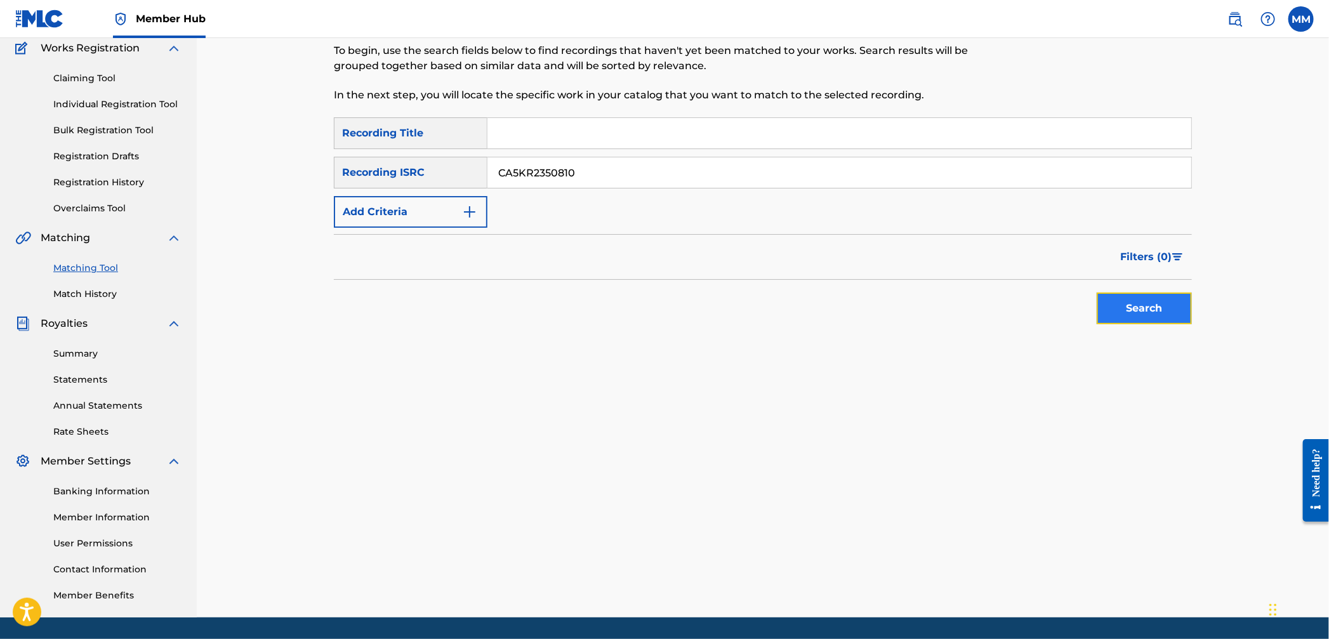
click at [1126, 313] on button "Search" at bounding box center [1144, 309] width 95 height 32
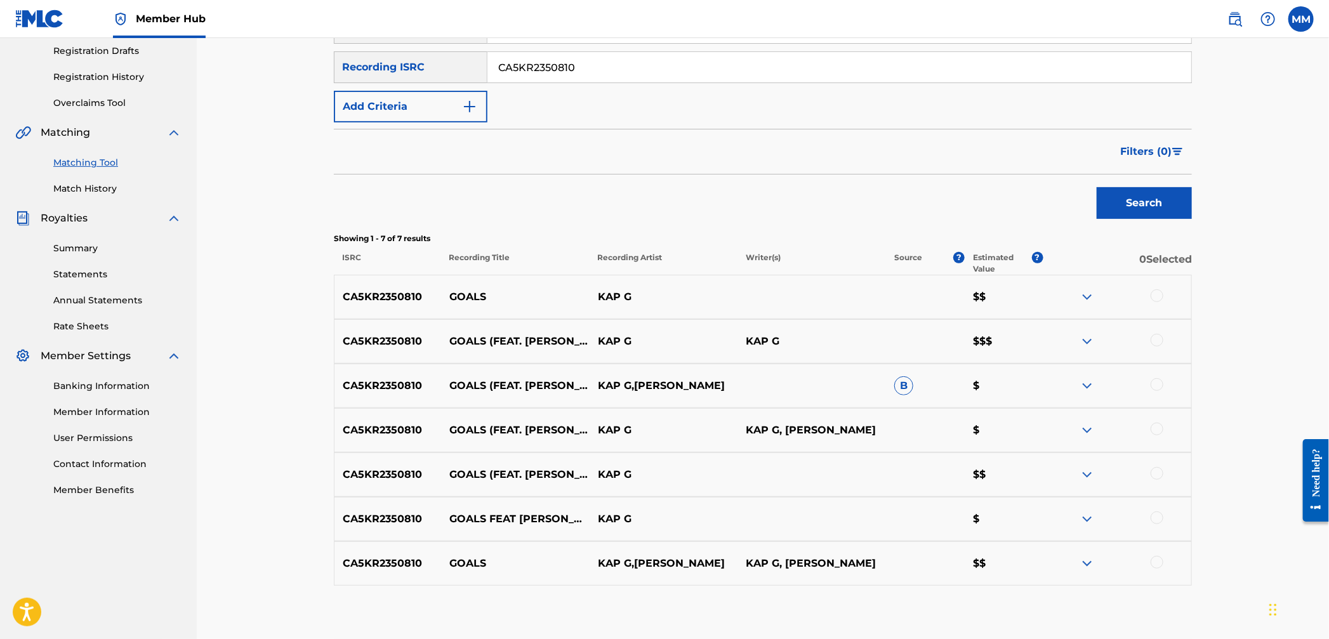
scroll to position [216, 0]
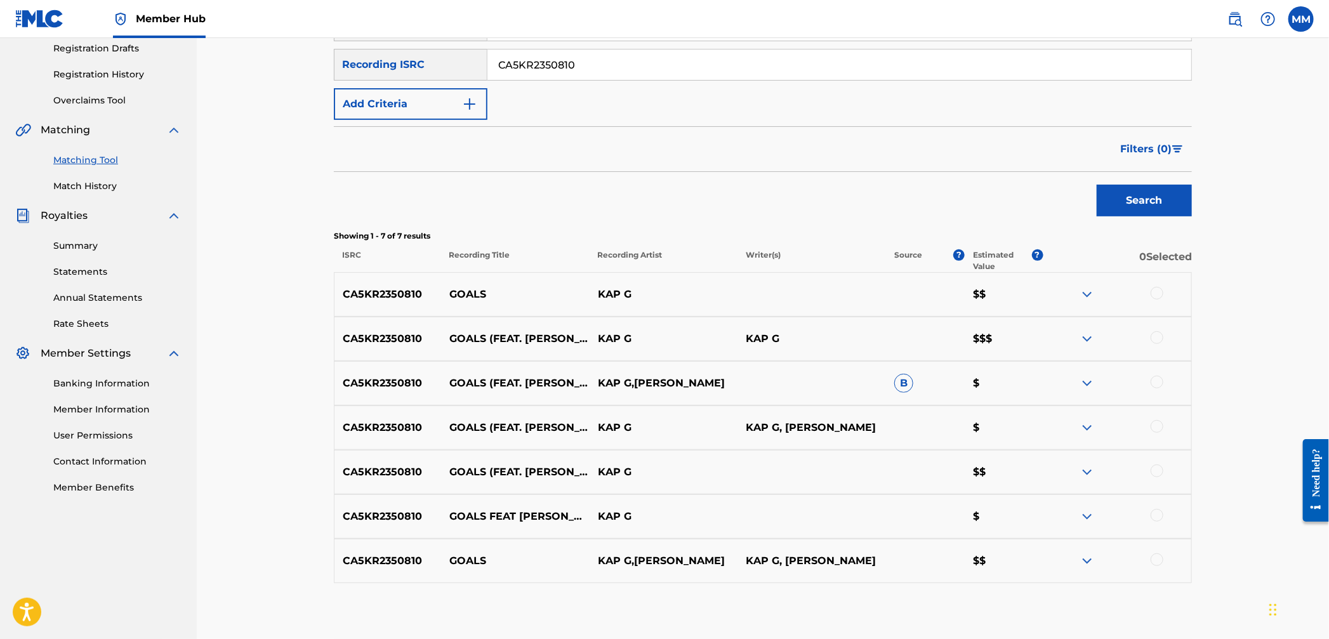
click at [1158, 297] on div at bounding box center [1157, 293] width 13 height 13
click at [1158, 338] on div at bounding box center [1157, 337] width 13 height 13
click at [1163, 380] on div at bounding box center [1117, 383] width 149 height 15
drag, startPoint x: 1158, startPoint y: 383, endPoint x: 1159, endPoint y: 399, distance: 15.9
click at [1158, 383] on div at bounding box center [1157, 382] width 13 height 13
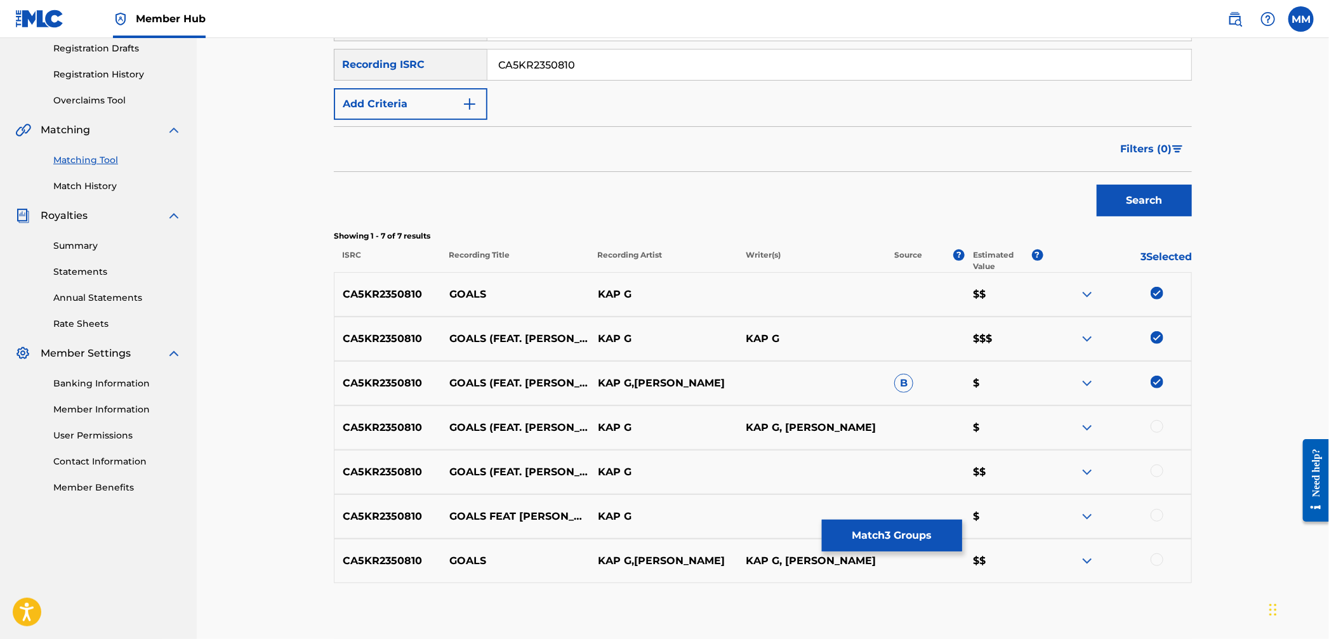
click at [1157, 438] on div "CA5KR2350810 GOALS (FEAT. [PERSON_NAME]) [PERSON_NAME] G, [GEOGRAPHIC_DATA][PER…" at bounding box center [763, 428] width 858 height 44
click at [1155, 434] on div at bounding box center [1117, 427] width 149 height 15
click at [1158, 432] on div at bounding box center [1117, 427] width 149 height 15
click at [1158, 432] on div at bounding box center [1157, 426] width 13 height 13
click at [1158, 472] on div at bounding box center [1157, 471] width 13 height 13
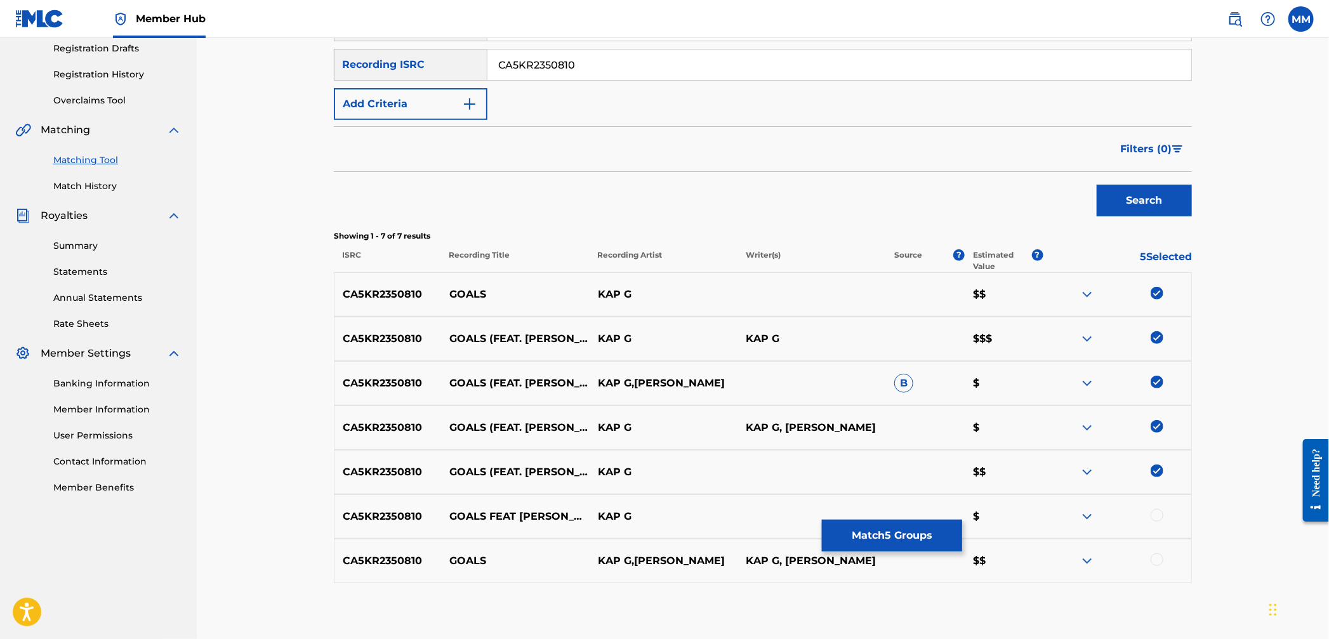
drag, startPoint x: 1160, startPoint y: 519, endPoint x: 1160, endPoint y: 548, distance: 29.8
click at [1159, 519] on div at bounding box center [1157, 515] width 13 height 13
click at [1158, 562] on div at bounding box center [1157, 560] width 13 height 13
click at [948, 545] on button "Match 7 Groups" at bounding box center [892, 536] width 140 height 32
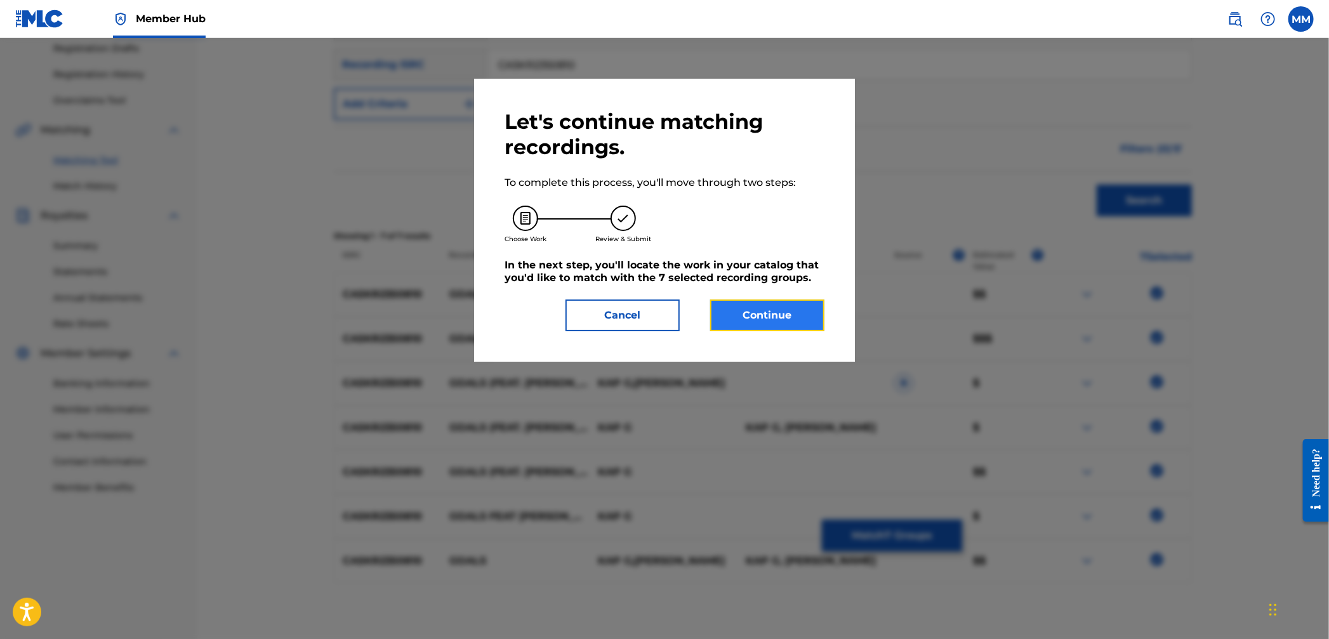
click at [790, 319] on button "Continue" at bounding box center [767, 316] width 114 height 32
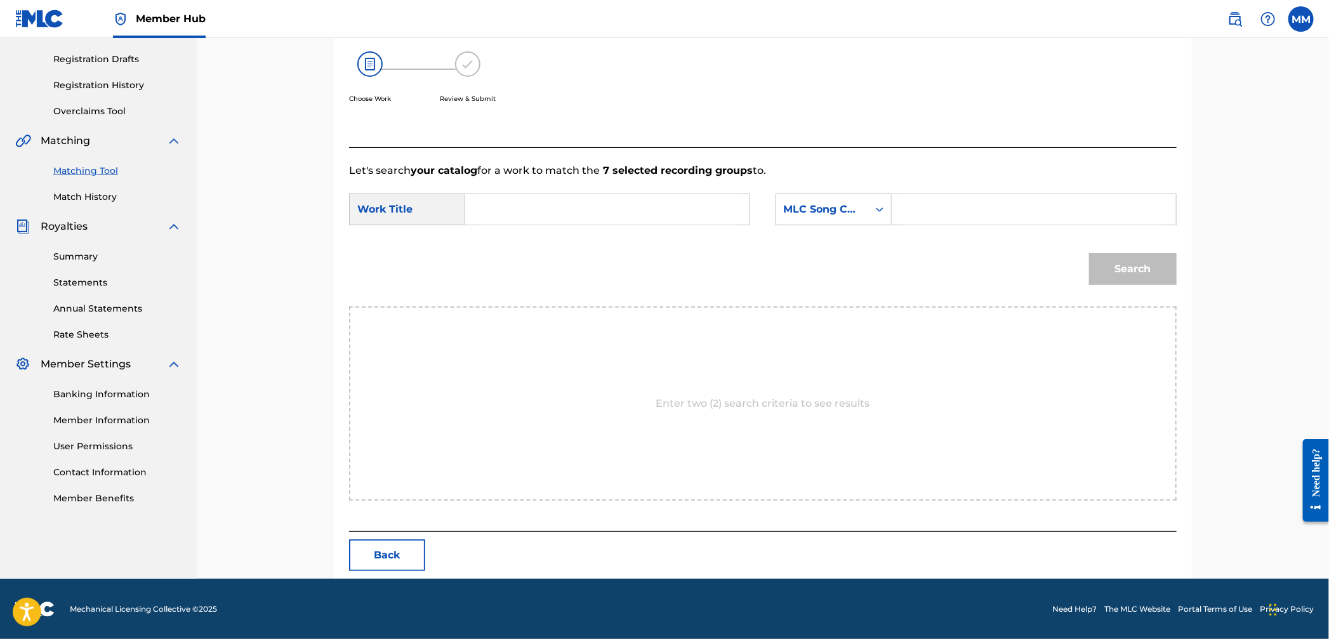
drag, startPoint x: 579, startPoint y: 214, endPoint x: 603, endPoint y: 214, distance: 24.1
click at [580, 214] on input "Search Form" at bounding box center [607, 209] width 263 height 30
paste input "Goals"
type input "Goals"
drag, startPoint x: 834, startPoint y: 210, endPoint x: 825, endPoint y: 223, distance: 16.4
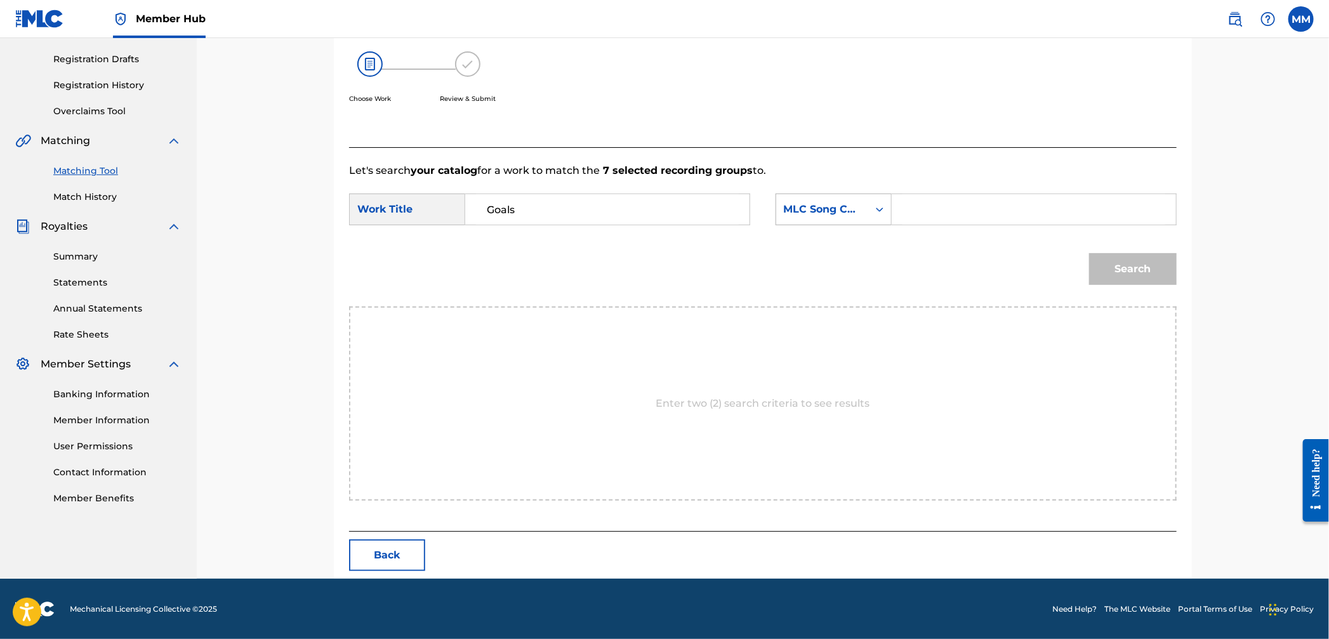
click at [834, 210] on div "MLC Song Code" at bounding box center [822, 209] width 77 height 15
drag, startPoint x: 826, startPoint y: 246, endPoint x: 881, endPoint y: 225, distance: 58.5
click at [826, 246] on div "Writer Name" at bounding box center [833, 241] width 115 height 32
click at [934, 218] on input "Search Form" at bounding box center [1034, 209] width 263 height 30
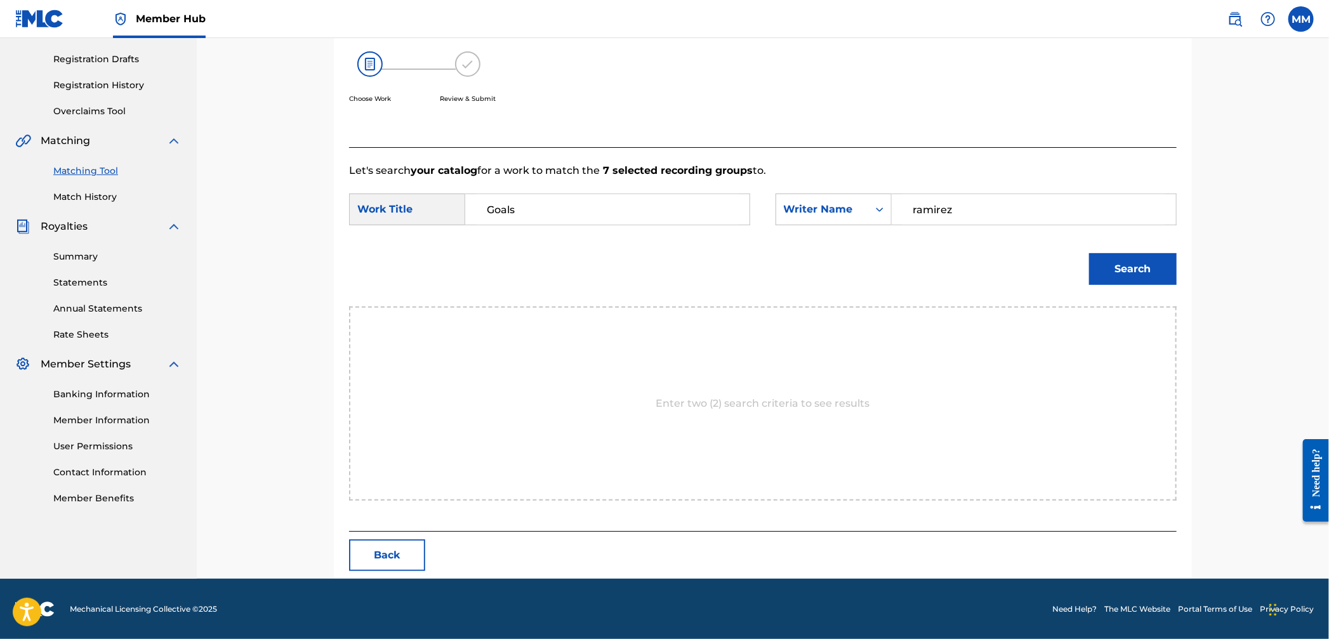
type input "ramirez"
click at [1089, 253] on button "Search" at bounding box center [1133, 269] width 88 height 32
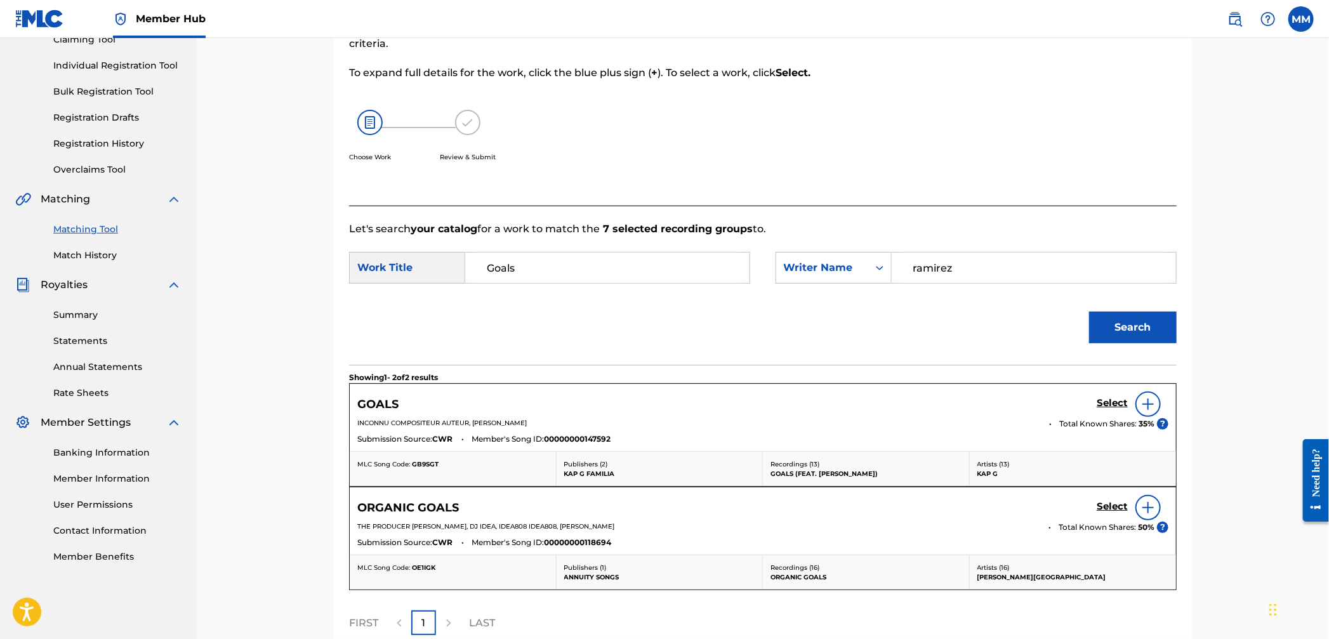
scroll to position [206, 0]
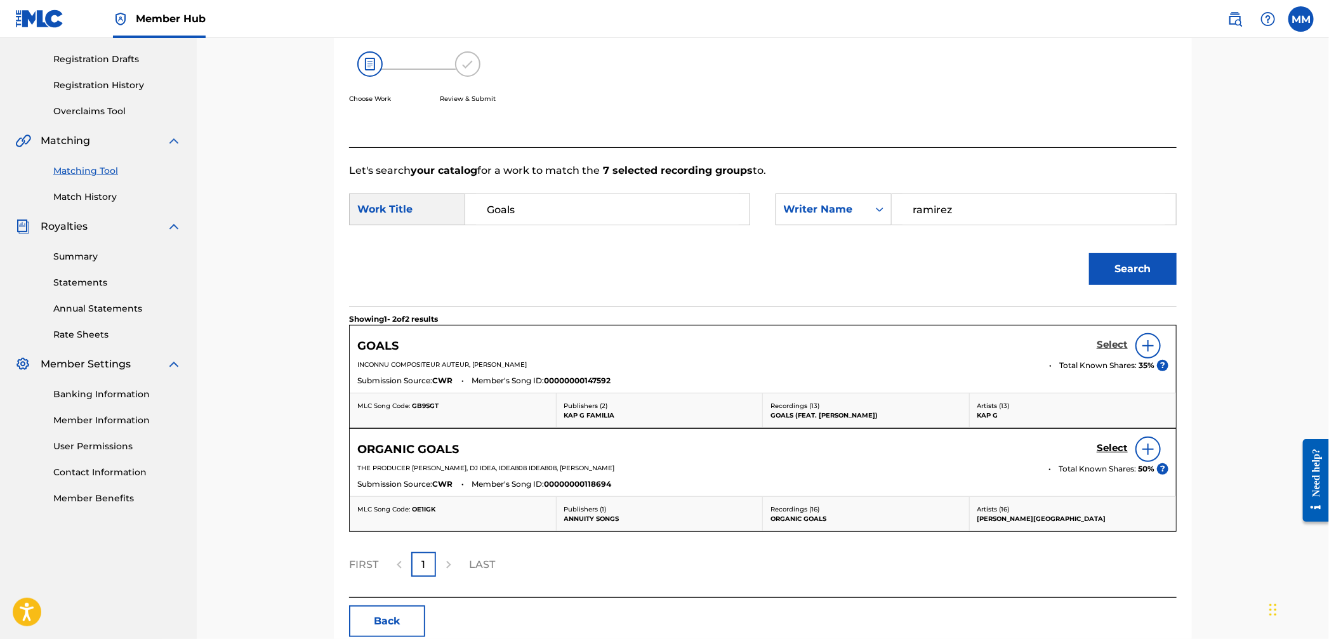
click at [1125, 341] on h5 "Select" at bounding box center [1112, 345] width 31 height 12
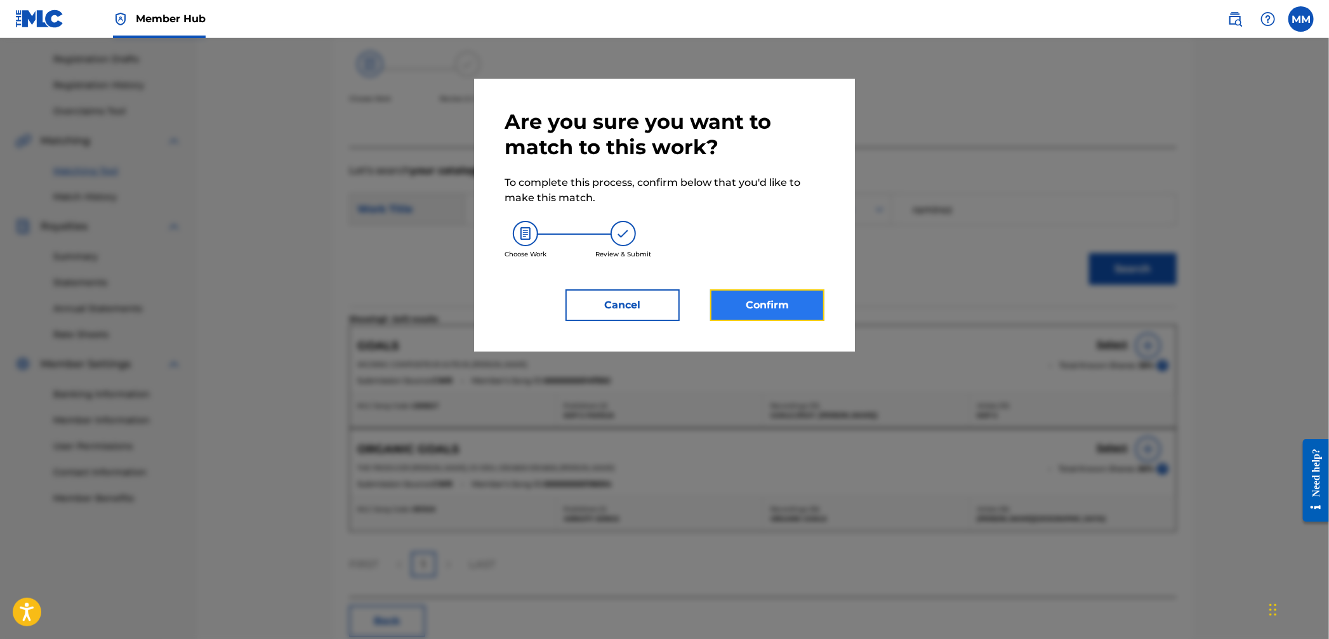
click at [802, 302] on button "Confirm" at bounding box center [767, 305] width 114 height 32
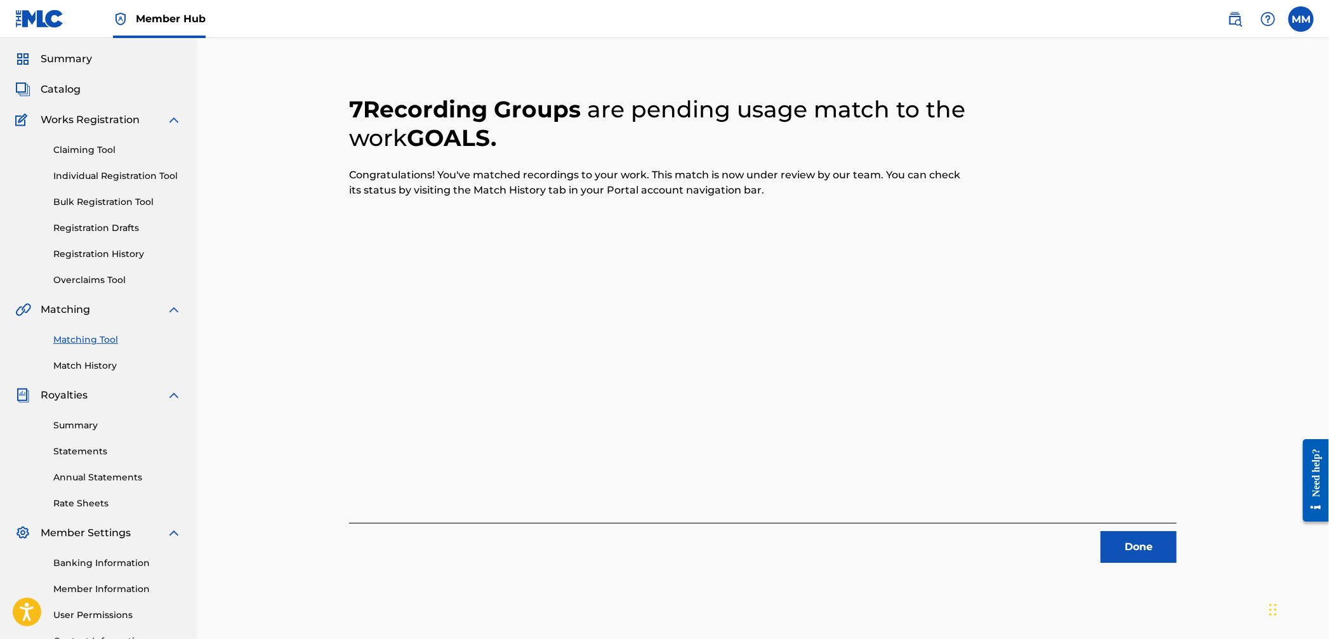
scroll to position [0, 0]
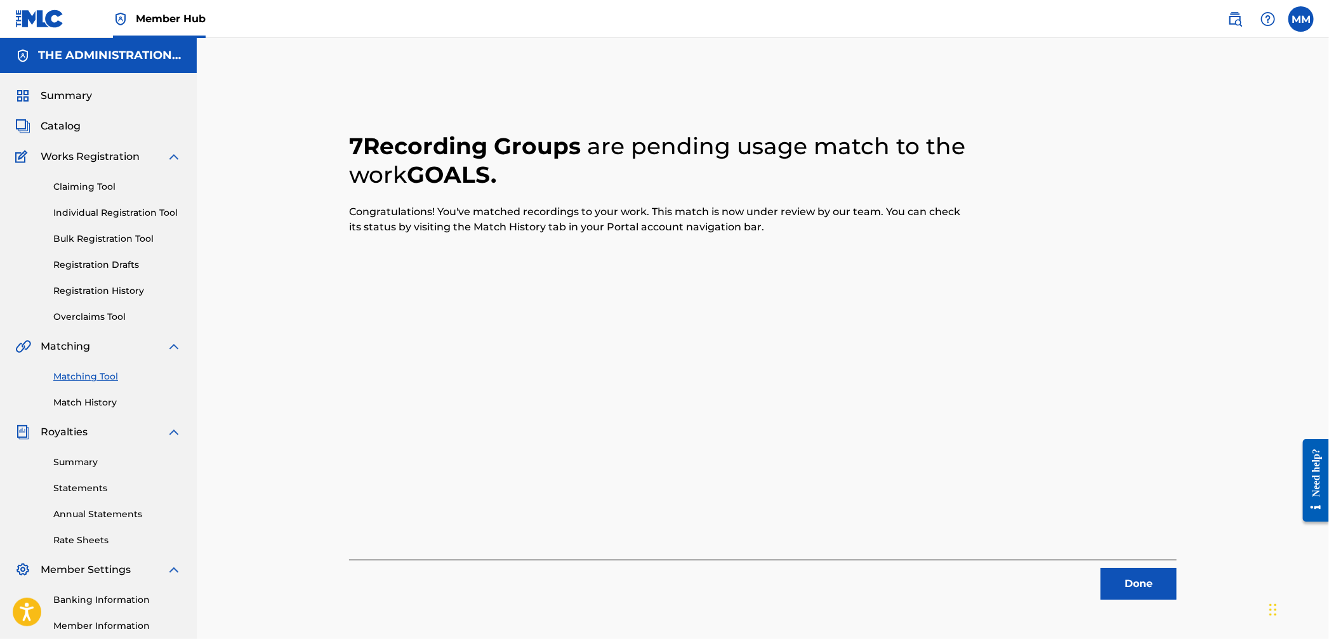
click at [1110, 564] on div "Done" at bounding box center [763, 580] width 828 height 40
click at [1111, 566] on div "Done" at bounding box center [763, 580] width 828 height 40
click at [1118, 575] on button "Done" at bounding box center [1139, 584] width 76 height 32
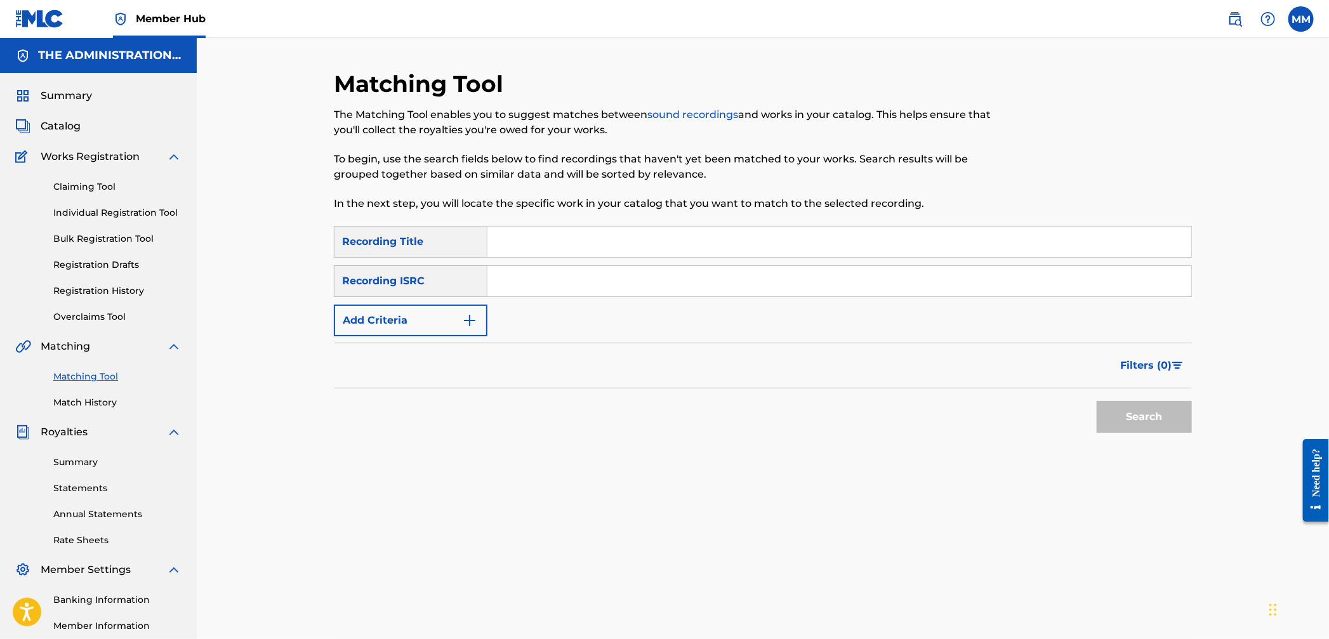
drag, startPoint x: 611, startPoint y: 279, endPoint x: 630, endPoint y: 293, distance: 24.0
click at [611, 279] on input "Search Form" at bounding box center [840, 281] width 704 height 30
paste input "CA5KR2350811"
type input "CA5KR2350811"
click at [1136, 415] on button "Search" at bounding box center [1144, 417] width 95 height 32
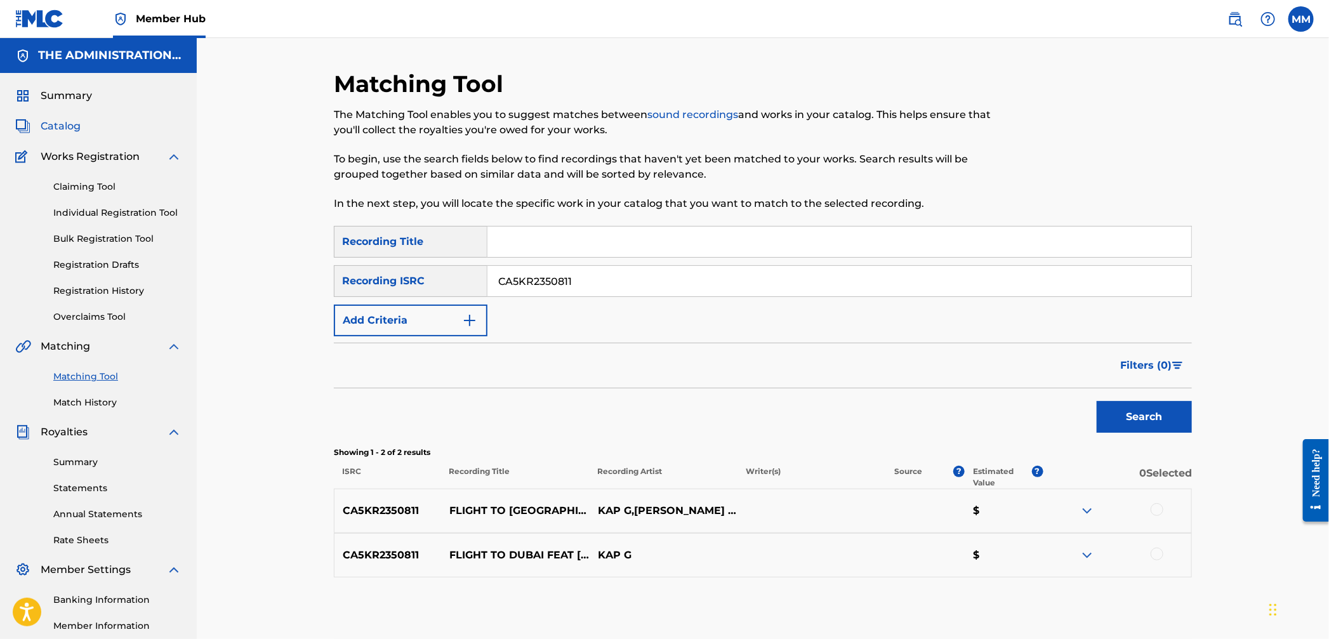
drag, startPoint x: 73, startPoint y: 131, endPoint x: 60, endPoint y: 126, distance: 13.5
click at [72, 131] on span "Catalog" at bounding box center [61, 126] width 40 height 15
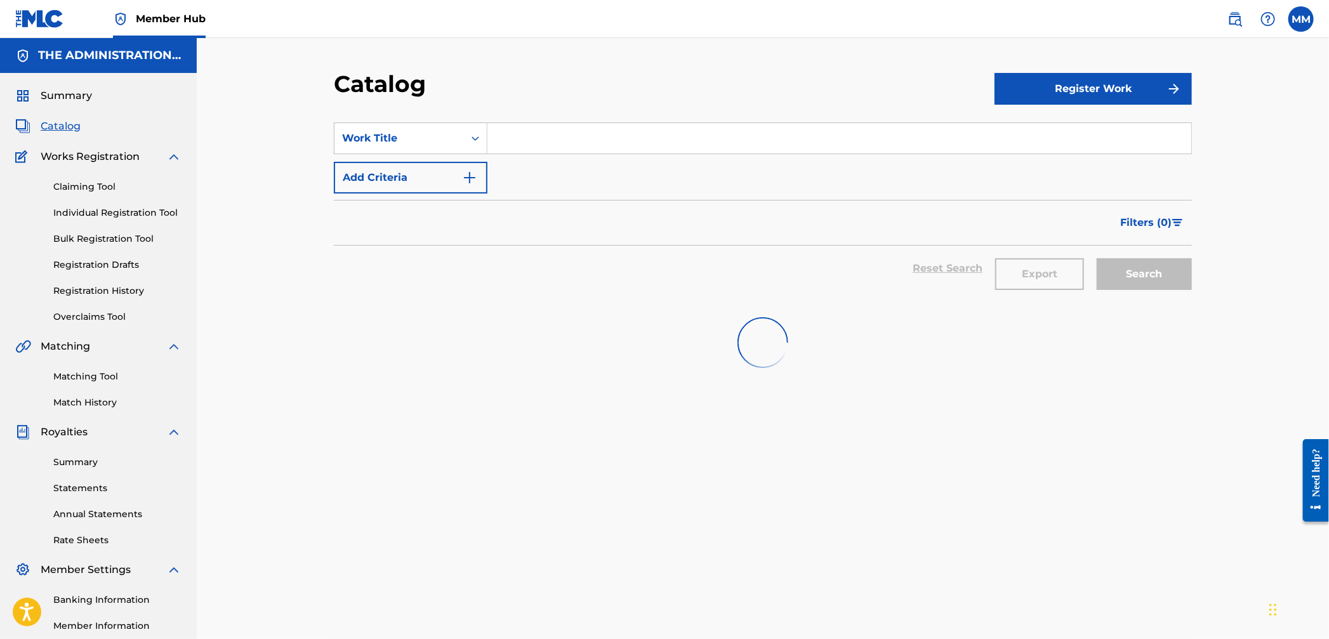
click at [515, 150] on input "Search Form" at bounding box center [840, 138] width 704 height 30
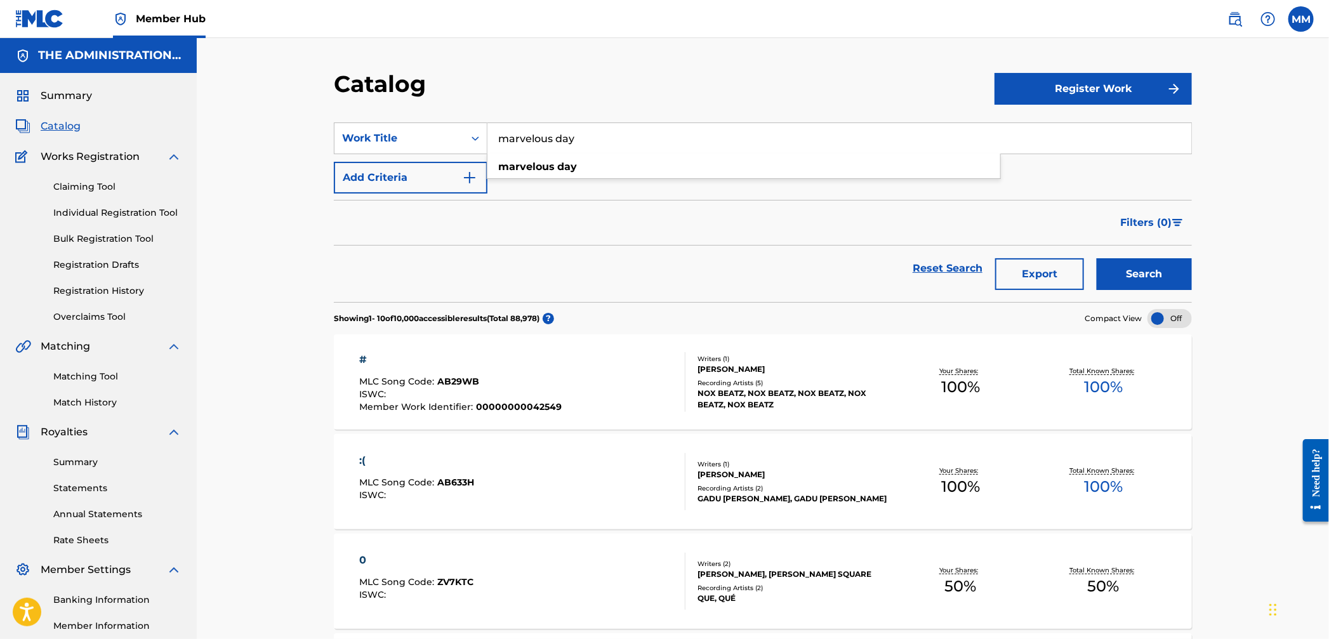
type input "marvelous day"
click at [1097, 258] on button "Search" at bounding box center [1144, 274] width 95 height 32
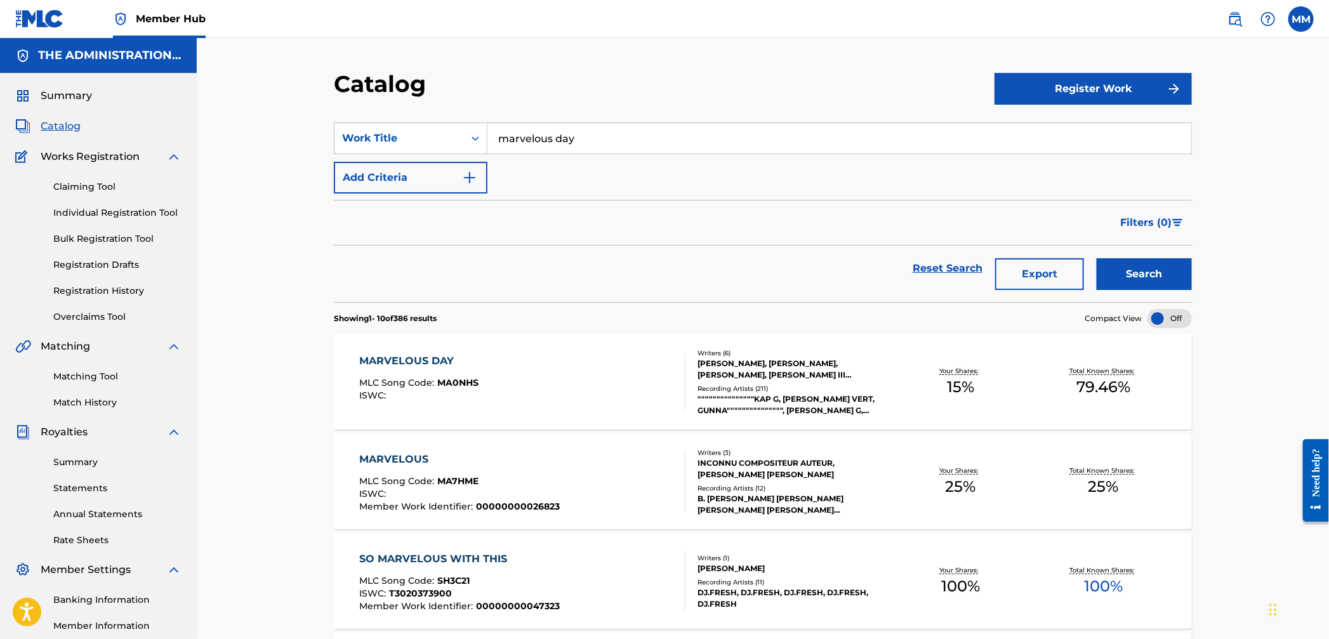
click at [464, 402] on div "MARVELOUS DAY MLC Song Code : MA0NHS ISWC :" at bounding box center [419, 382] width 119 height 57
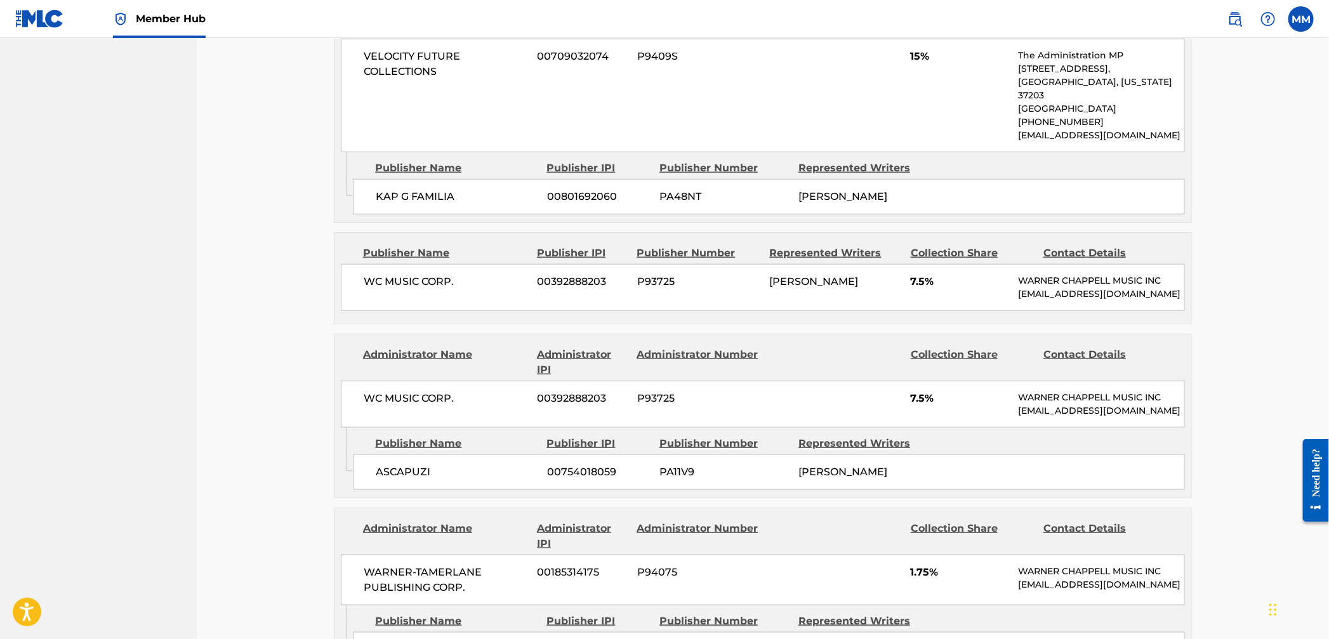
scroll to position [458, 0]
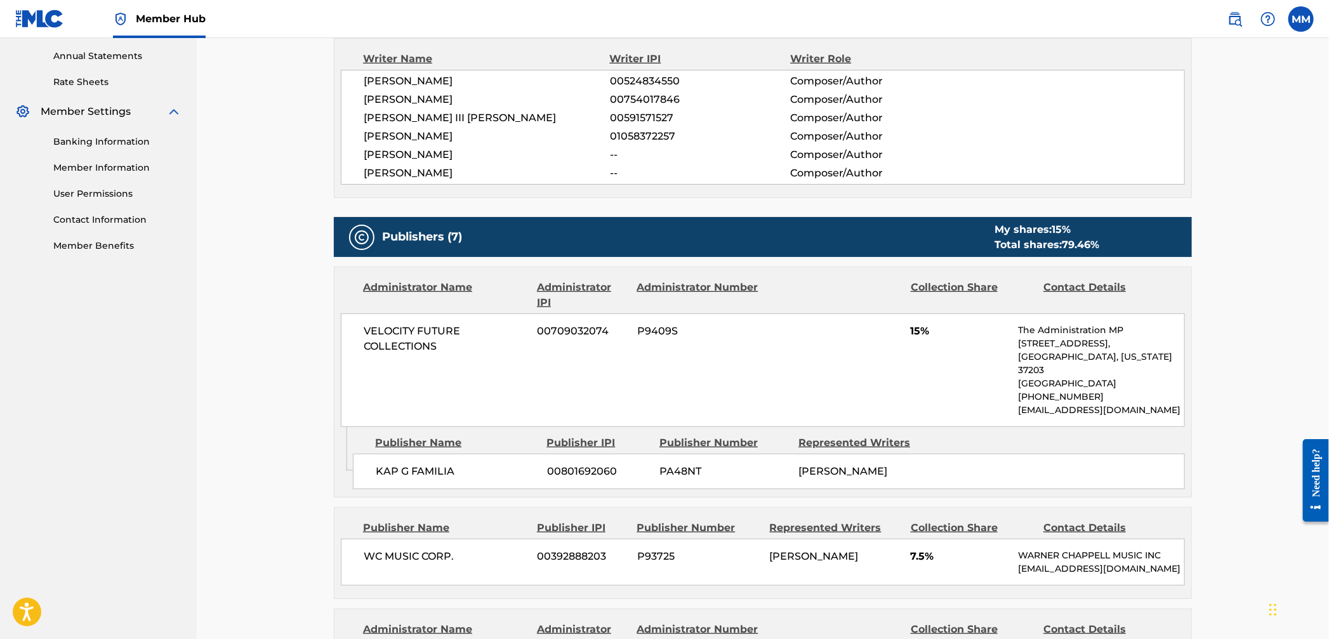
drag, startPoint x: 365, startPoint y: 154, endPoint x: 501, endPoint y: 151, distance: 136.5
click at [501, 151] on span "[PERSON_NAME]" at bounding box center [487, 154] width 246 height 15
drag, startPoint x: 550, startPoint y: 133, endPoint x: 444, endPoint y: 90, distance: 114.8
click at [444, 90] on div "[PERSON_NAME] 00524834550 Composer/Author [PERSON_NAME] 00754017846 Composer/Au…" at bounding box center [763, 127] width 844 height 115
click at [397, 90] on div "[PERSON_NAME] 00524834550 Composer/Author [PERSON_NAME] 00754017846 Composer/Au…" at bounding box center [763, 127] width 844 height 115
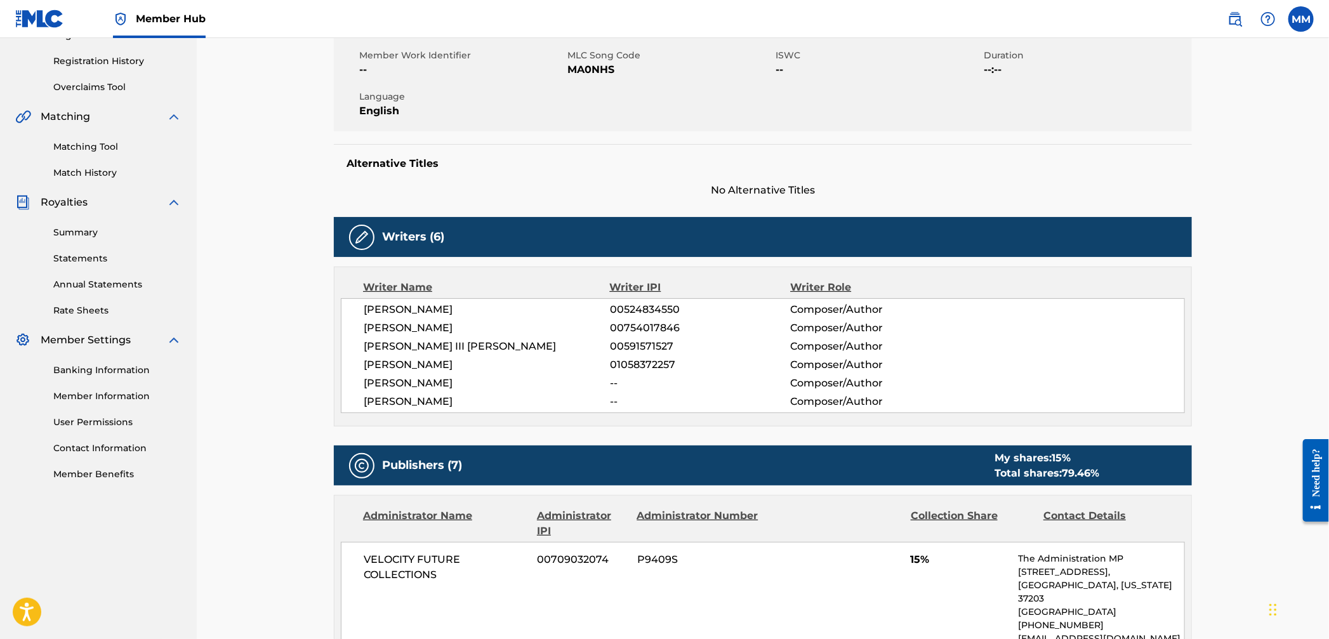
scroll to position [0, 0]
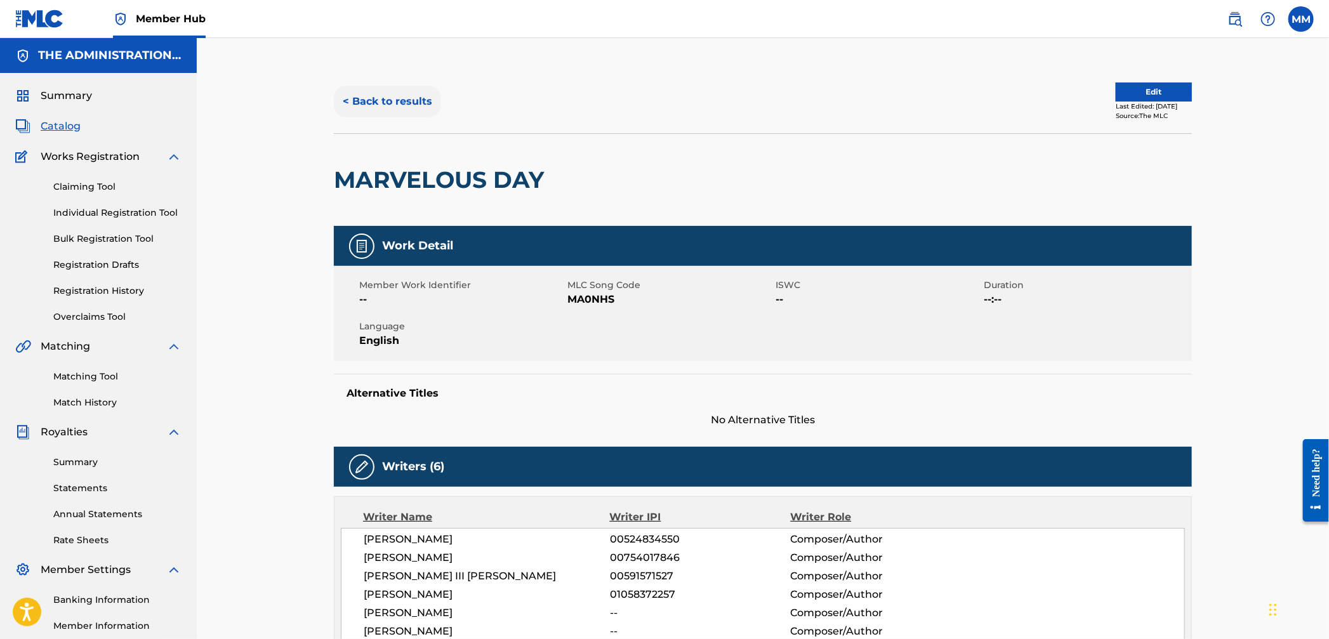
click at [379, 103] on button "< Back to results" at bounding box center [387, 102] width 107 height 32
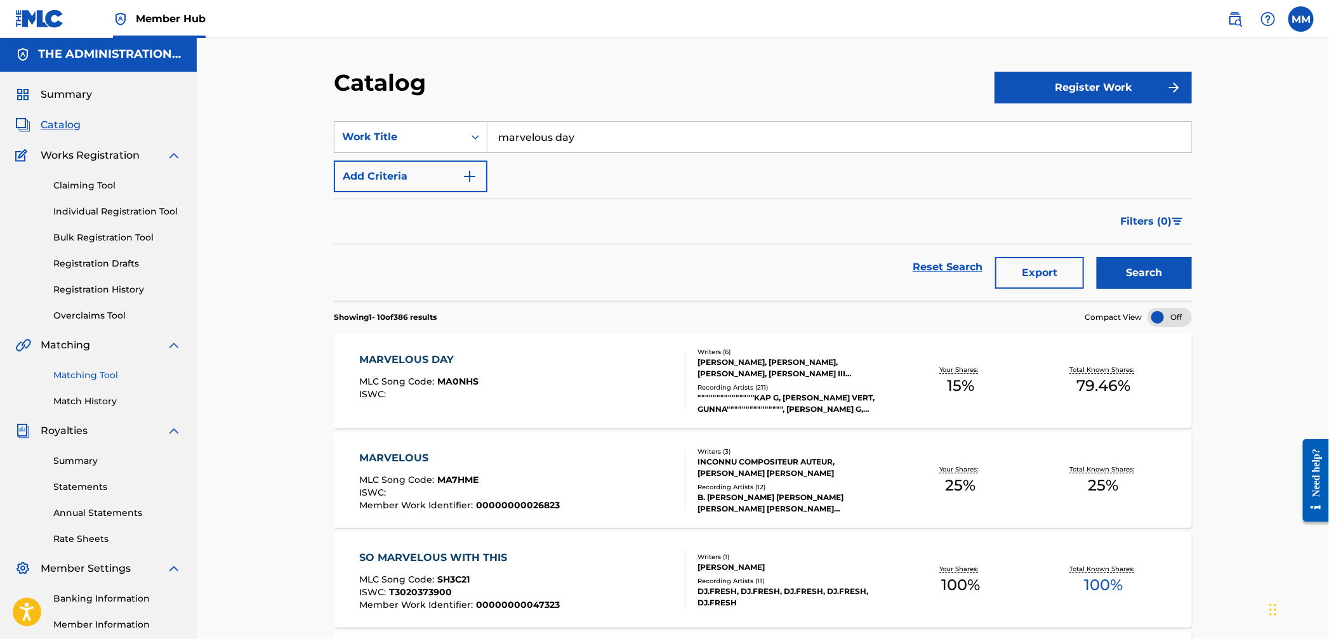
scroll to position [4, 0]
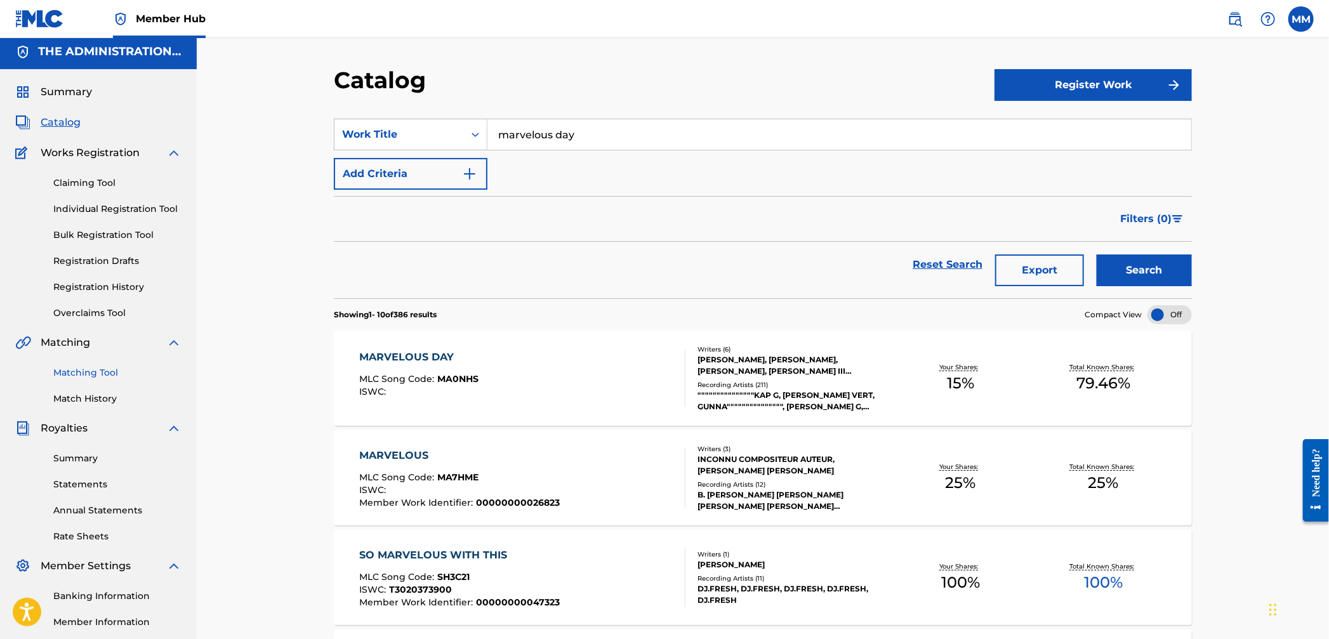
click at [86, 370] on link "Matching Tool" at bounding box center [117, 372] width 128 height 13
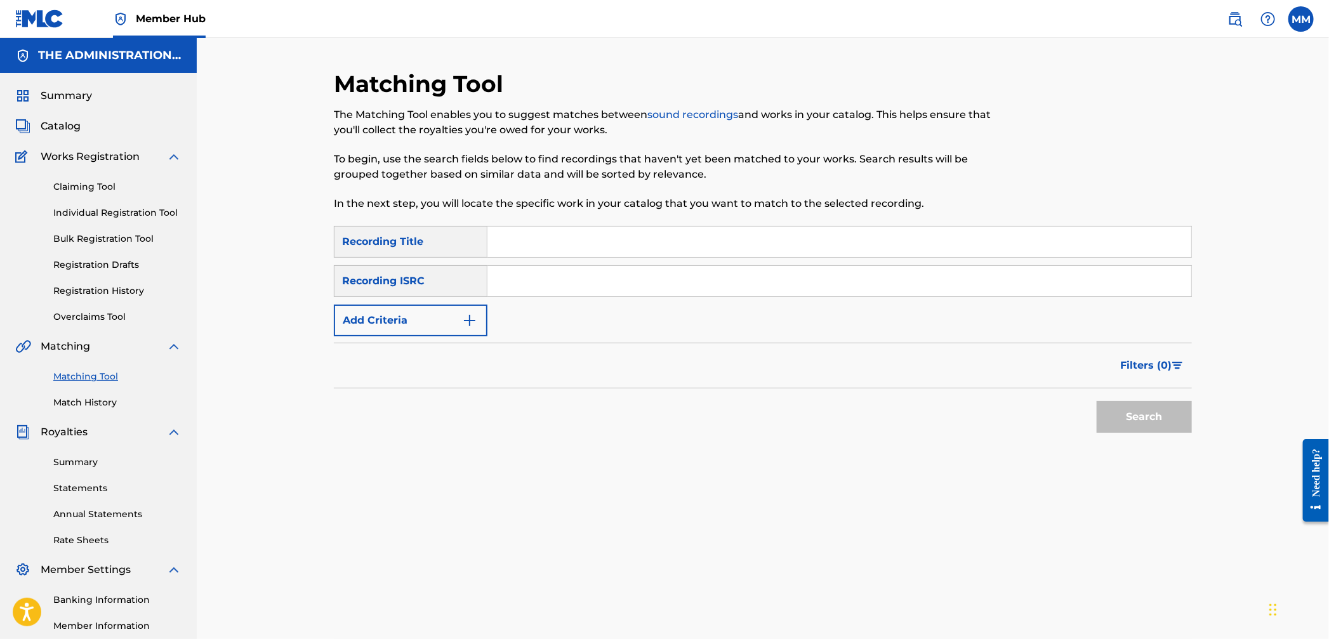
click at [500, 272] on input "Search Form" at bounding box center [840, 281] width 704 height 30
paste input "USAT21704529"
type input "USAT21704529"
click at [1134, 415] on button "Search" at bounding box center [1144, 417] width 95 height 32
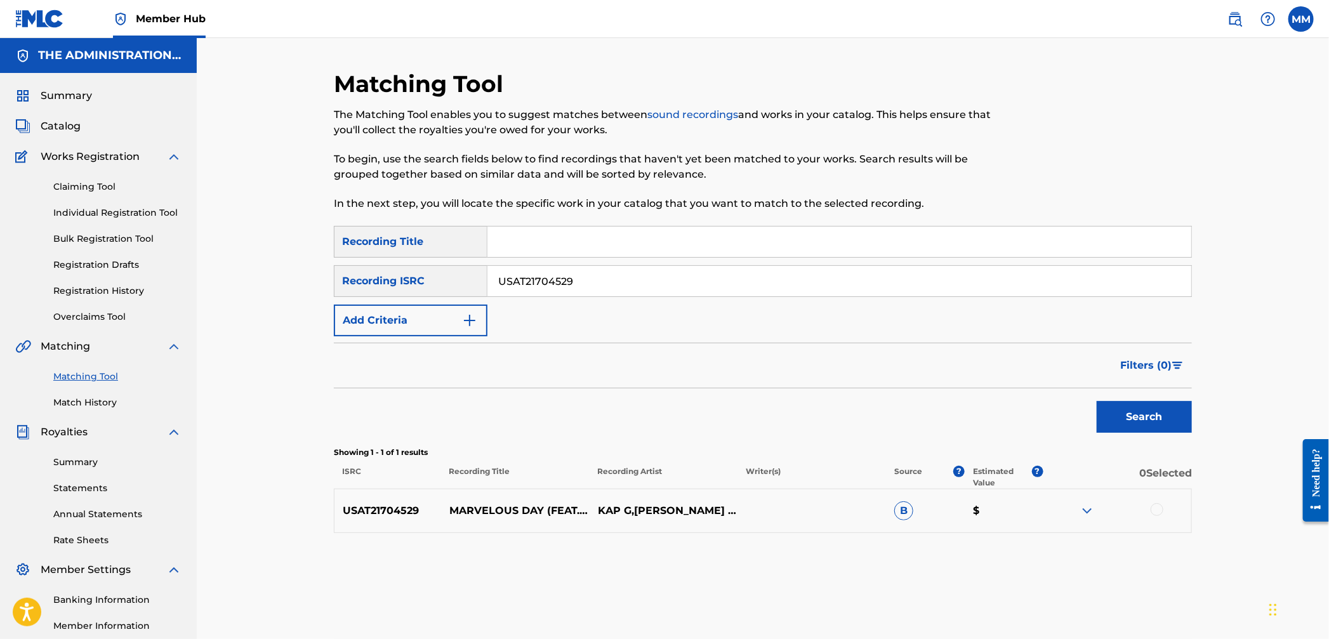
click at [1158, 514] on div at bounding box center [1157, 509] width 13 height 13
click at [915, 536] on button "Match 1 Group" at bounding box center [892, 536] width 140 height 32
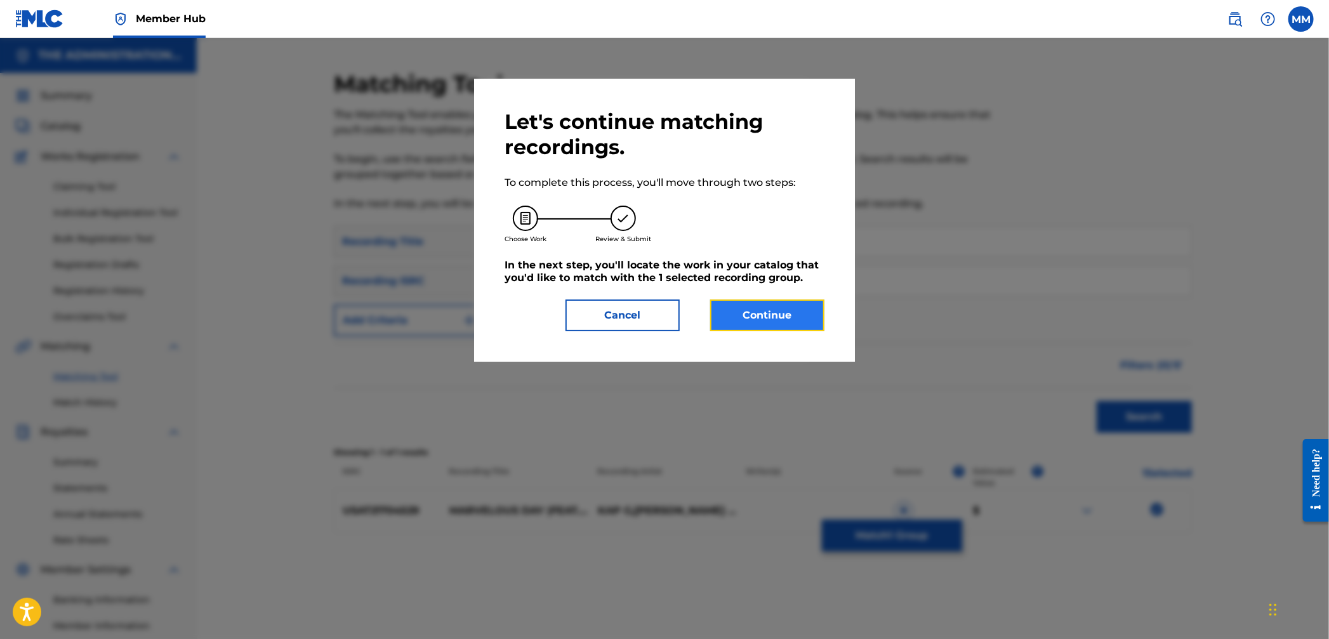
click at [755, 323] on button "Continue" at bounding box center [767, 316] width 114 height 32
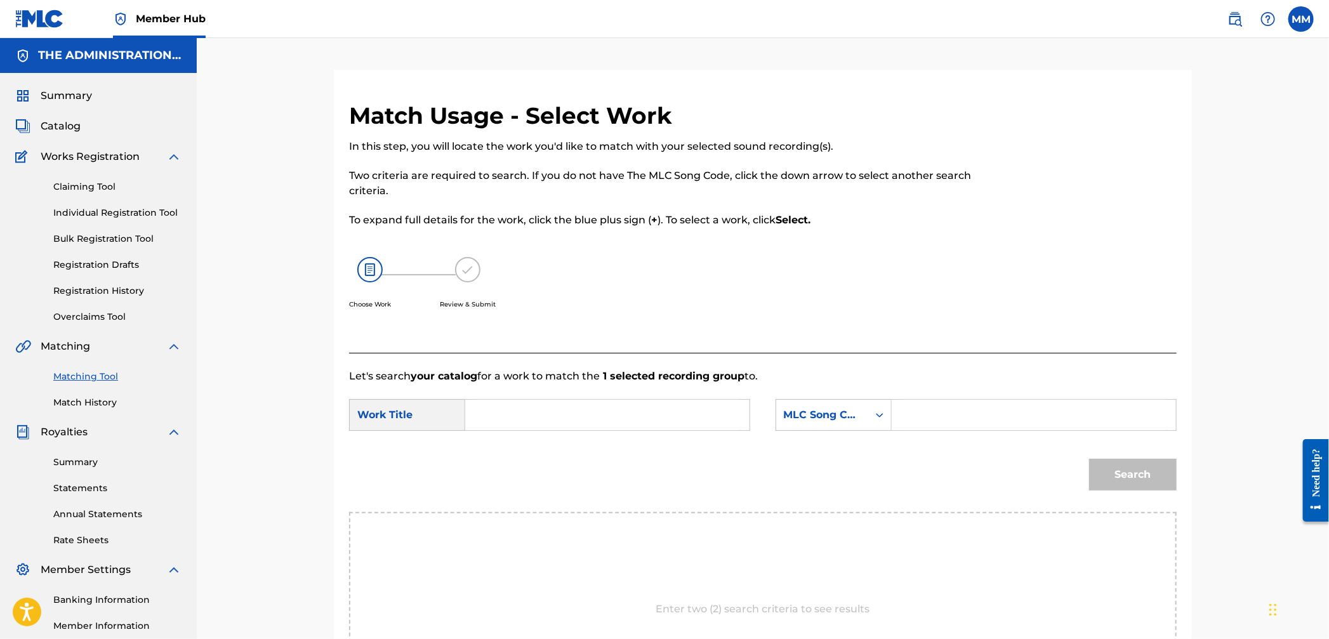
click at [517, 425] on input "Search Form" at bounding box center [607, 415] width 263 height 30
paste input "Marvelous Day"
type input "Marvelous Day"
click at [901, 418] on div "Search Form" at bounding box center [1034, 415] width 285 height 32
click at [847, 430] on div "MLC Song Code" at bounding box center [834, 415] width 116 height 32
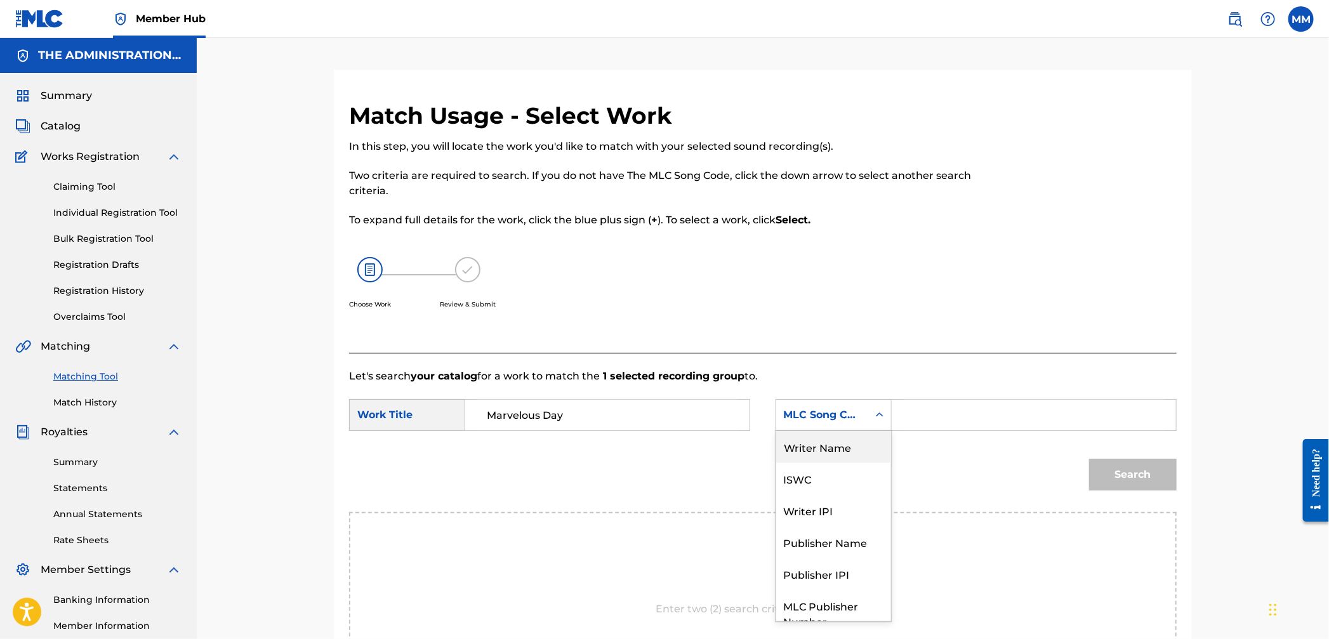
click at [816, 448] on div "Writer Name" at bounding box center [833, 447] width 115 height 32
click at [927, 420] on input "Search Form" at bounding box center [1034, 415] width 263 height 30
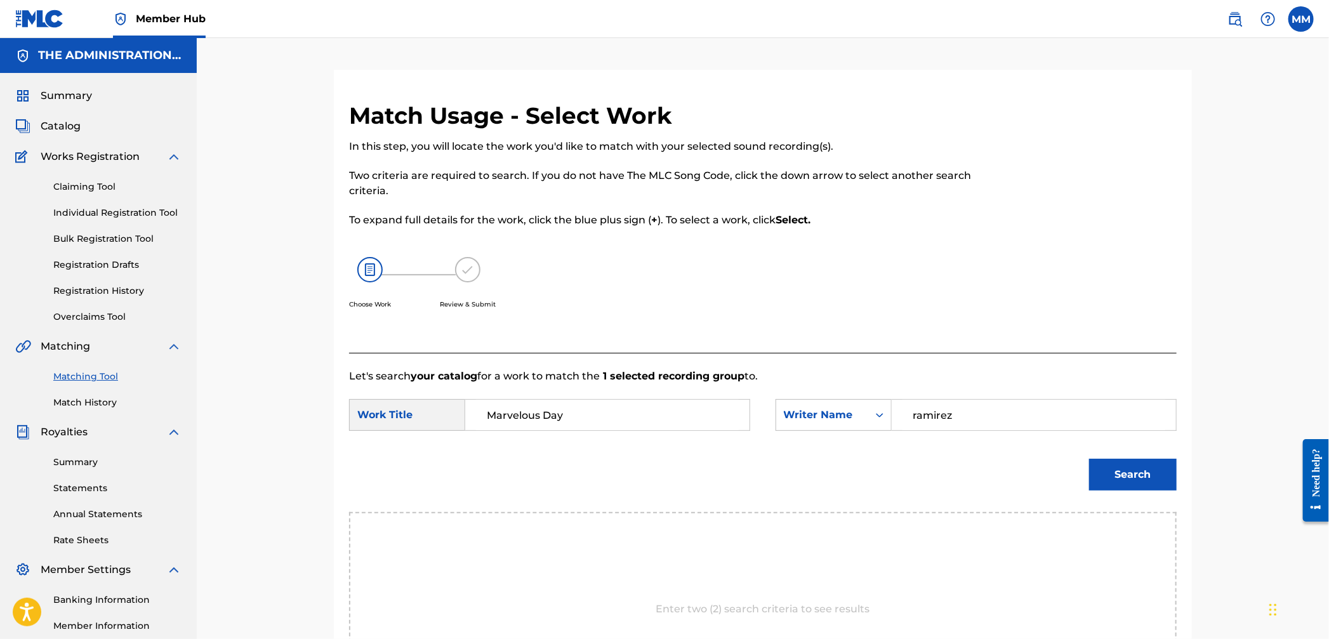
type input "ramirez"
click at [1089, 459] on button "Search" at bounding box center [1133, 475] width 88 height 32
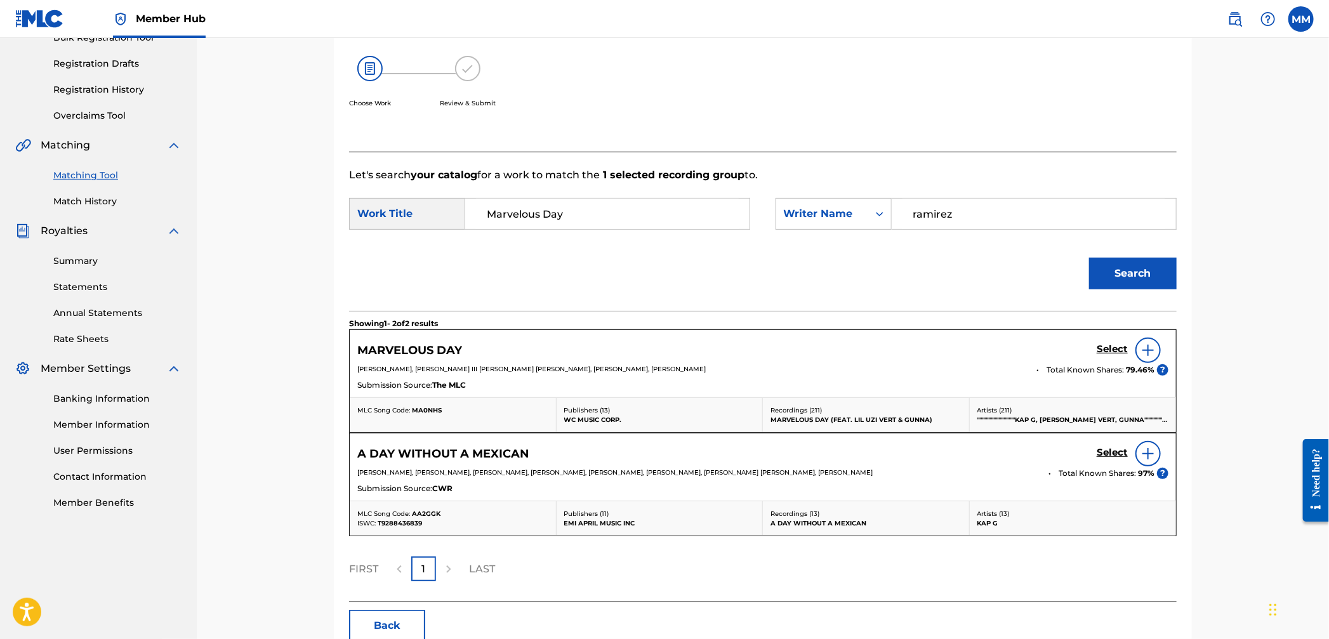
scroll to position [272, 0]
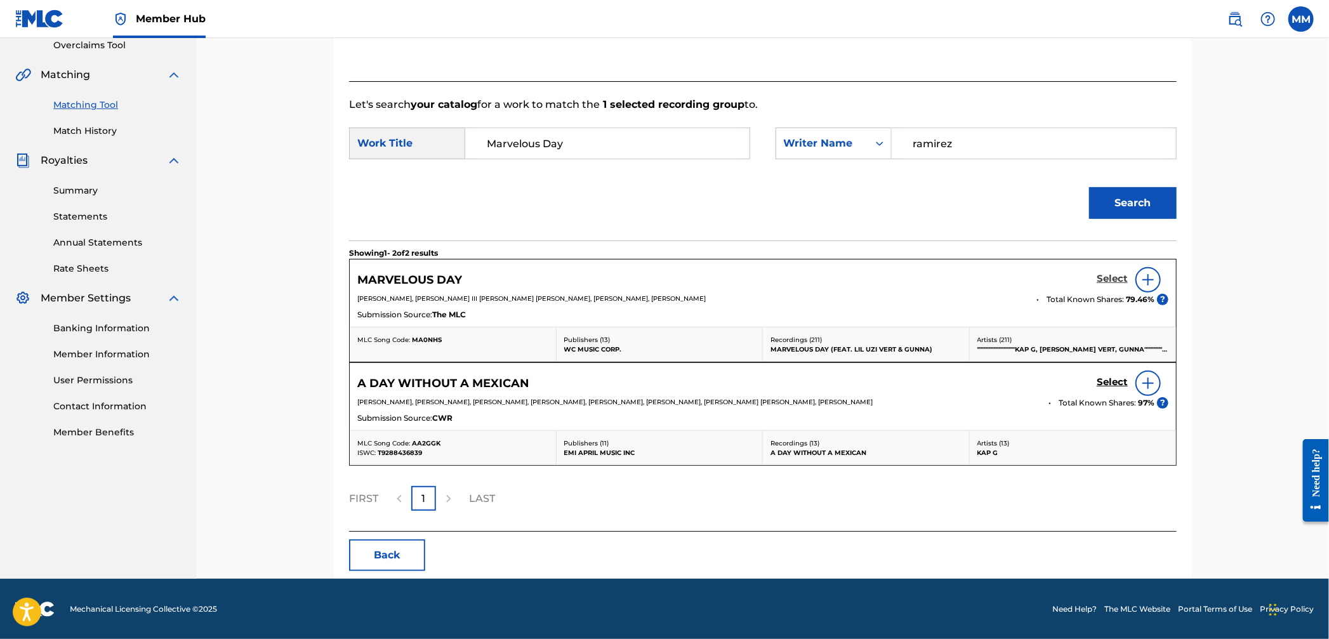
click at [1117, 274] on h5 "Select" at bounding box center [1112, 279] width 31 height 12
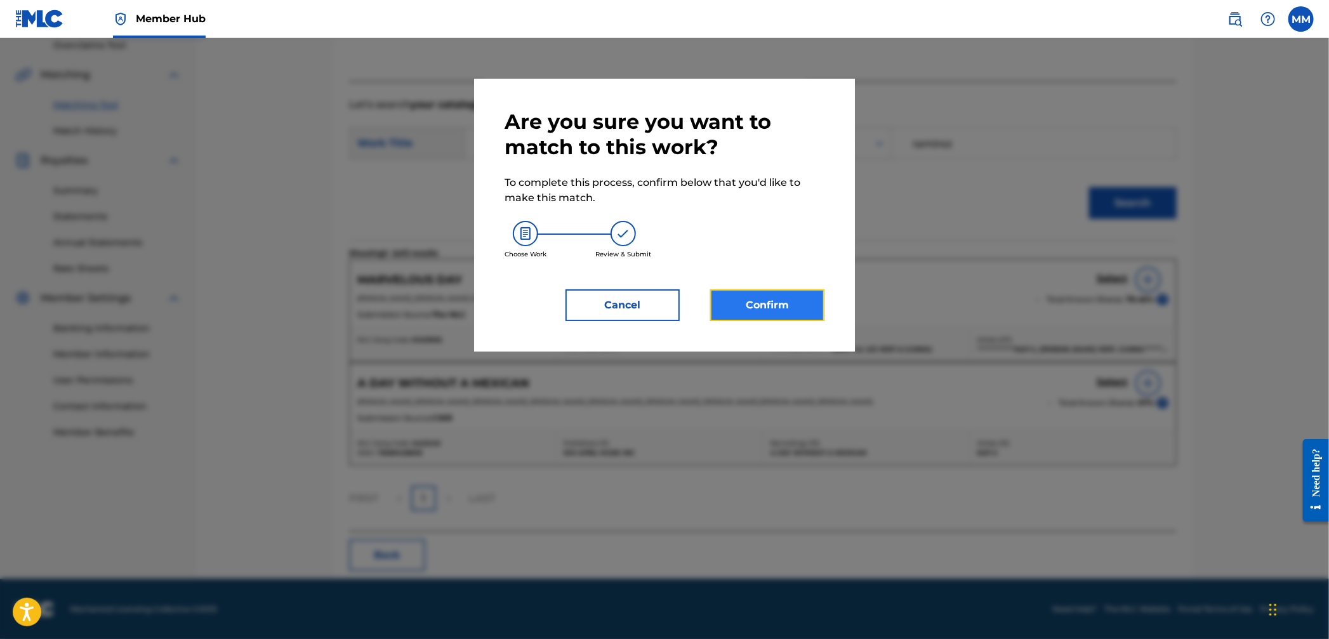
click at [789, 304] on button "Confirm" at bounding box center [767, 305] width 114 height 32
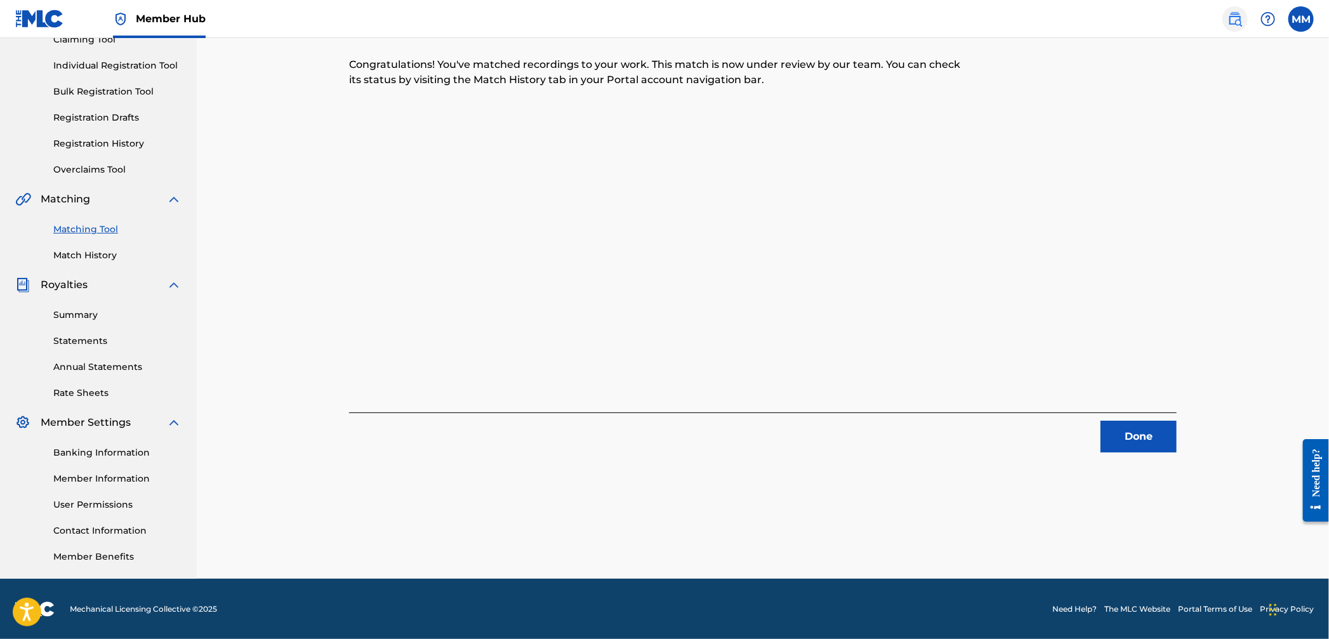
click at [1235, 22] on img at bounding box center [1235, 18] width 15 height 15
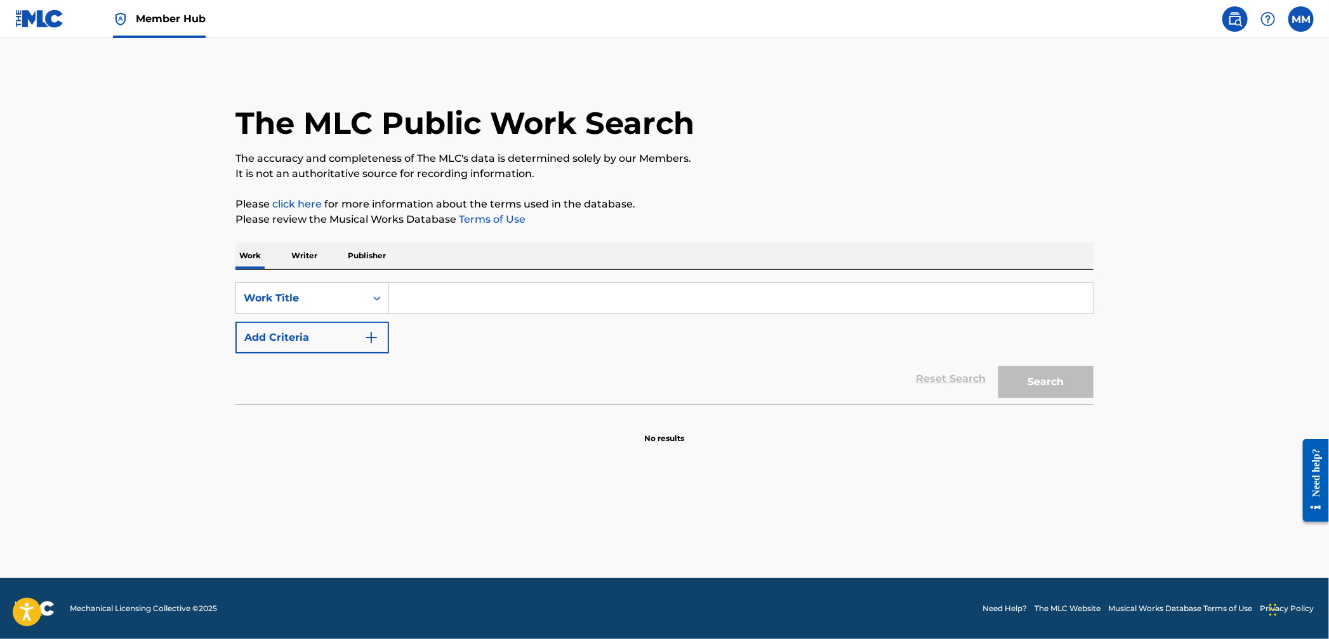
click at [415, 300] on input "Search Form" at bounding box center [741, 298] width 704 height 30
paste input "I see You"
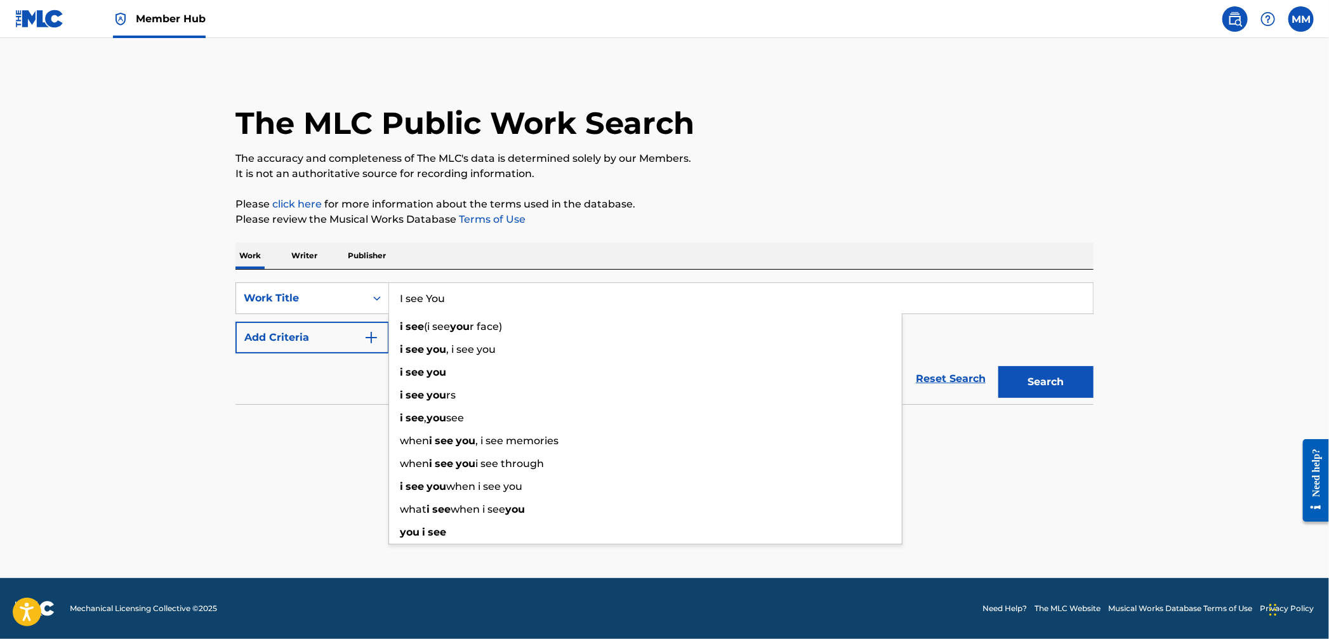
type input "I see You"
click at [307, 341] on button "Add Criteria" at bounding box center [313, 338] width 154 height 32
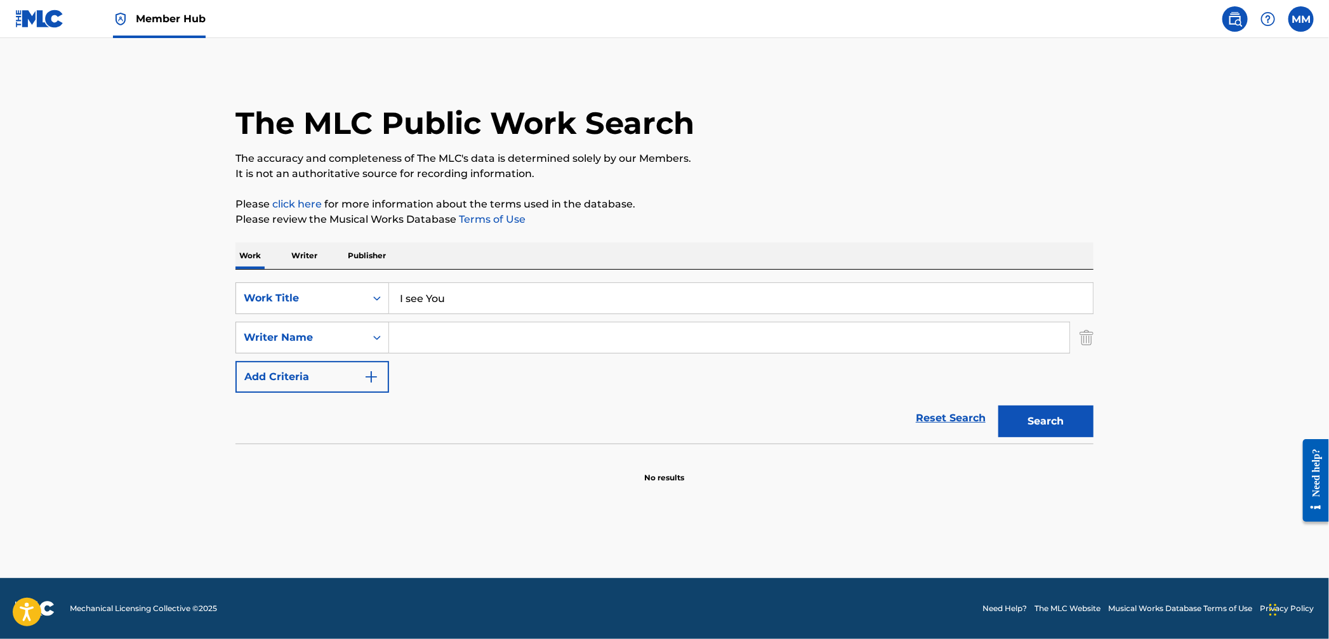
click at [411, 342] on input "Search Form" at bounding box center [729, 337] width 680 height 30
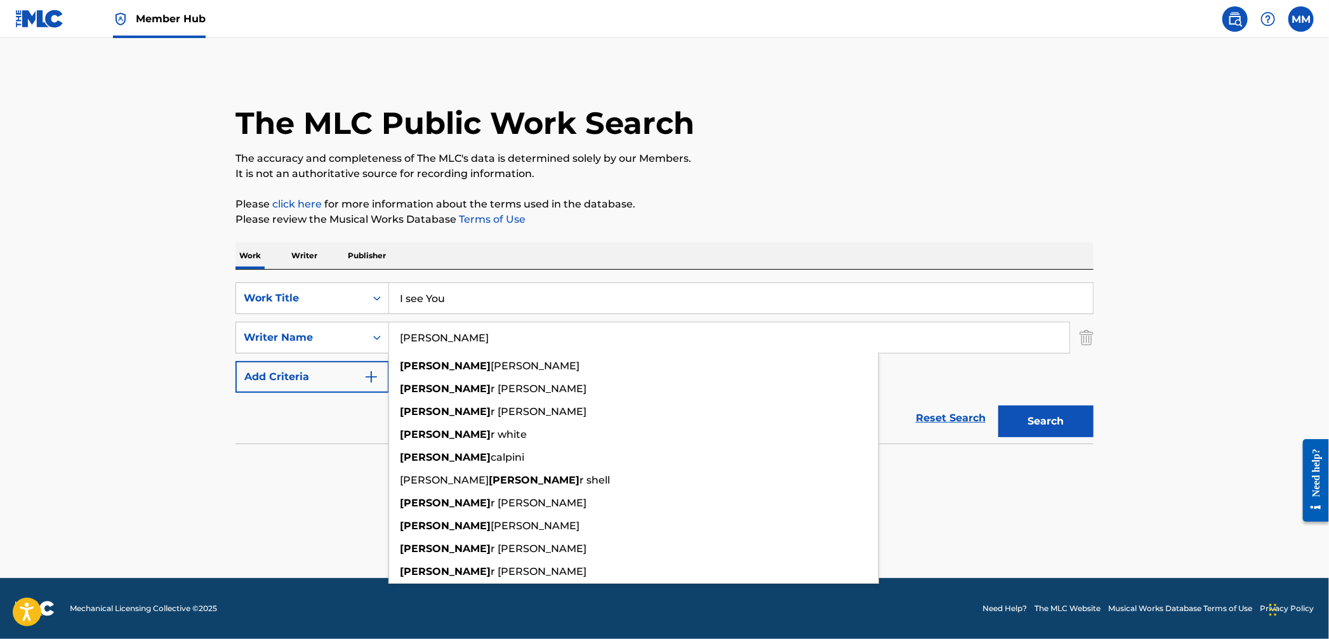
type input "[PERSON_NAME]"
click at [999, 406] on button "Search" at bounding box center [1046, 422] width 95 height 32
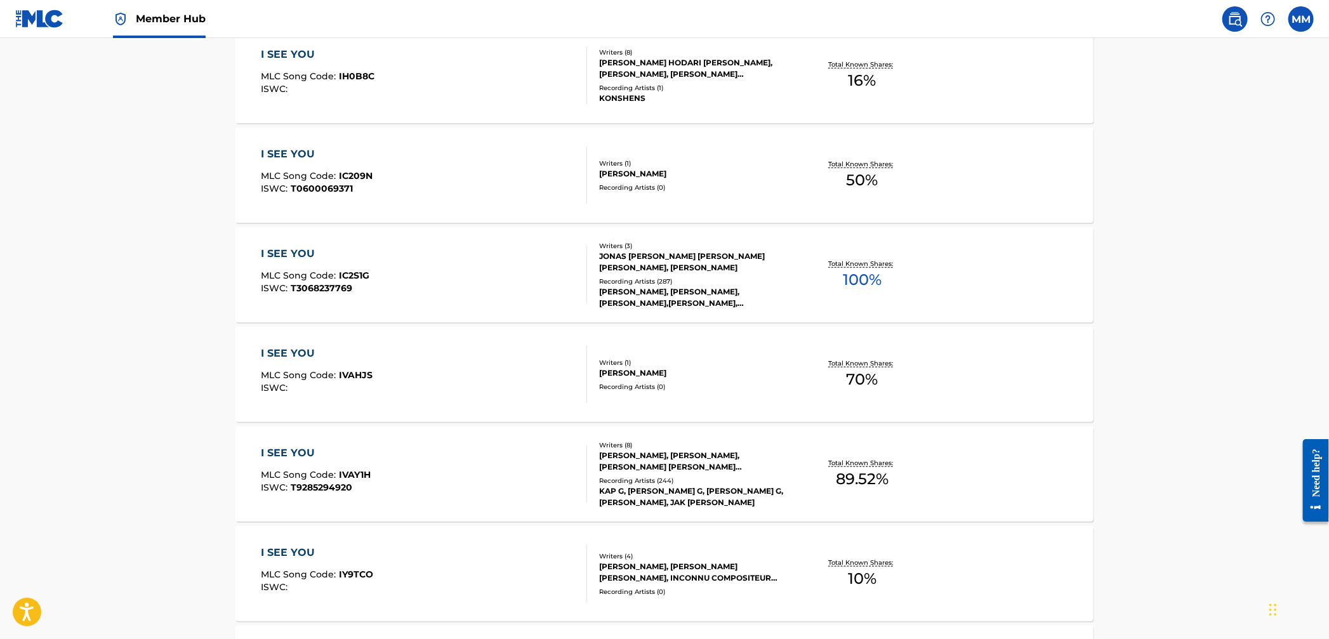
scroll to position [604, 0]
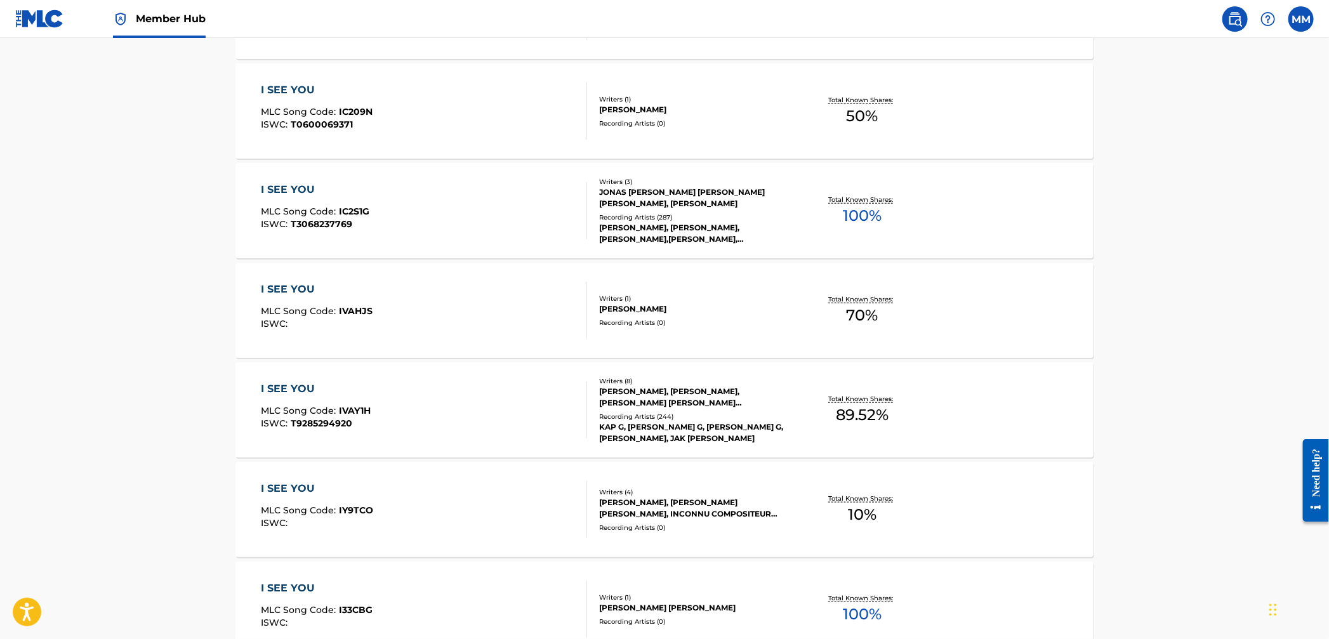
click at [427, 420] on div "I SEE YOU MLC Song Code : IVAY1H ISWC : T9285294920" at bounding box center [425, 410] width 326 height 57
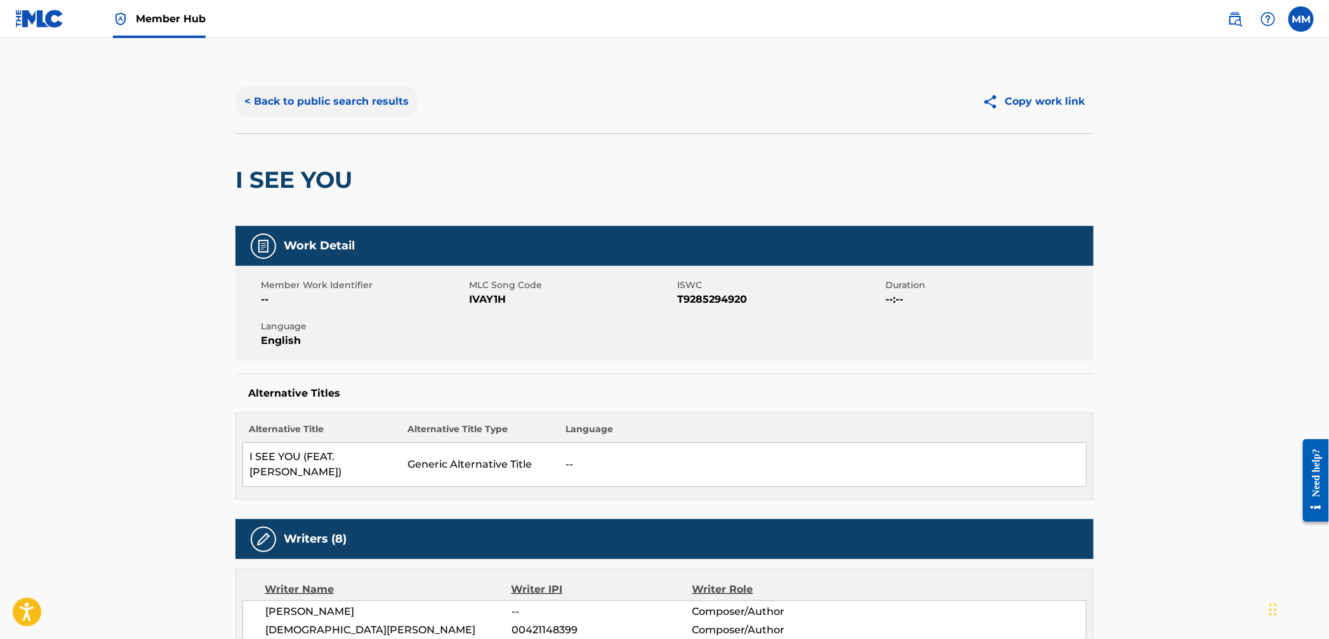
click at [355, 108] on button "< Back to public search results" at bounding box center [327, 102] width 182 height 32
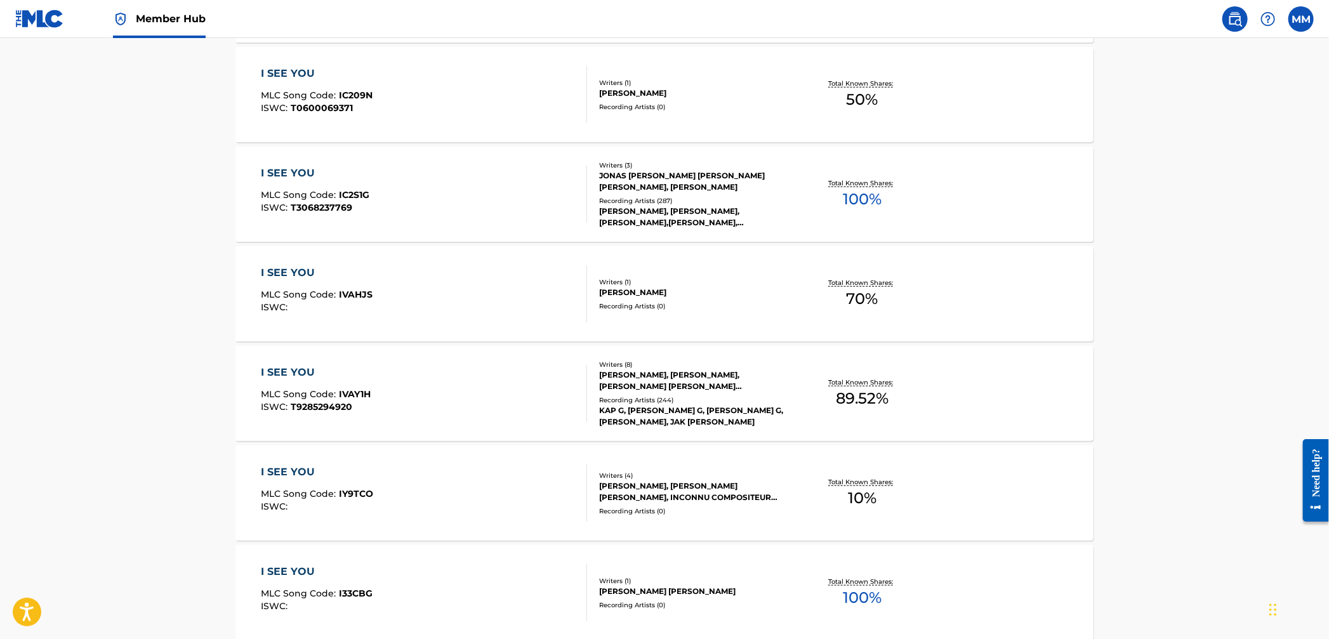
scroll to position [541, 0]
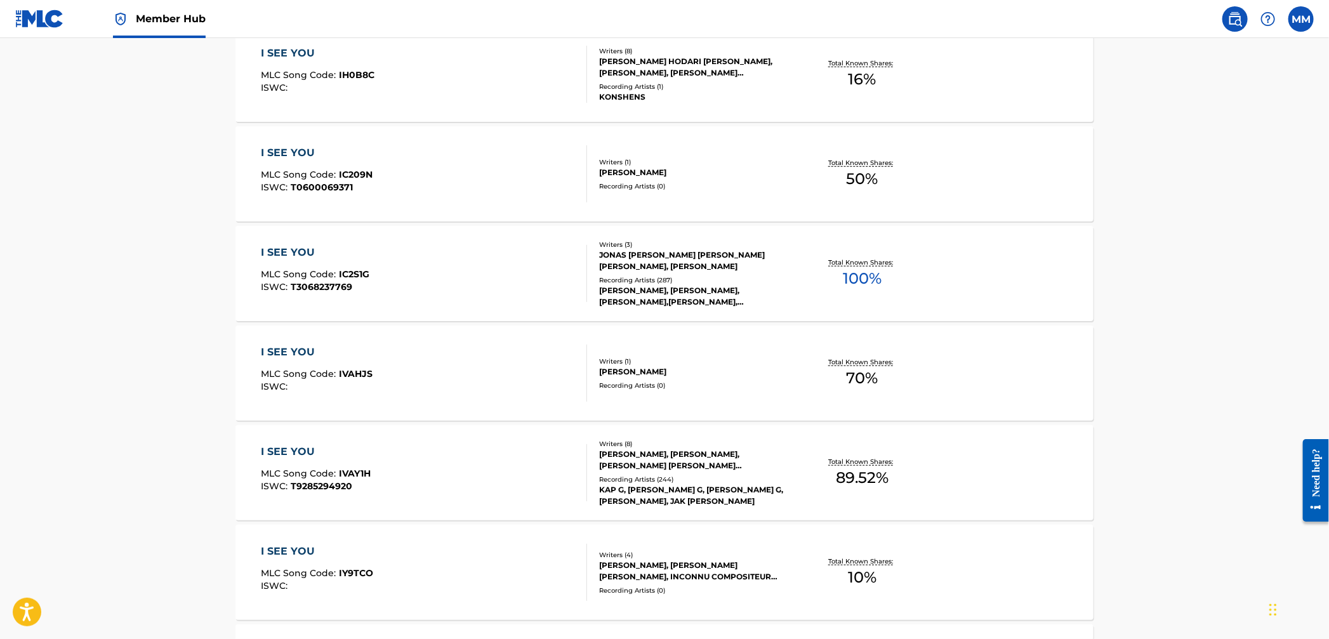
click at [418, 465] on div "I SEE YOU MLC Song Code : IVAY1H ISWC : T9285294920" at bounding box center [425, 472] width 326 height 57
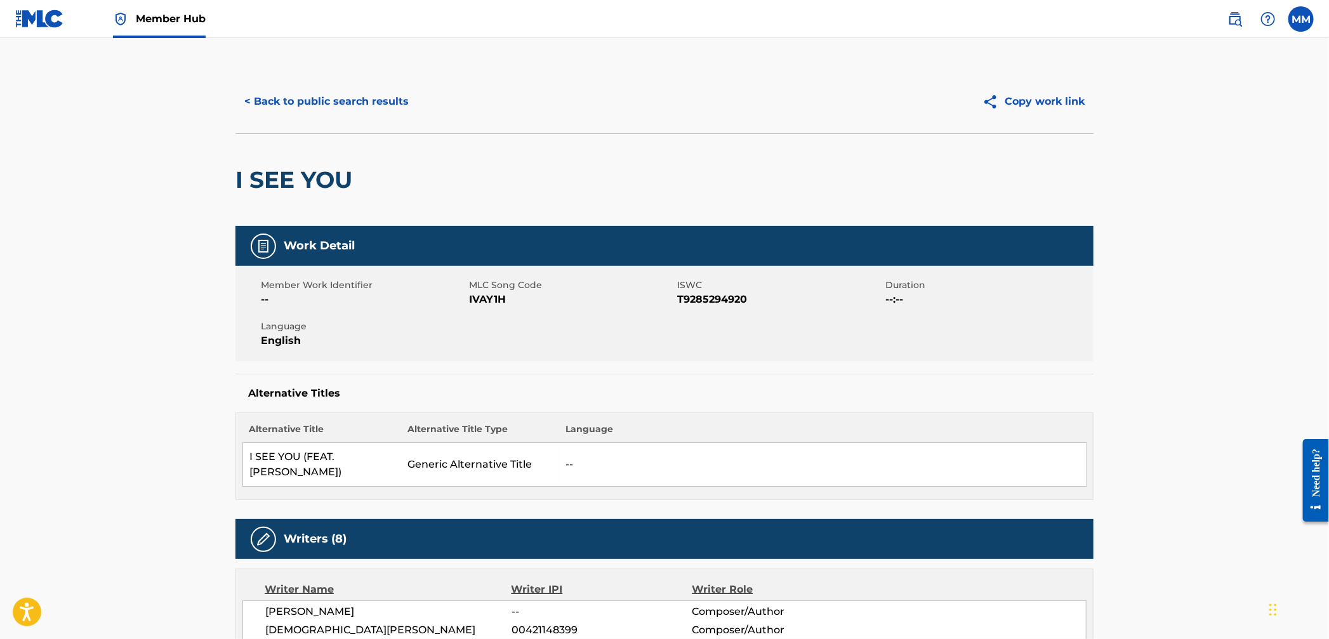
click at [488, 301] on span "IVAY1H" at bounding box center [571, 299] width 205 height 15
copy span "IVAY1H"
click at [309, 103] on button "< Back to public search results" at bounding box center [327, 102] width 182 height 32
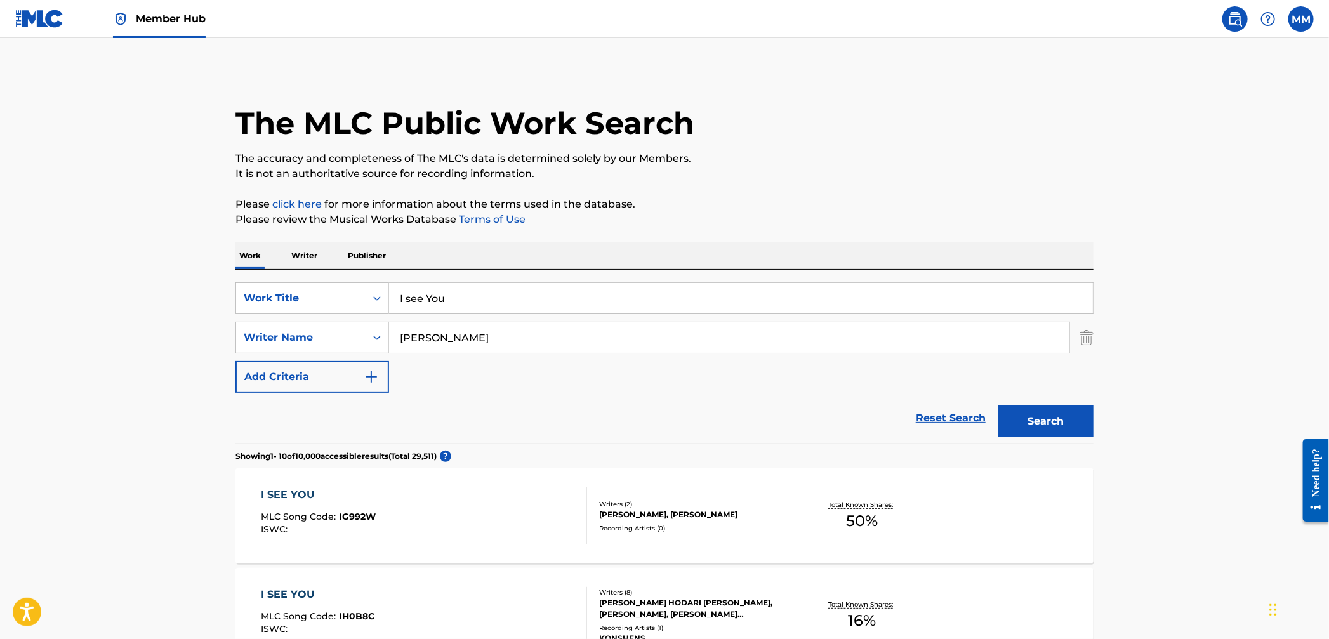
click at [40, 22] on img at bounding box center [39, 19] width 49 height 18
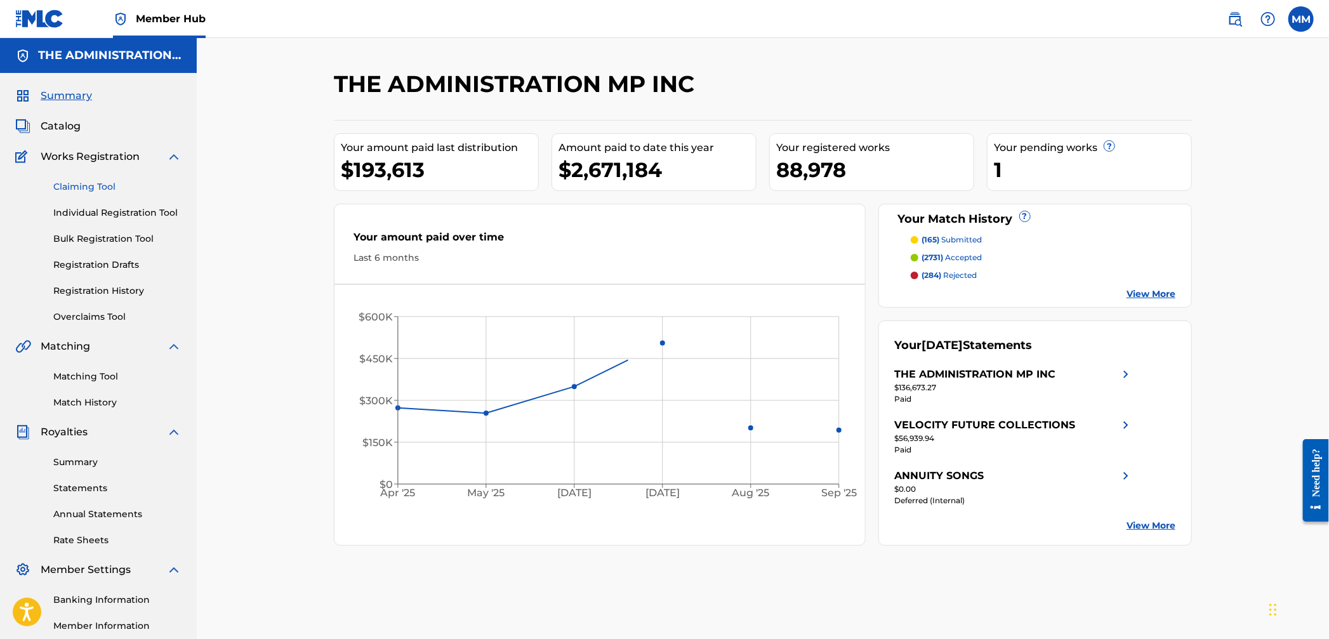
click at [79, 190] on link "Claiming Tool" at bounding box center [117, 186] width 128 height 13
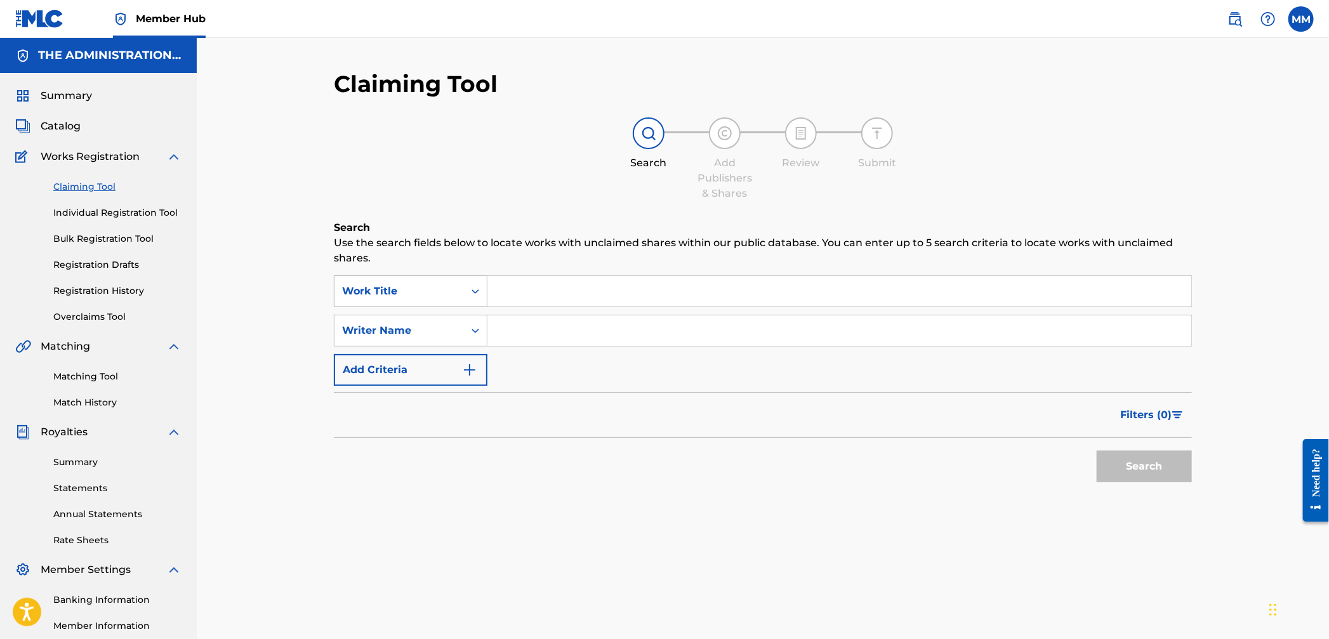
click at [442, 291] on div "Work Title" at bounding box center [399, 291] width 114 height 15
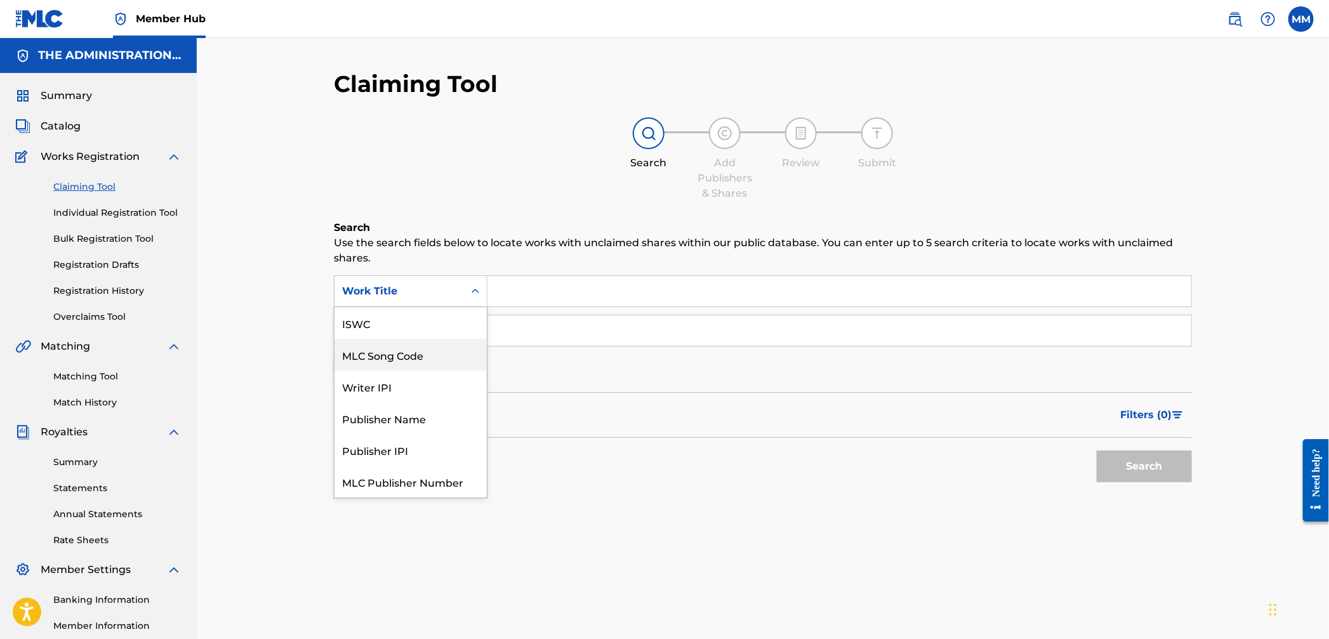
drag, startPoint x: 429, startPoint y: 357, endPoint x: 446, endPoint y: 358, distance: 16.6
click at [431, 359] on div "MLC Song Code" at bounding box center [411, 355] width 152 height 32
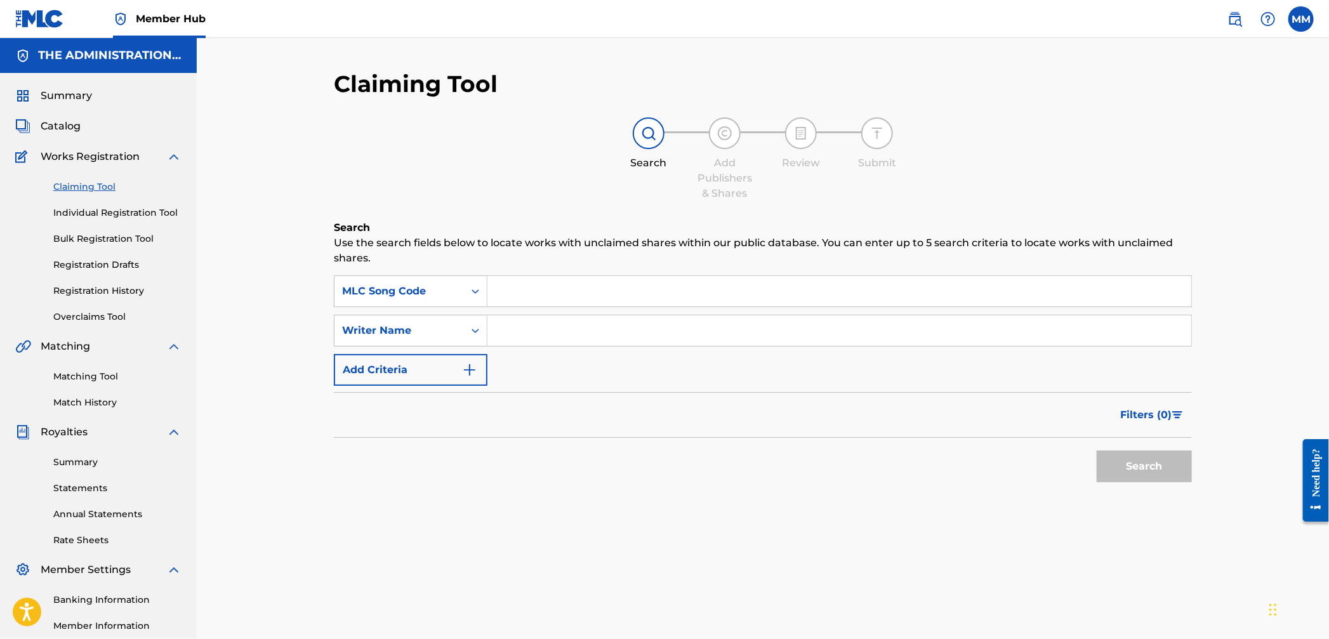
click at [536, 303] on input "Search Form" at bounding box center [840, 291] width 704 height 30
paste input "IVAY1H"
type input "IVAY1H"
click at [1189, 460] on button "Search" at bounding box center [1144, 467] width 95 height 32
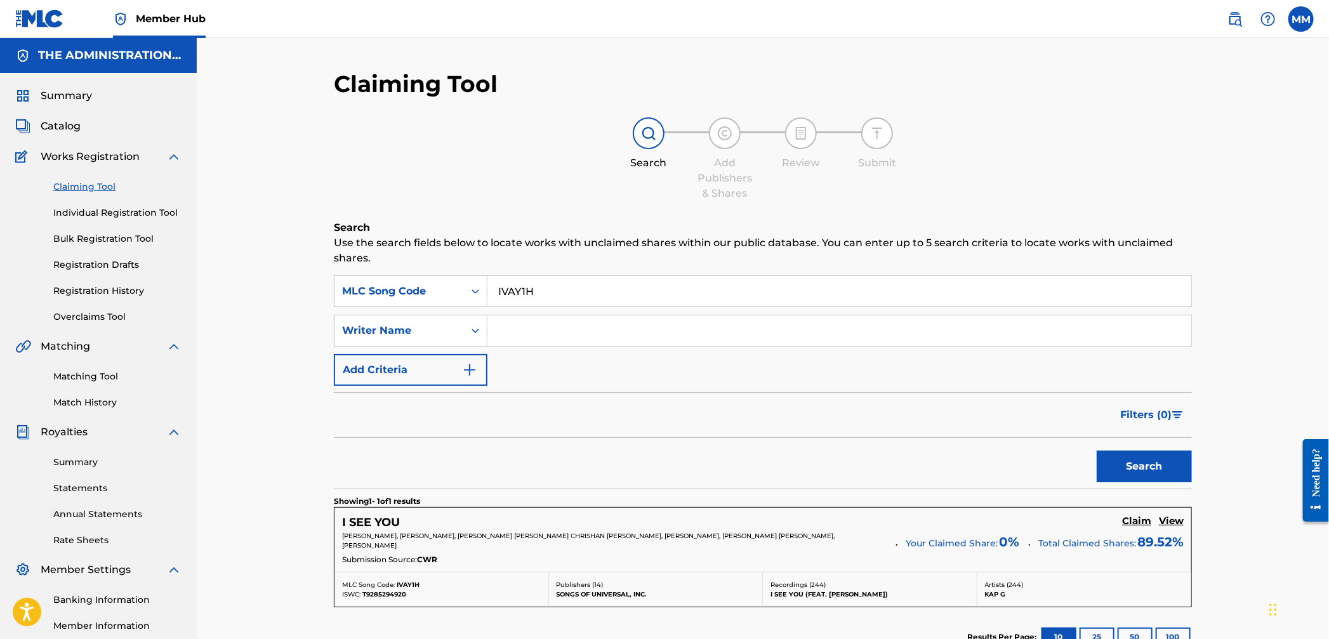
scroll to position [151, 0]
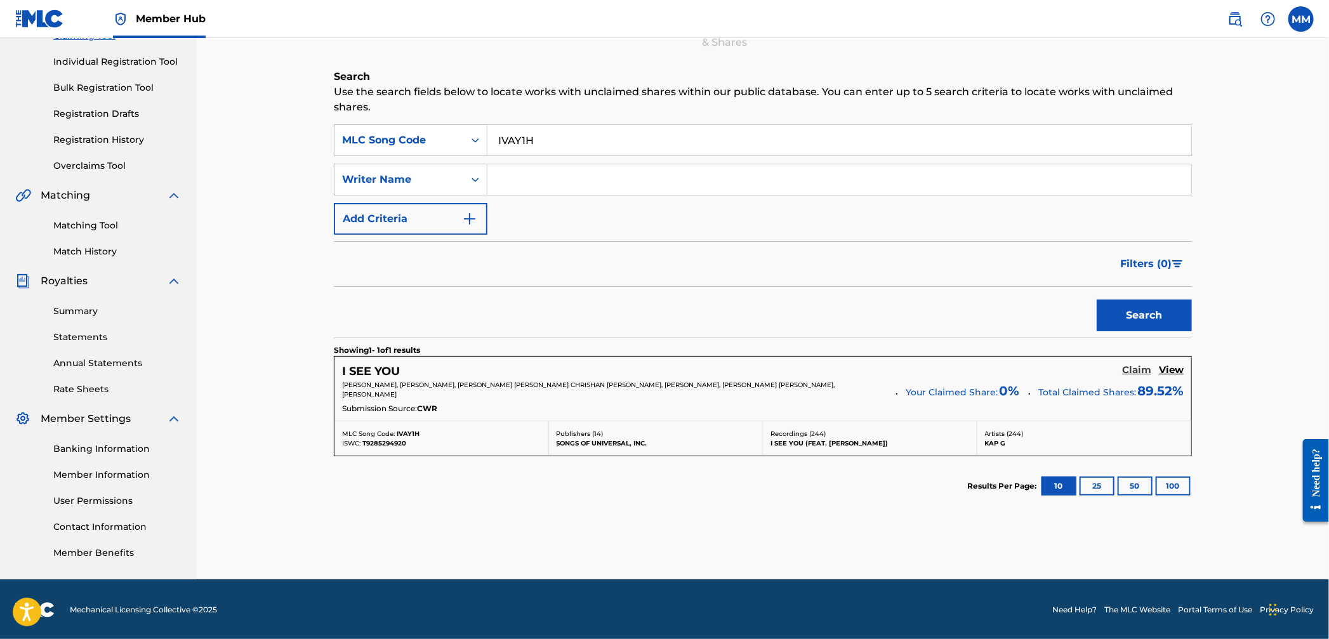
click at [1124, 372] on h5 "Claim" at bounding box center [1136, 370] width 29 height 12
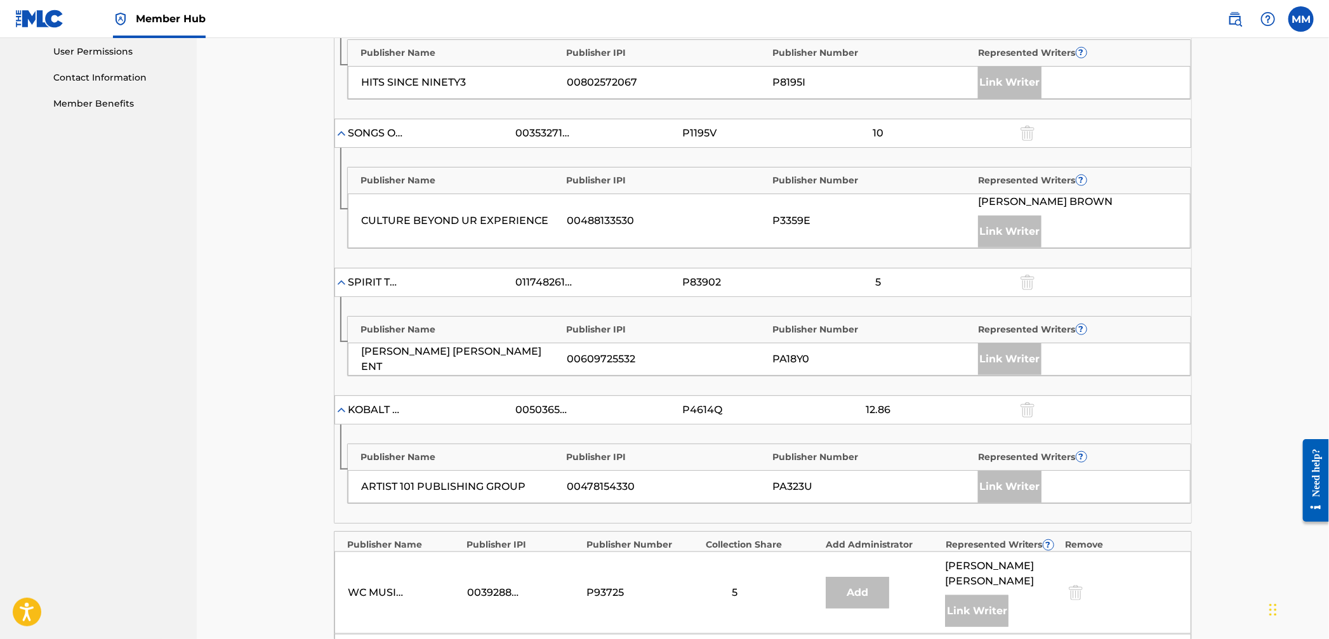
scroll to position [1078, 0]
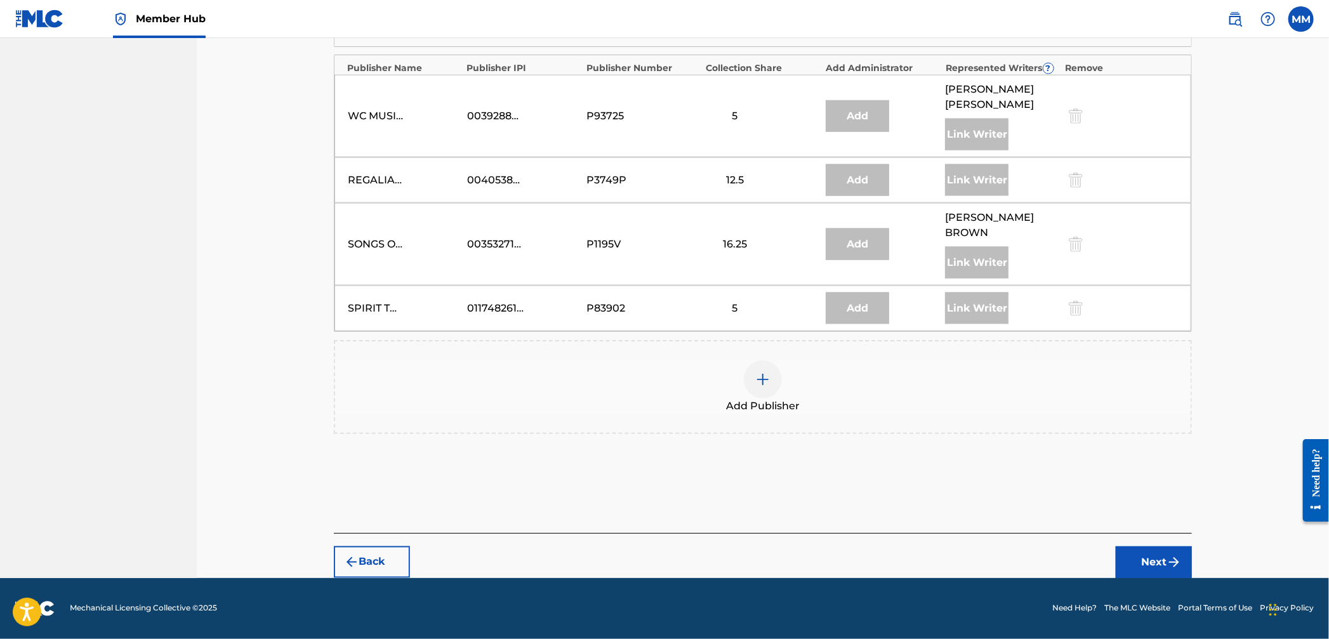
click at [760, 377] on img at bounding box center [762, 379] width 15 height 15
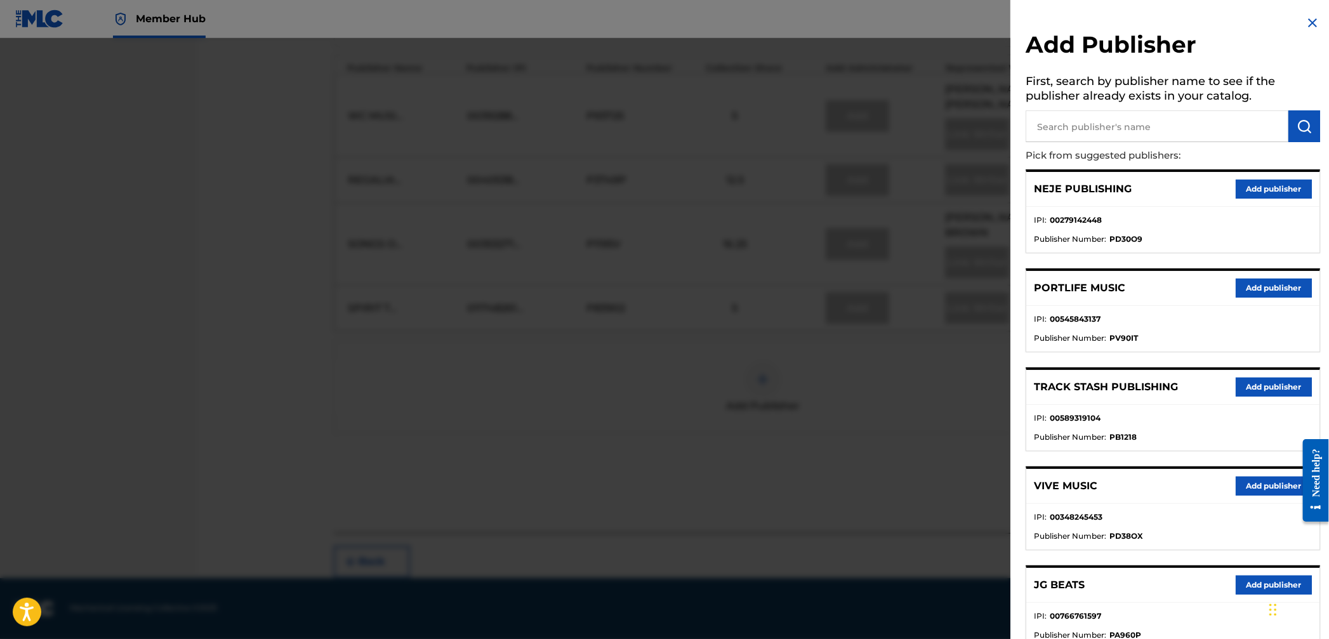
click at [1112, 140] on input "text" at bounding box center [1157, 126] width 263 height 32
type input "kap g famil"
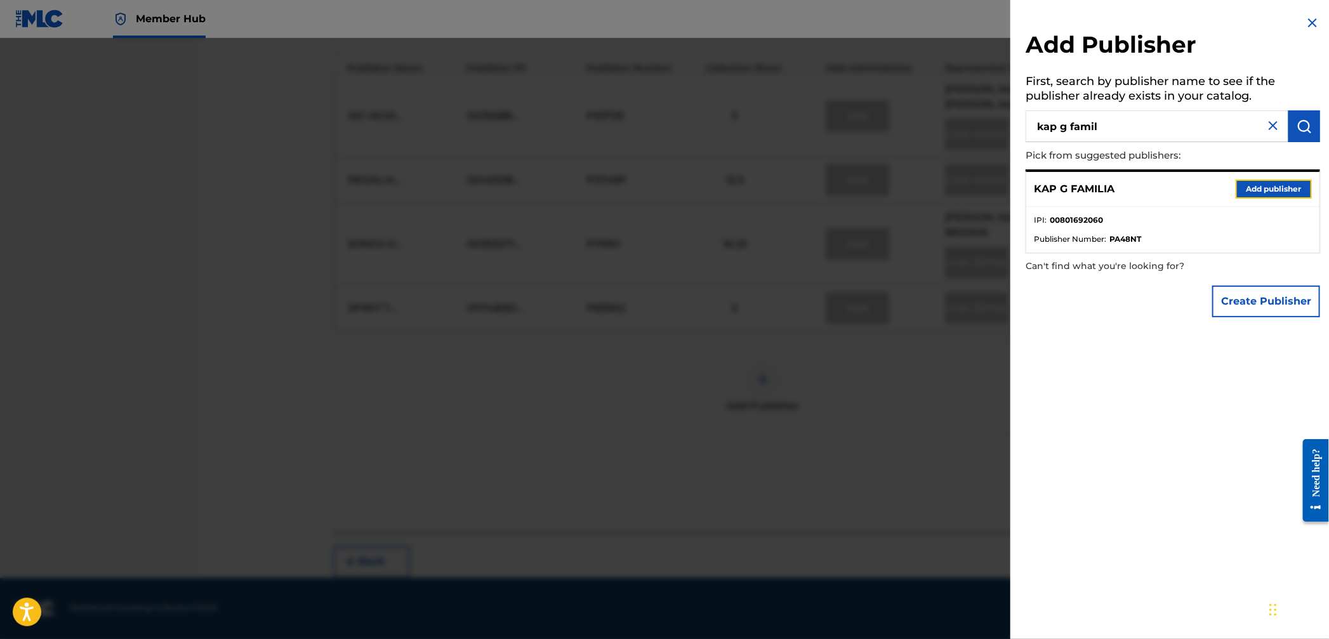
click at [1257, 185] on button "Add publisher" at bounding box center [1274, 189] width 76 height 19
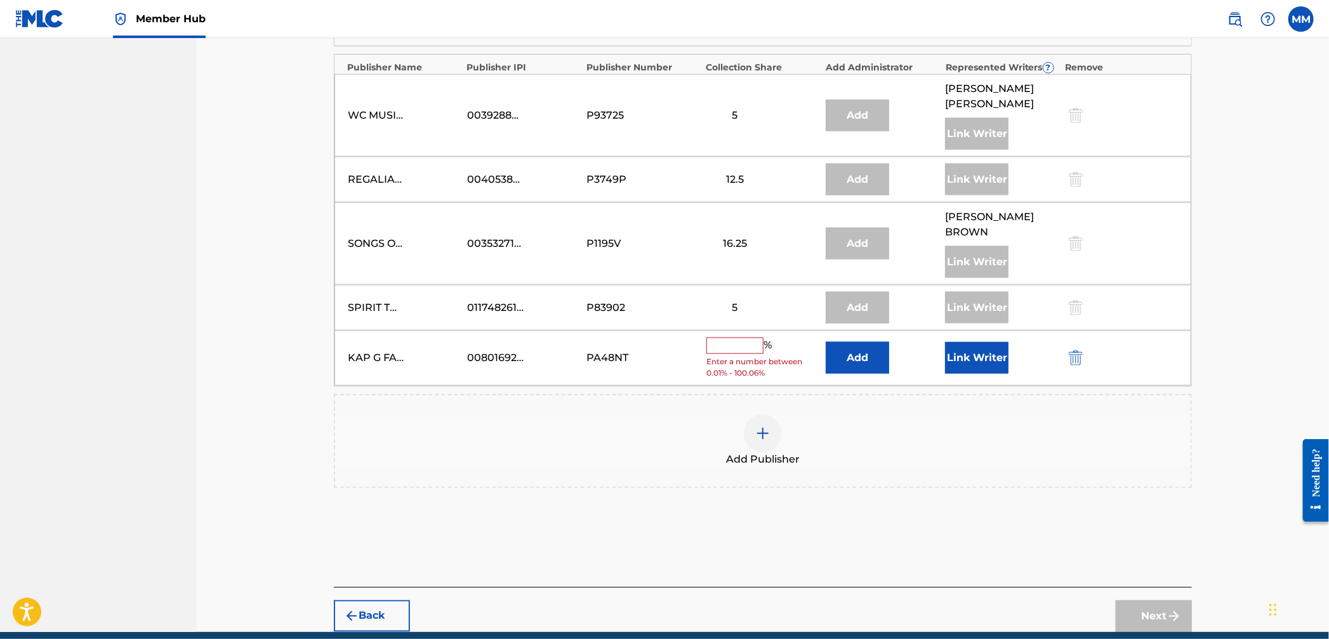
click at [734, 343] on input "text" at bounding box center [735, 346] width 57 height 17
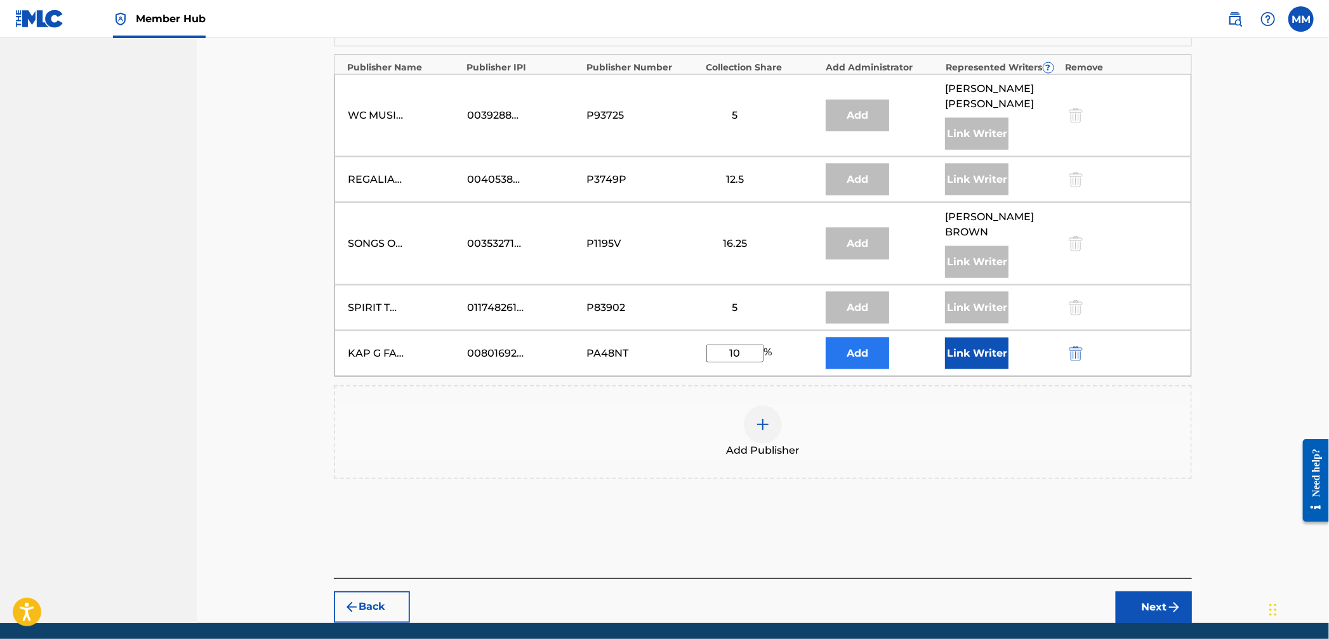
type input "10"
click at [853, 366] on button "Add" at bounding box center [857, 354] width 63 height 32
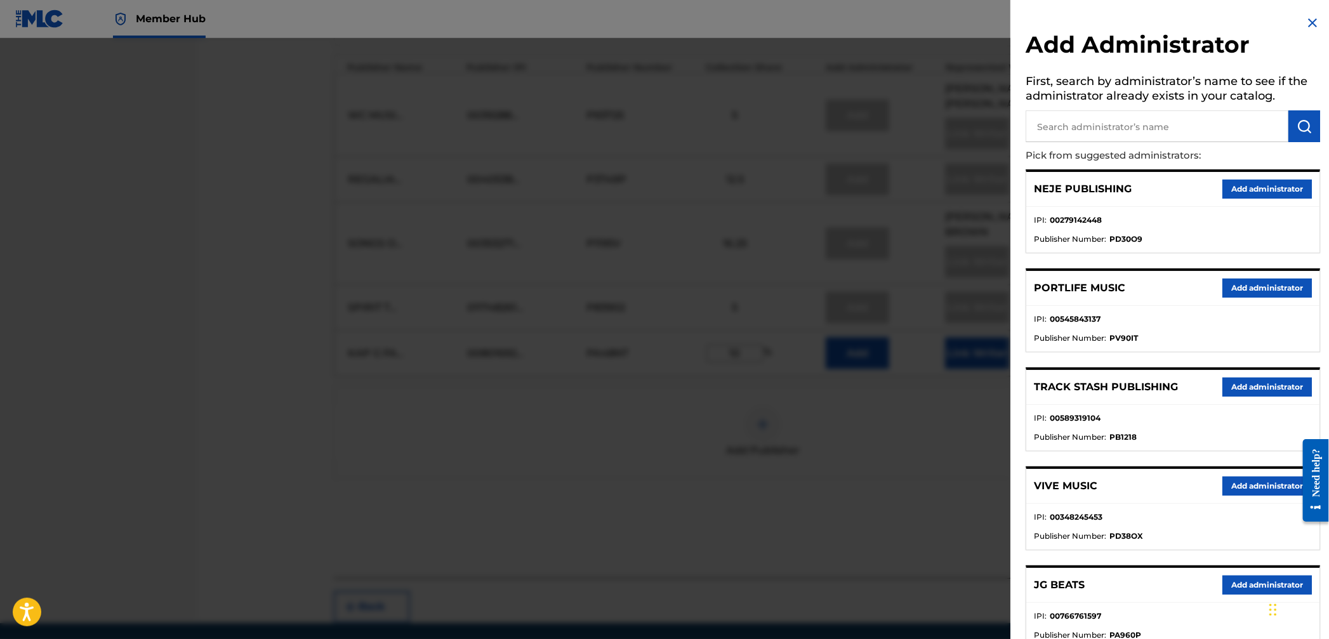
click at [1108, 134] on input "text" at bounding box center [1157, 126] width 263 height 32
type input "annuity so"
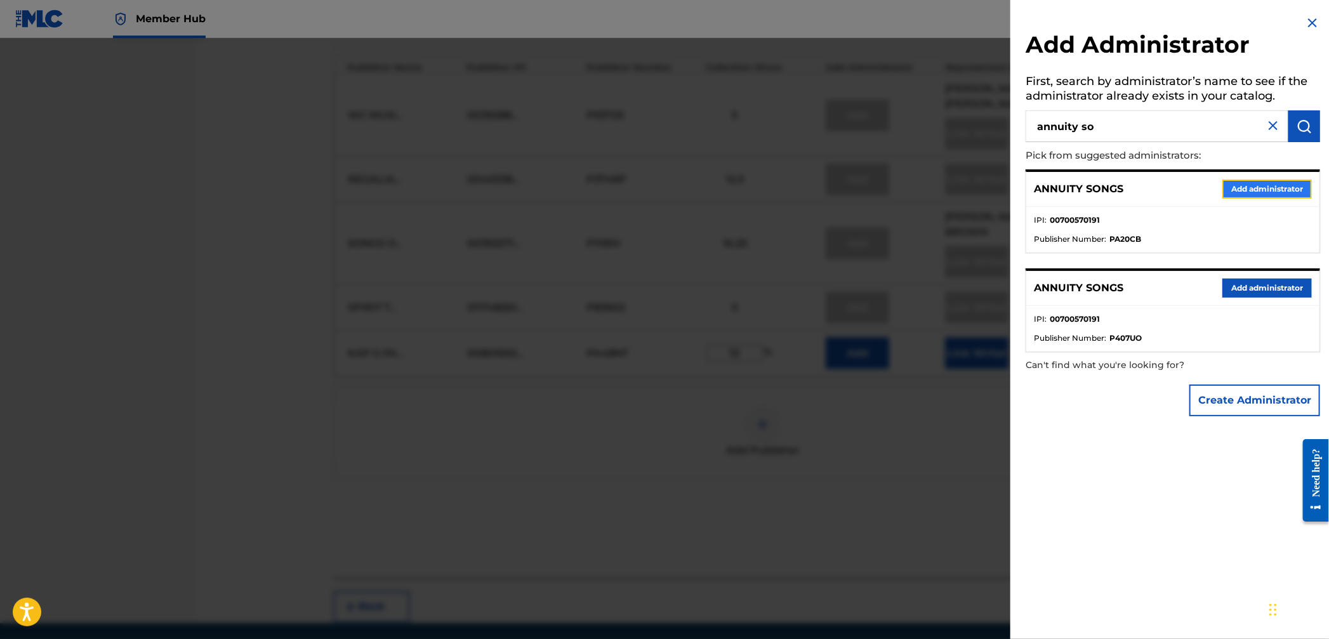
click at [1237, 196] on button "Add administrator" at bounding box center [1268, 189] width 90 height 19
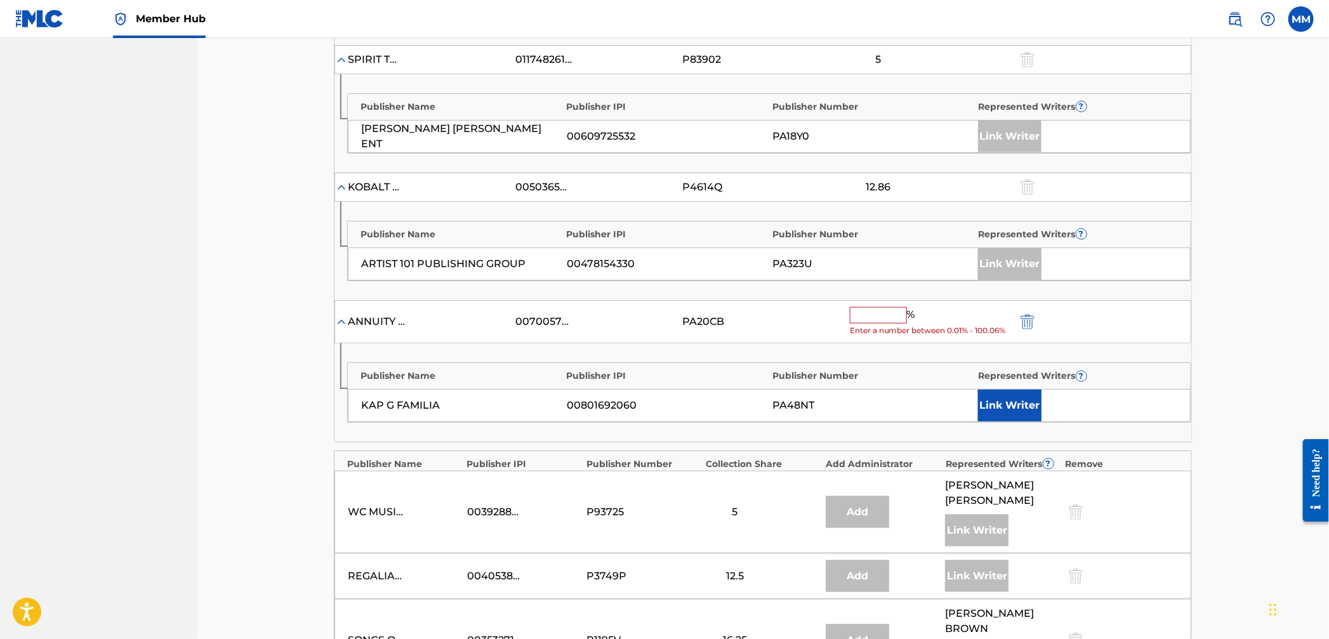
scroll to position [816, 0]
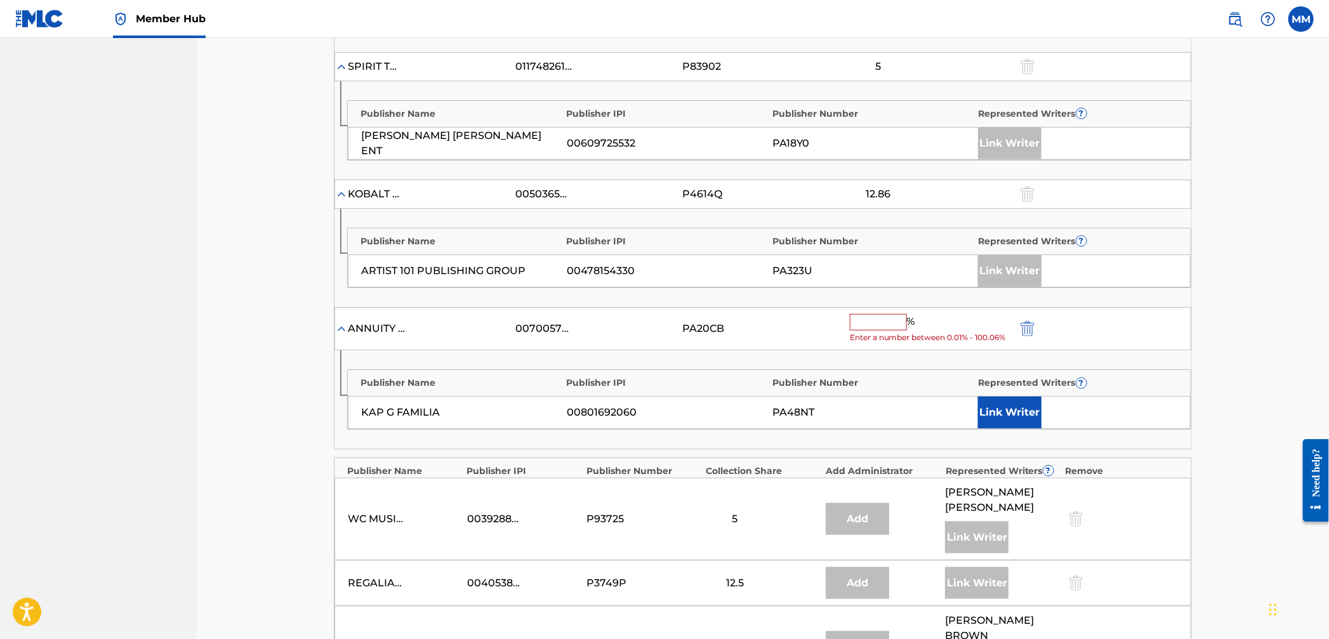
click at [872, 327] on input "text" at bounding box center [878, 322] width 57 height 17
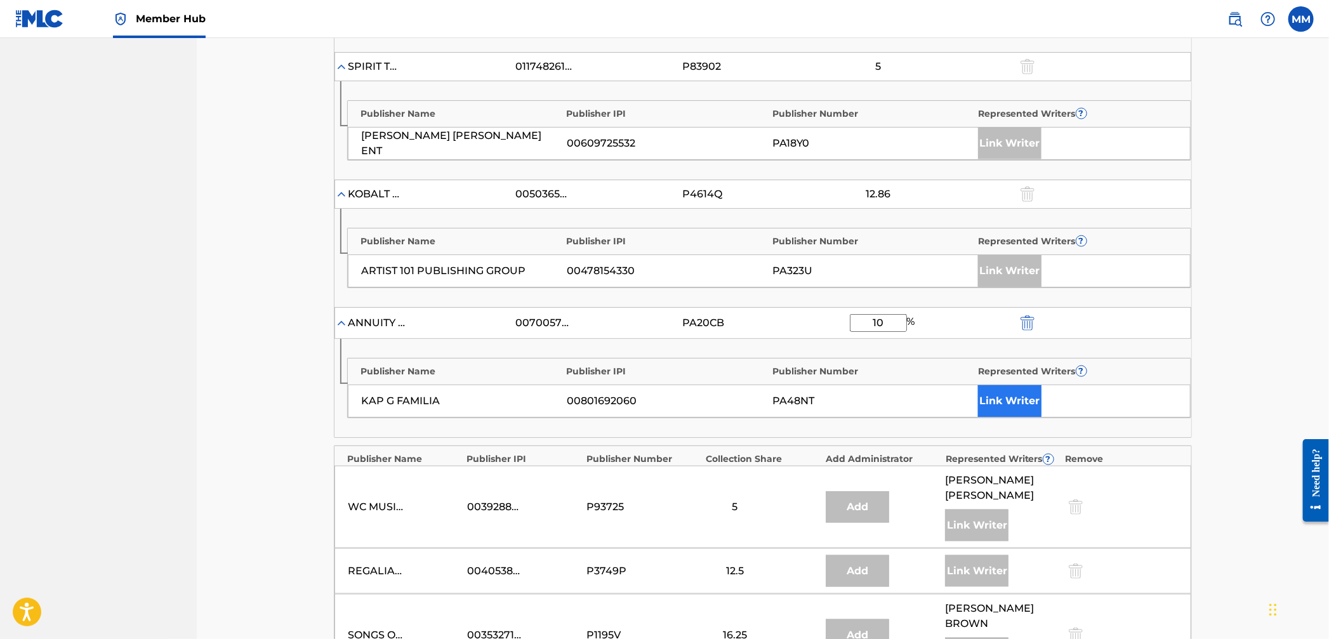
type input "10"
click at [1026, 394] on button "Link Writer" at bounding box center [1009, 401] width 63 height 32
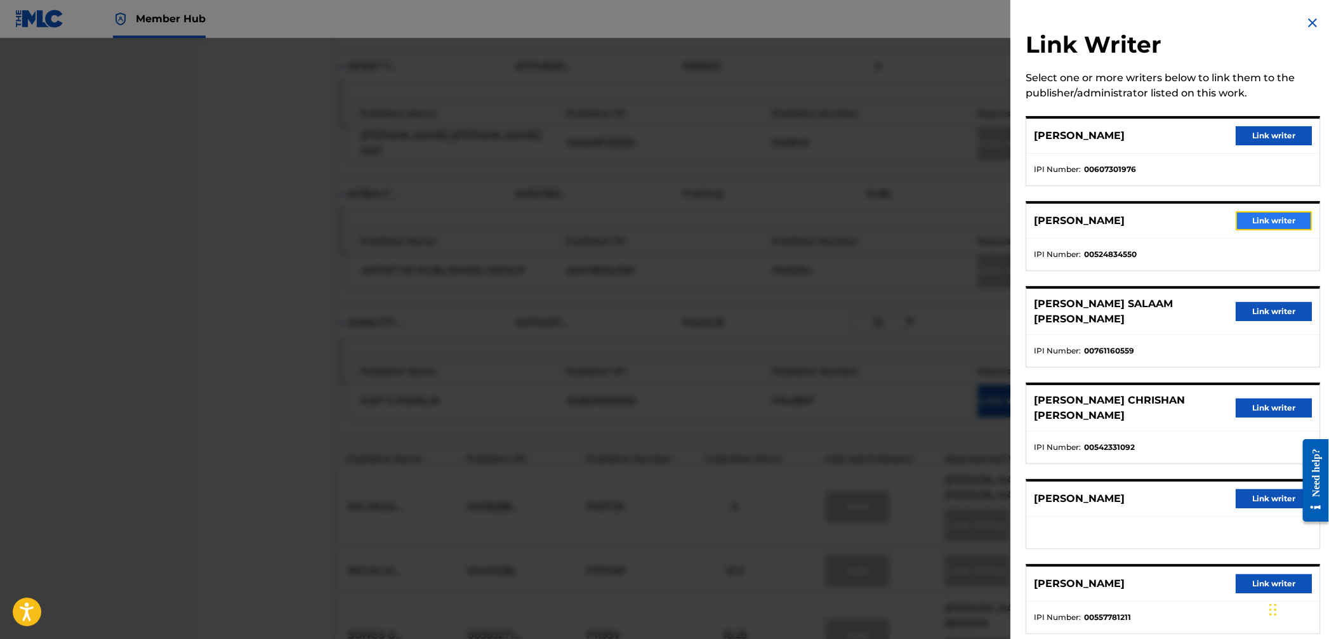
click at [1259, 223] on button "Link writer" at bounding box center [1274, 220] width 76 height 19
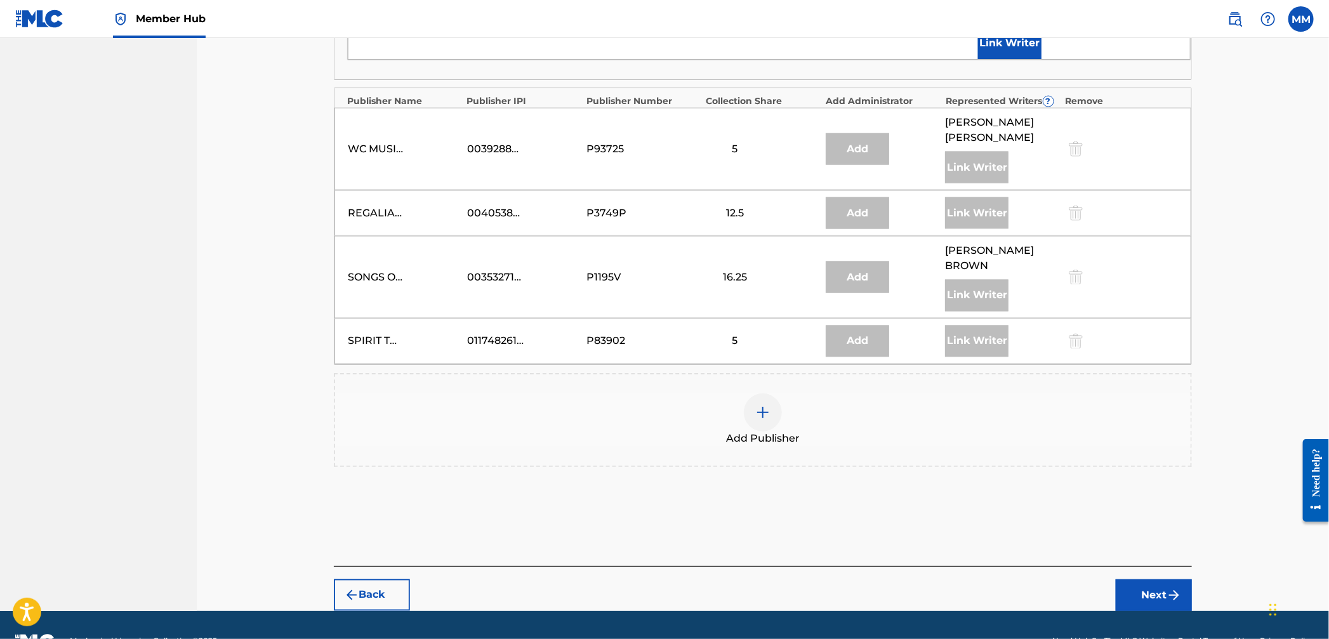
scroll to position [1229, 0]
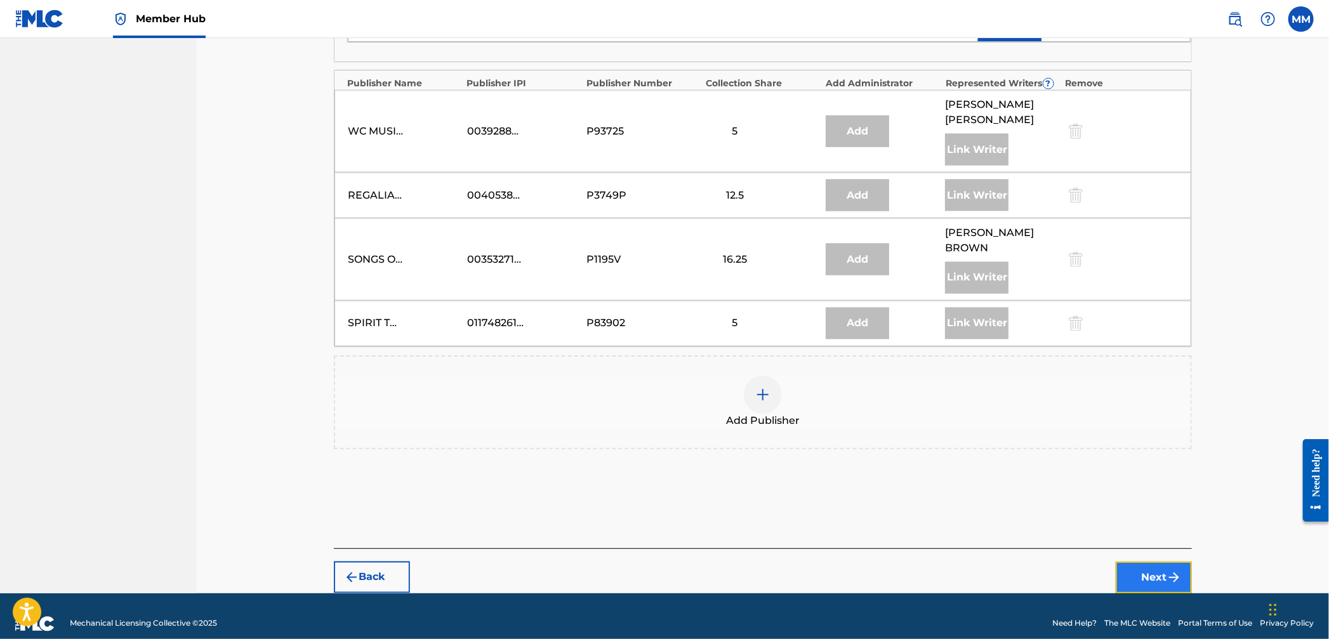
click at [1169, 570] on img "submit" at bounding box center [1174, 577] width 15 height 15
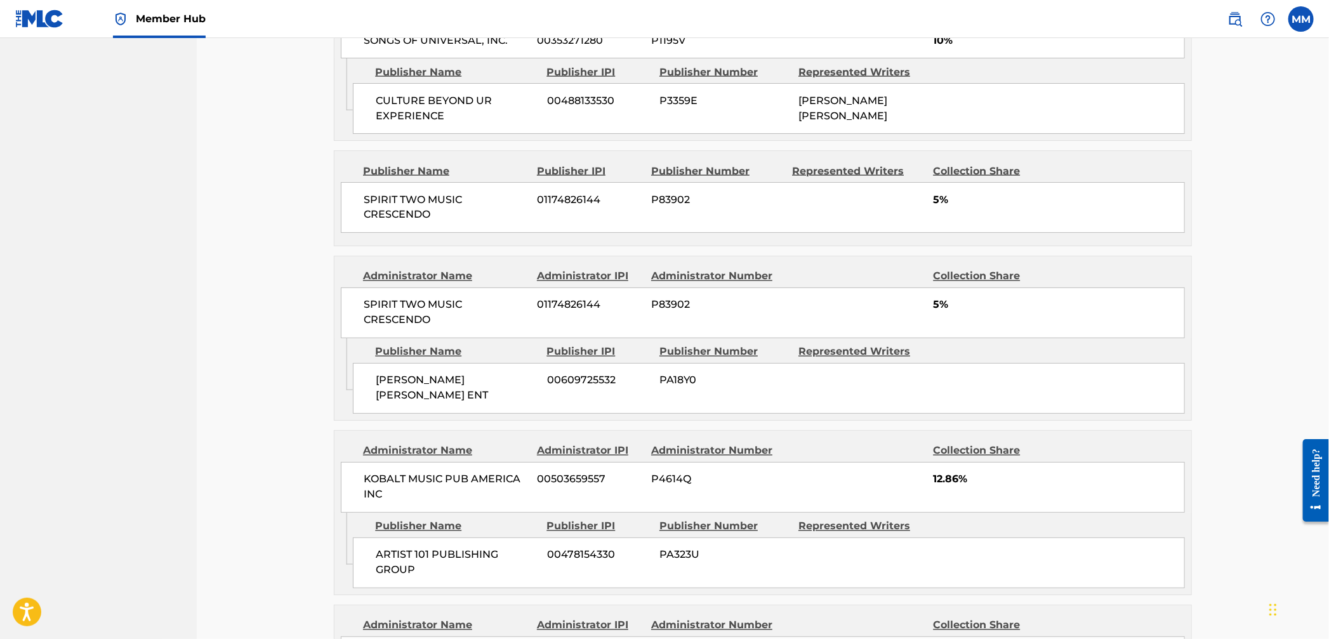
scroll to position [1490, 0]
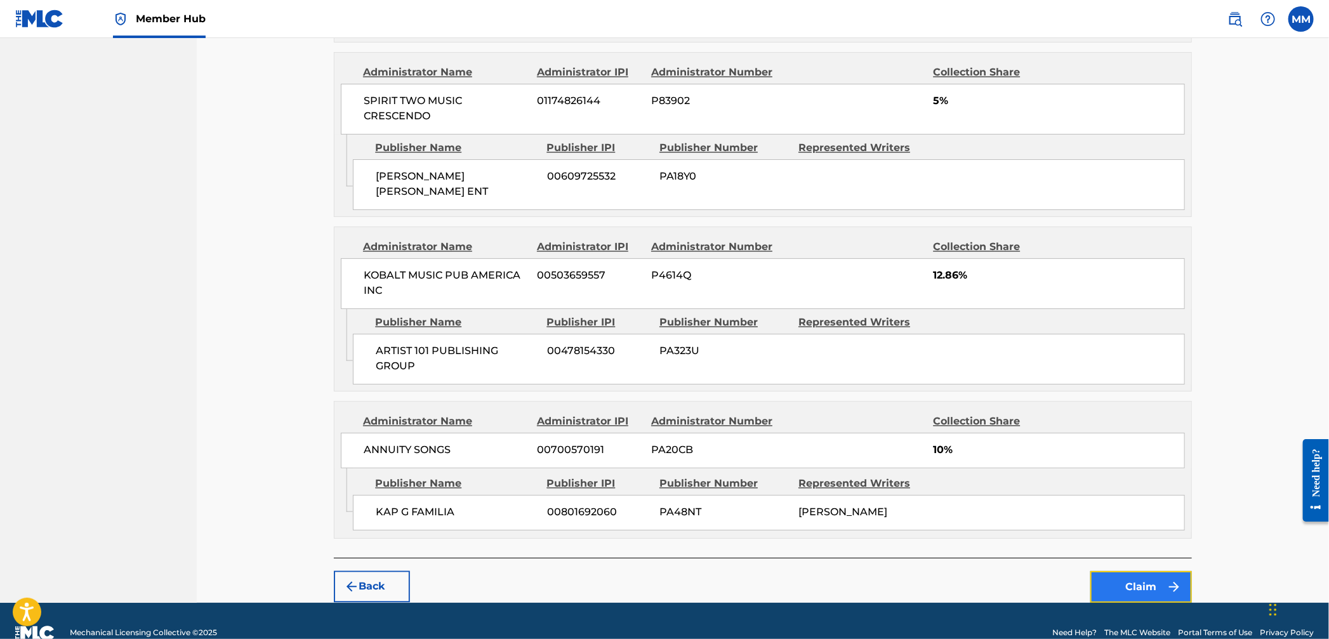
click at [1117, 571] on button "Claim" at bounding box center [1142, 587] width 102 height 32
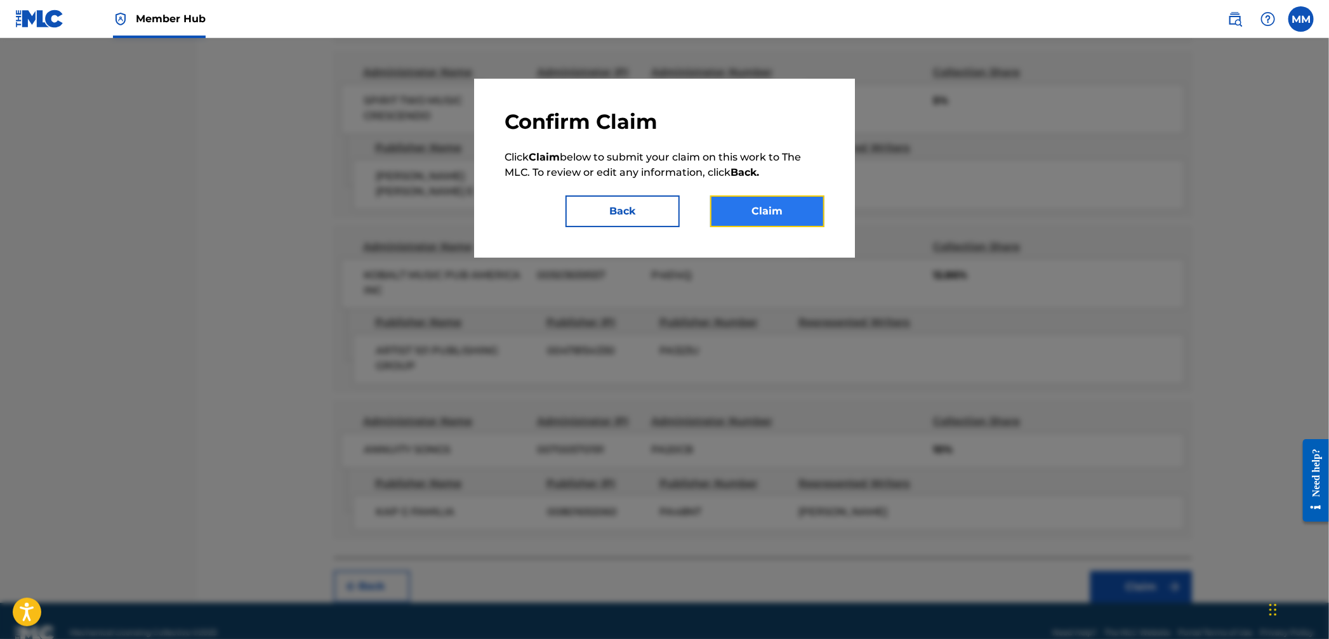
click at [748, 210] on button "Claim" at bounding box center [767, 212] width 114 height 32
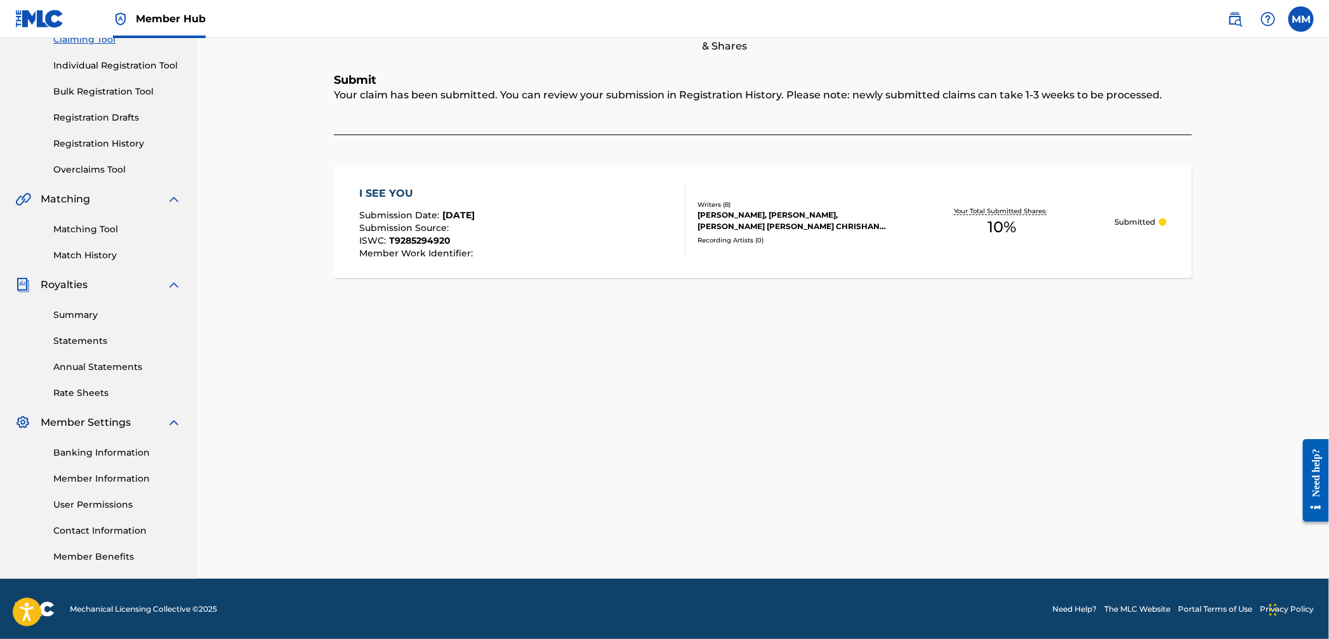
scroll to position [0, 0]
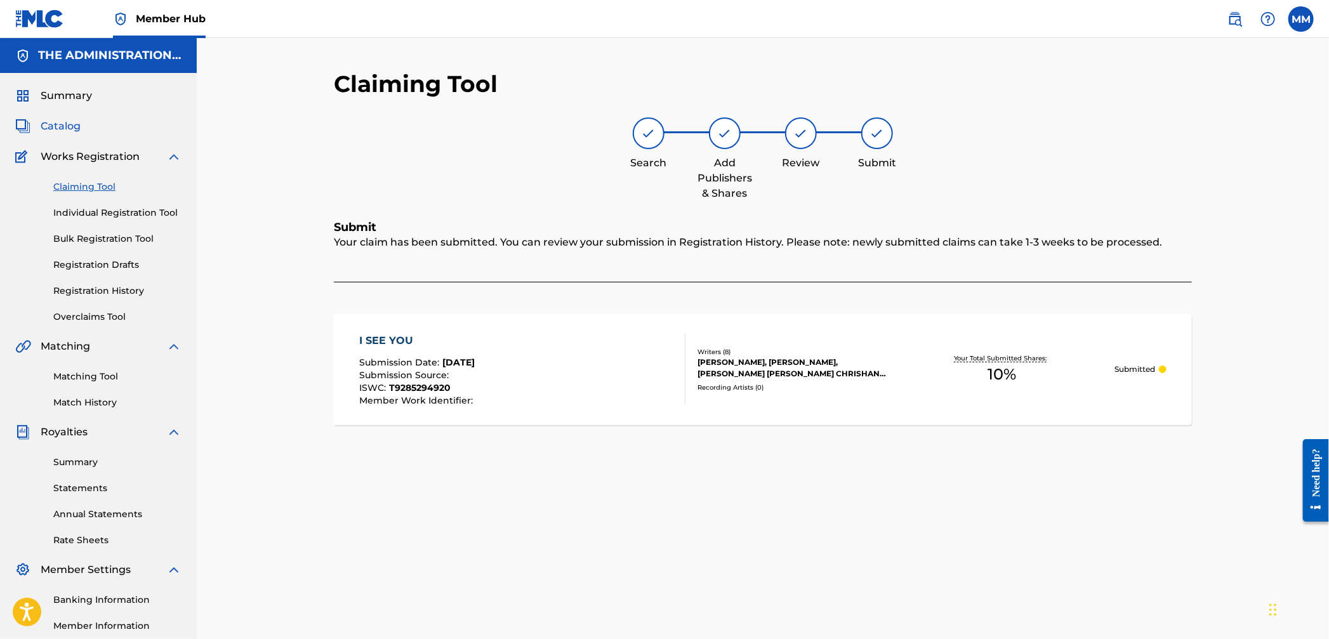
click at [66, 125] on span "Catalog" at bounding box center [61, 126] width 40 height 15
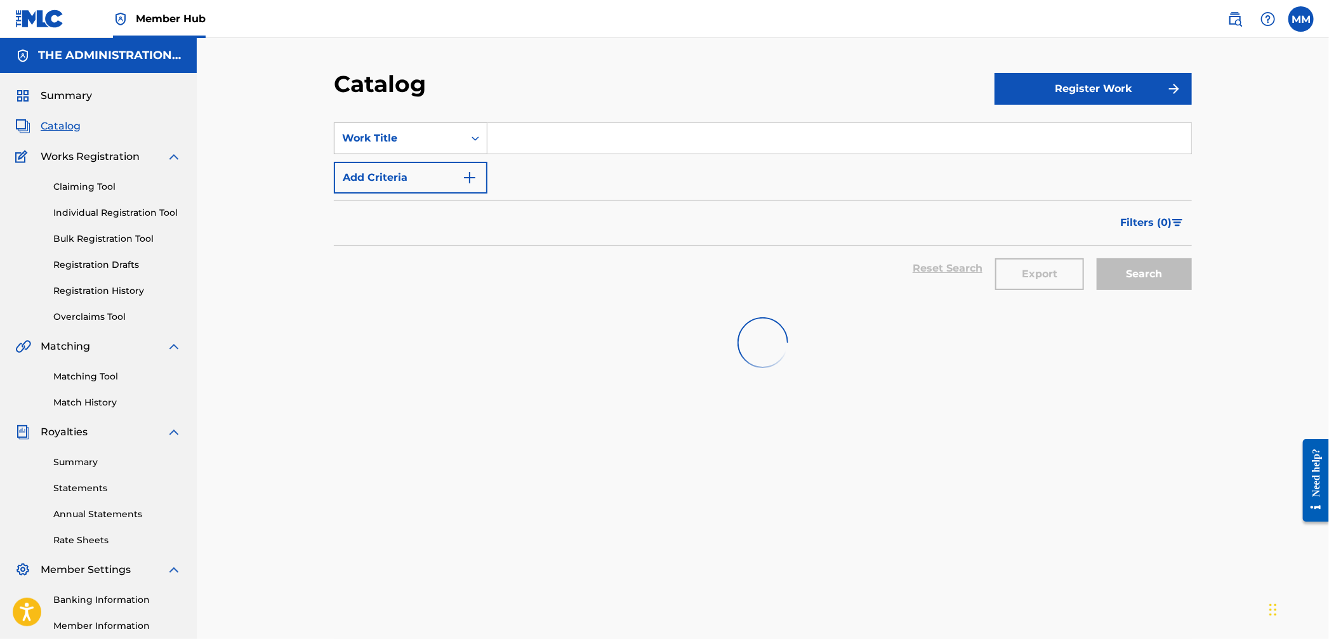
click at [439, 143] on div "Work Title" at bounding box center [399, 138] width 114 height 15
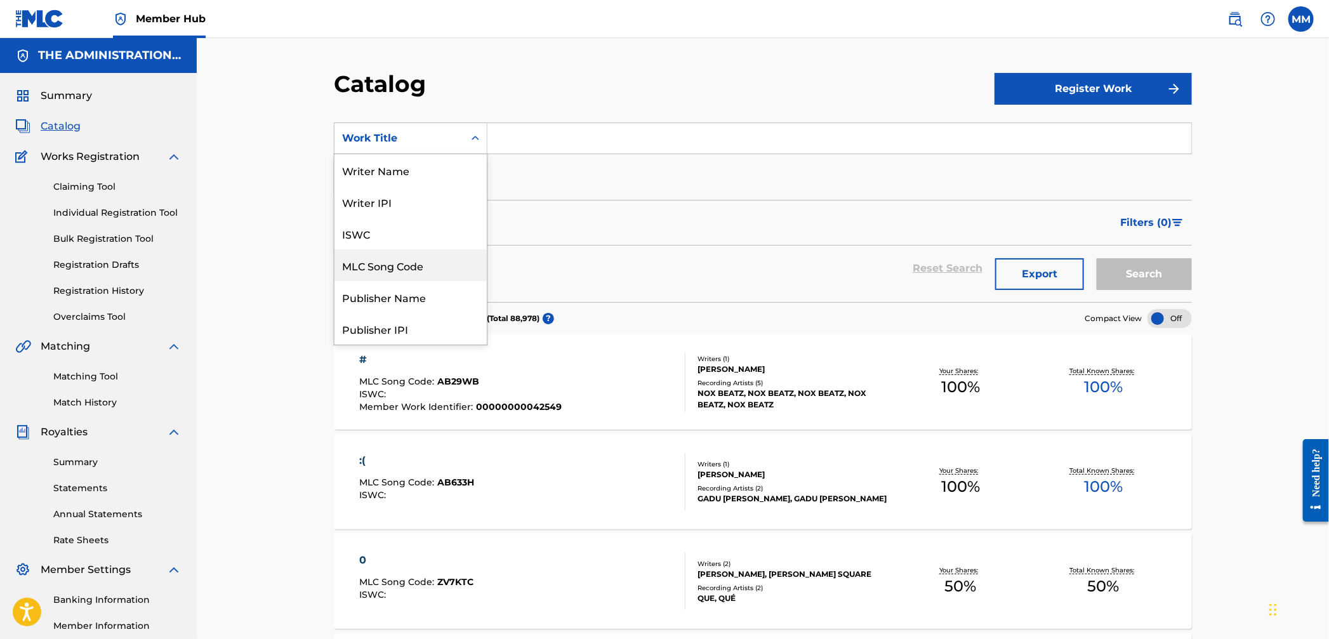
click at [395, 253] on div "MLC Song Code" at bounding box center [411, 265] width 152 height 32
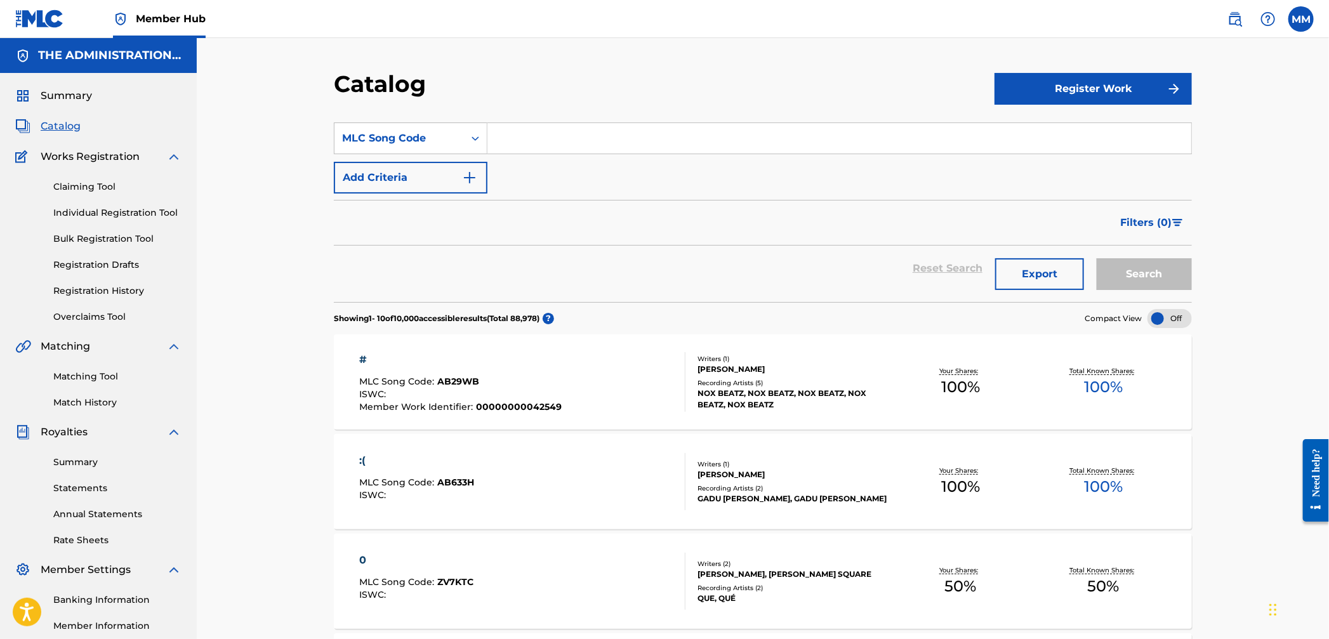
click at [529, 148] on input "Search Form" at bounding box center [840, 138] width 704 height 30
paste input "GV8NUA"
type input "GV8NUA"
click at [1136, 267] on button "Search" at bounding box center [1144, 274] width 95 height 32
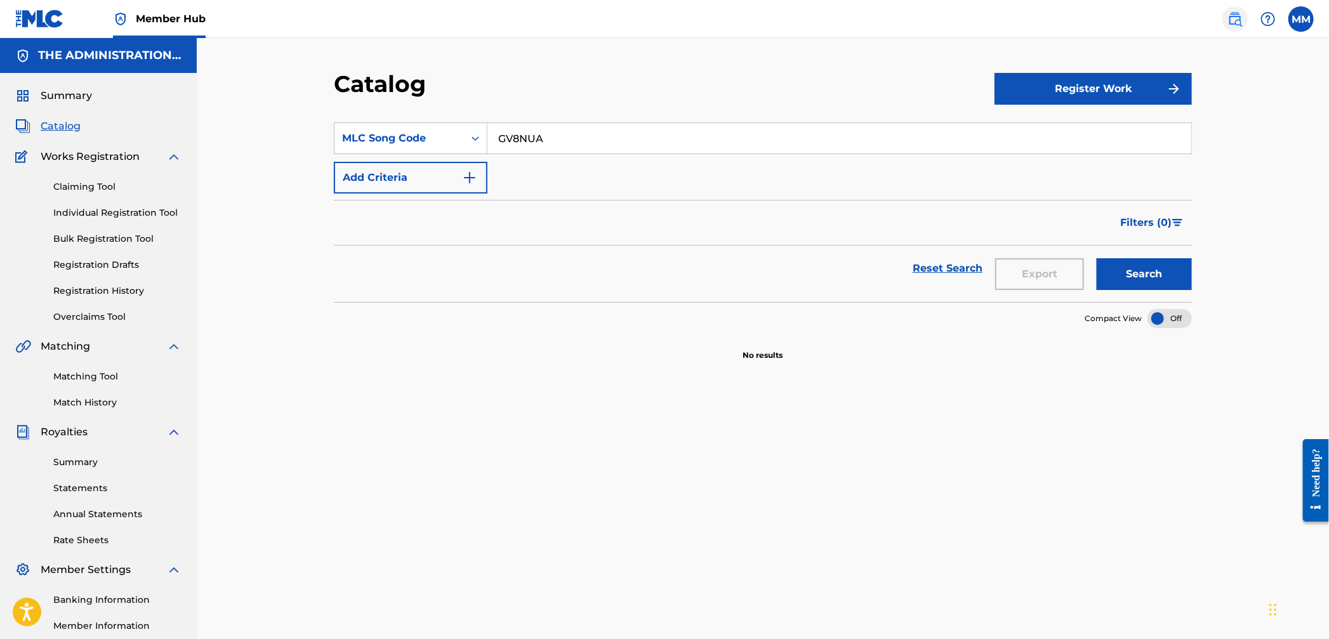
click at [1225, 16] on link at bounding box center [1235, 18] width 25 height 25
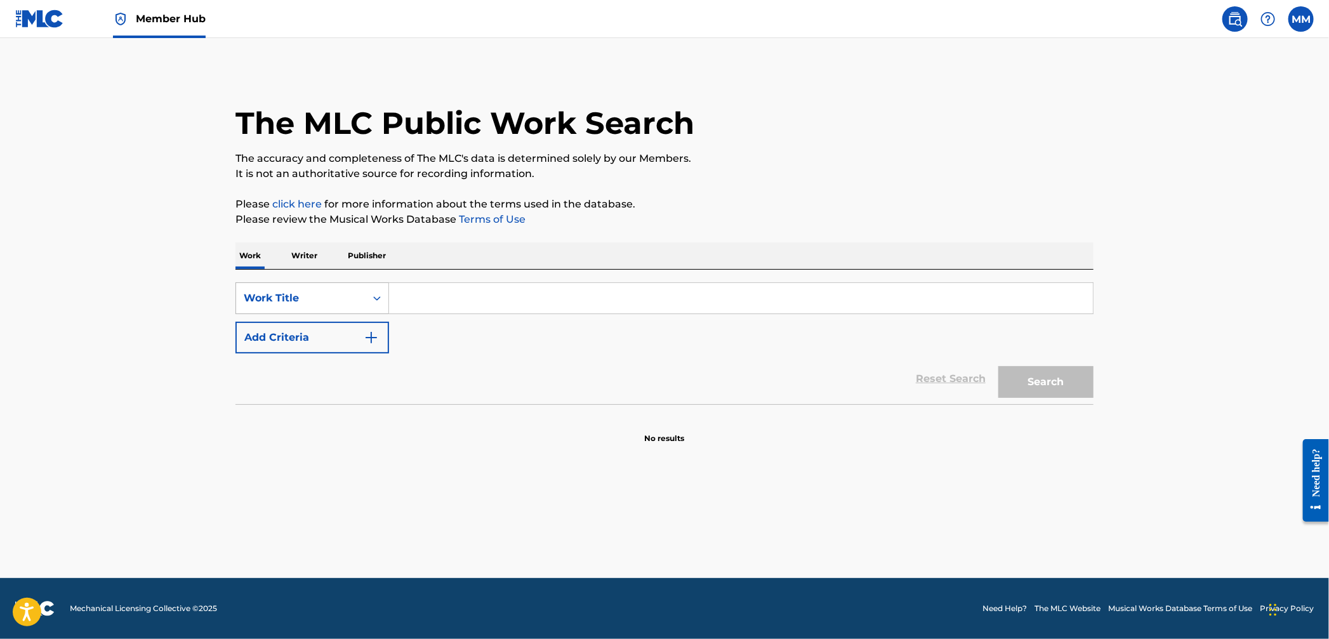
drag, startPoint x: 320, startPoint y: 279, endPoint x: 324, endPoint y: 292, distance: 13.5
click at [320, 281] on div "SearchWithCriteria8b5b9a2e-4283-4f9c-8a1a-049a54d2252a Work Title Add Criteria …" at bounding box center [665, 337] width 858 height 135
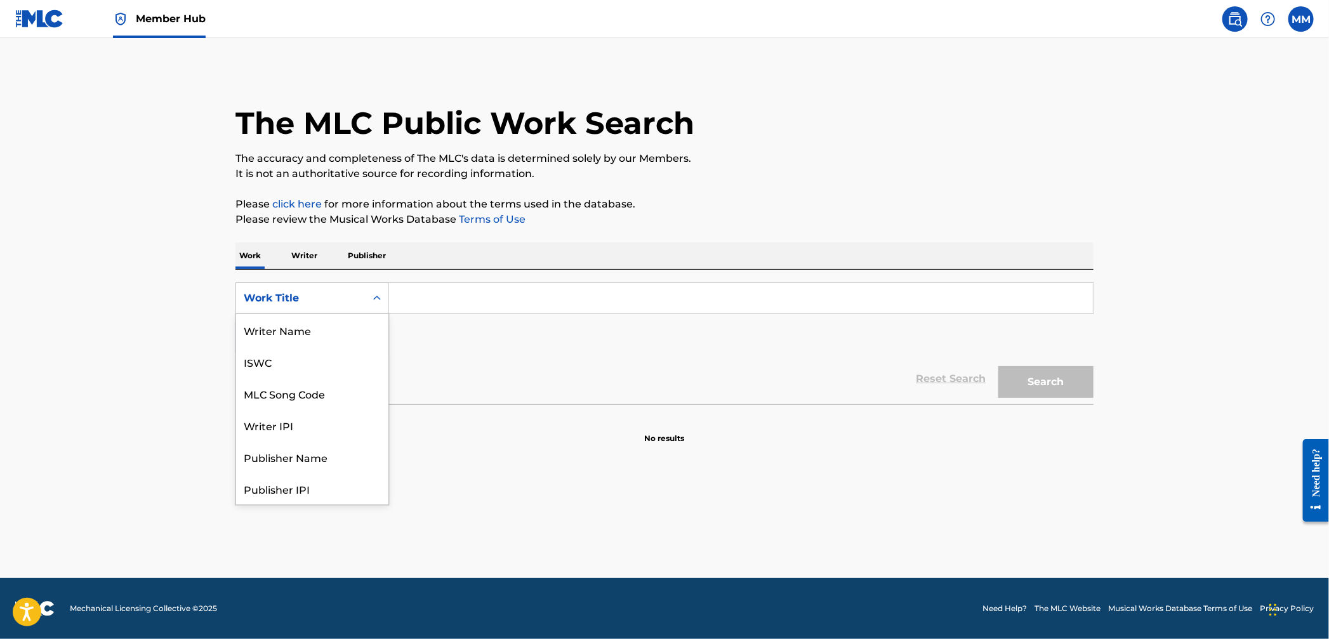
drag, startPoint x: 338, startPoint y: 309, endPoint x: 344, endPoint y: 322, distance: 14.8
click at [338, 309] on div "Work Title" at bounding box center [300, 298] width 129 height 24
drag, startPoint x: 349, startPoint y: 330, endPoint x: 359, endPoint y: 329, distance: 9.6
click at [351, 330] on div "MLC Song Code" at bounding box center [312, 330] width 152 height 32
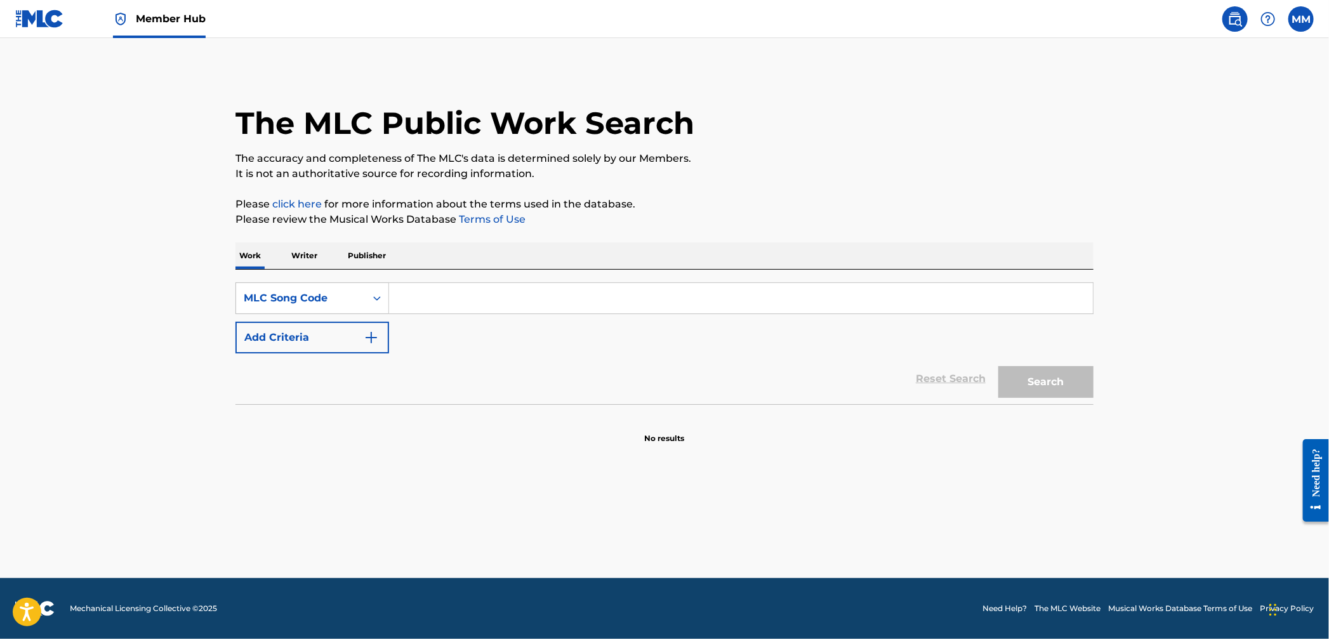
click at [455, 302] on input "Search Form" at bounding box center [741, 298] width 704 height 30
paste input "GV8NUA"
type input "GV8NUA"
click at [1057, 399] on div "Search" at bounding box center [1043, 379] width 102 height 51
click at [1051, 392] on button "Search" at bounding box center [1046, 382] width 95 height 32
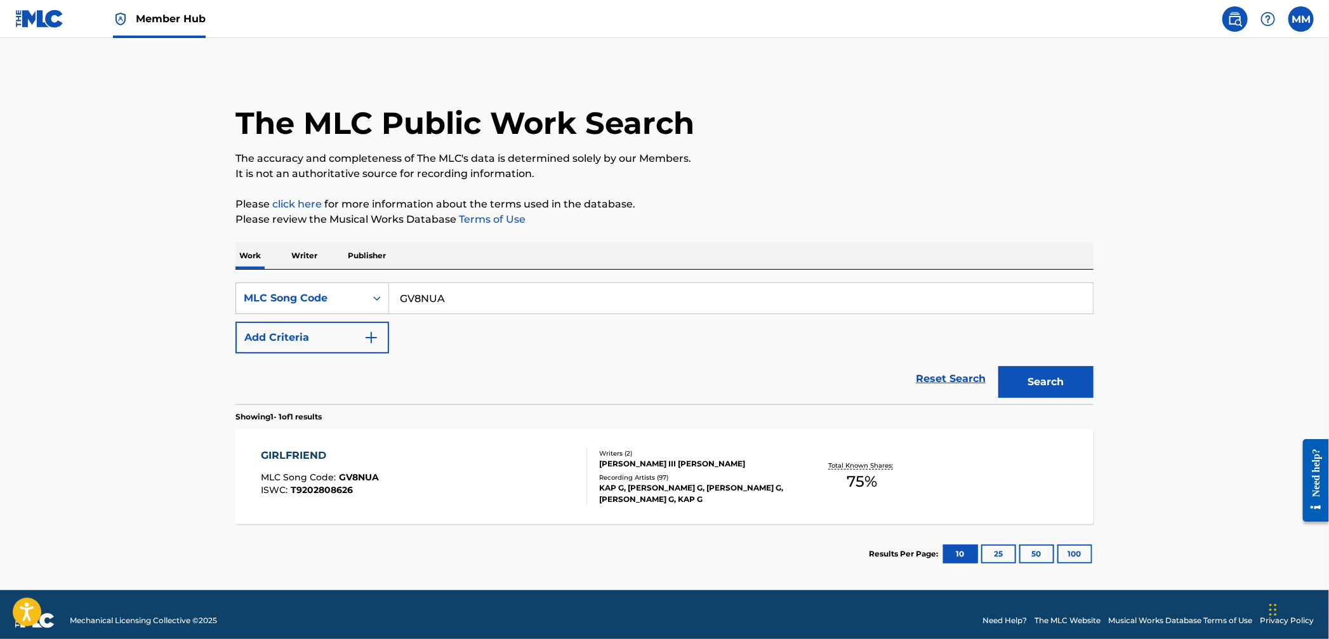
click at [556, 477] on div "GIRLFRIEND MLC Song Code : GV8NUA ISWC : T9202808626" at bounding box center [425, 476] width 326 height 57
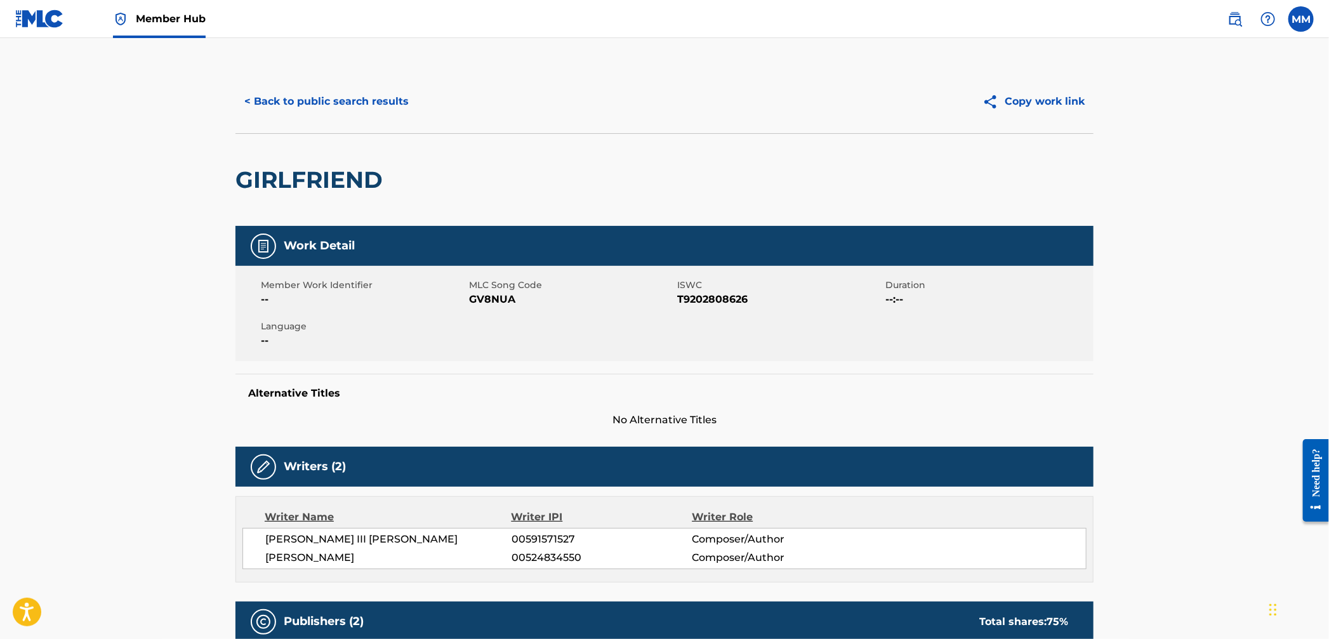
click at [508, 299] on span "GV8NUA" at bounding box center [571, 299] width 205 height 15
copy span "GV8NUA"
click at [334, 105] on button "< Back to public search results" at bounding box center [327, 102] width 182 height 32
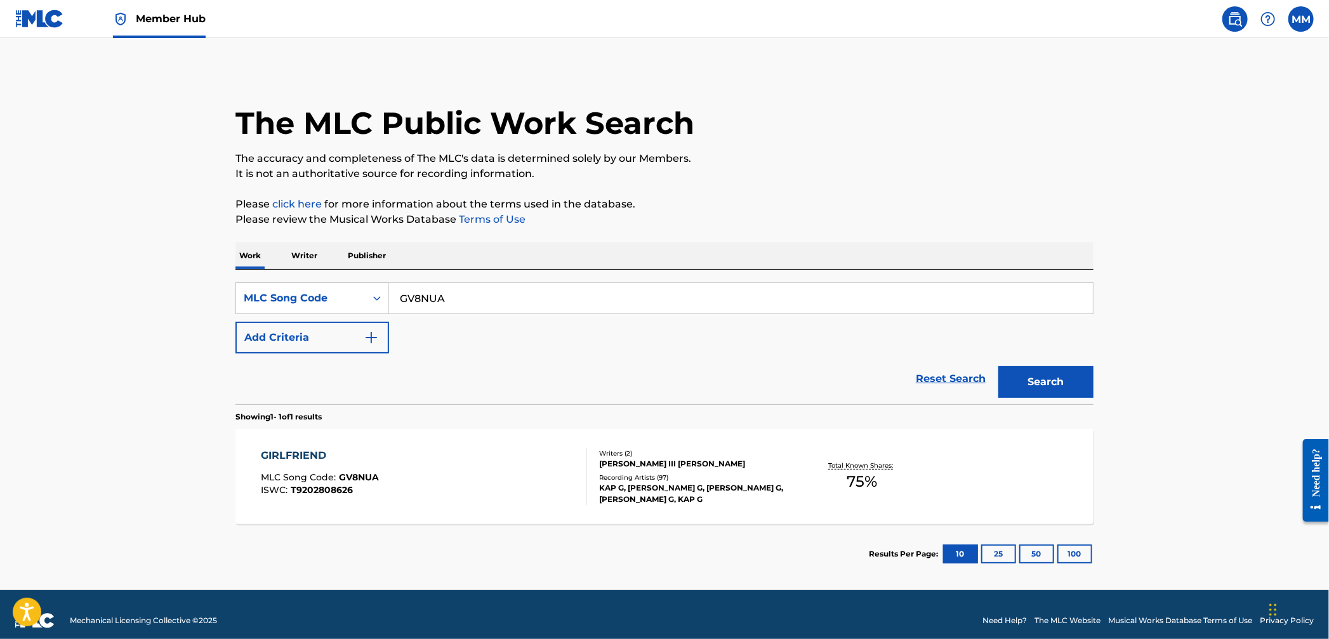
click at [422, 488] on div "GIRLFRIEND MLC Song Code : GV8NUA ISWC : T9202808626" at bounding box center [425, 476] width 326 height 57
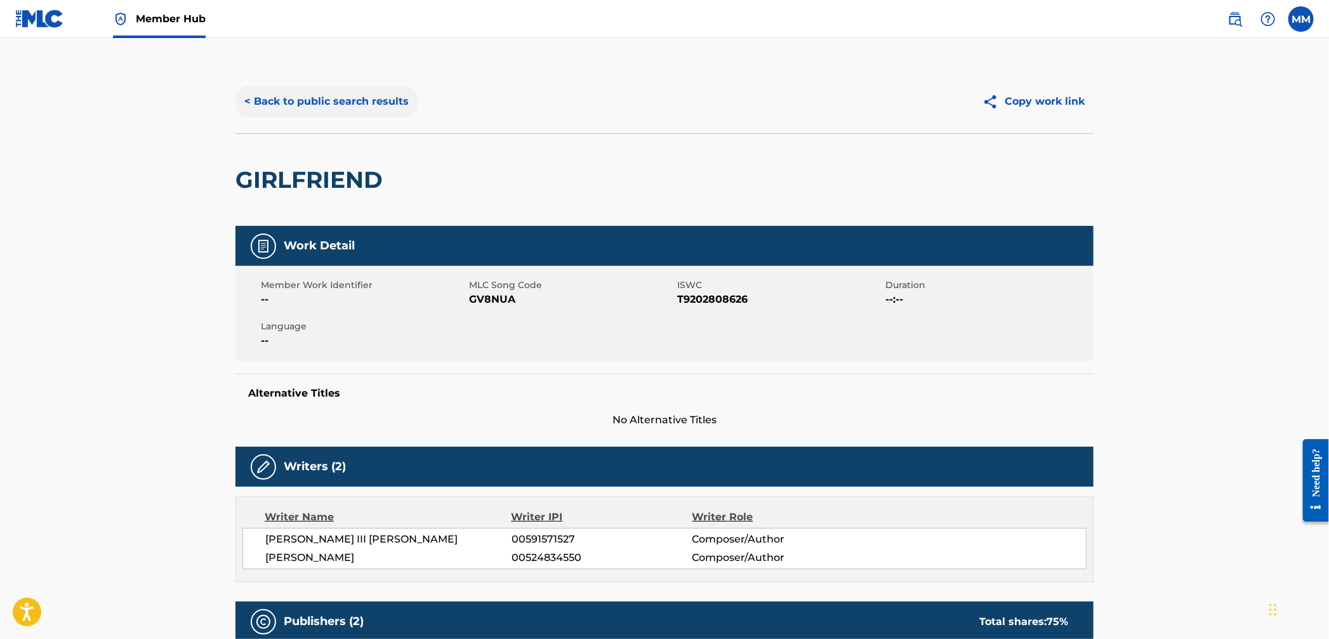
click at [297, 100] on button "< Back to public search results" at bounding box center [327, 102] width 182 height 32
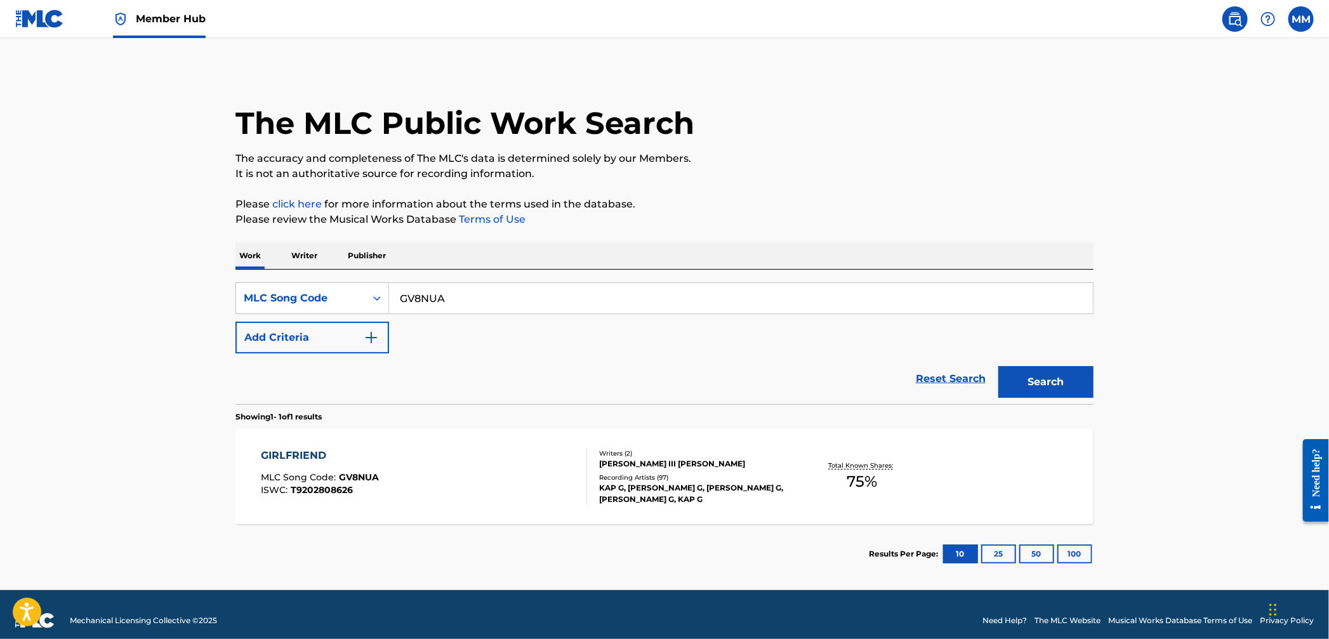
click at [67, 28] on div "Member Hub" at bounding box center [110, 18] width 190 height 37
click at [56, 29] on link at bounding box center [39, 18] width 49 height 37
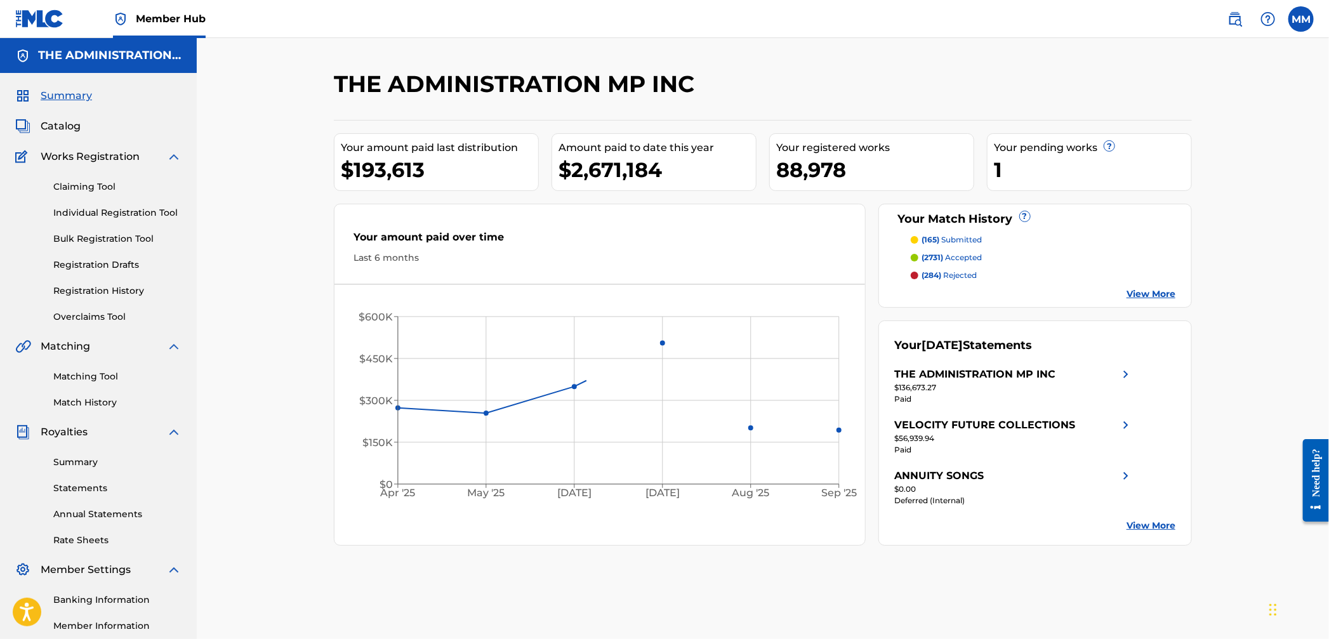
drag, startPoint x: 95, startPoint y: 184, endPoint x: 222, endPoint y: 210, distance: 129.6
click at [95, 185] on link "Claiming Tool" at bounding box center [117, 186] width 128 height 13
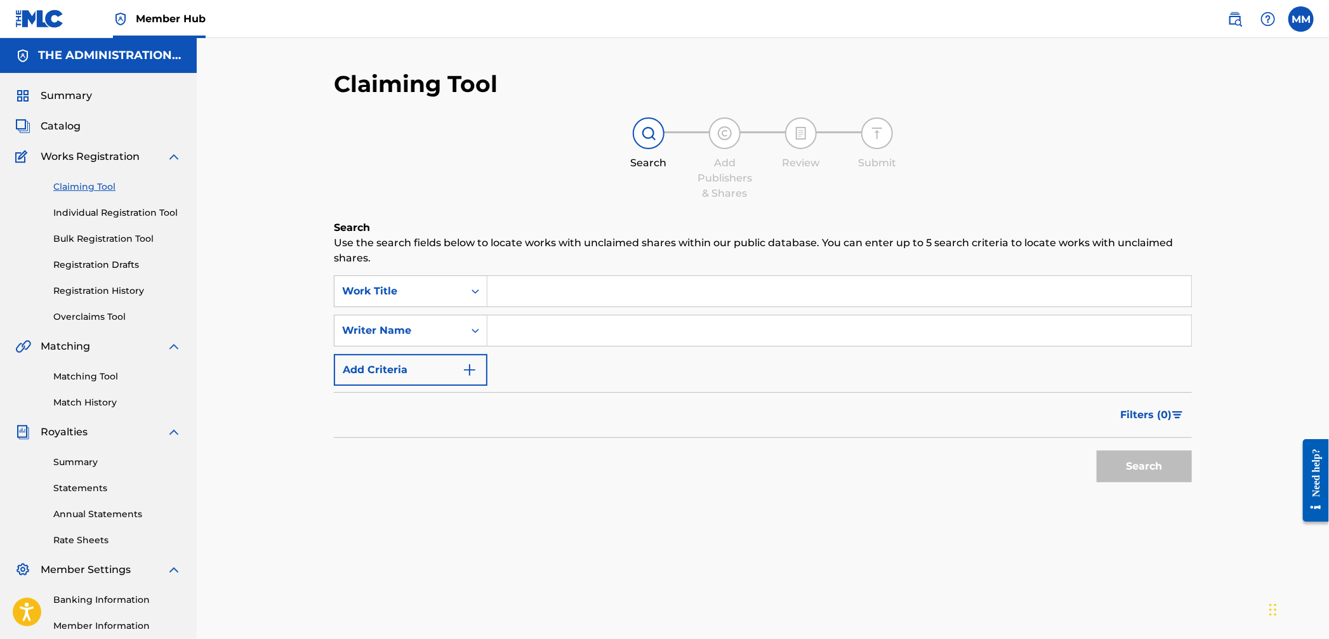
click at [545, 301] on input "Search Form" at bounding box center [840, 291] width 704 height 30
paste input "Top 5"
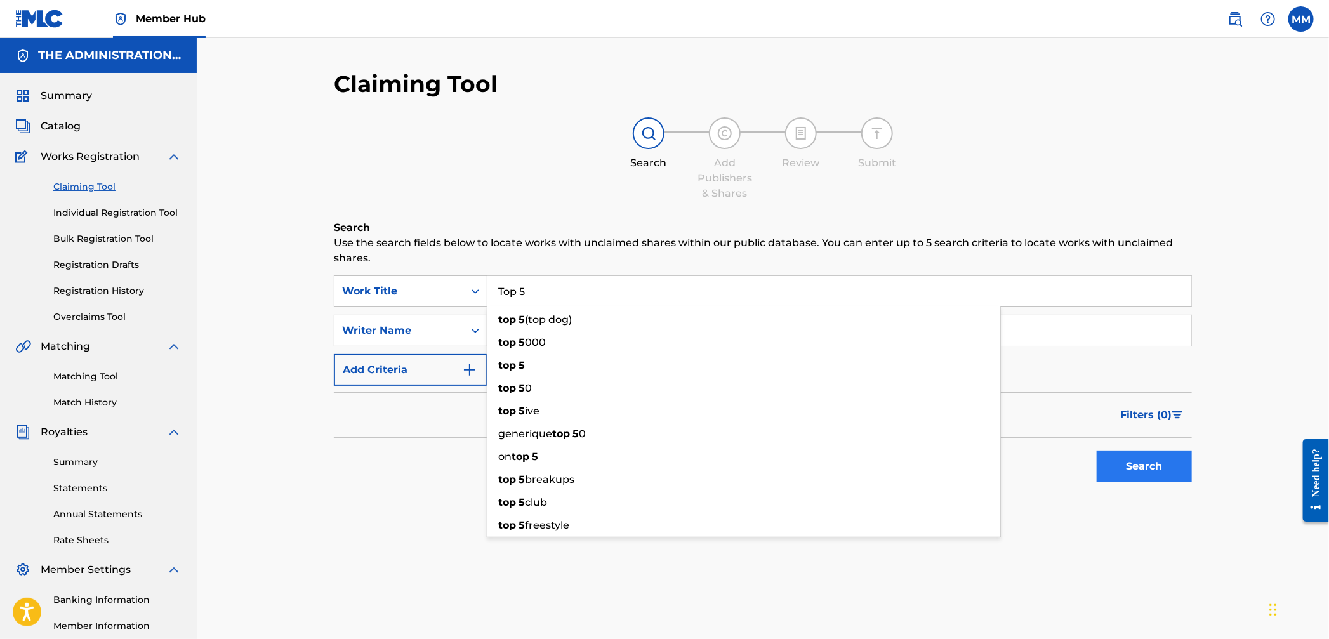
type input "Top 5"
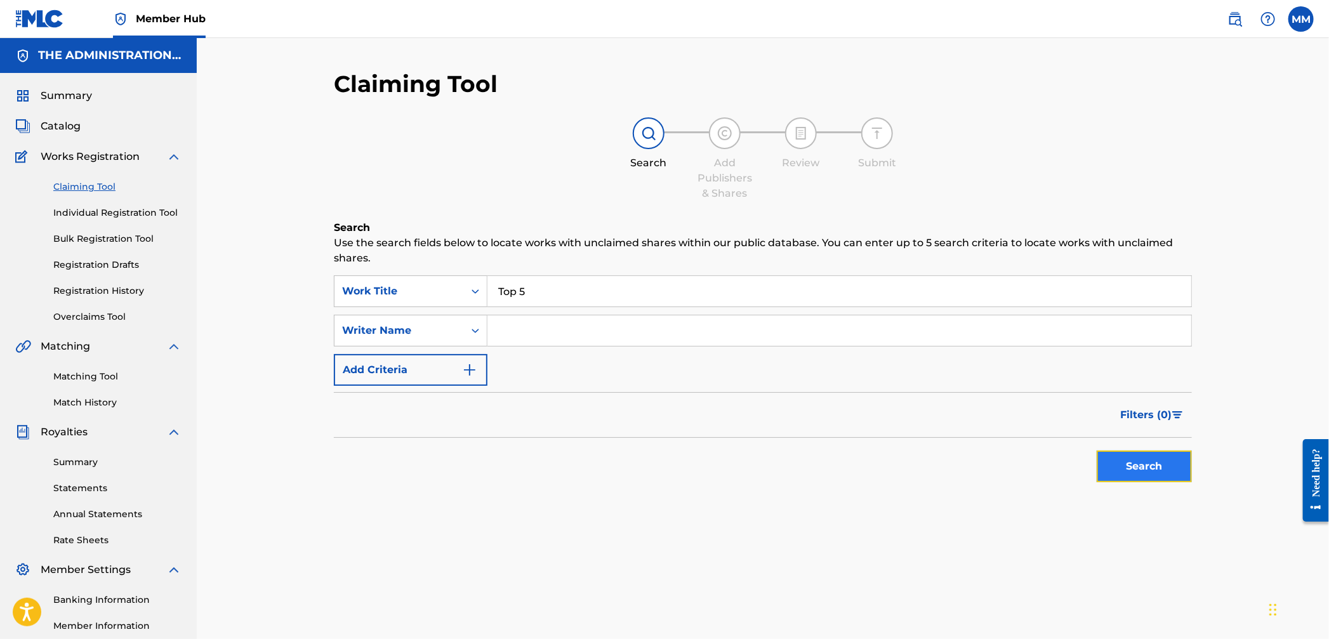
click at [1146, 480] on button "Search" at bounding box center [1144, 467] width 95 height 32
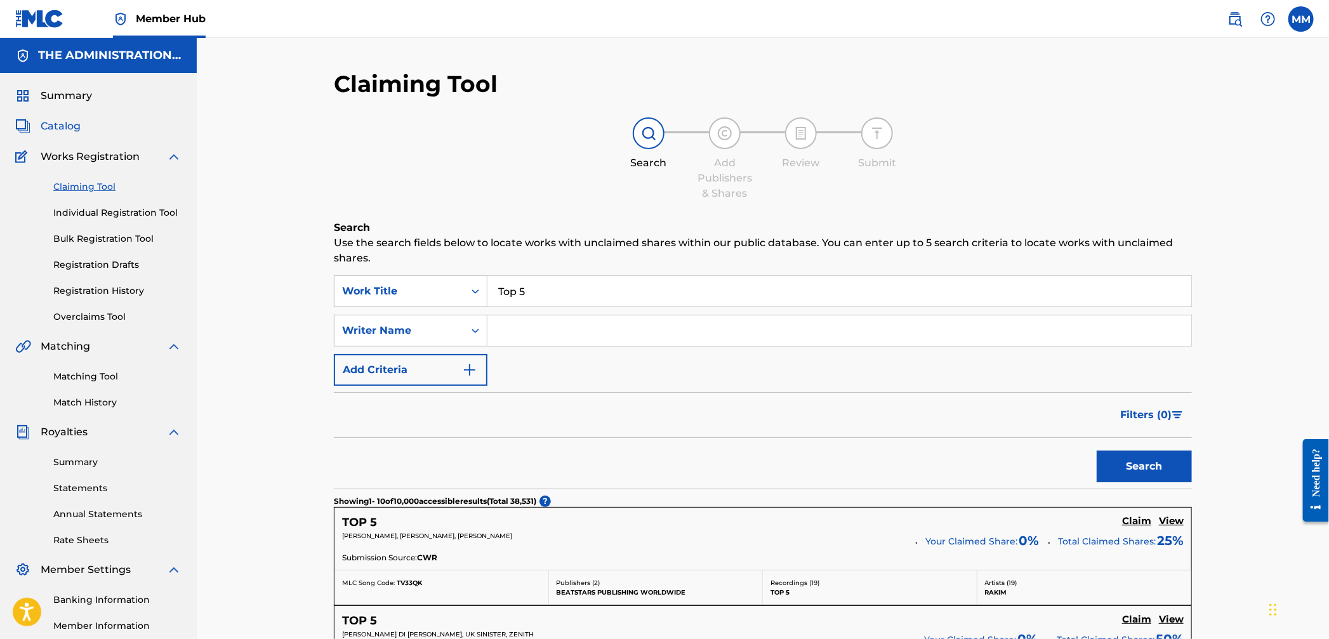
click at [64, 124] on span "Catalog" at bounding box center [61, 126] width 40 height 15
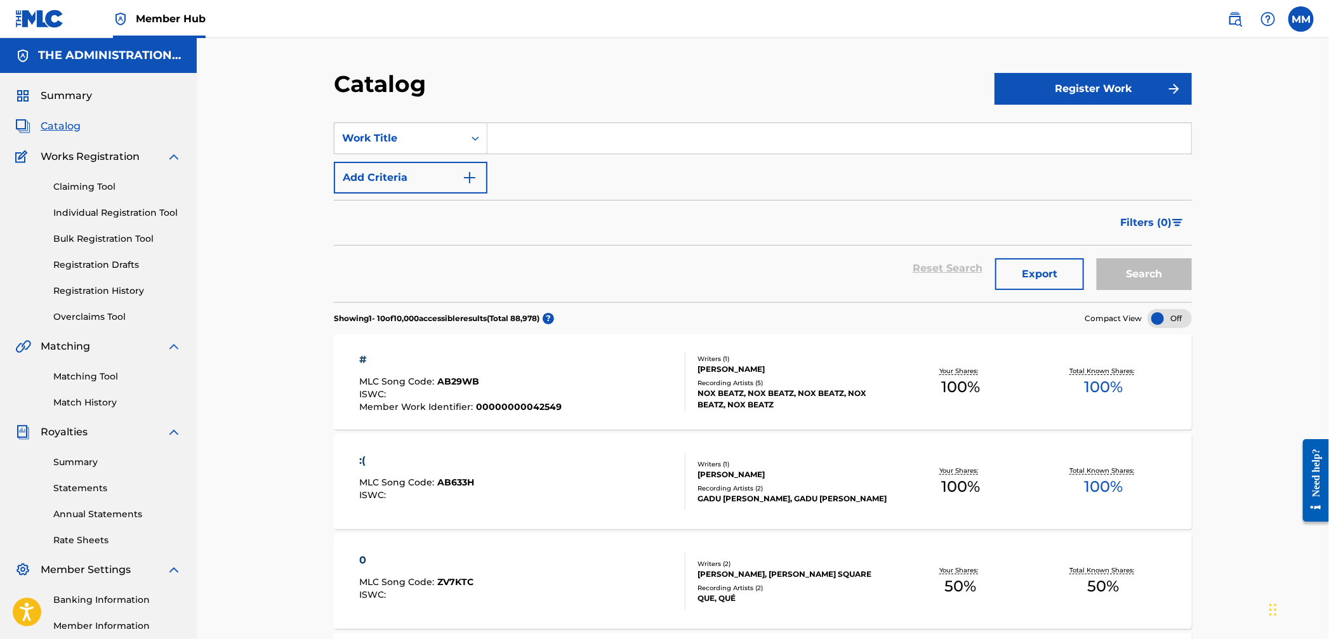
click at [531, 142] on input "Search Form" at bounding box center [840, 138] width 704 height 30
paste input "Top 5"
type input "Top 5"
click at [1158, 263] on button "Search" at bounding box center [1144, 274] width 95 height 32
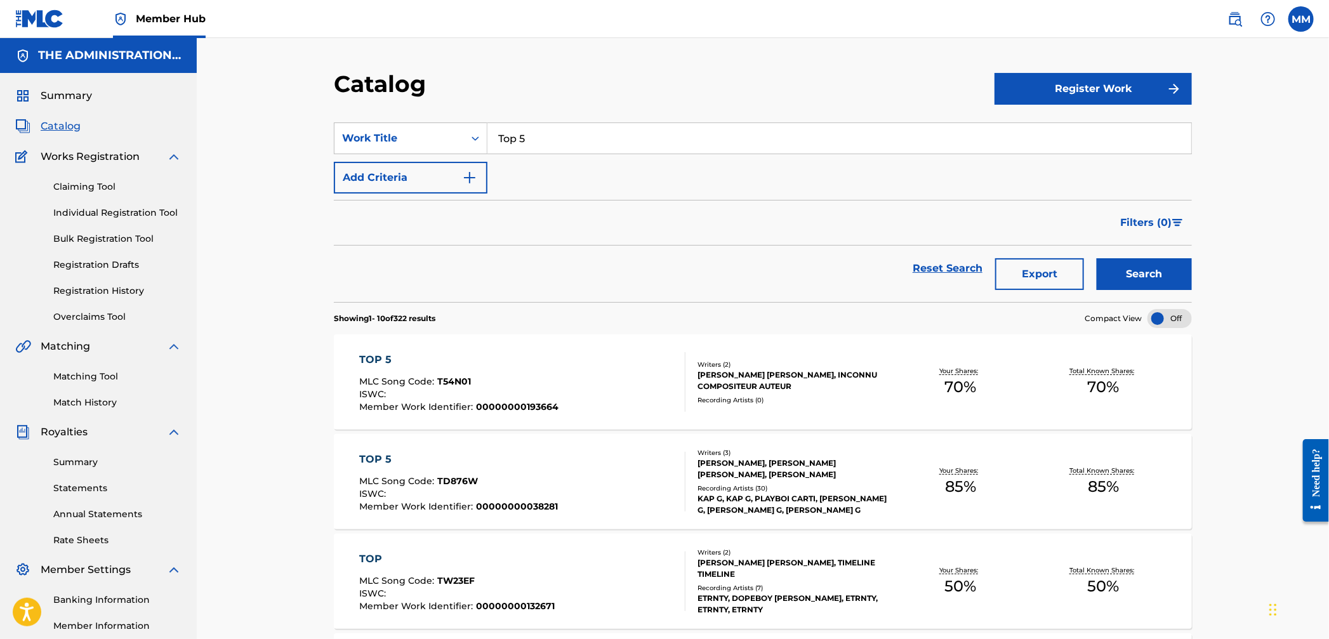
click at [498, 455] on div "TOP 5" at bounding box center [459, 459] width 199 height 15
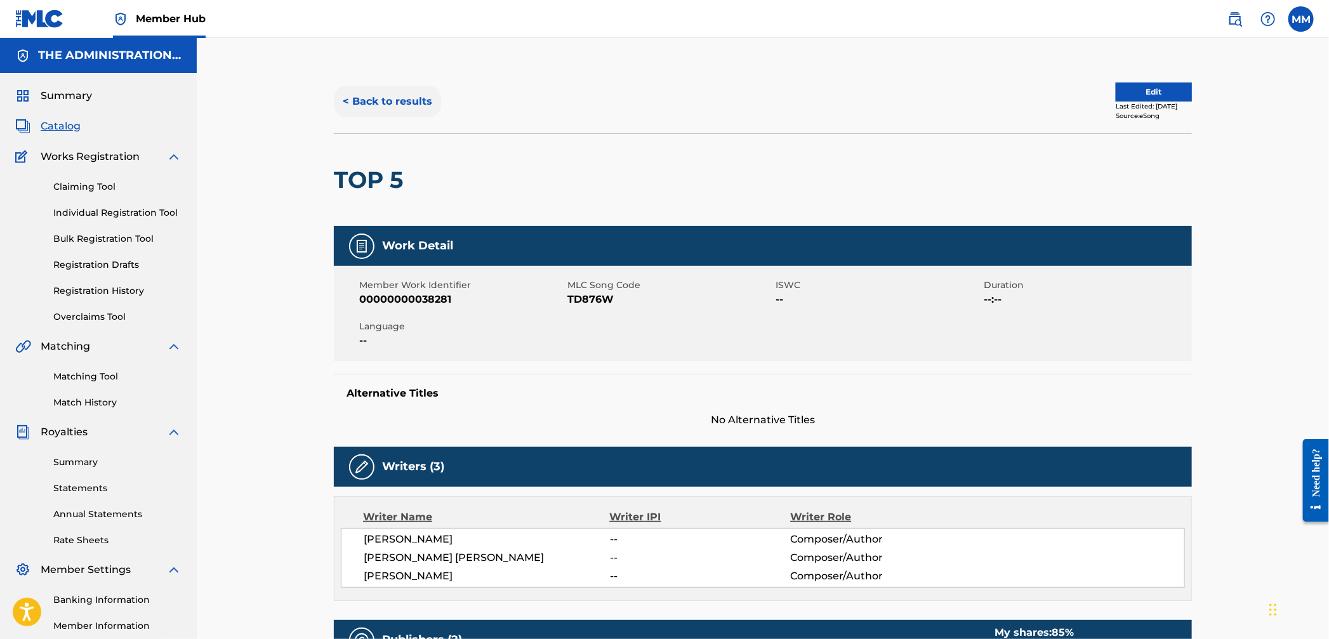
click at [376, 103] on button "< Back to results" at bounding box center [387, 102] width 107 height 32
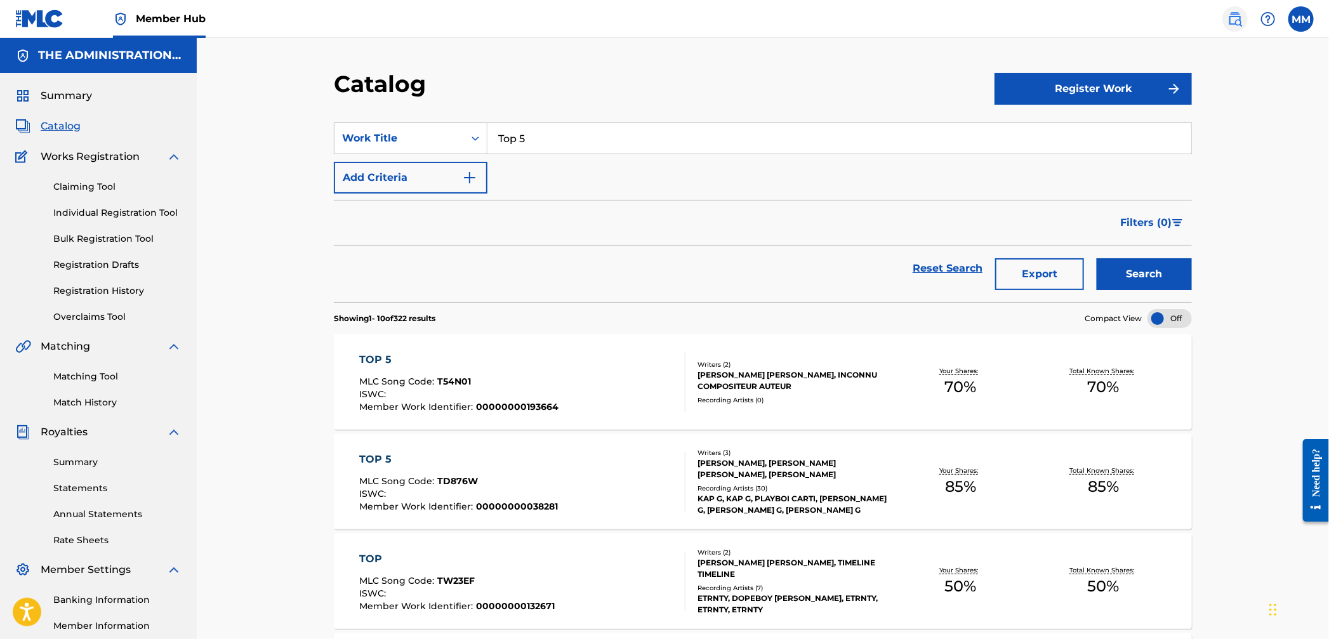
click at [1240, 24] on img at bounding box center [1235, 18] width 15 height 15
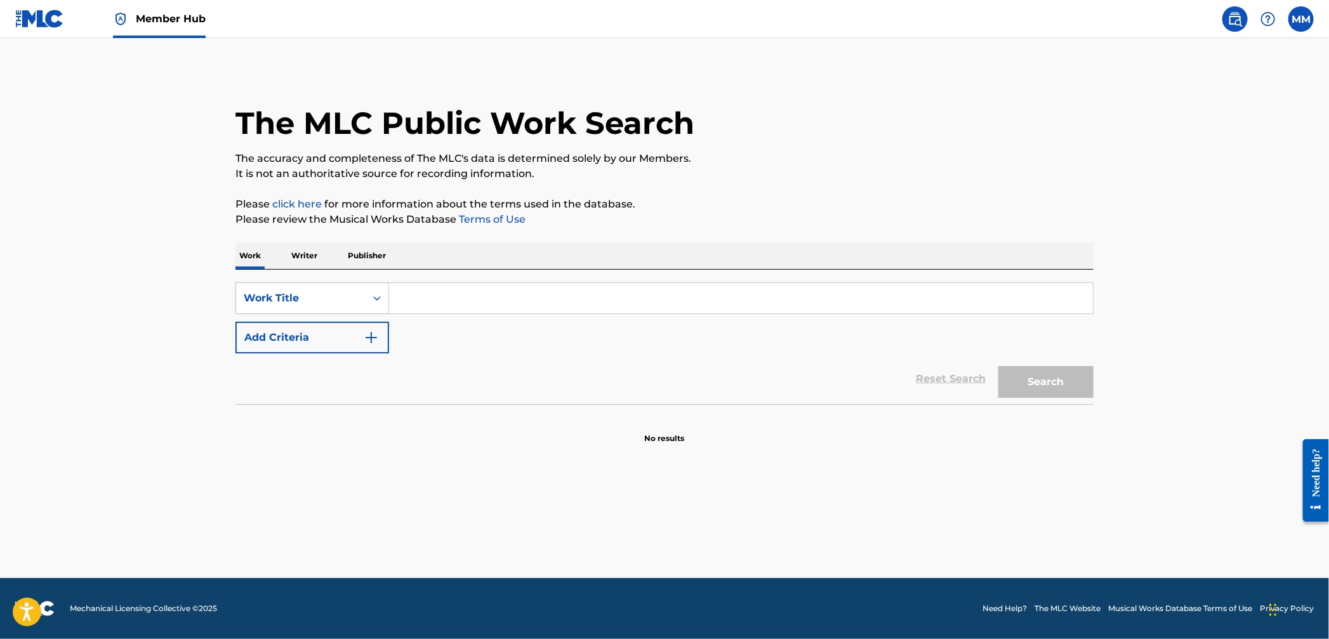
click at [441, 303] on input "Search Form" at bounding box center [741, 298] width 704 height 30
paste input "Top 5"
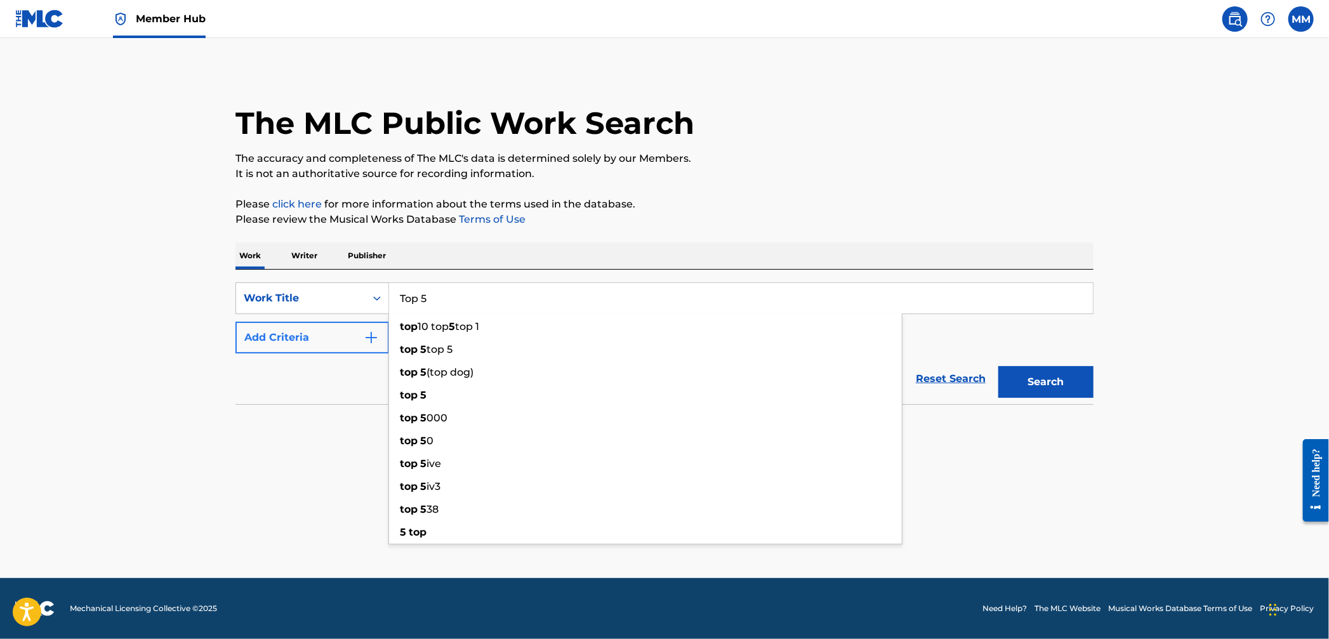
type input "Top 5"
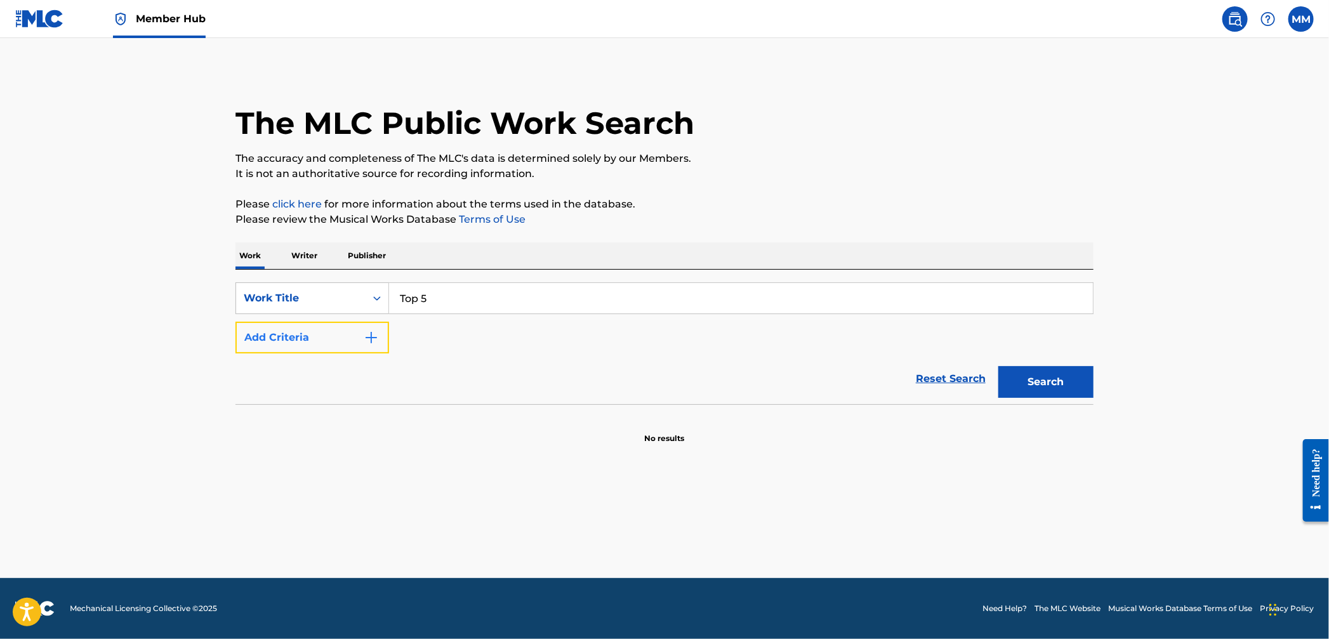
click at [315, 333] on button "Add Criteria" at bounding box center [313, 338] width 154 height 32
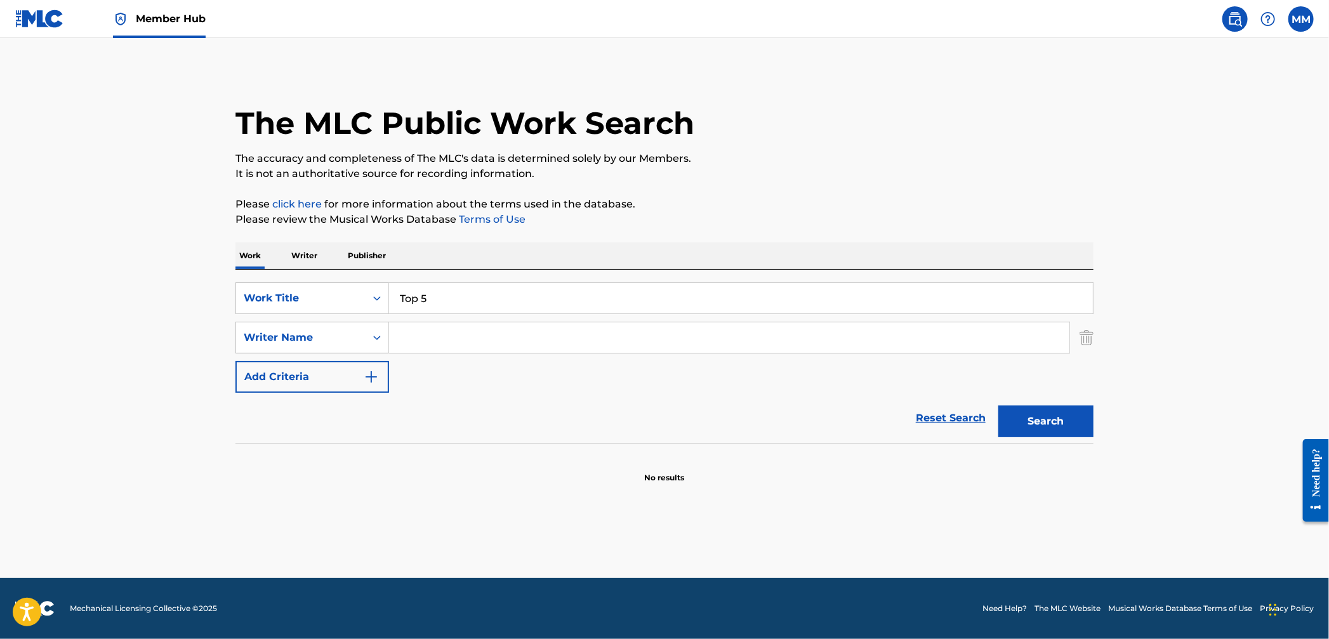
click at [421, 348] on input "Search Form" at bounding box center [729, 337] width 680 height 30
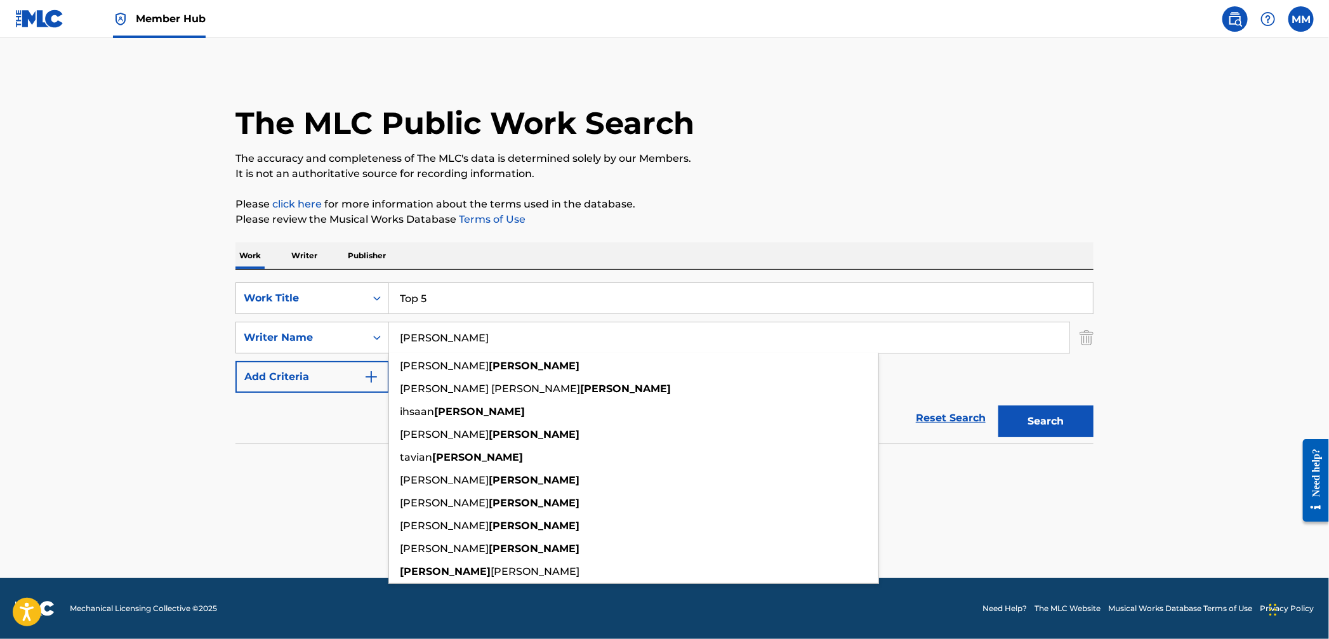
type input "[PERSON_NAME]"
click at [999, 406] on button "Search" at bounding box center [1046, 422] width 95 height 32
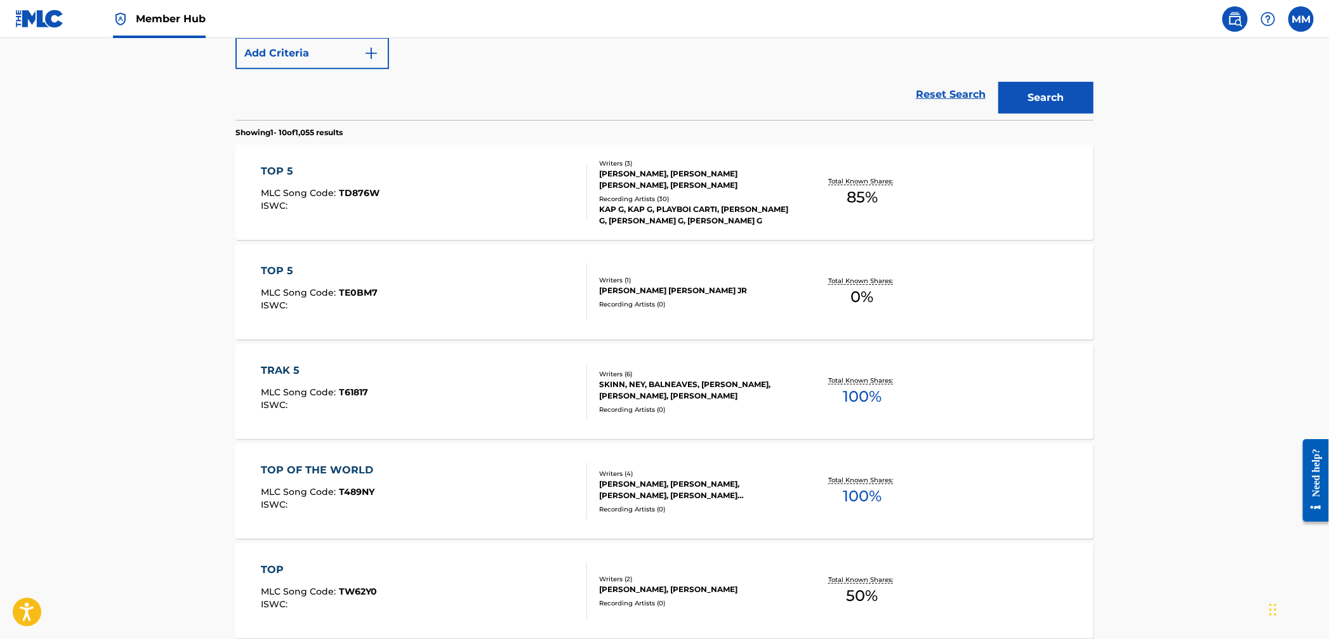
scroll to position [326, 0]
click at [401, 192] on div "TOP 5 MLC Song Code : TD876W ISWC :" at bounding box center [425, 190] width 326 height 57
